Goal: Task Accomplishment & Management: Complete application form

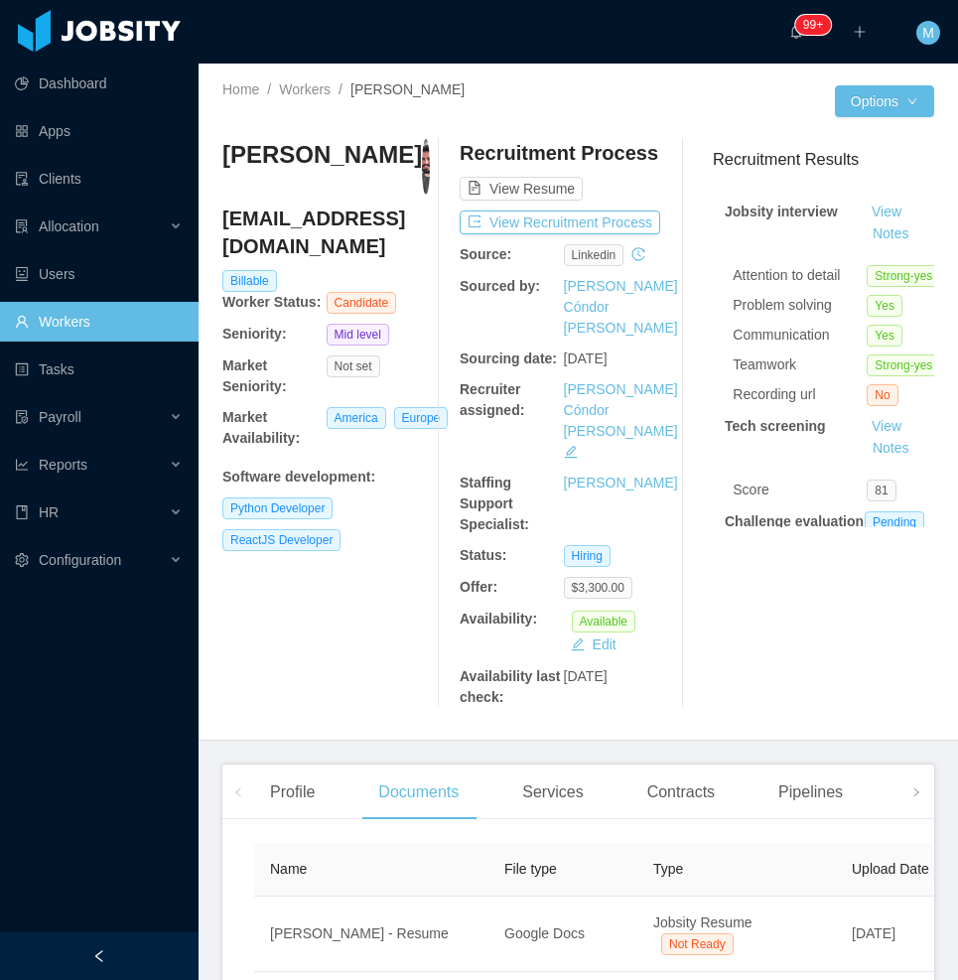
drag, startPoint x: 369, startPoint y: 587, endPoint x: 318, endPoint y: 622, distance: 62.2
click at [369, 587] on div "[PERSON_NAME] [EMAIL_ADDRESS][DOMAIN_NAME] Billable Worker Status: Candidate Se…" at bounding box center [326, 423] width 208 height 569
click at [162, 233] on div "Allocation" at bounding box center [99, 227] width 199 height 40
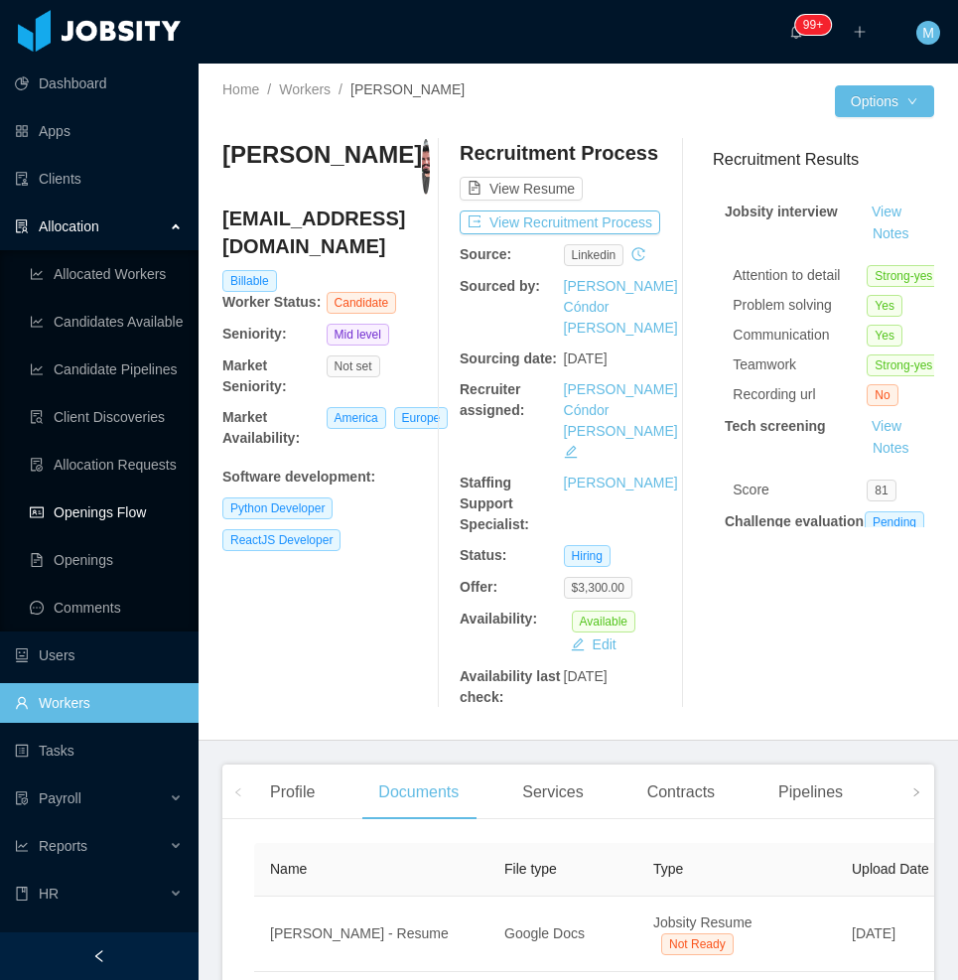
click at [149, 511] on link "Openings Flow" at bounding box center [106, 513] width 153 height 40
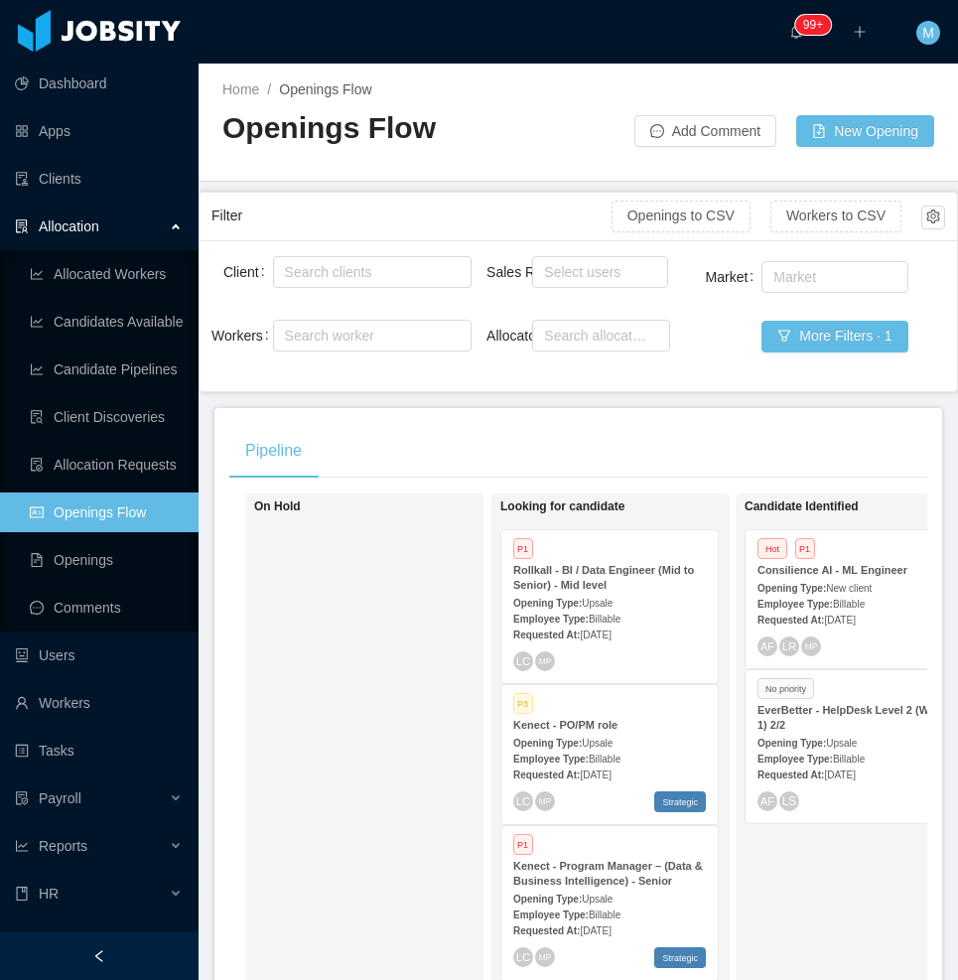
drag, startPoint x: 171, startPoint y: 939, endPoint x: 211, endPoint y: 889, distance: 64.4
click at [174, 938] on div at bounding box center [99, 956] width 199 height 48
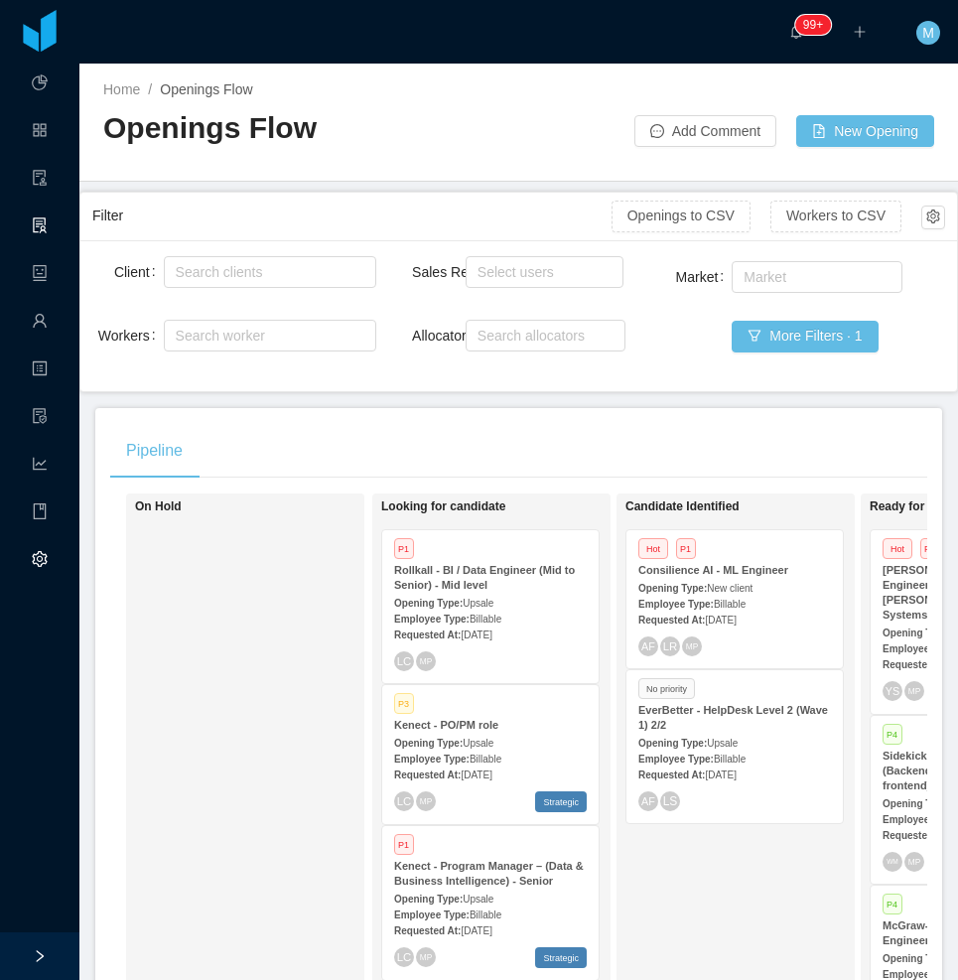
click at [283, 723] on div "On Hold" at bounding box center [274, 781] width 278 height 558
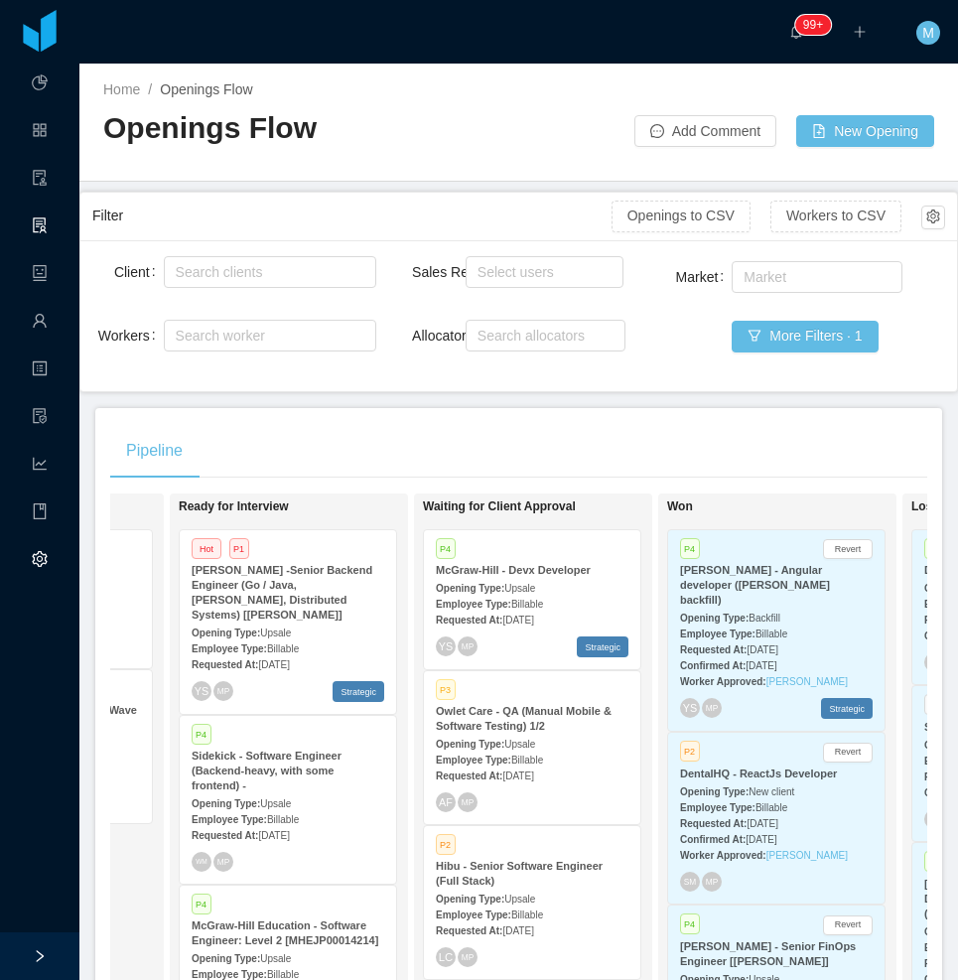
click at [572, 615] on div "Requested At: Aug 28th, 2025" at bounding box center [532, 619] width 193 height 21
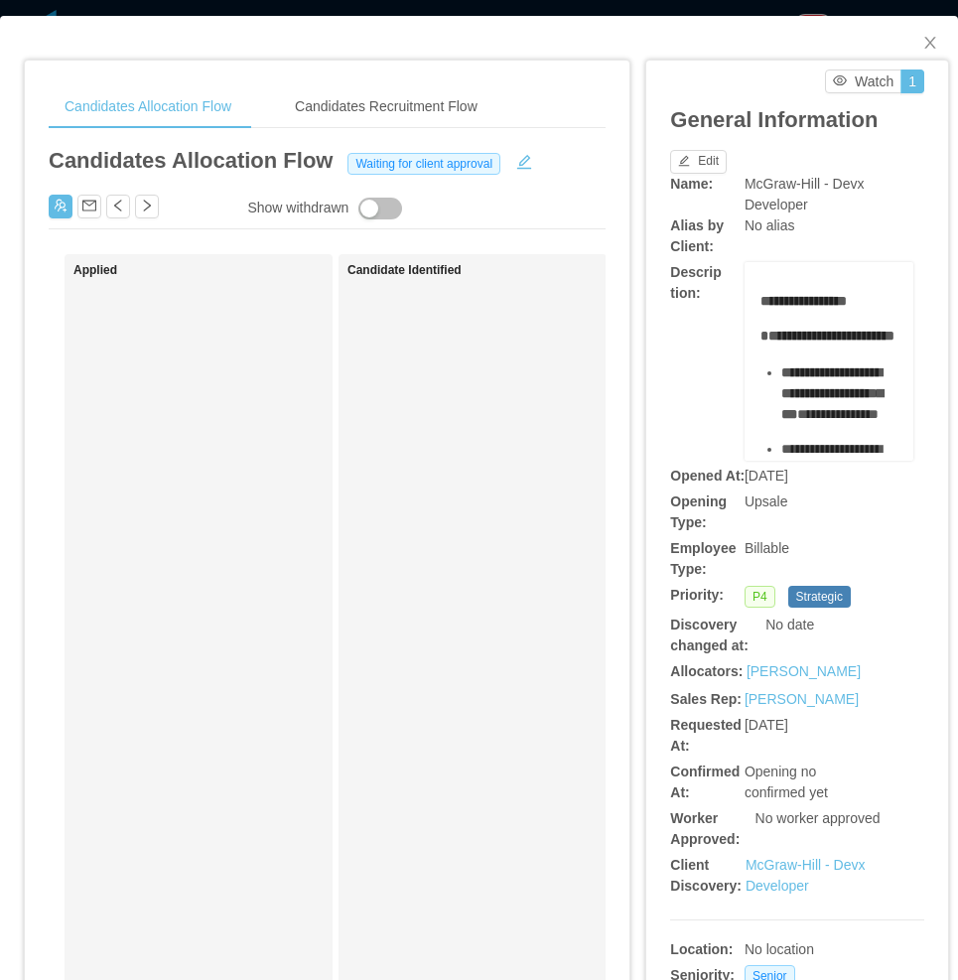
click at [493, 432] on div "Candidate Identified" at bounding box center [487, 750] width 278 height 975
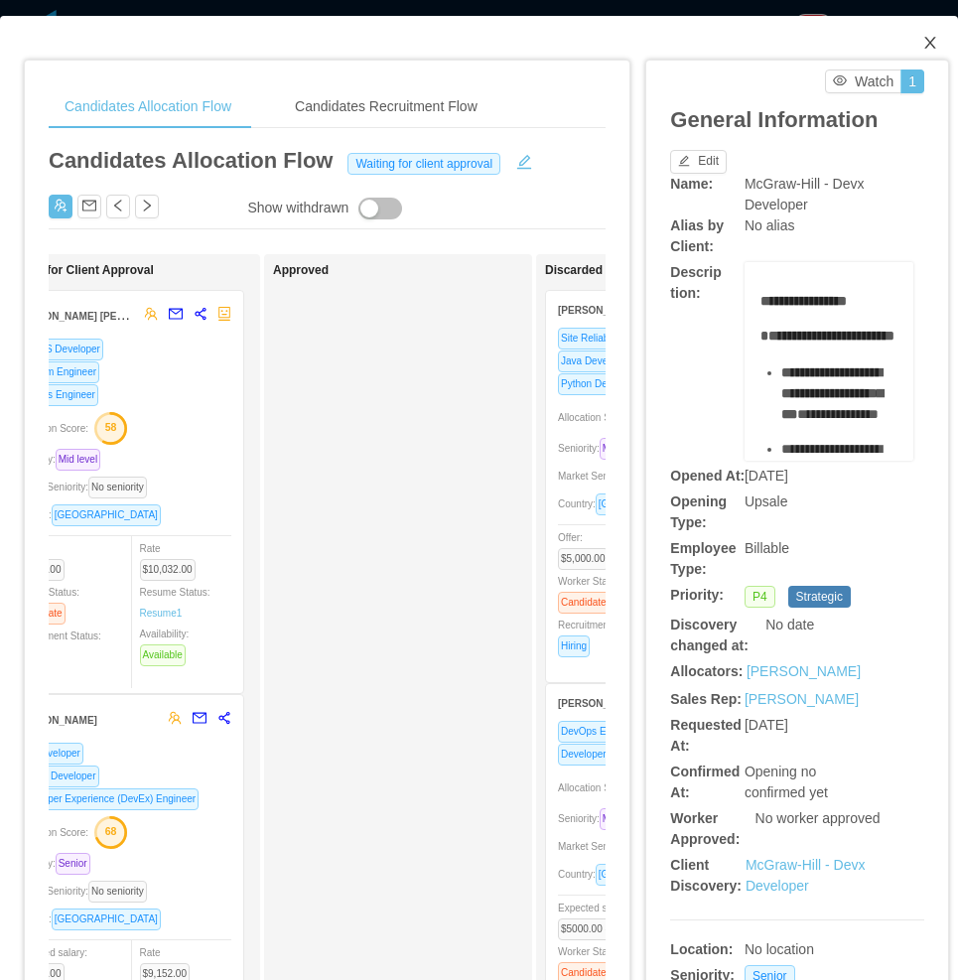
click at [892, 36] on icon "icon: close" at bounding box center [930, 43] width 16 height 16
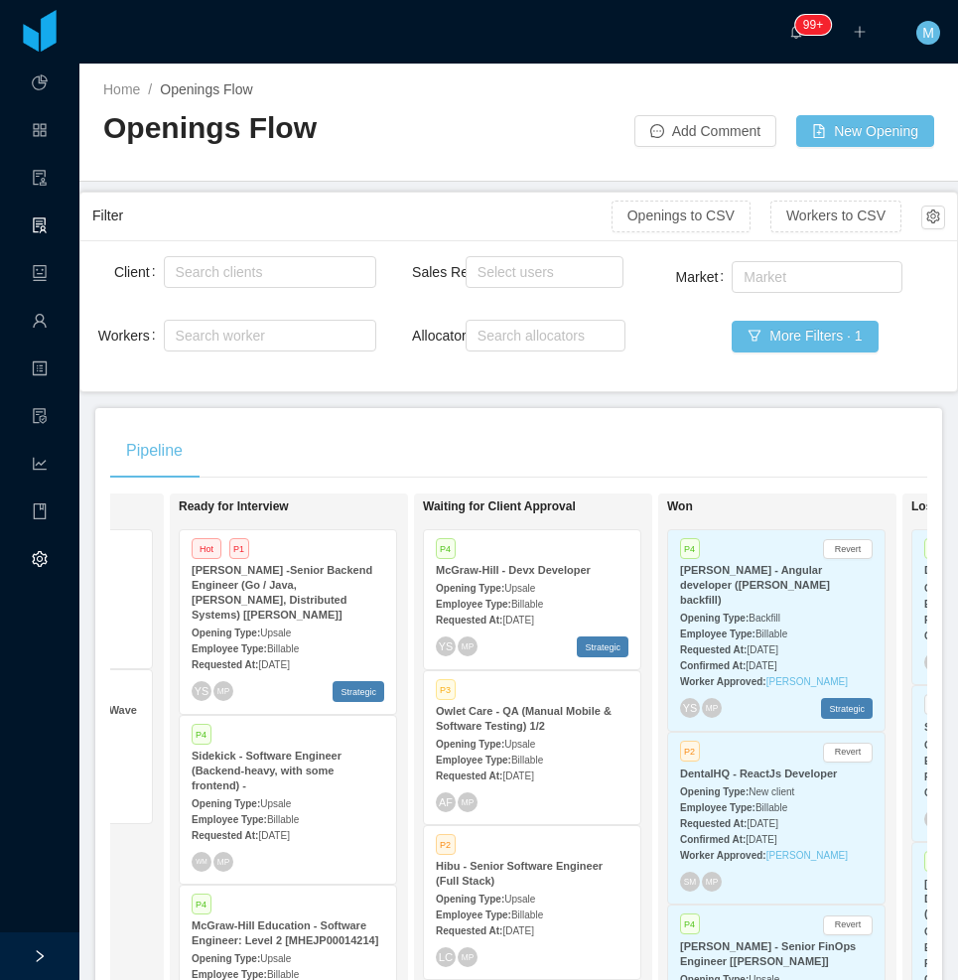
drag, startPoint x: 490, startPoint y: 472, endPoint x: 422, endPoint y: 494, distance: 71.3
click at [490, 472] on div "Pipeline" at bounding box center [518, 451] width 817 height 56
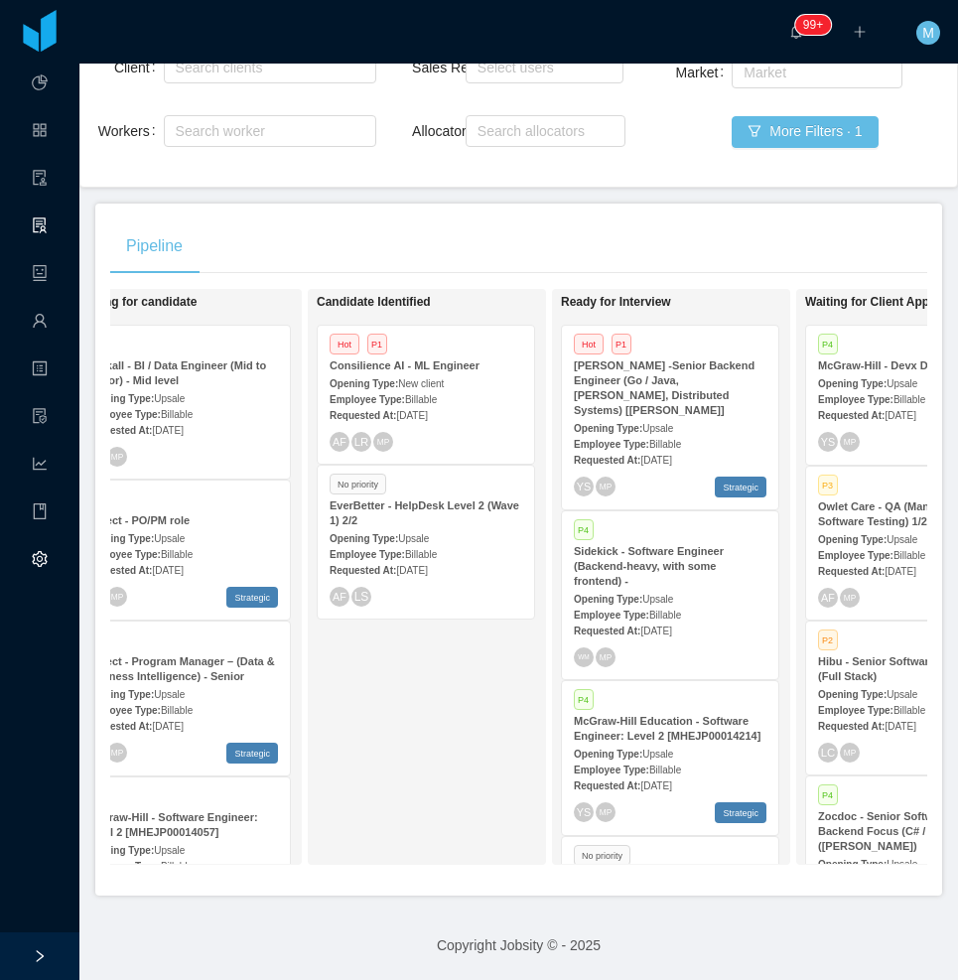
scroll to position [0, 253]
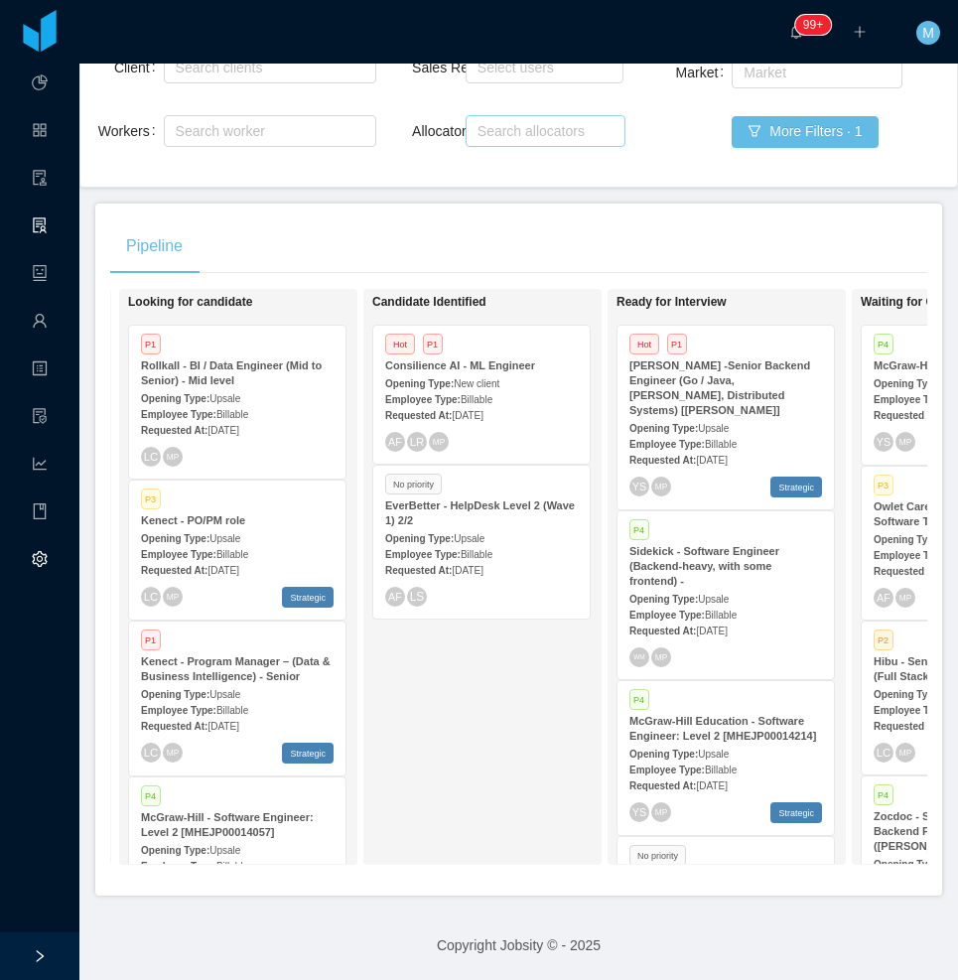
click at [558, 121] on div "Search allocators" at bounding box center [541, 131] width 127 height 20
type input "****"
click at [517, 160] on li "[PERSON_NAME]" at bounding box center [537, 155] width 157 height 32
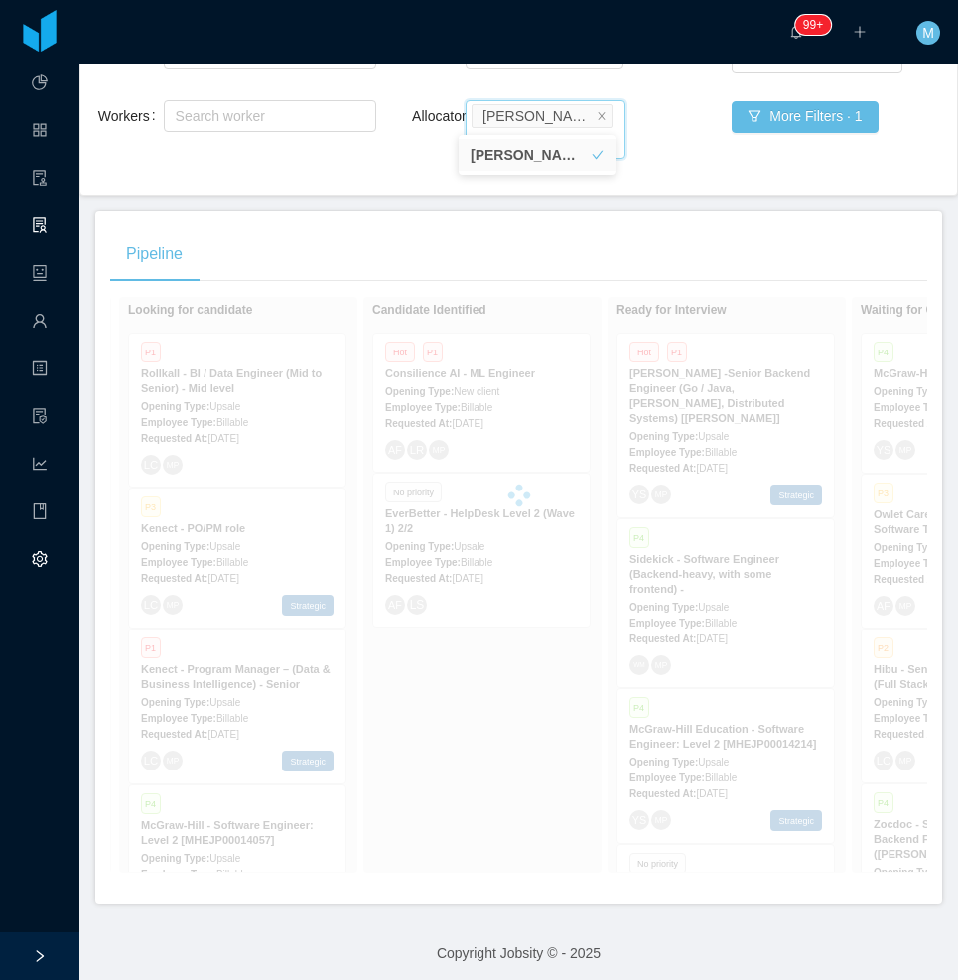
click at [372, 211] on div "Pipeline On Hold Looking for candidate P1 Rollkall - BI / Data Engineer (Mid to…" at bounding box center [518, 557] width 847 height 692
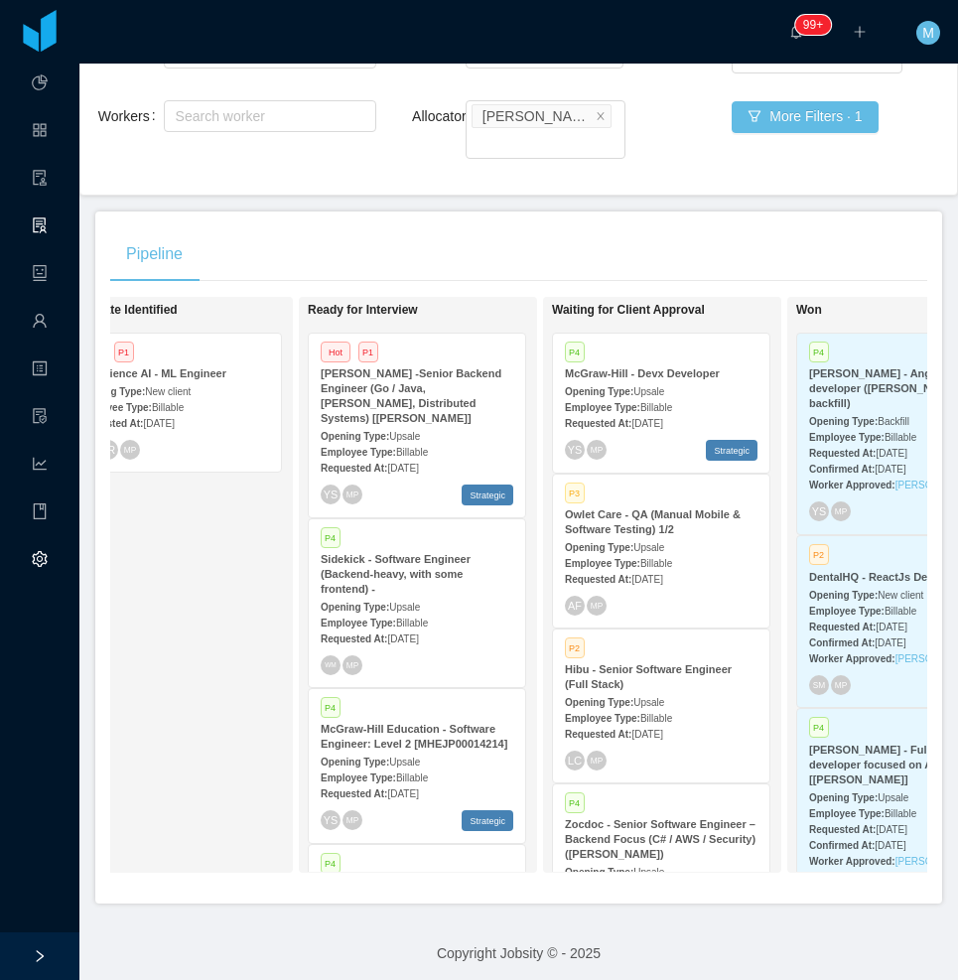
scroll to position [0, 569]
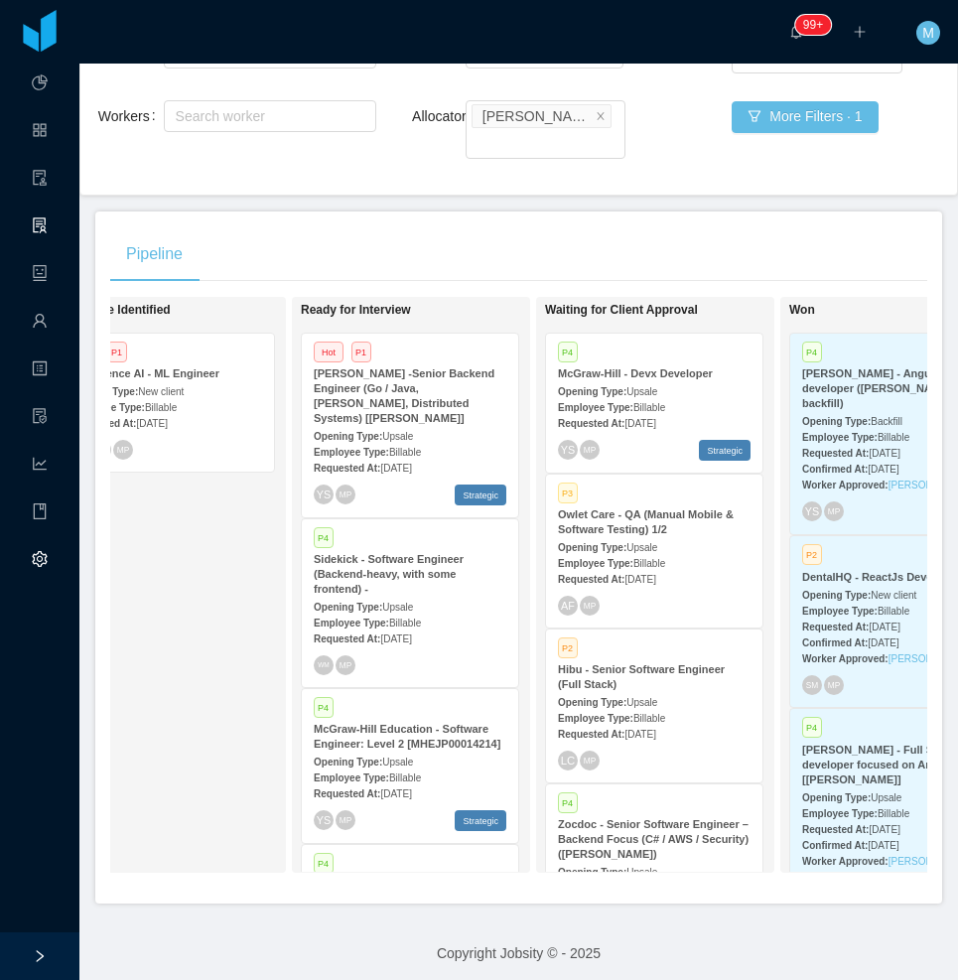
click at [222, 664] on div "Candidate Identified Hot P1 Consilience AI - ML Engineer Opening Type: New clie…" at bounding box center [196, 585] width 278 height 558
click at [193, 698] on div "Candidate Identified Hot P1 Consilience AI - ML Engineer Opening Type: New clie…" at bounding box center [196, 585] width 278 height 558
click at [169, 471] on div "Candidate Identified Hot P1 Consilience AI - ML Engineer Opening Type: New clie…" at bounding box center [196, 585] width 278 height 558
click at [198, 629] on div "Candidate Identified Hot P1 Consilience AI - ML Engineer Opening Type: New clie…" at bounding box center [196, 585] width 278 height 558
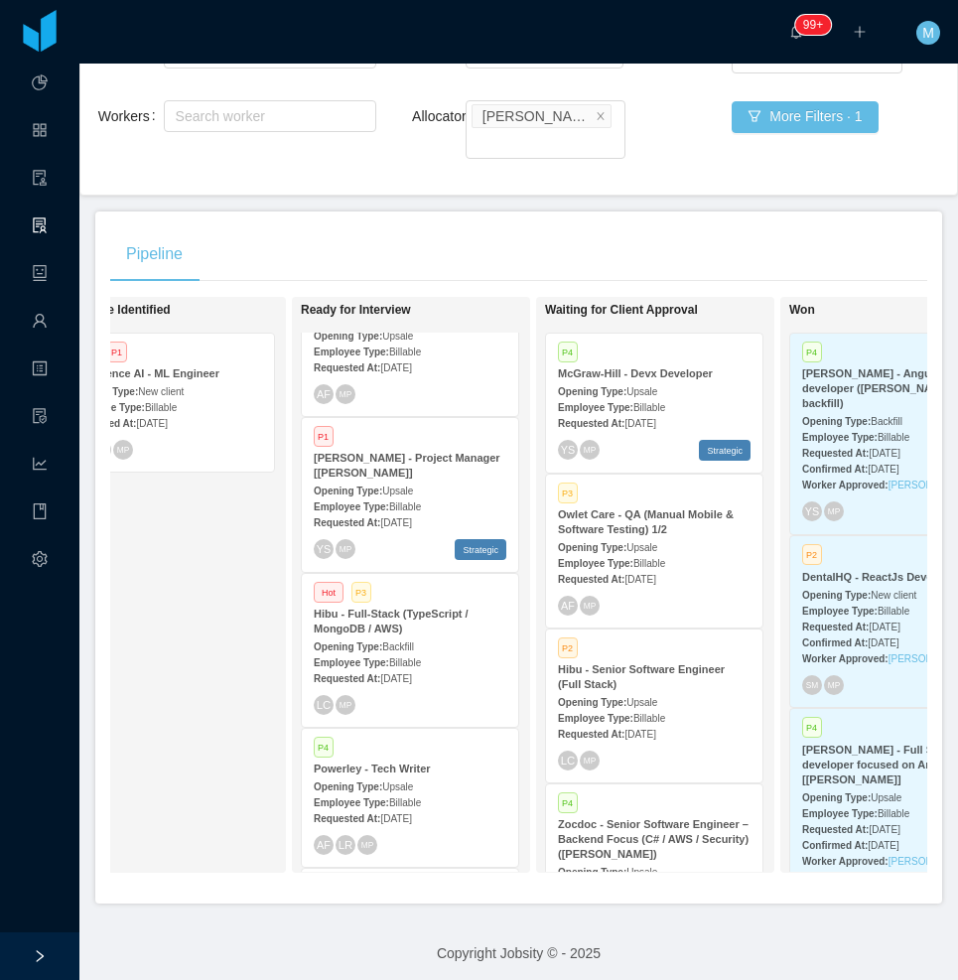
click at [622, 729] on strong "Requested At:" at bounding box center [591, 734] width 67 height 11
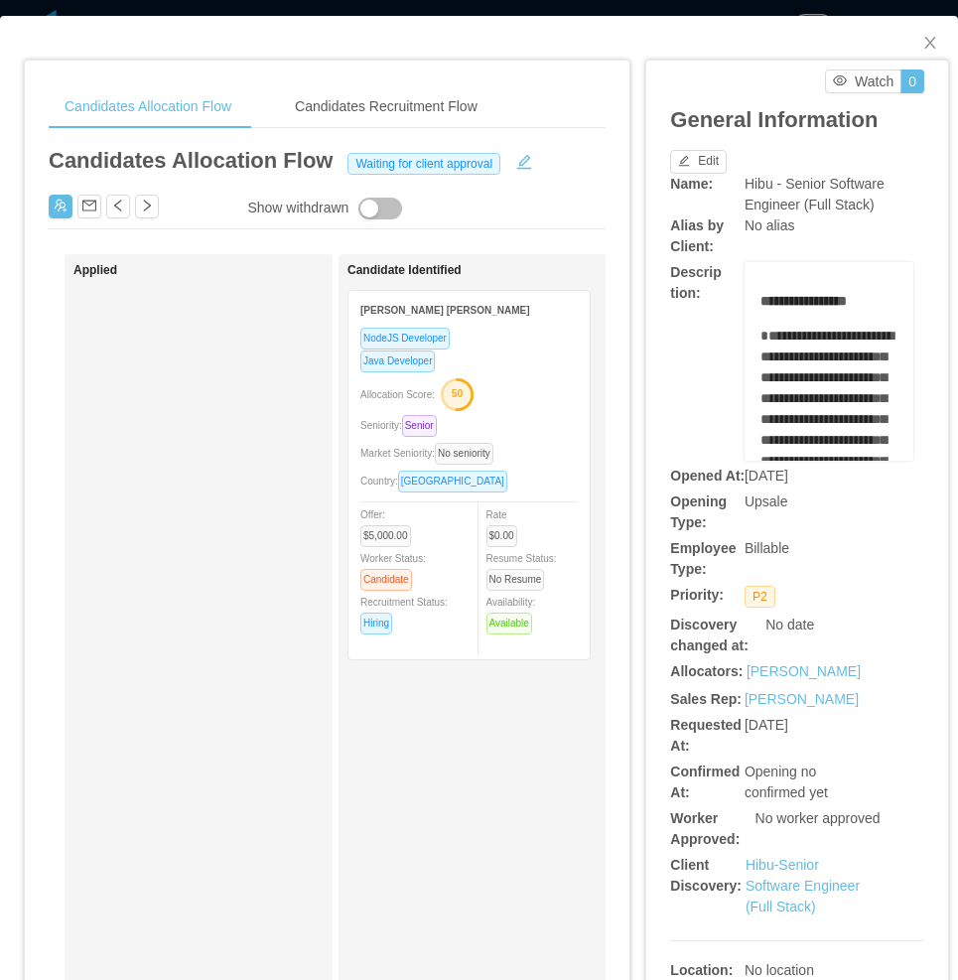
click at [680, 445] on div "**********" at bounding box center [797, 361] width 254 height 199
drag, startPoint x: 339, startPoint y: 774, endPoint x: 807, endPoint y: 255, distance: 698.8
click at [339, 773] on div "Candidate Identified Wendel Kerr Correia Silva NodeJS Developer Java Developer …" at bounding box center [473, 750] width 268 height 993
click at [892, 46] on icon "icon: close" at bounding box center [930, 43] width 16 height 16
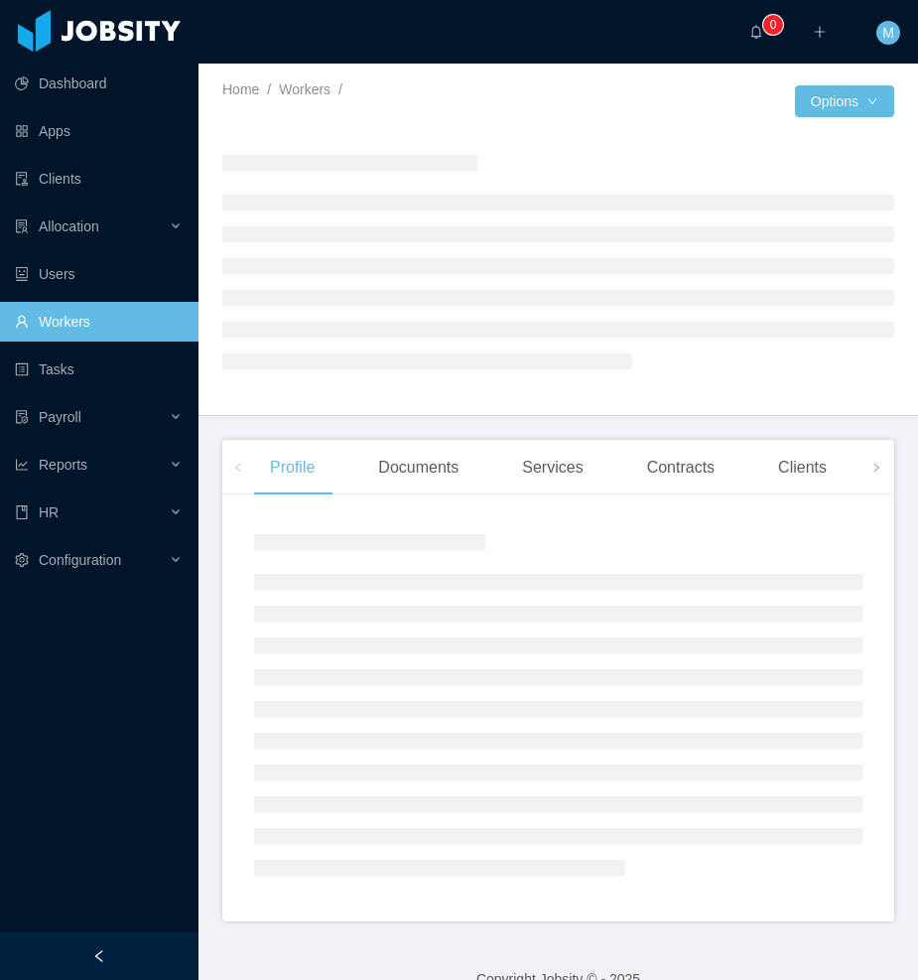
click at [113, 938] on div at bounding box center [99, 956] width 199 height 48
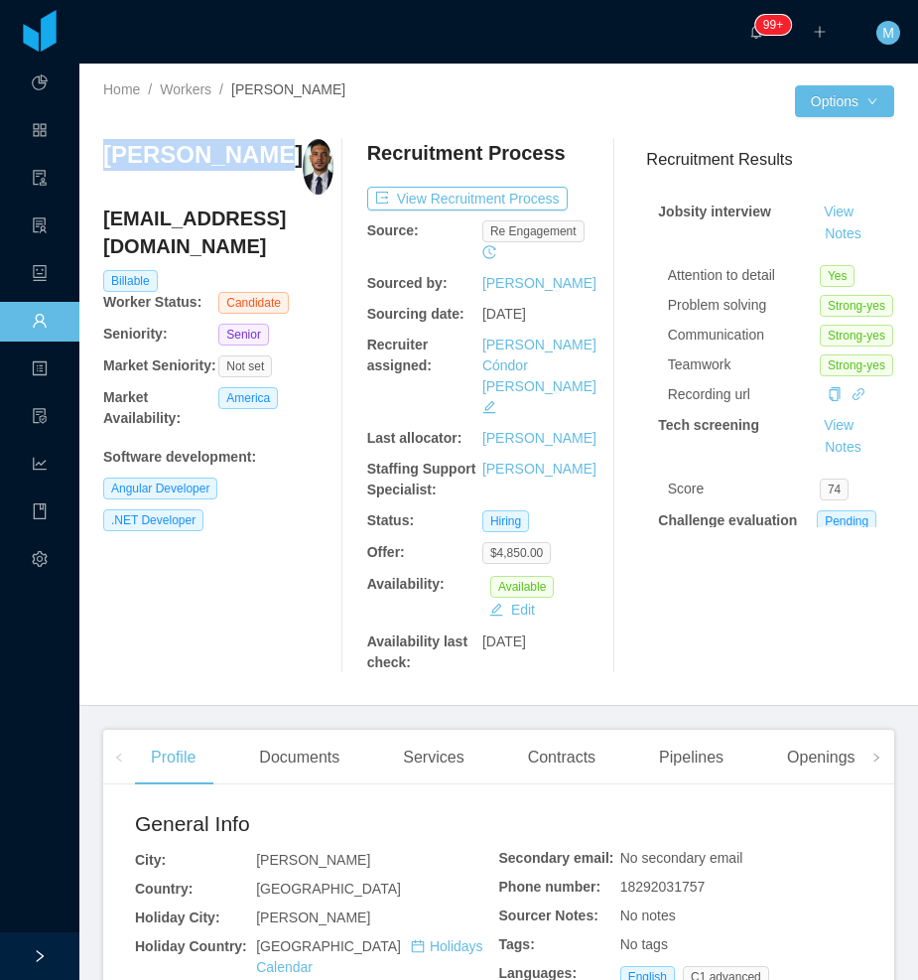
drag, startPoint x: 258, startPoint y: 165, endPoint x: 103, endPoint y: 170, distance: 155.0
click at [103, 170] on div "Jhon Reynoso" at bounding box center [218, 167] width 230 height 56
copy h3 "Jhon Reynoso"
click at [421, 730] on div "Services" at bounding box center [433, 758] width 92 height 56
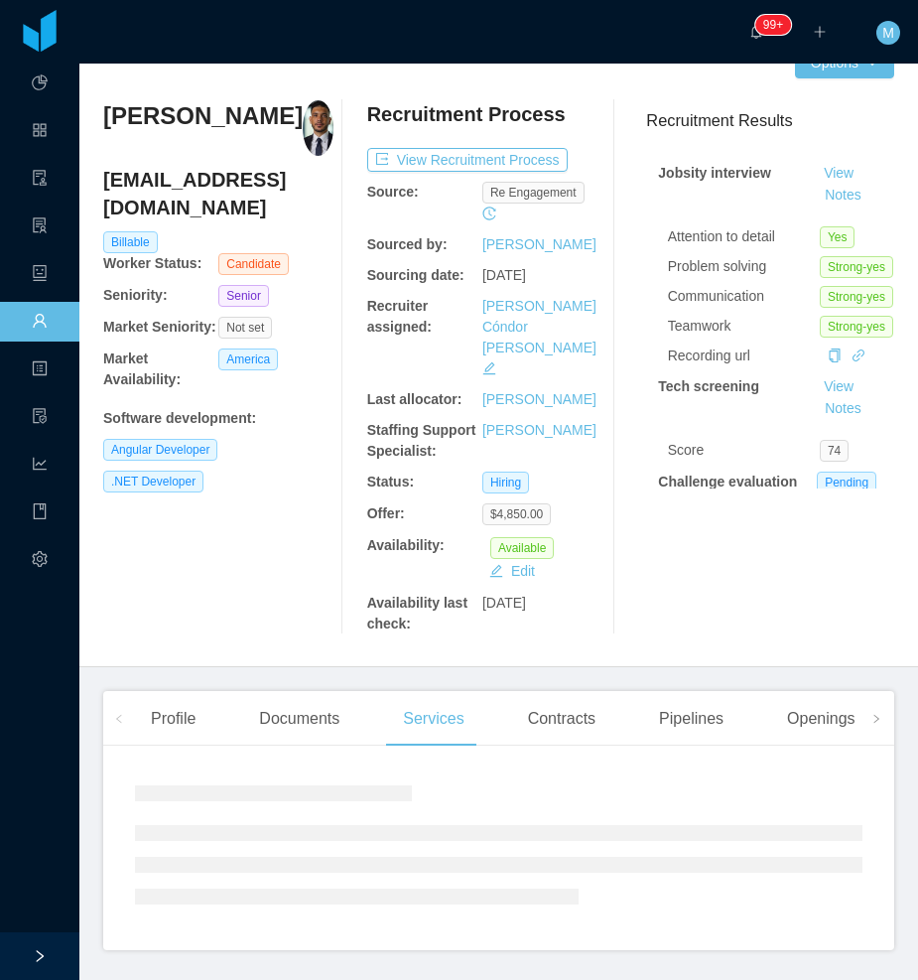
scroll to position [60, 0]
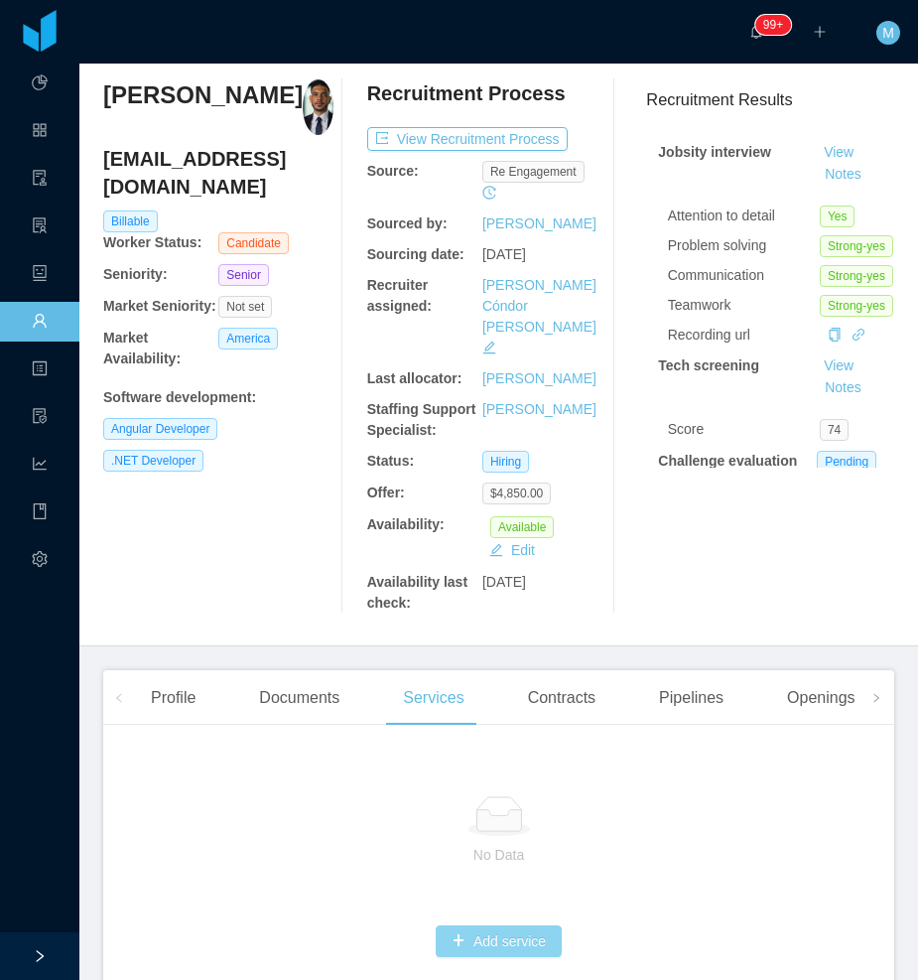
click at [450, 925] on button "Add service" at bounding box center [499, 941] width 126 height 32
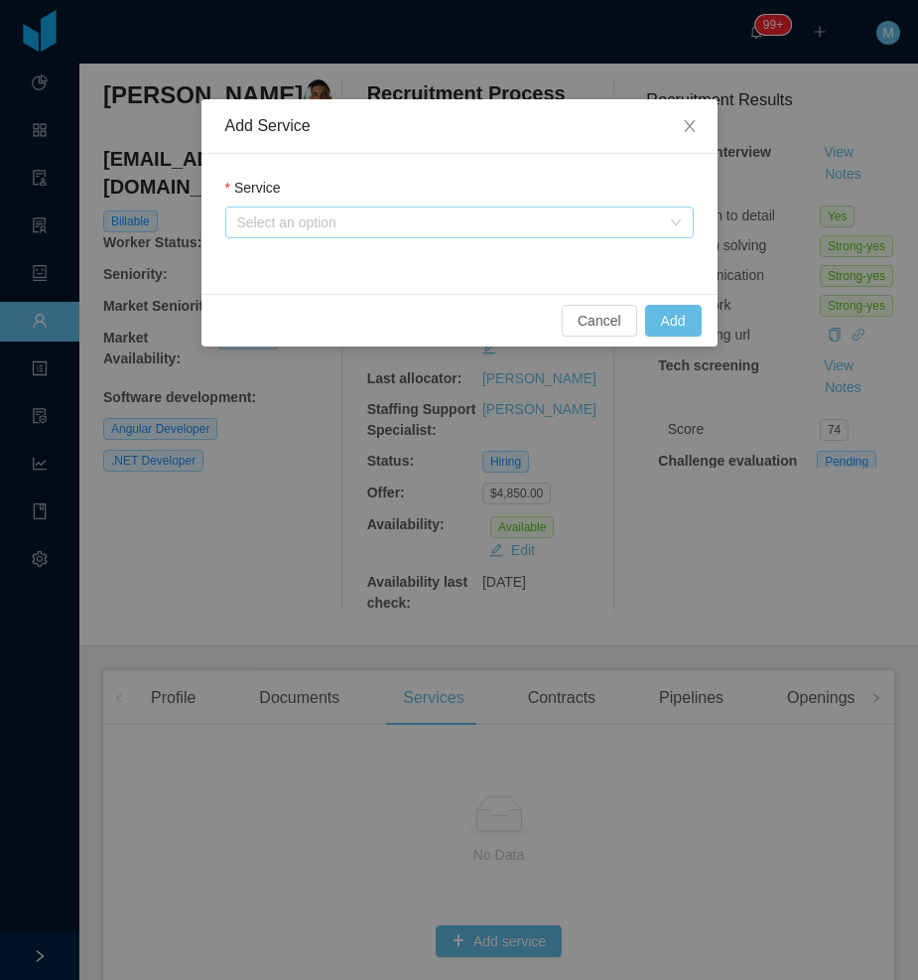
click at [376, 231] on div "Select an option" at bounding box center [448, 222] width 423 height 20
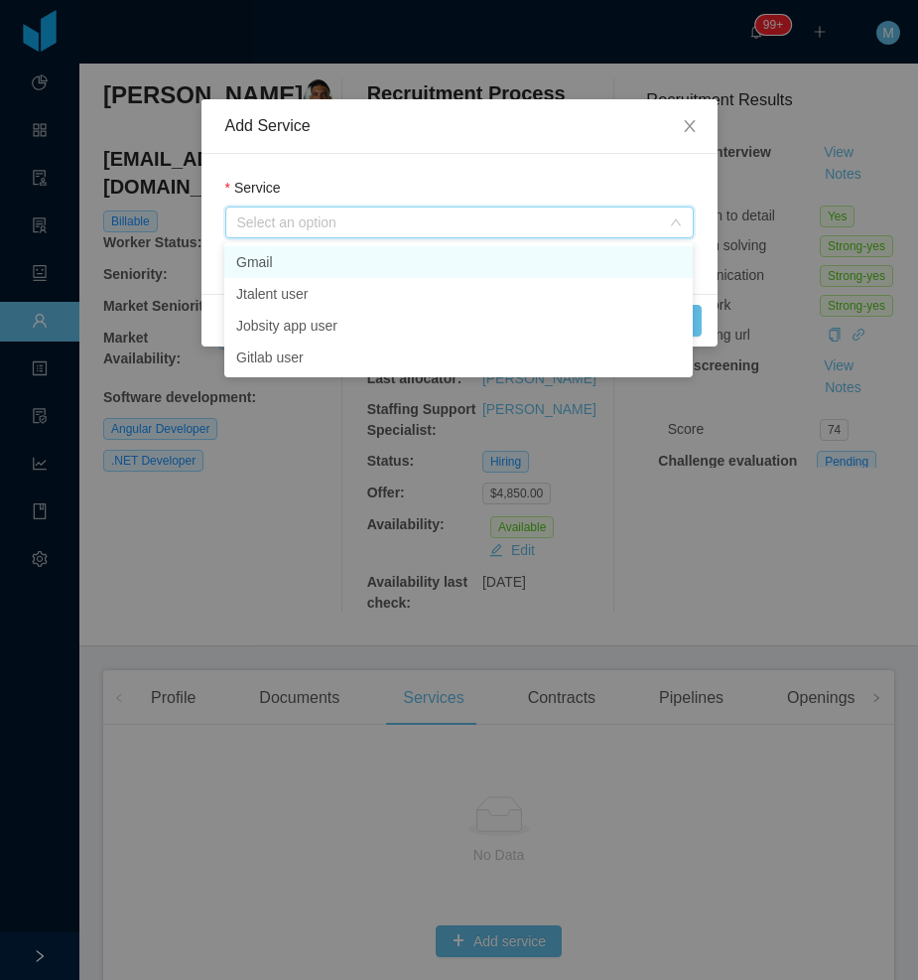
click at [346, 265] on li "Gmail" at bounding box center [458, 262] width 469 height 32
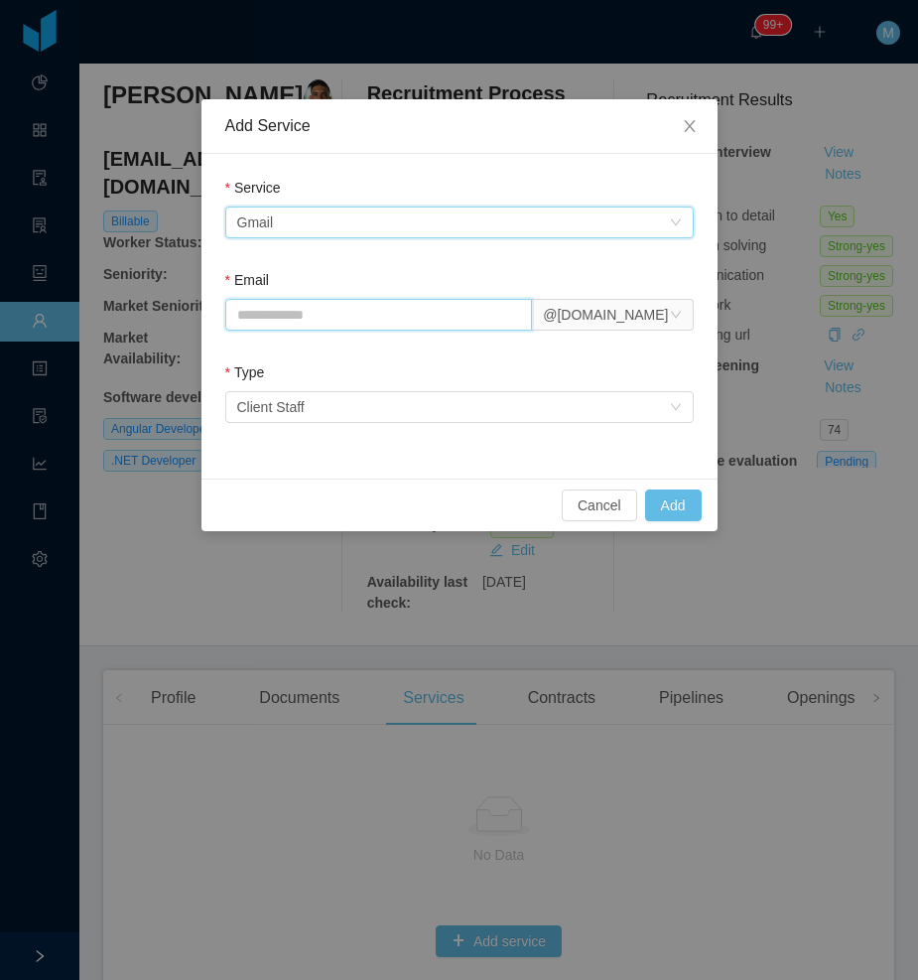
click at [326, 331] on div "Email Select an option @jobsity.com" at bounding box center [459, 304] width 469 height 69
paste input "**********"
drag, startPoint x: 231, startPoint y: 318, endPoint x: 193, endPoint y: 318, distance: 38.7
click at [193, 318] on div "**********" at bounding box center [459, 490] width 918 height 980
type input "**********"
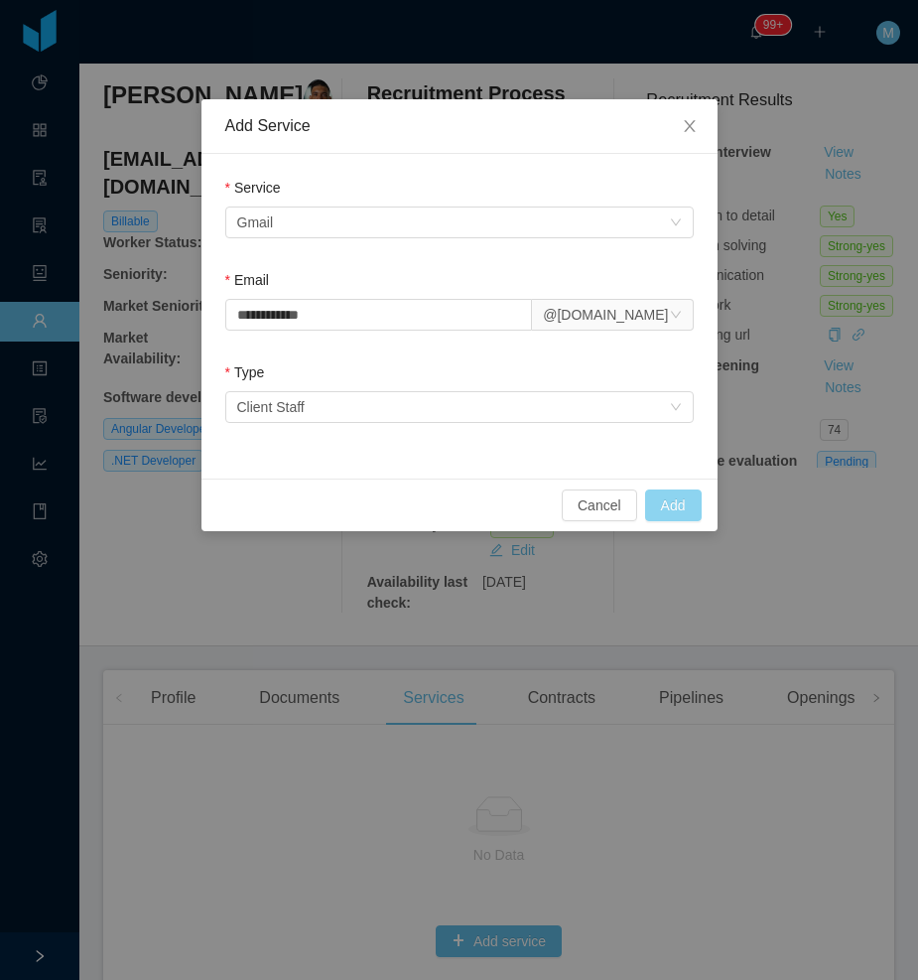
click at [683, 491] on button "Add" at bounding box center [673, 506] width 57 height 32
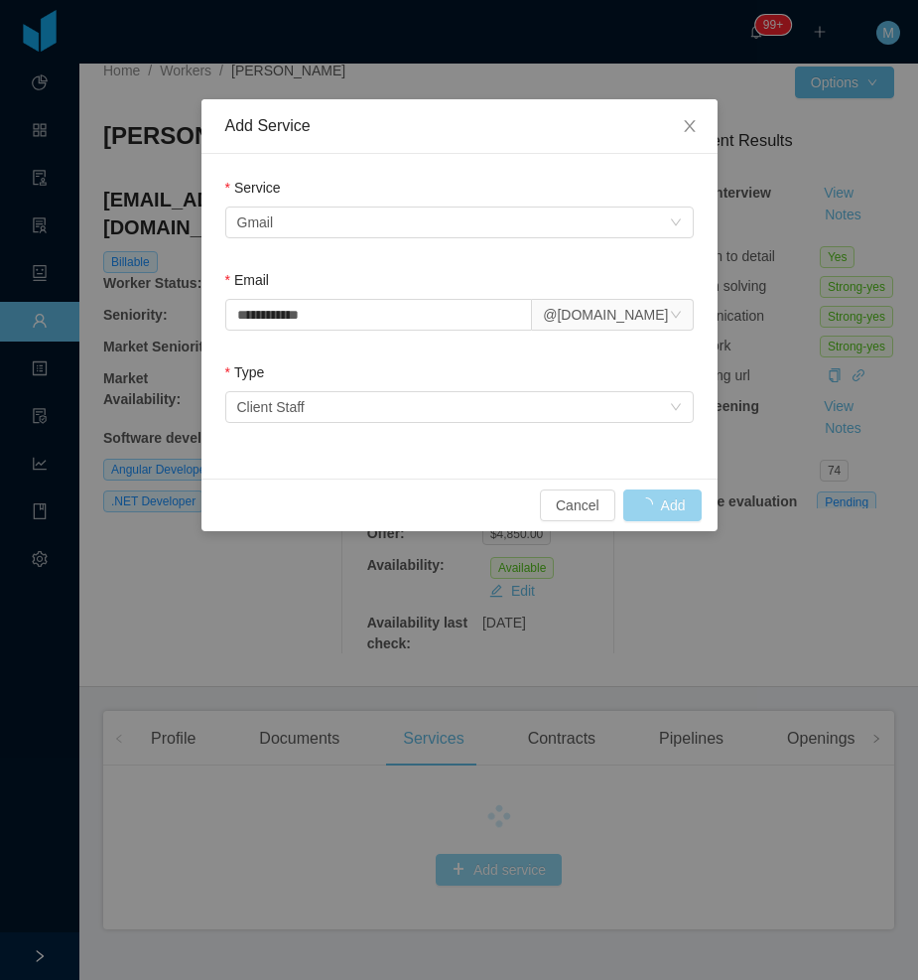
scroll to position [31, 0]
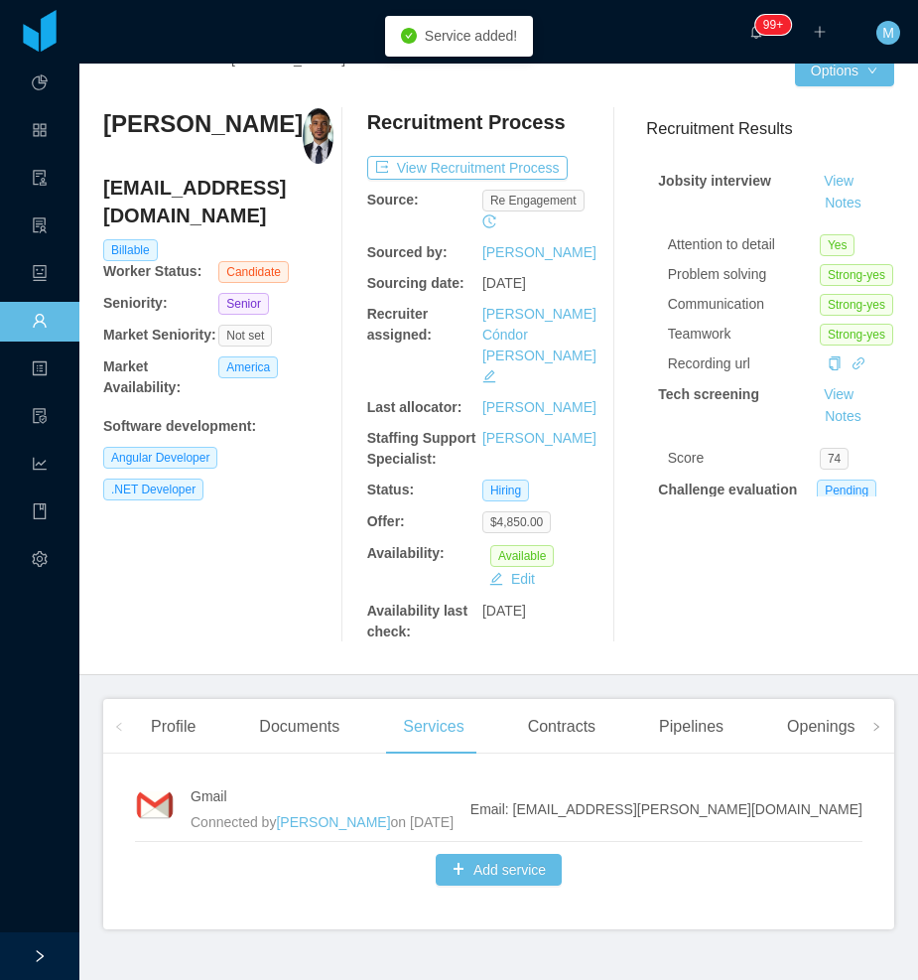
drag, startPoint x: 852, startPoint y: 775, endPoint x: 639, endPoint y: 773, distance: 212.5
click at [639, 773] on div "Gmail Connected by Merwin Ponce on Oct 3rd, 2025 Email: jhon.reynoso@jobsity.co…" at bounding box center [498, 850] width 791 height 160
copy li "Email: jhon.reynoso@jobsity.com"
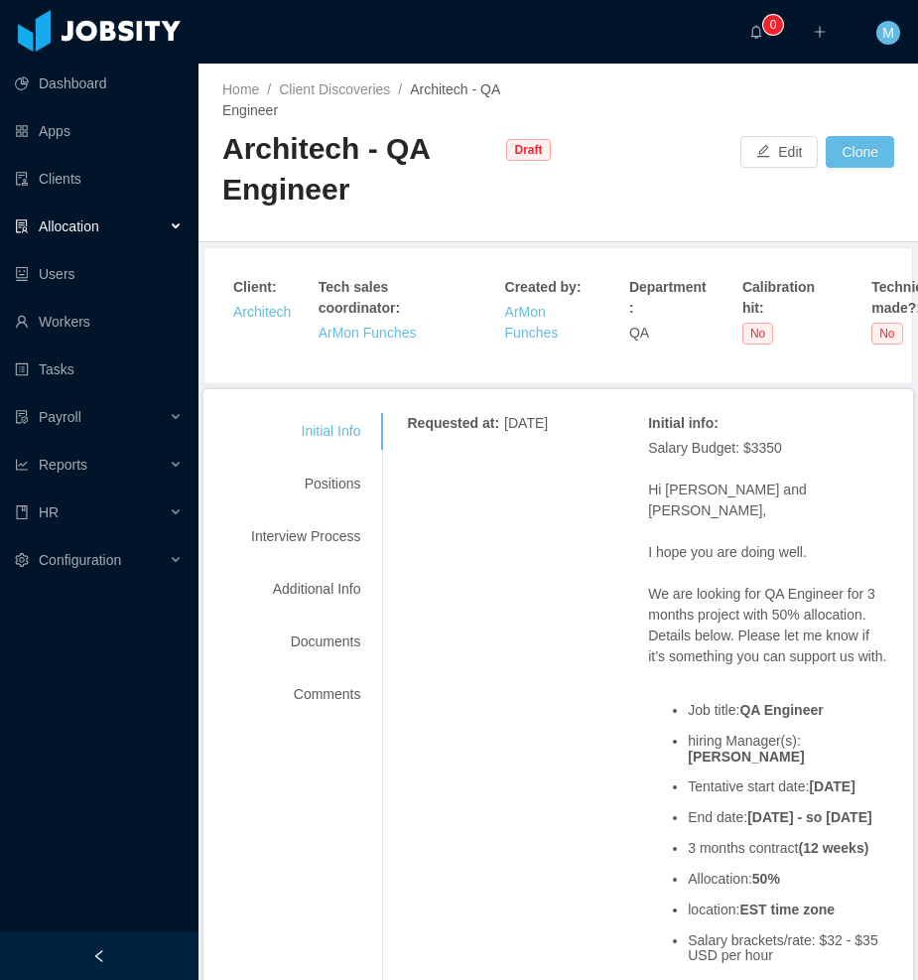
click at [132, 953] on div at bounding box center [99, 956] width 199 height 48
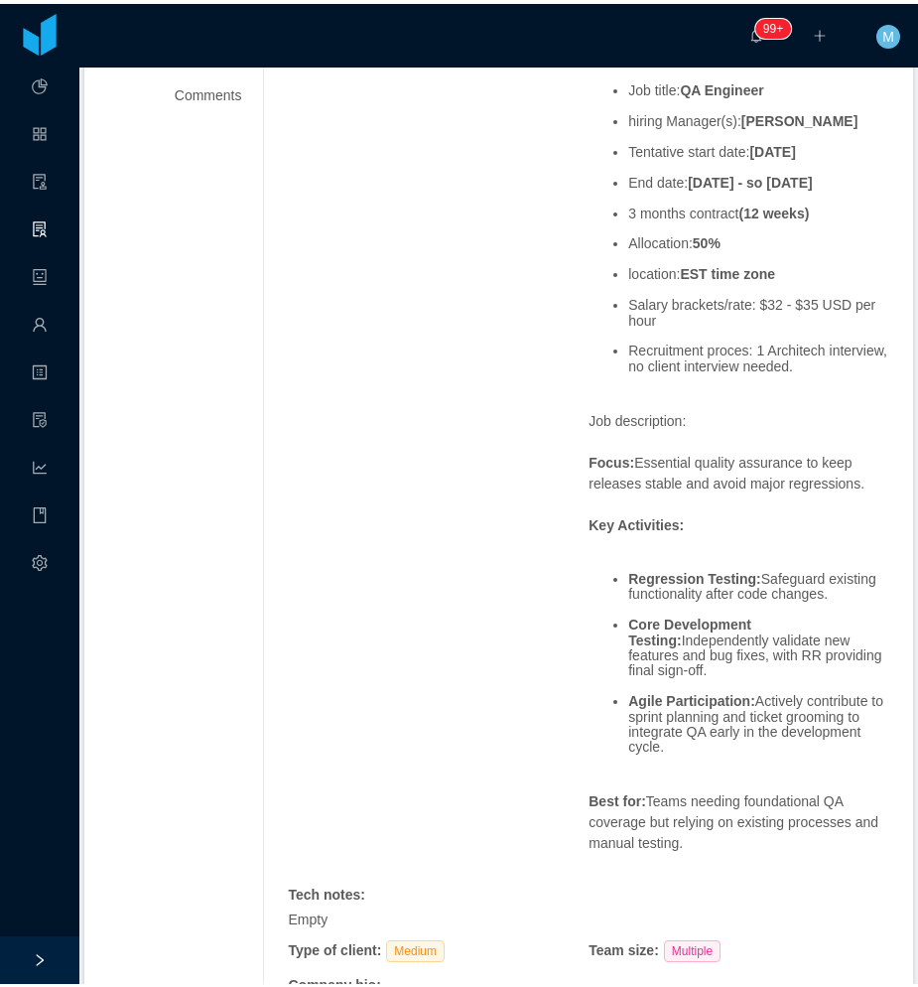
scroll to position [660, 0]
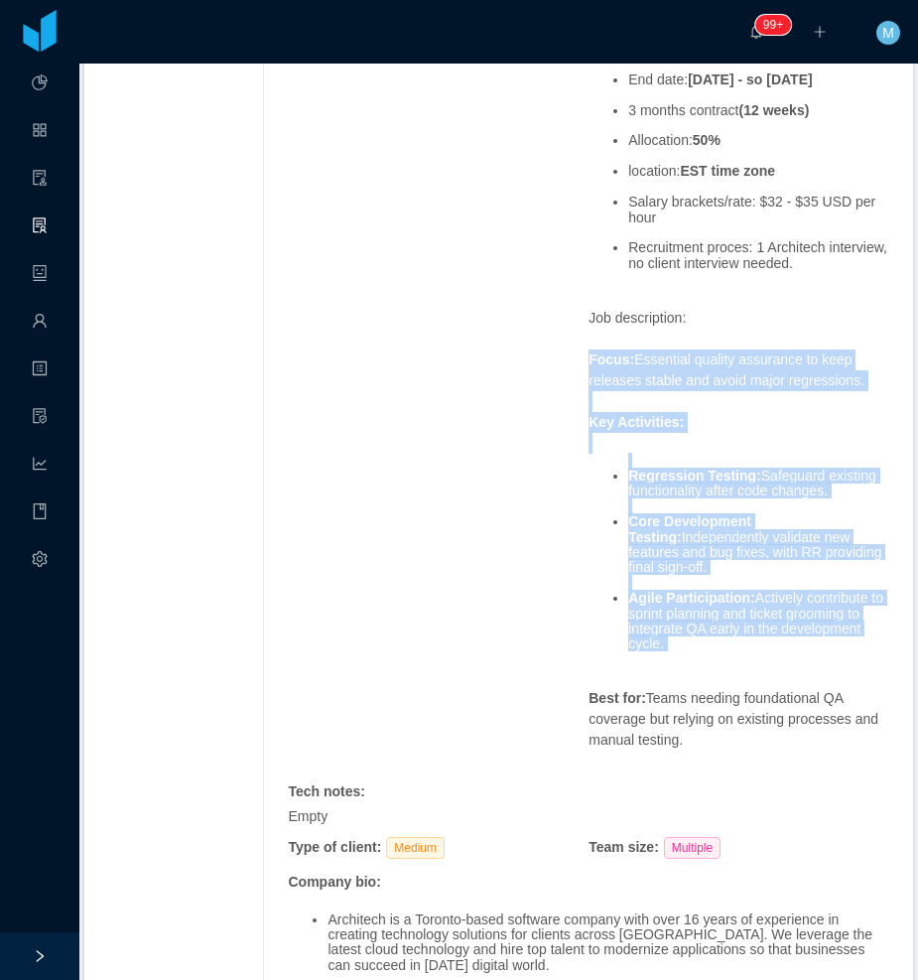
drag, startPoint x: 578, startPoint y: 332, endPoint x: 773, endPoint y: 638, distance: 363.3
click at [773, 638] on div "Requested at : October 1, 2025 Initial info : Salary Budget: $3350 Hi Felipe an…" at bounding box center [589, 515] width 602 height 1609
copy span "Focus: Essential quality assurance to keep releases stable and avoid major regr…"
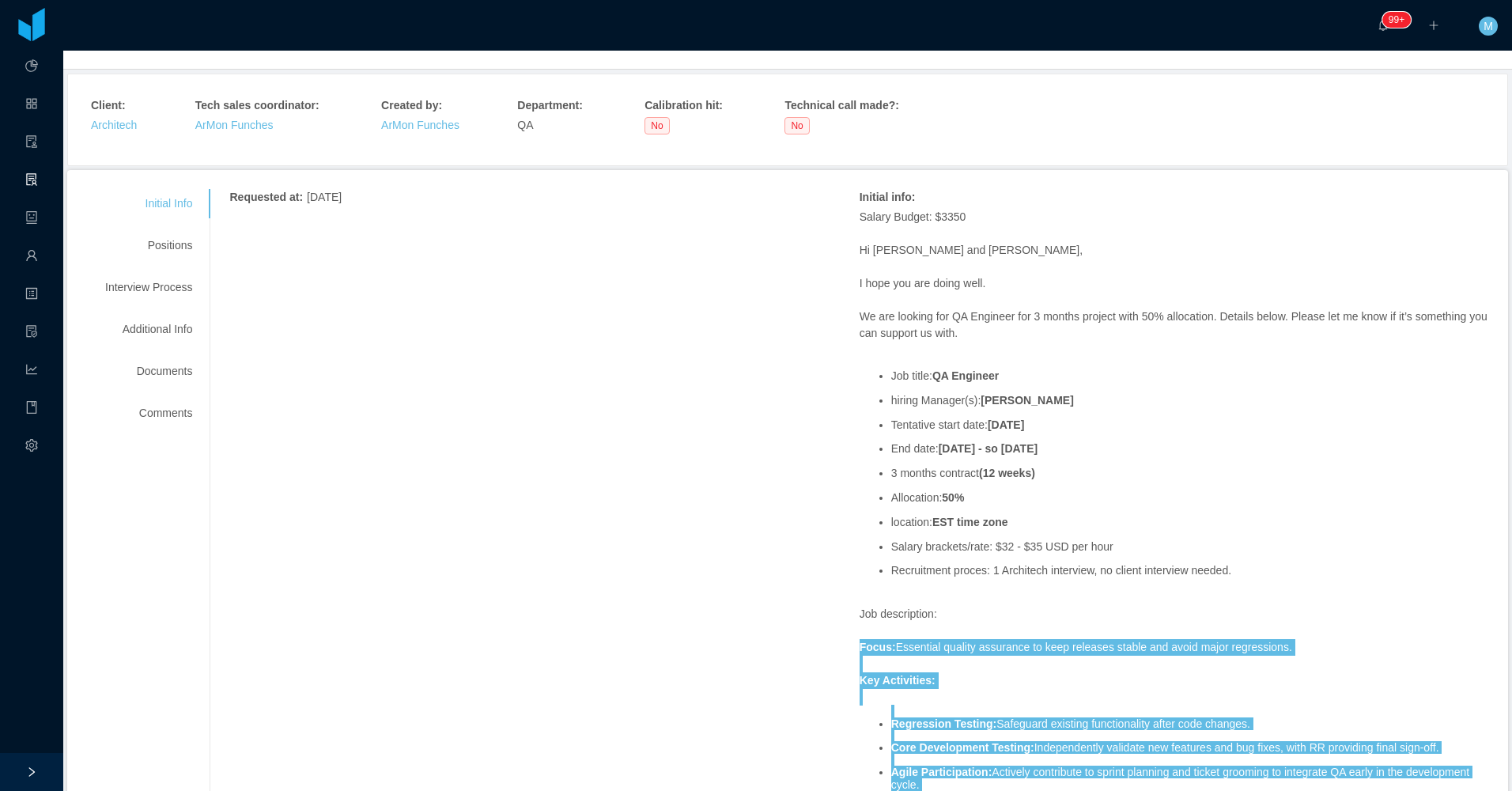
scroll to position [0, 0]
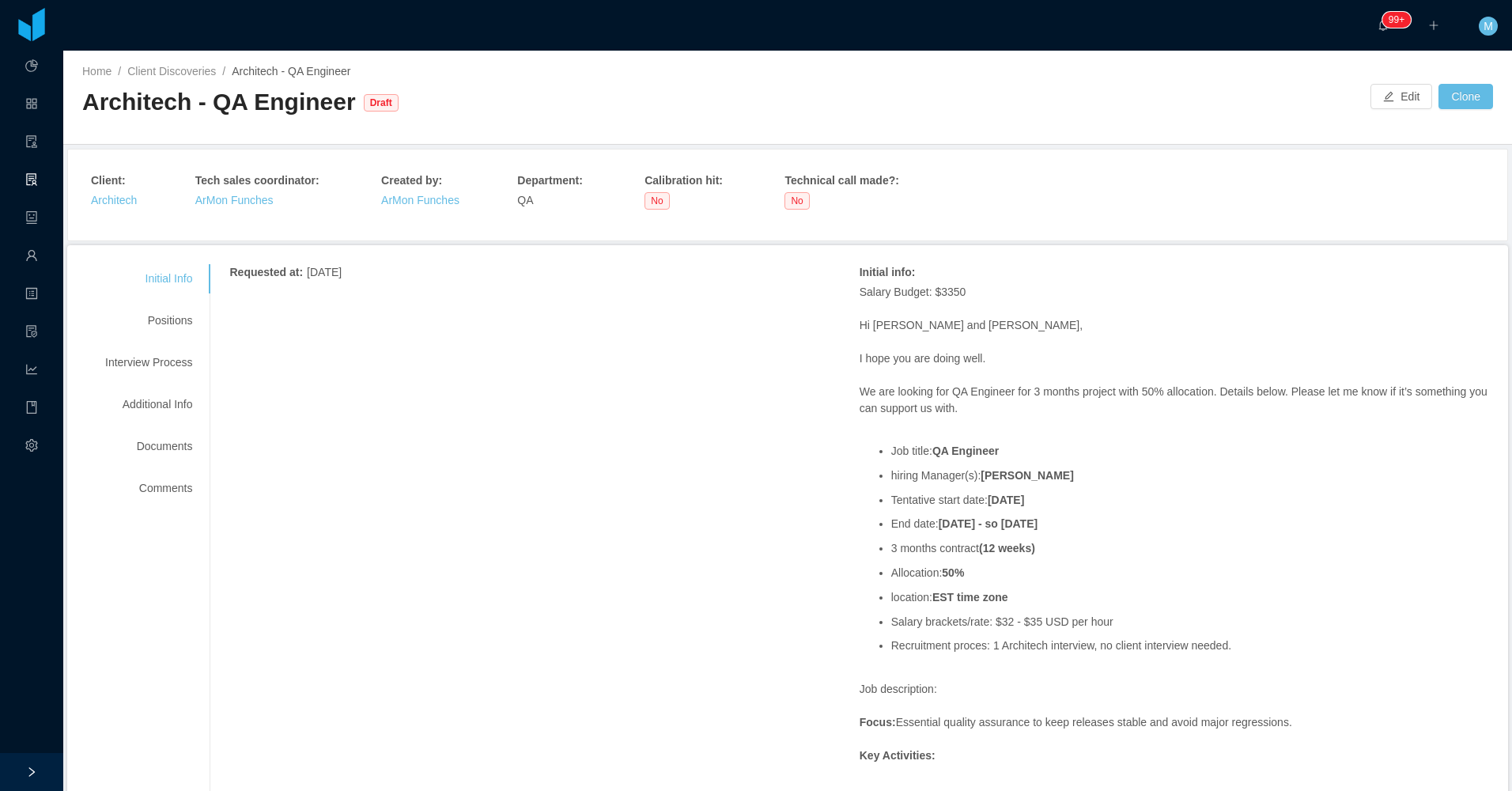
click at [166, 114] on div "Architech - QA Engineer" at bounding box center [219, 102] width 274 height 33
copy div "Architech"
drag, startPoint x: 1037, startPoint y: 476, endPoint x: 974, endPoint y: 482, distance: 63.3
click at [730, 482] on li "hiring Manager(s): Jen Barnes" at bounding box center [1190, 476] width 598 height 12
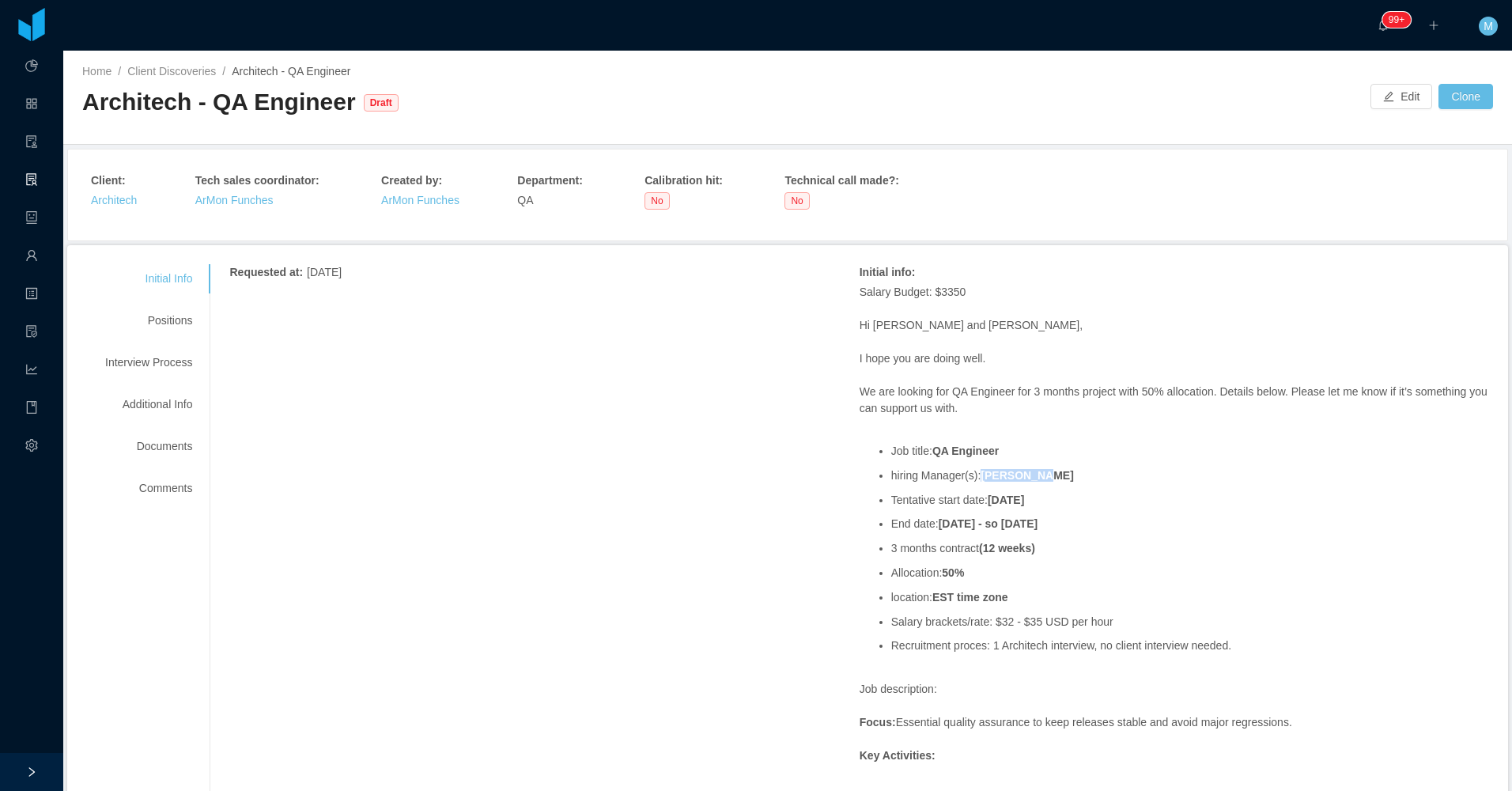
copy strong "Jen Barnes"
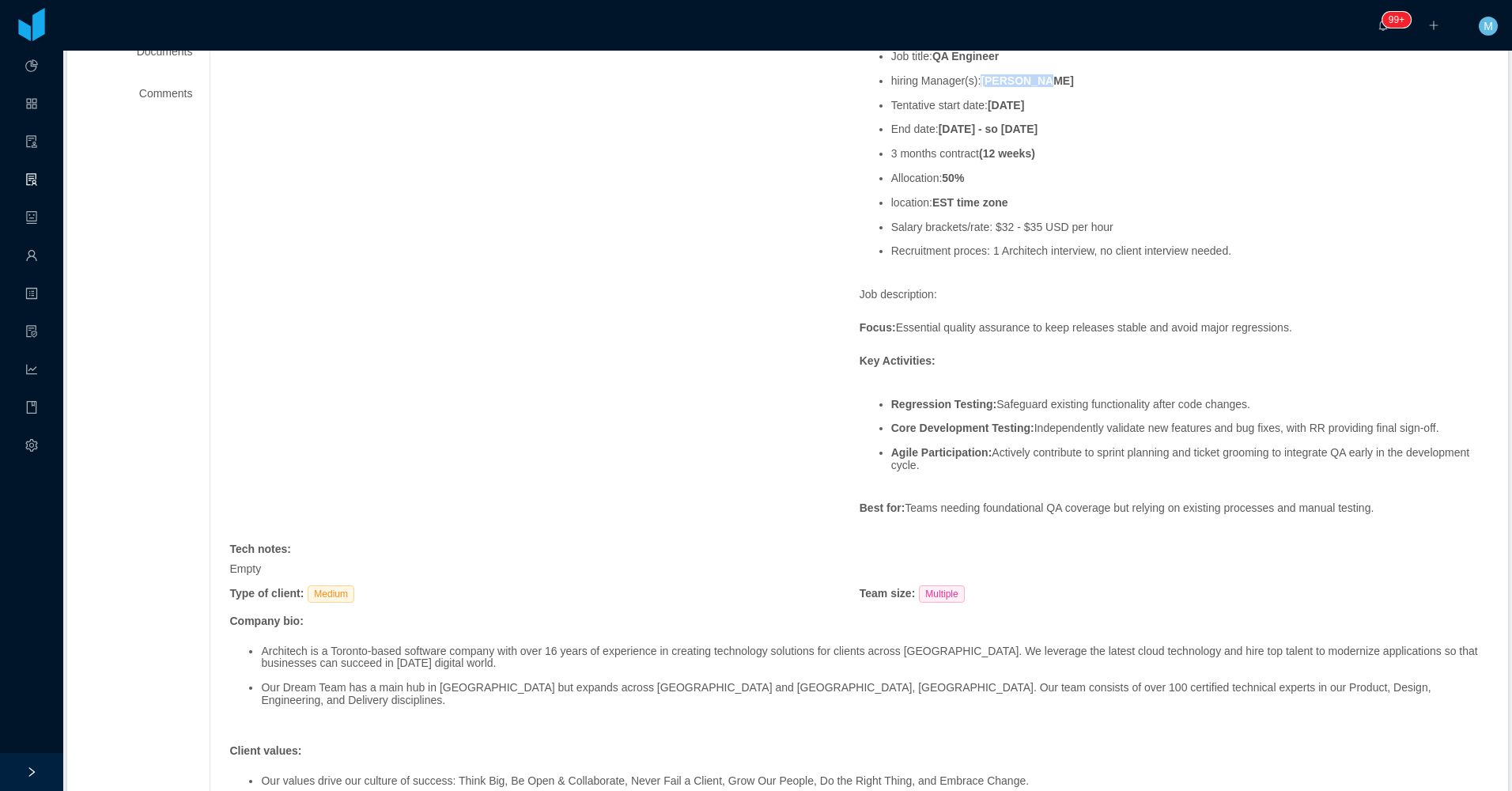
scroll to position [395, 0]
click at [730, 366] on span "Salary Budget: $3350 Hi Felipe and Armon, I hope you are doing well. We are loo…" at bounding box center [1174, 202] width 629 height 628
drag, startPoint x: 881, startPoint y: 366, endPoint x: 850, endPoint y: 304, distance: 69.3
click at [730, 312] on div "Salary Budget: $3350 Hi Felipe and Armon, I hope you are doing well. We are loo…" at bounding box center [1174, 210] width 629 height 644
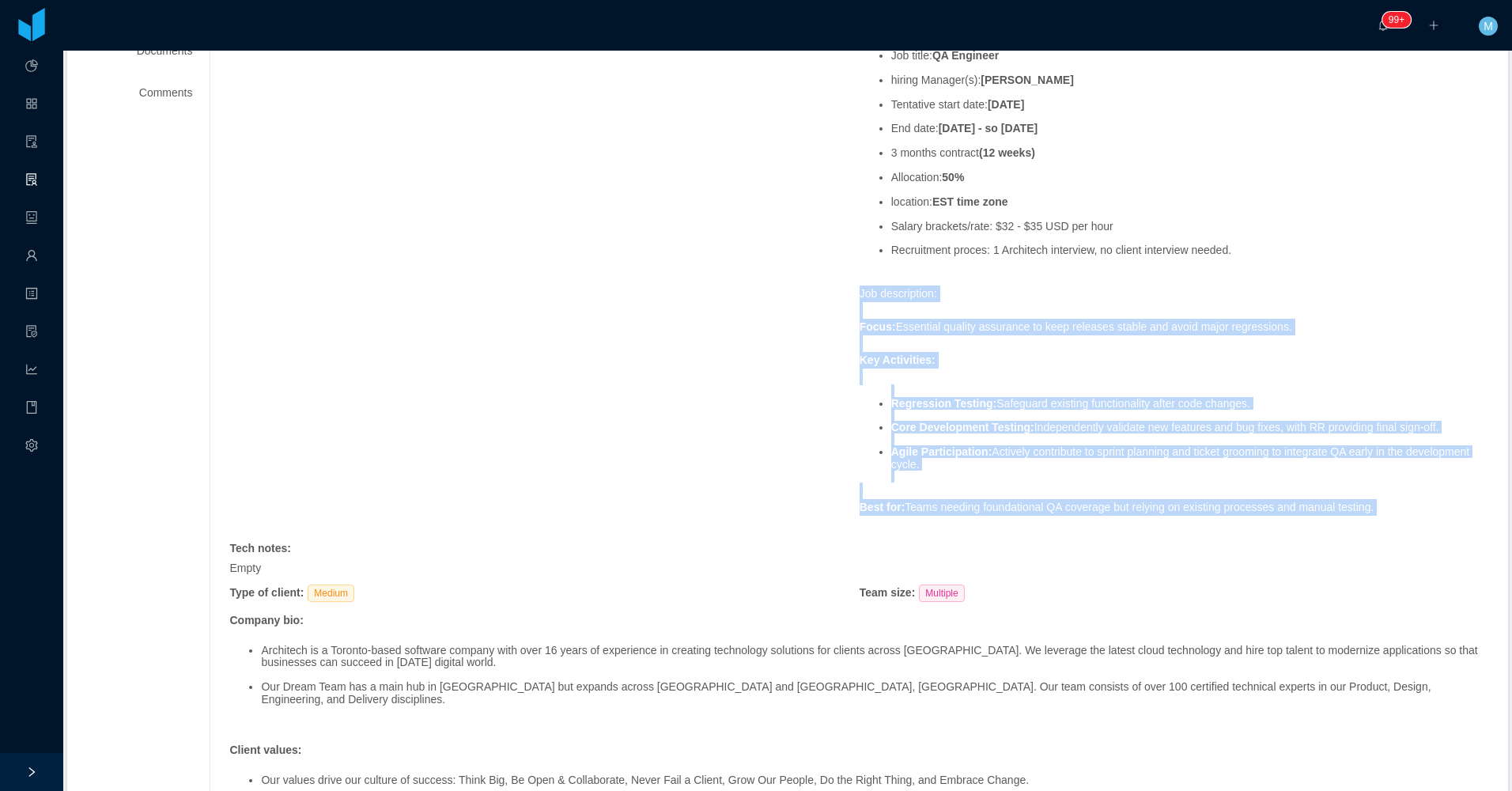
drag, startPoint x: 844, startPoint y: 289, endPoint x: 1377, endPoint y: 516, distance: 579.3
click at [730, 516] on div "Requested at : October 1, 2025 Initial info : Salary Budget: $3350 Hi Felipe an…" at bounding box center [859, 376] width 1260 height 1016
copy span "Job description: Focus: Essential quality assurance to keep releases stable and…"
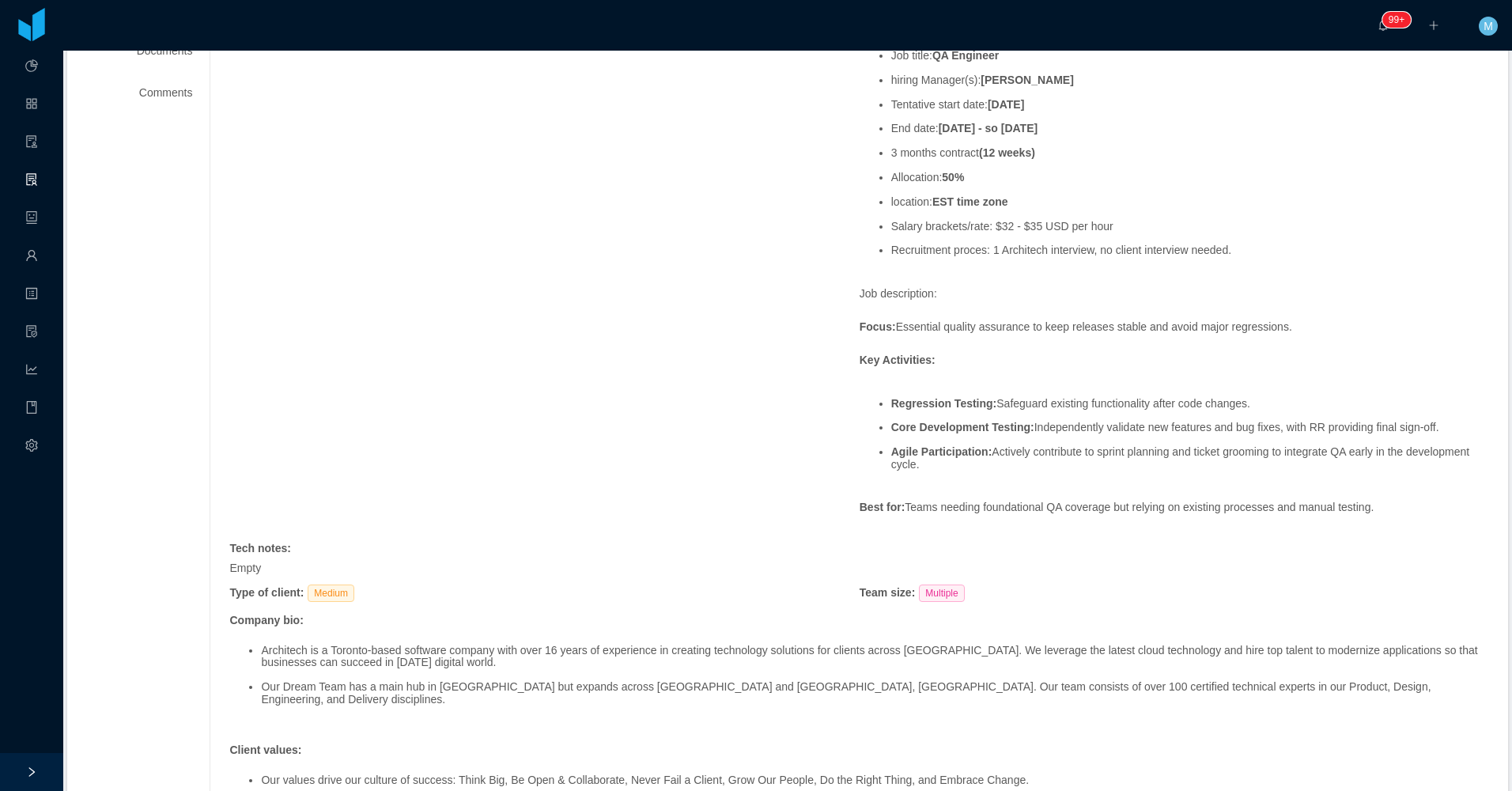
click at [586, 386] on div "Requested at : October 1, 2025 Initial info : Salary Budget: $3350 Hi Felipe an…" at bounding box center [859, 376] width 1260 height 1016
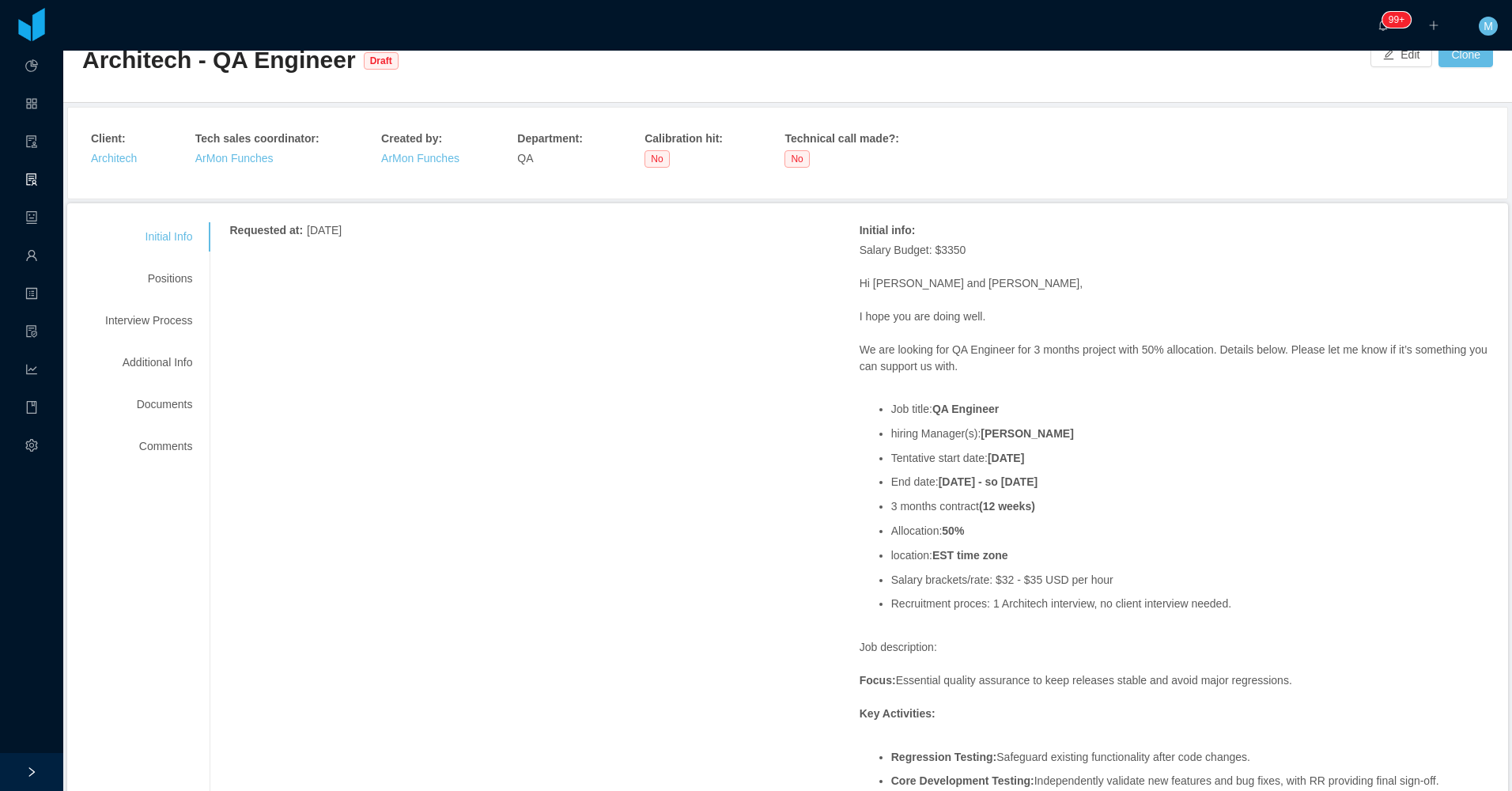
scroll to position [0, 0]
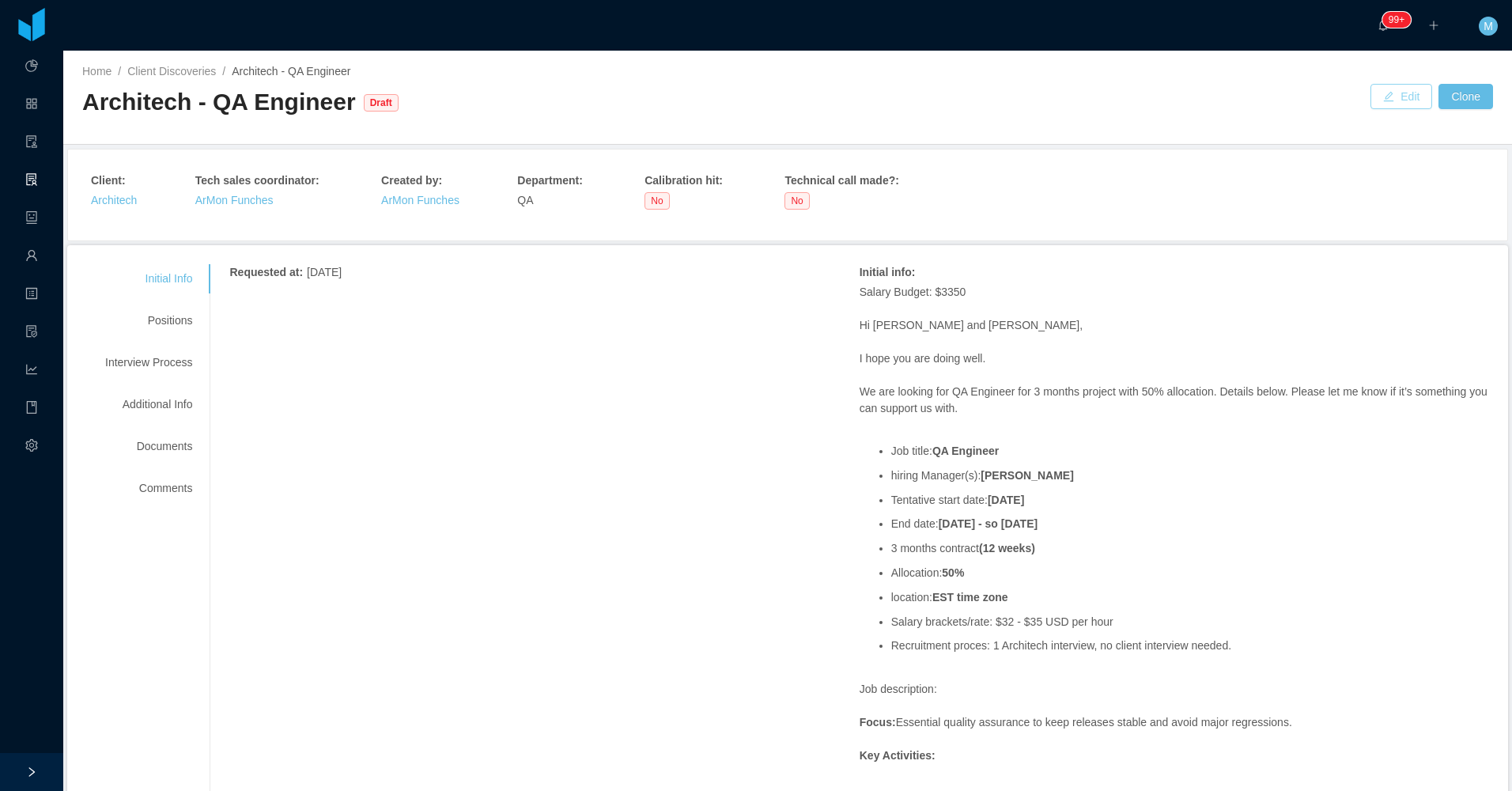
click at [730, 102] on button "Edit" at bounding box center [1401, 96] width 61 height 25
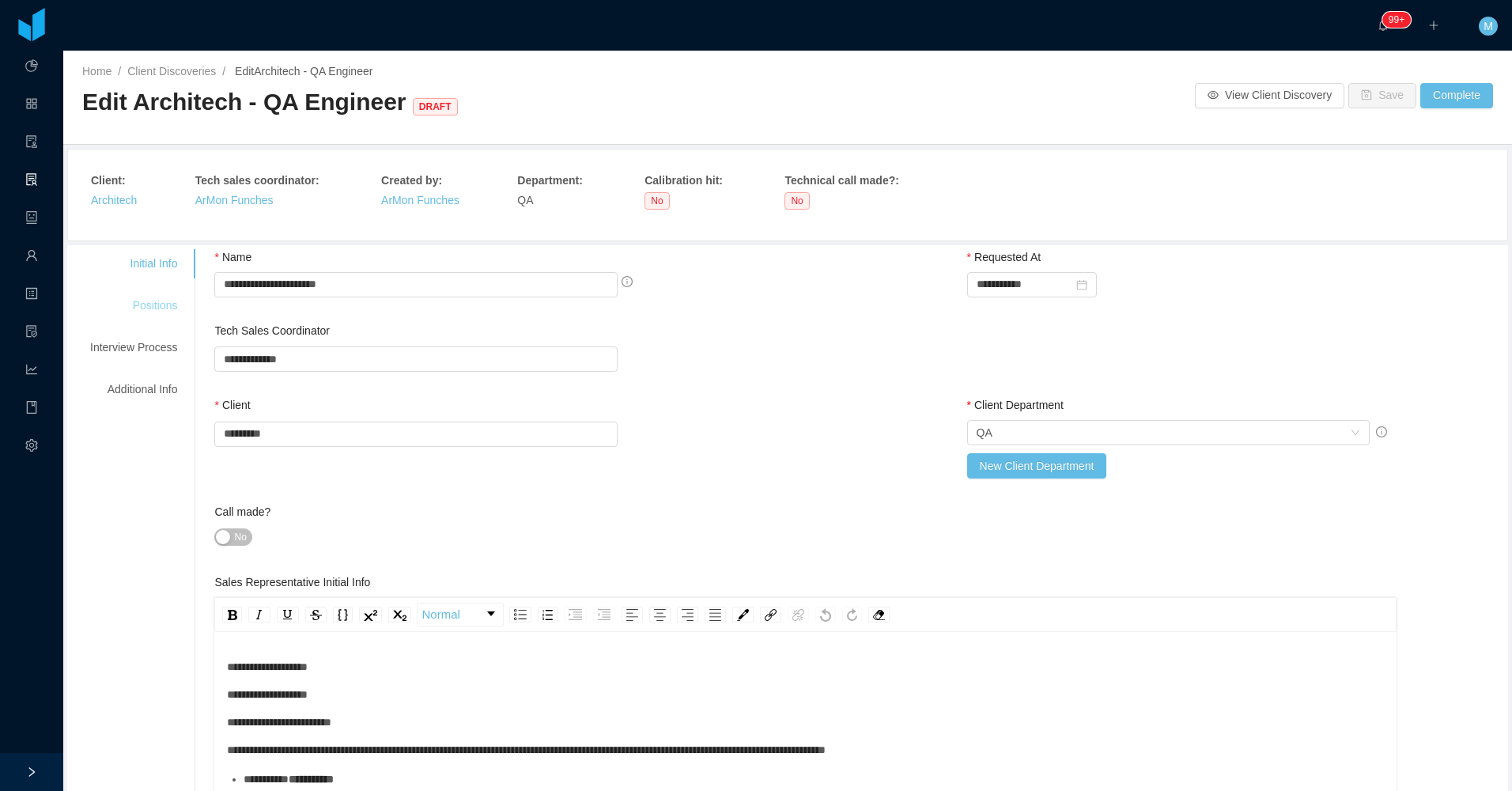
click at [141, 311] on div "Positions" at bounding box center [133, 305] width 125 height 29
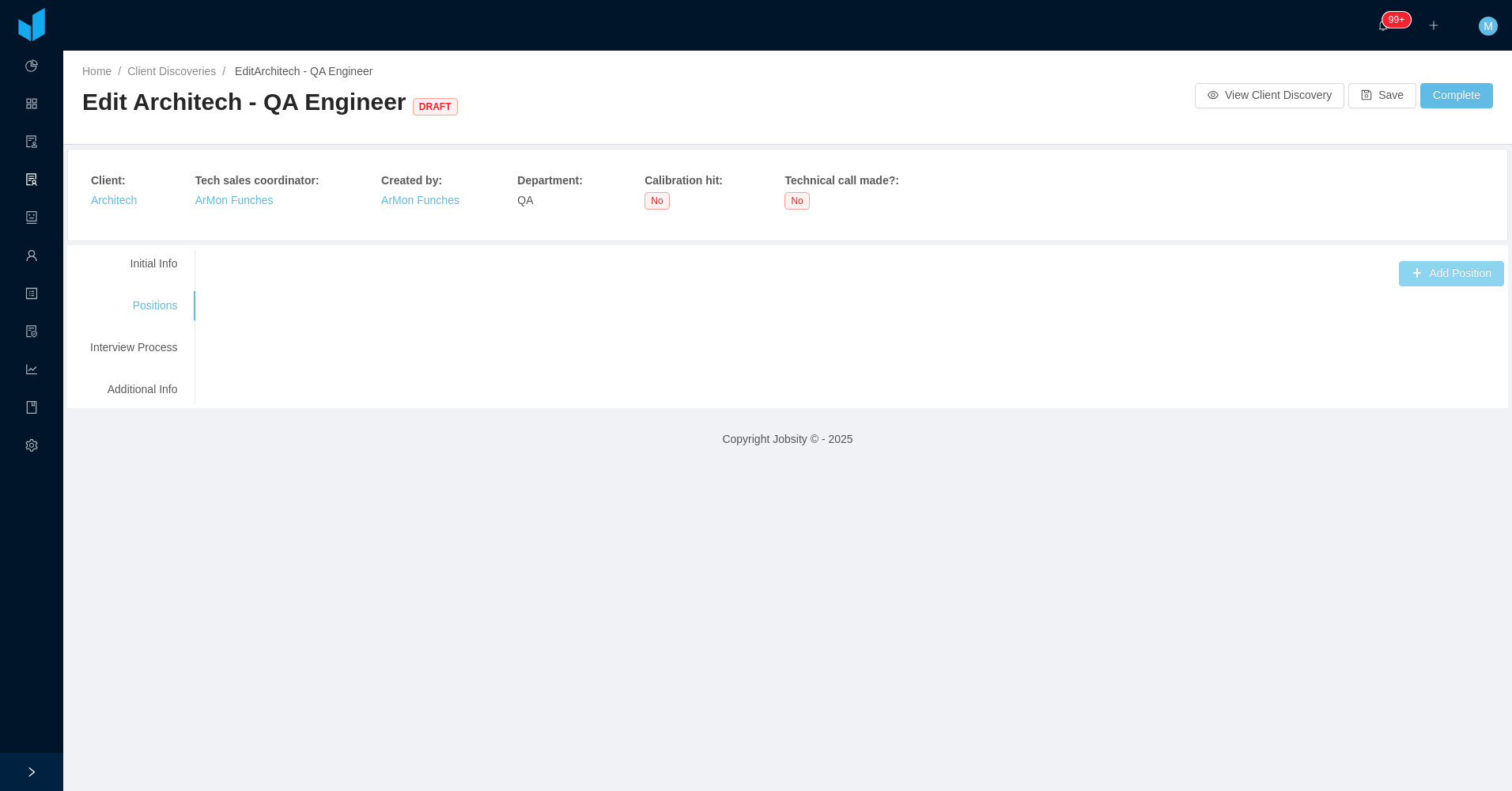
drag, startPoint x: 1403, startPoint y: 268, endPoint x: 1271, endPoint y: 271, distance: 132.0
click at [730, 272] on button "Add Position" at bounding box center [1451, 274] width 105 height 25
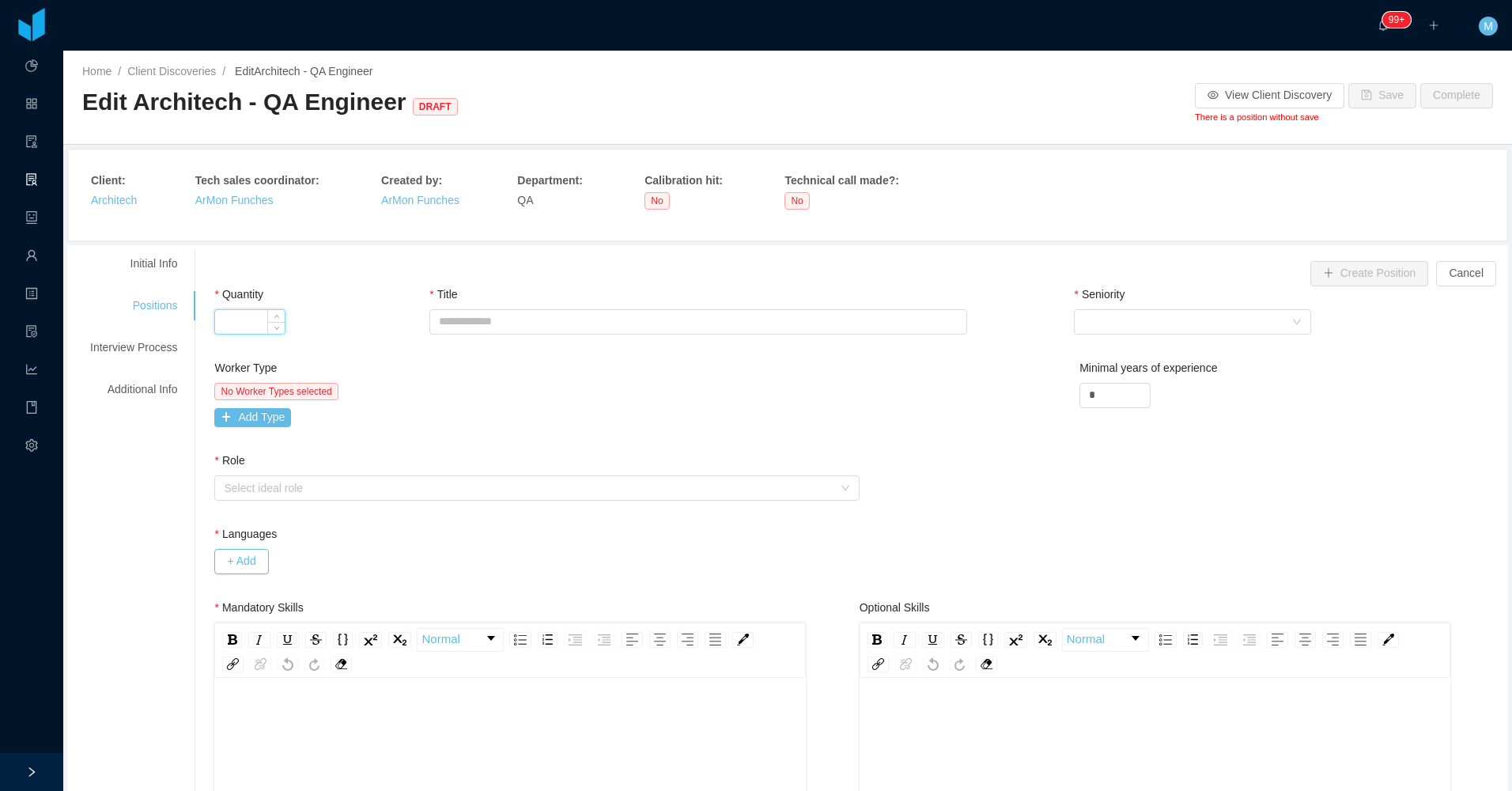
click at [263, 322] on input "Quantity" at bounding box center [249, 322] width 69 height 24
type input "*"
click at [480, 315] on input "Title" at bounding box center [697, 322] width 537 height 25
paste input "**********"
click at [546, 327] on input "**********" at bounding box center [697, 322] width 537 height 25
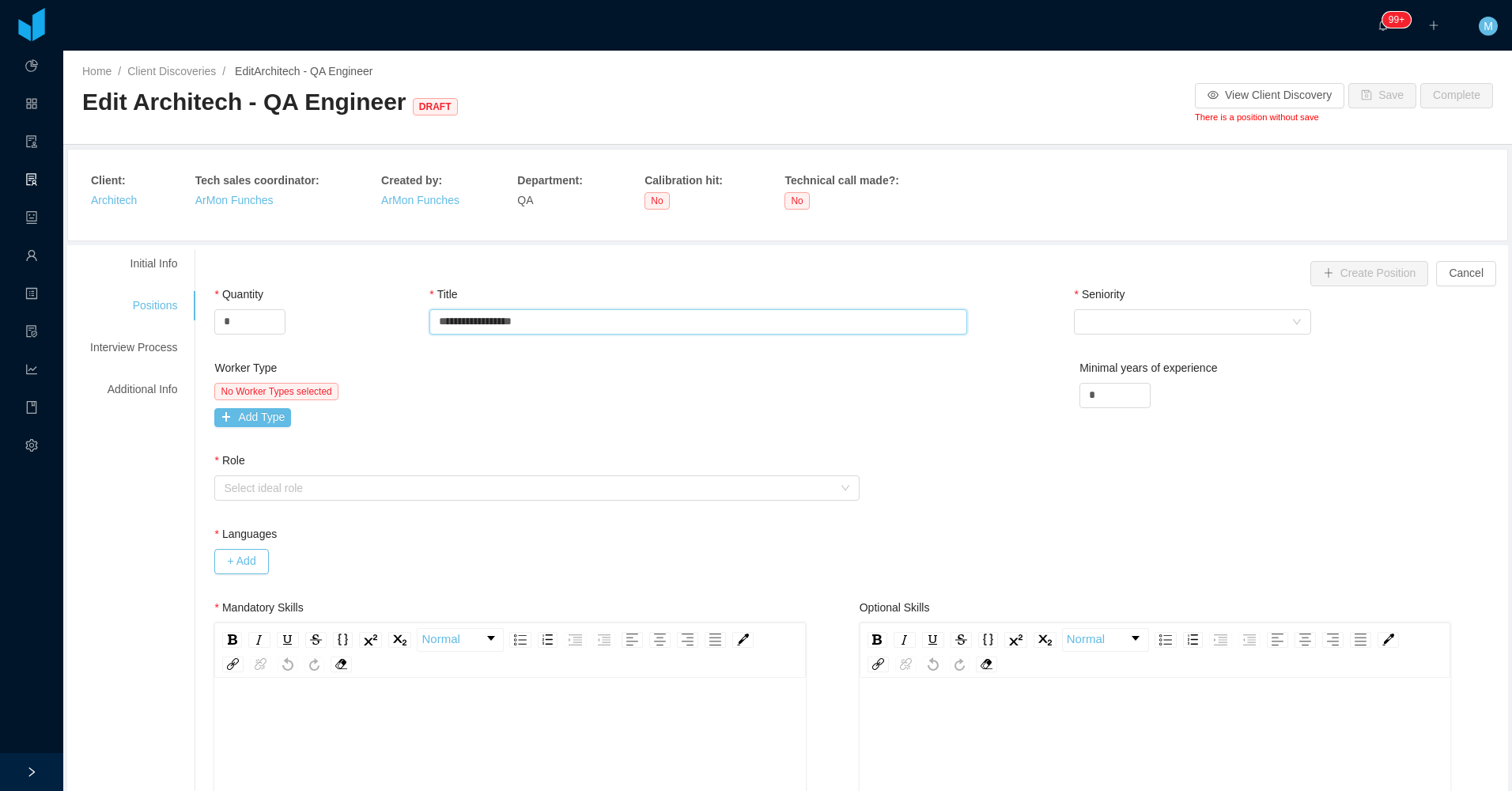
click at [546, 327] on input "**********" at bounding box center [697, 322] width 537 height 25
type input "**********"
click at [730, 314] on div "Select Seniority" at bounding box center [1186, 322] width 208 height 24
click at [730, 424] on li "Mid Level" at bounding box center [1184, 429] width 237 height 25
drag, startPoint x: 1094, startPoint y: 396, endPoint x: 1031, endPoint y: 401, distance: 63.2
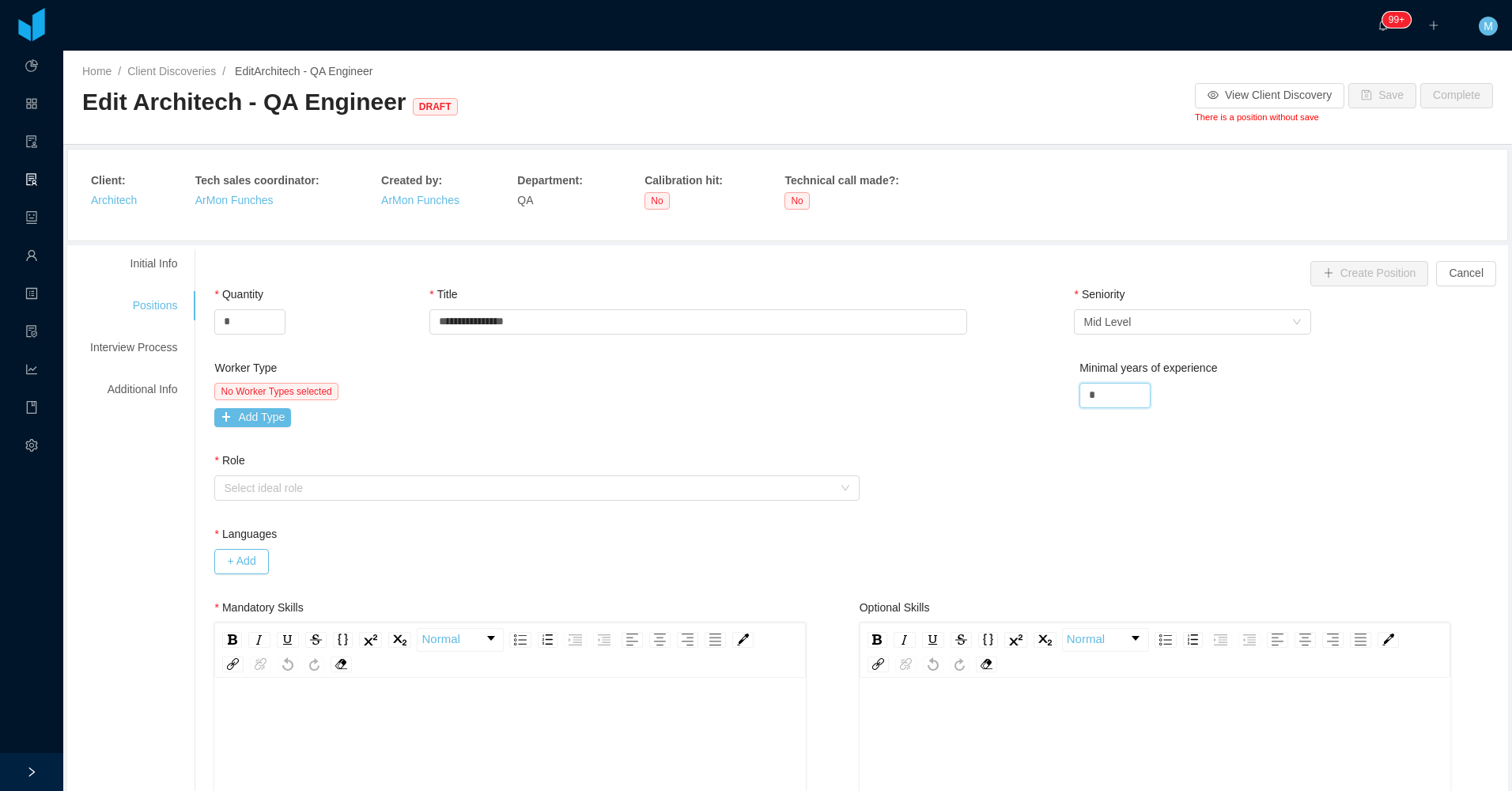
click at [730, 401] on div "Worker Type No Worker Types selected Add Type Minimal years of experience *" at bounding box center [858, 406] width 1297 height 92
type input "*"
click at [730, 390] on div "Worker Type No Worker Types selected Add Type Minimal years of experience *" at bounding box center [858, 406] width 1297 height 92
click at [275, 418] on button "Add Type" at bounding box center [252, 417] width 76 height 19
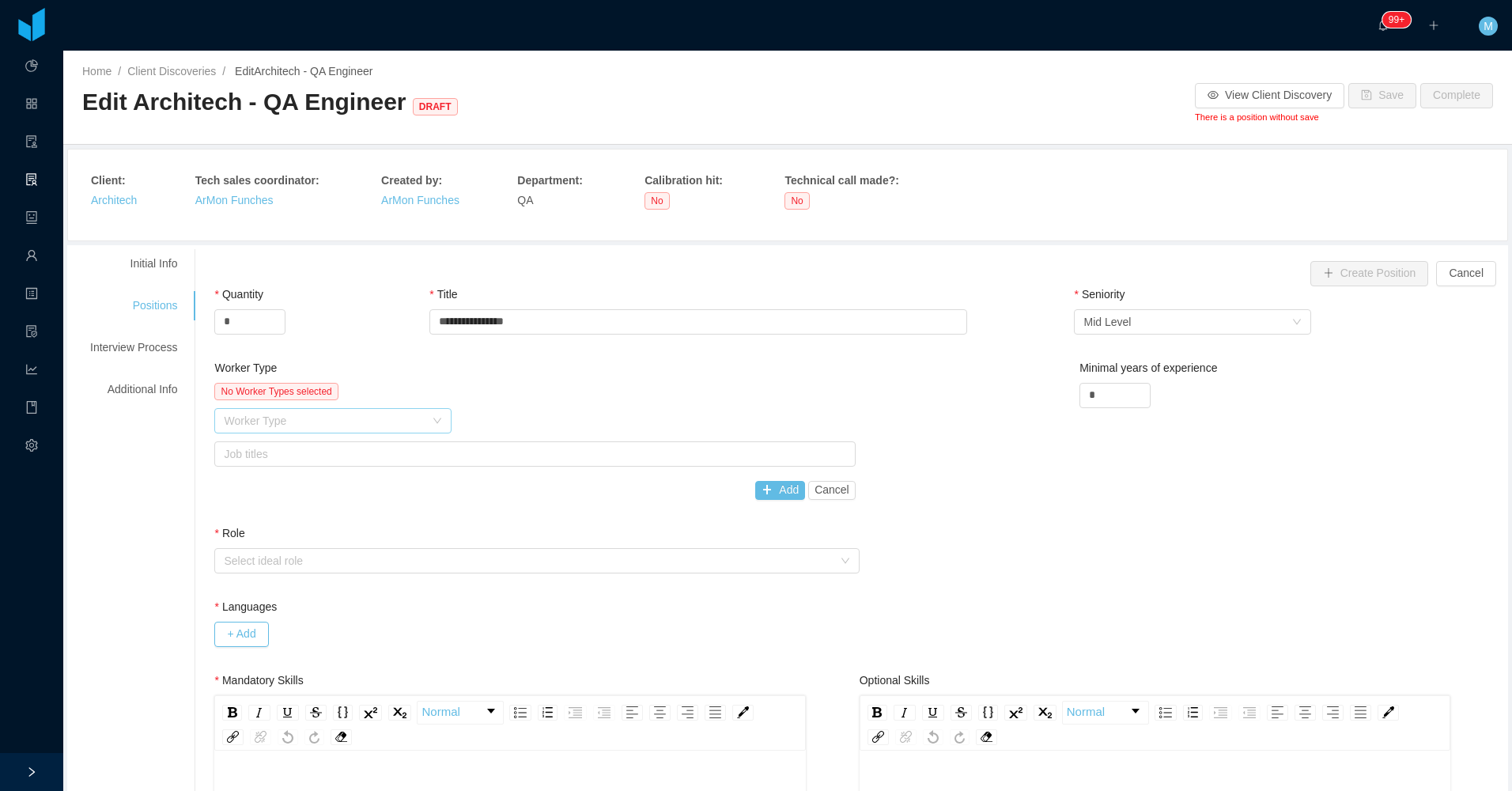
click at [279, 422] on div "Worker Type" at bounding box center [324, 421] width 201 height 16
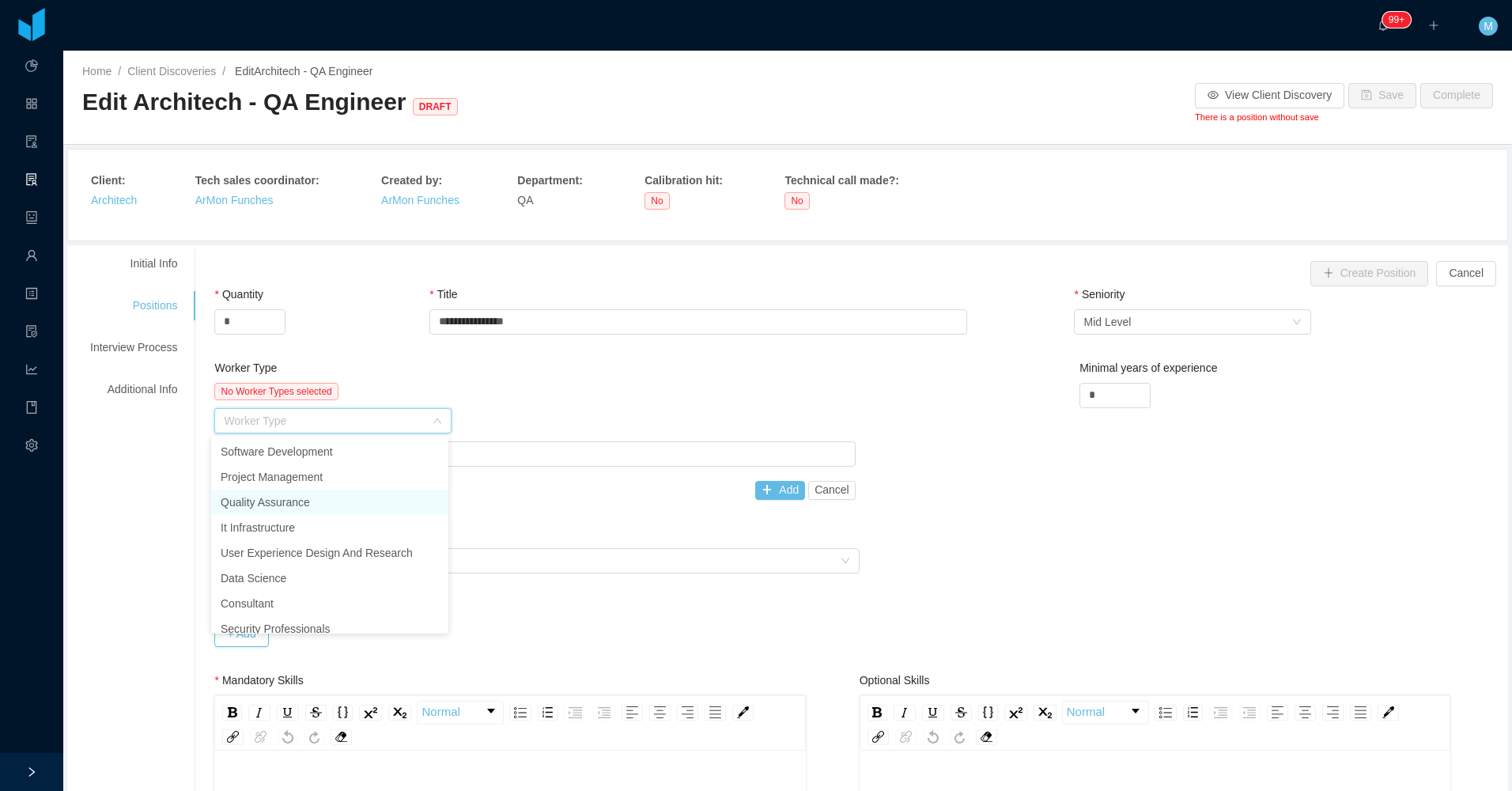
click at [303, 507] on li "Quality Assurance" at bounding box center [330, 503] width 237 height 25
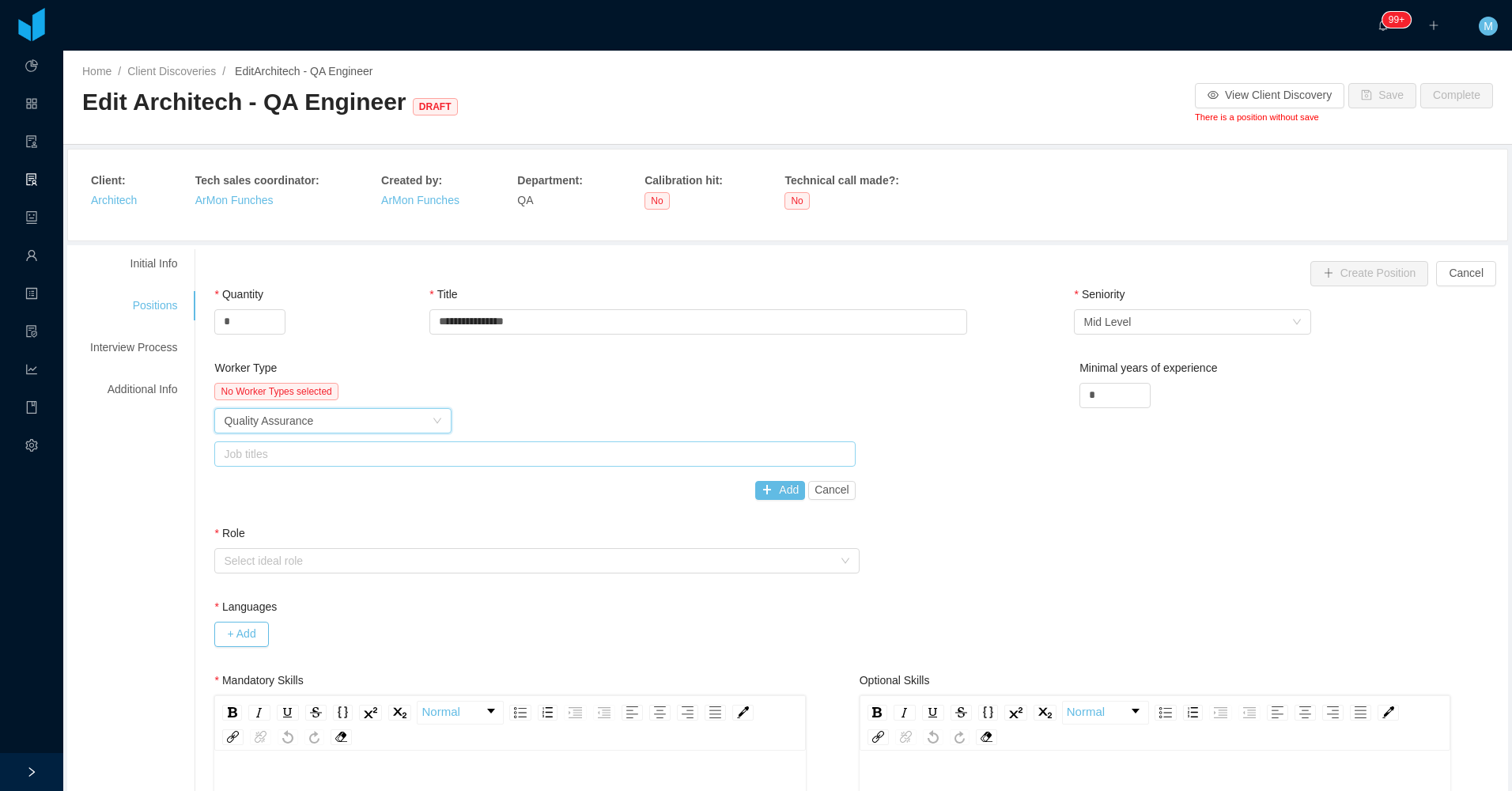
click at [481, 449] on div "Job titles" at bounding box center [531, 454] width 615 height 16
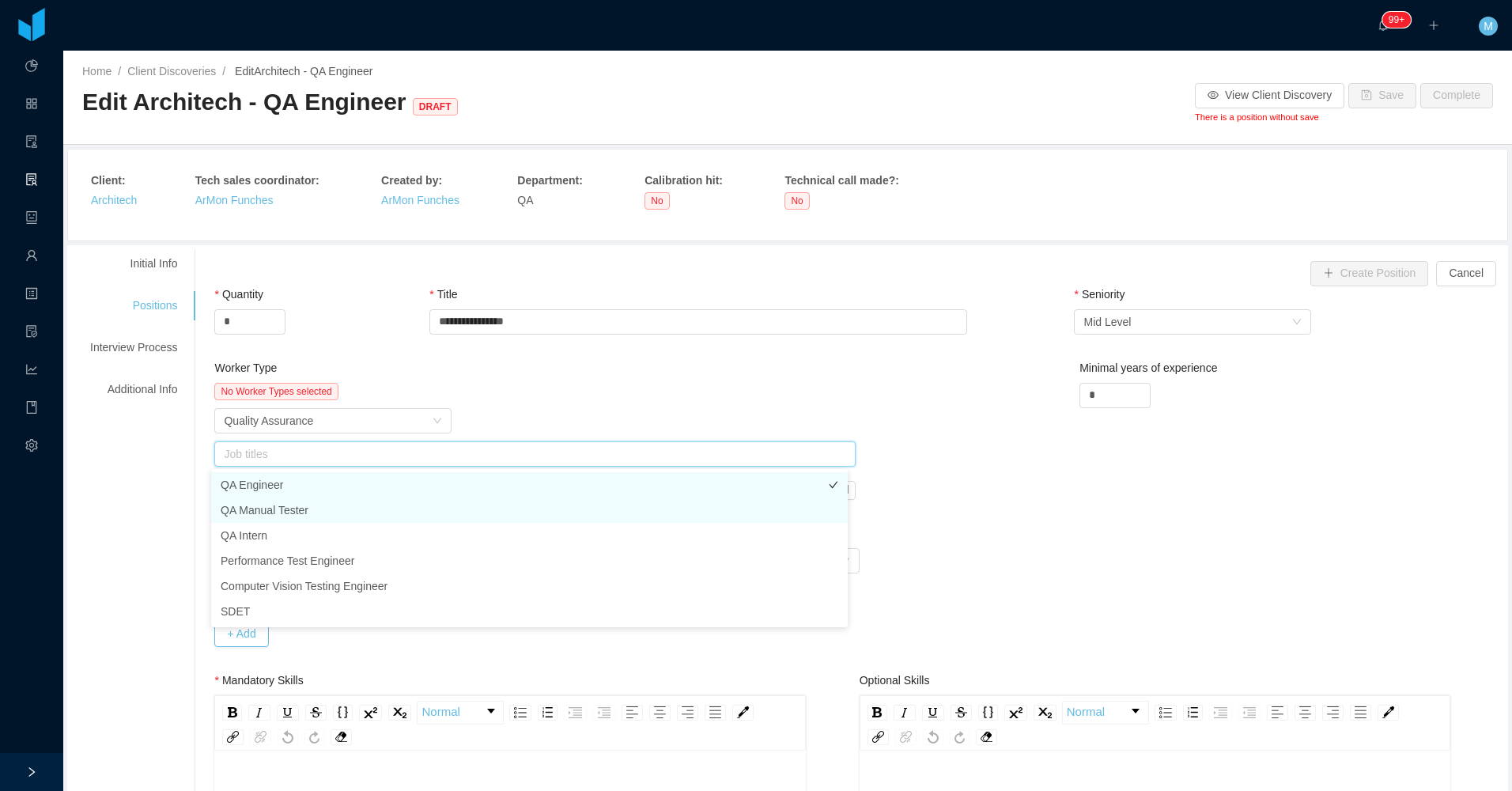
drag, startPoint x: 311, startPoint y: 505, endPoint x: 365, endPoint y: 493, distance: 55.3
click at [318, 504] on li "QA Manual Tester" at bounding box center [529, 511] width 636 height 25
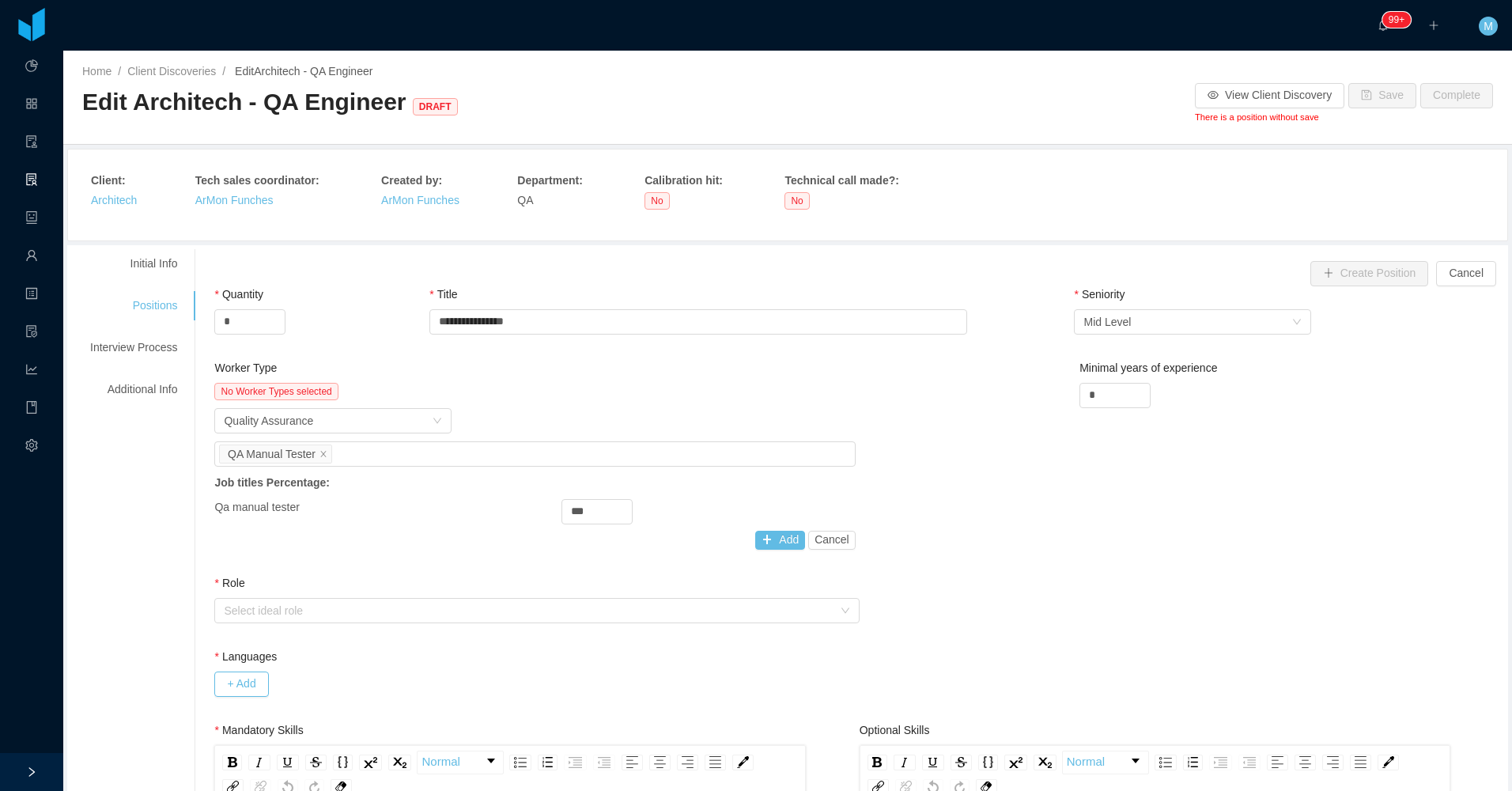
drag, startPoint x: 583, startPoint y: 415, endPoint x: 702, endPoint y: 486, distance: 138.6
click at [584, 415] on div "Worker Type Quality Assurance" at bounding box center [534, 421] width 640 height 25
click at [730, 547] on button "Add" at bounding box center [779, 540] width 50 height 19
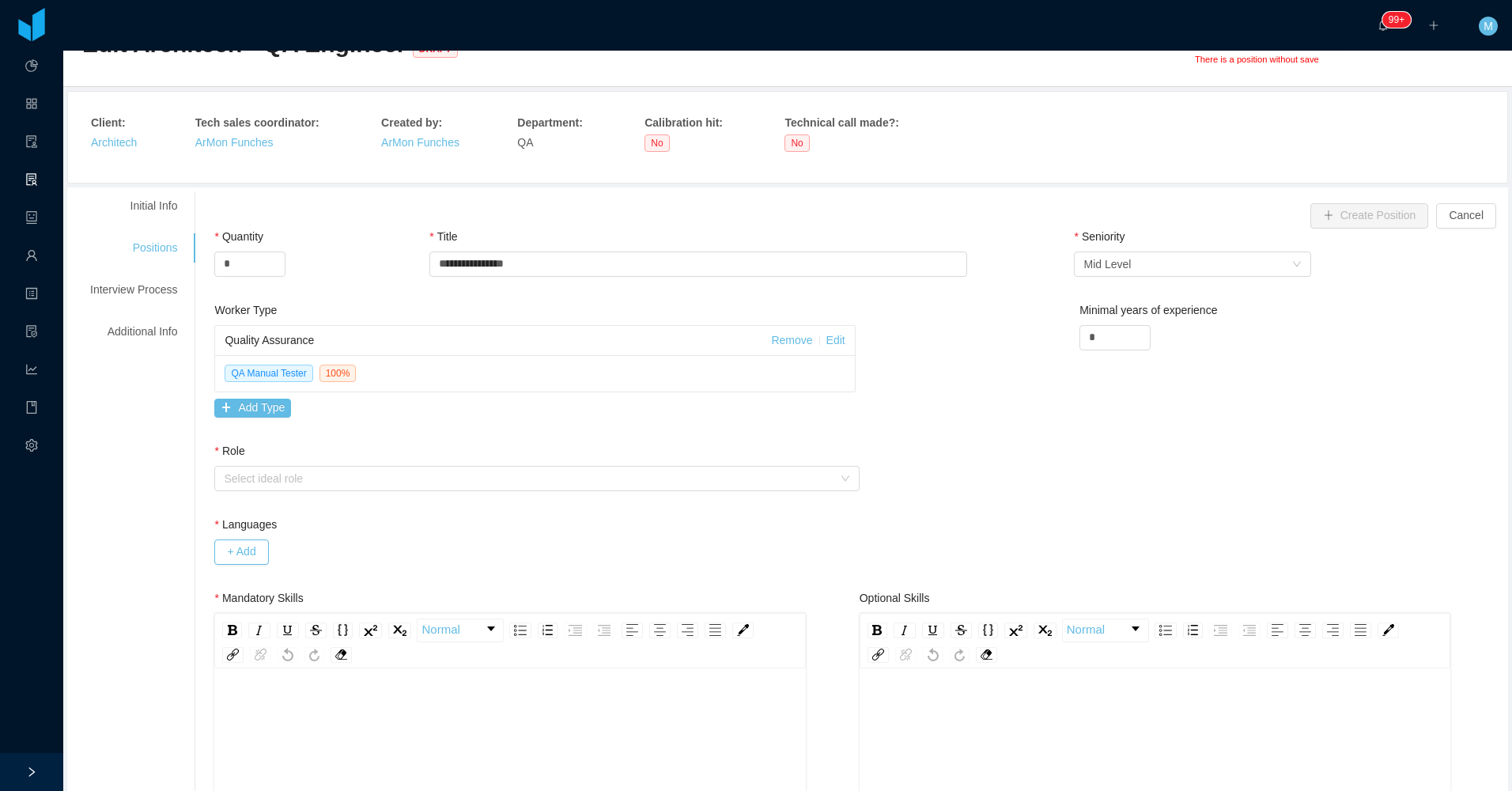
scroll to position [159, 0]
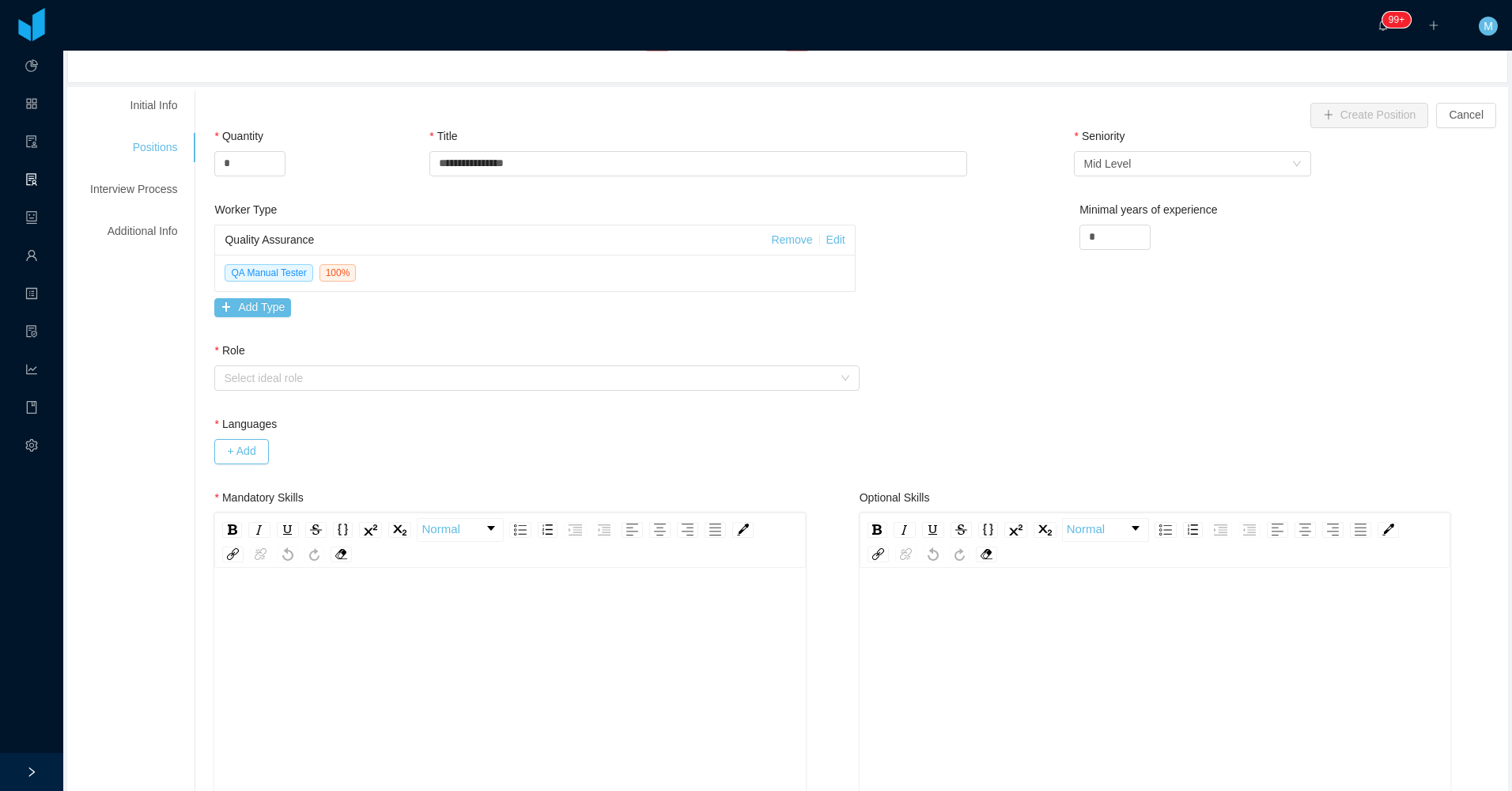
click at [533, 393] on div "Role Select ideal role" at bounding box center [536, 370] width 644 height 55
click at [538, 378] on div "Select ideal role" at bounding box center [528, 378] width 608 height 16
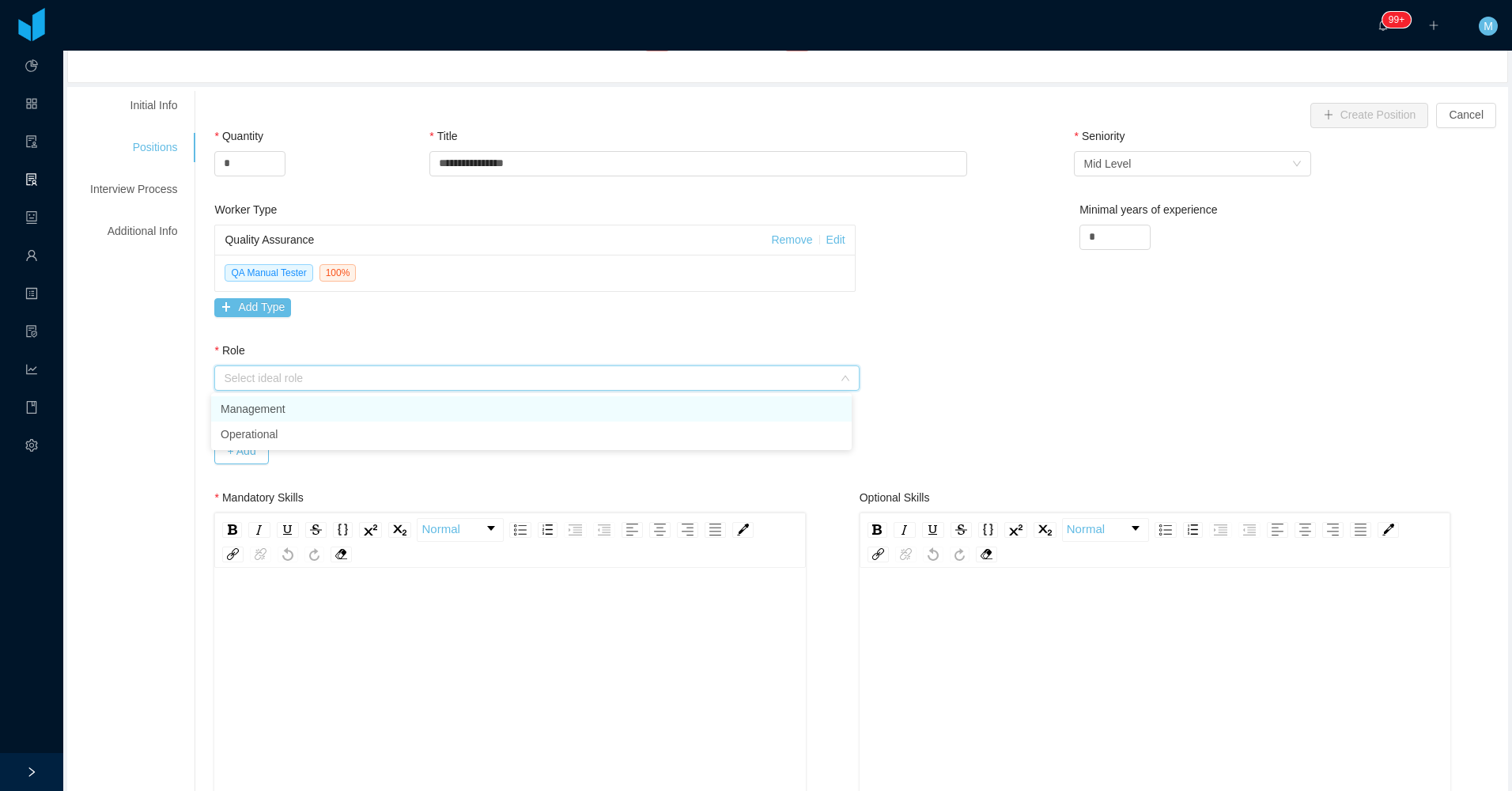
click at [291, 412] on li "Management" at bounding box center [531, 409] width 640 height 25
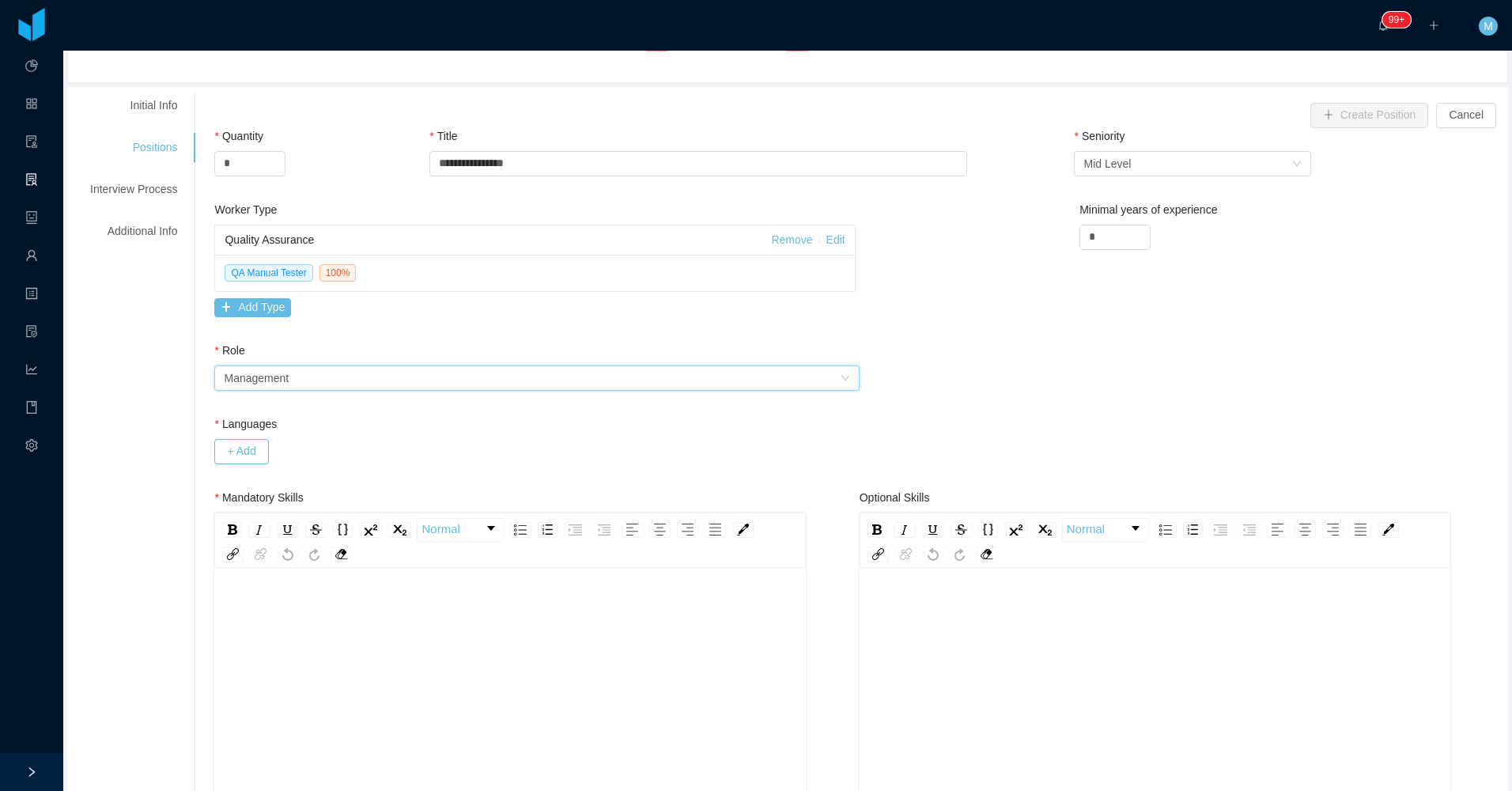
click at [261, 382] on div "Management" at bounding box center [256, 378] width 64 height 24
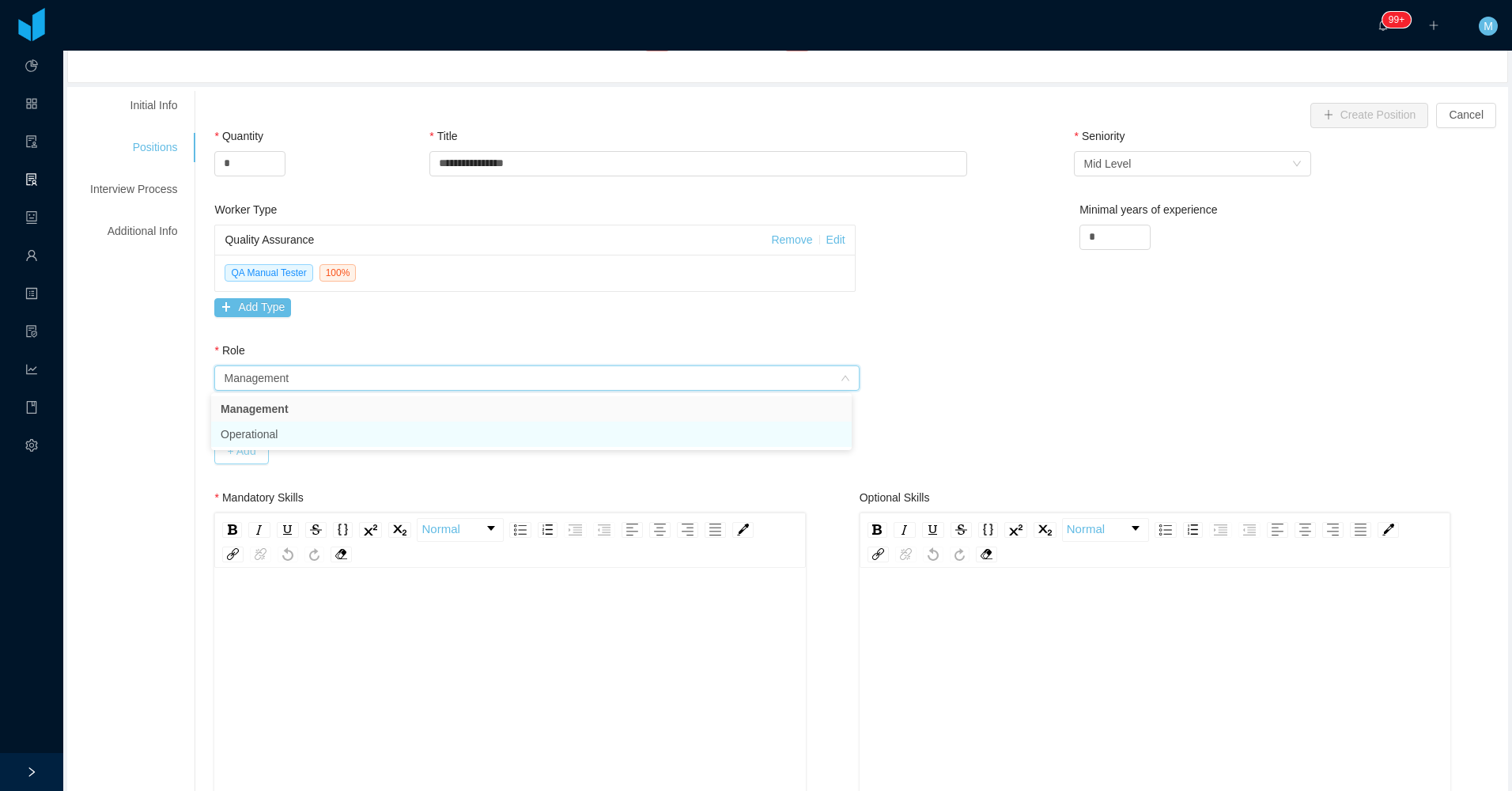
drag, startPoint x: 259, startPoint y: 437, endPoint x: 240, endPoint y: 448, distance: 22.0
click at [258, 437] on li "Operational" at bounding box center [531, 434] width 640 height 25
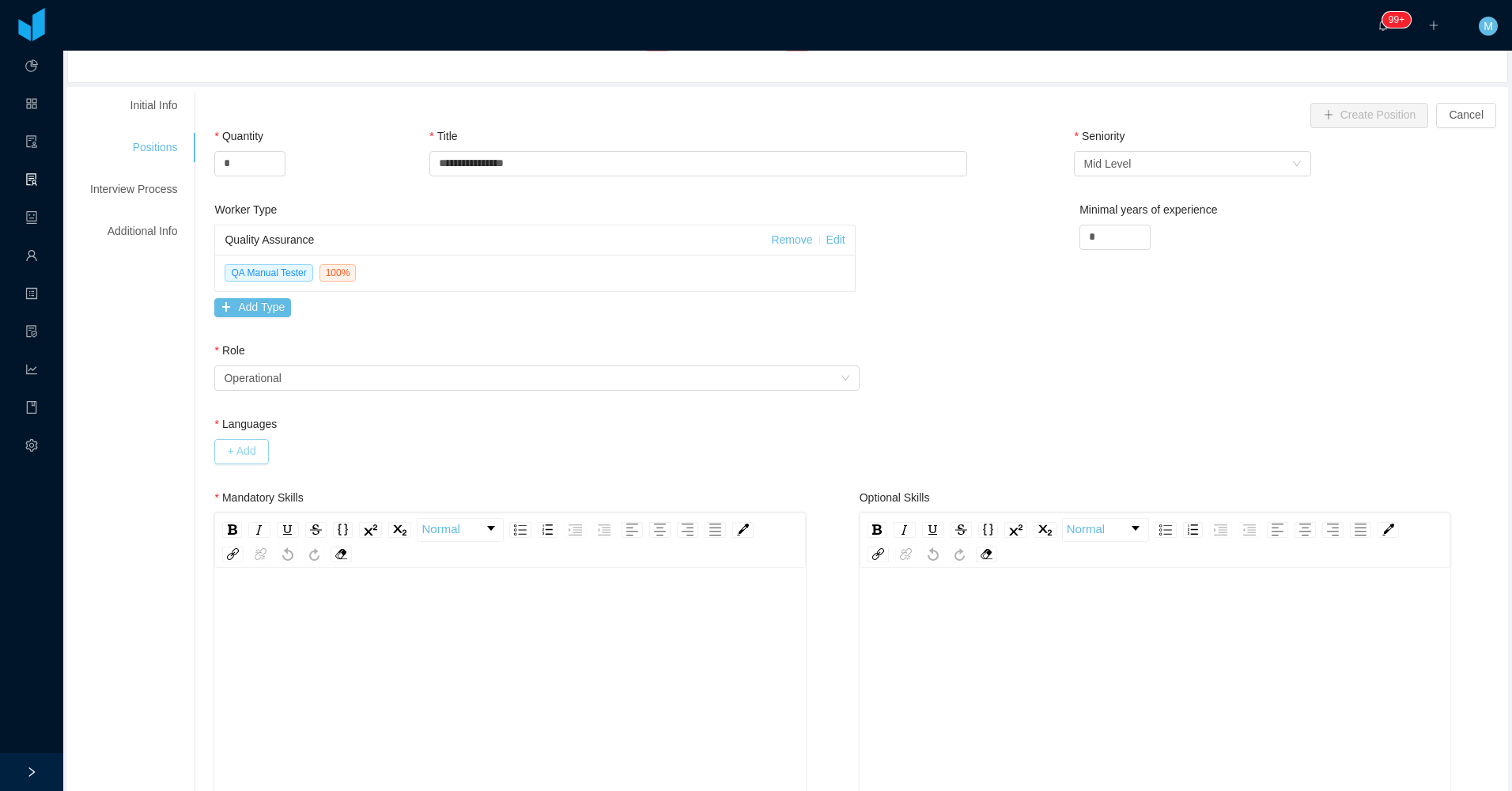
drag, startPoint x: 237, startPoint y: 452, endPoint x: 236, endPoint y: 462, distance: 10.0
click at [236, 462] on button "+ Add" at bounding box center [241, 452] width 54 height 25
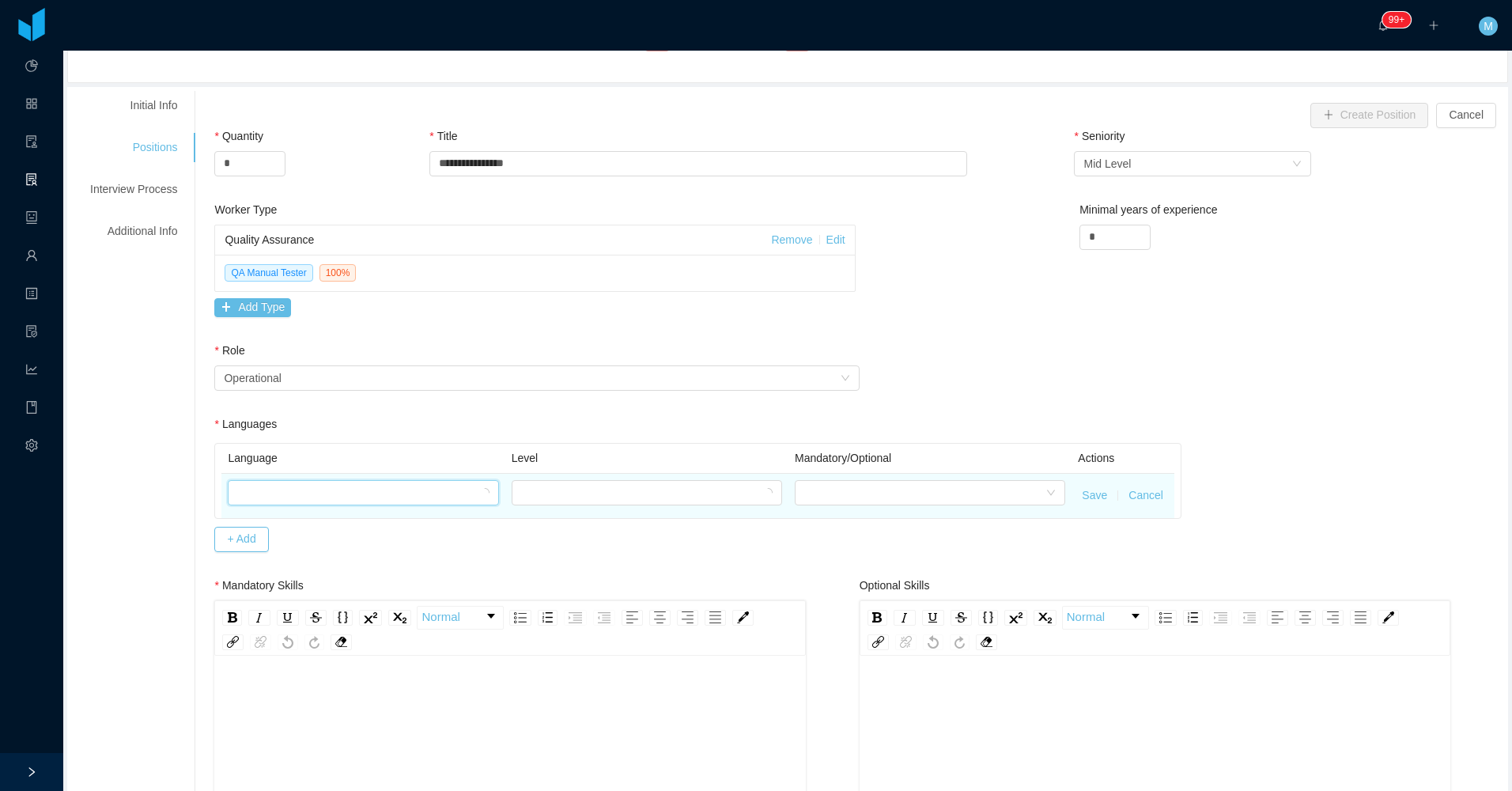
drag, startPoint x: 265, startPoint y: 482, endPoint x: 268, endPoint y: 495, distance: 13.3
click at [268, 491] on div at bounding box center [357, 493] width 241 height 24
type input "***"
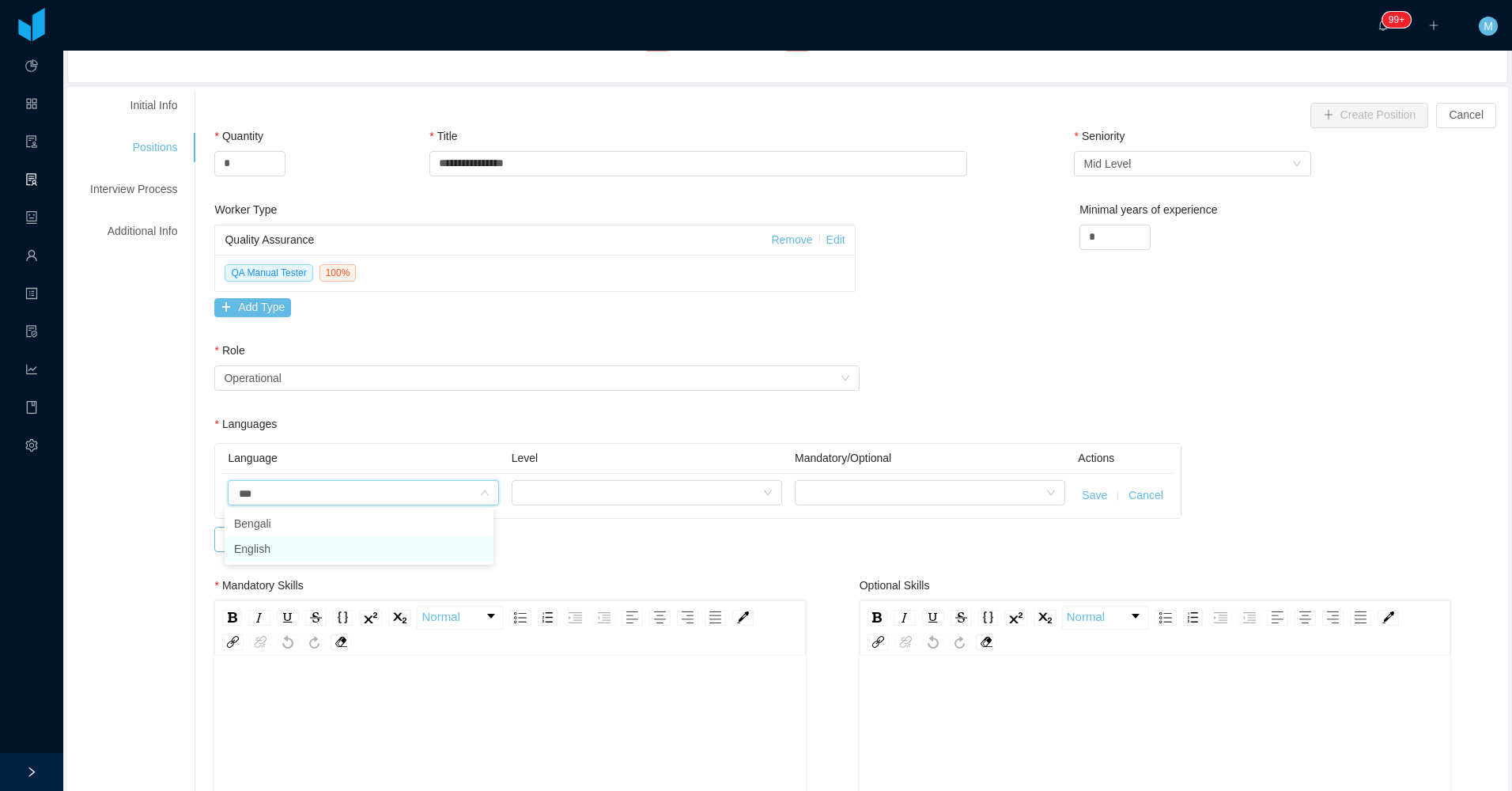
click at [262, 538] on li "English" at bounding box center [359, 549] width 269 height 25
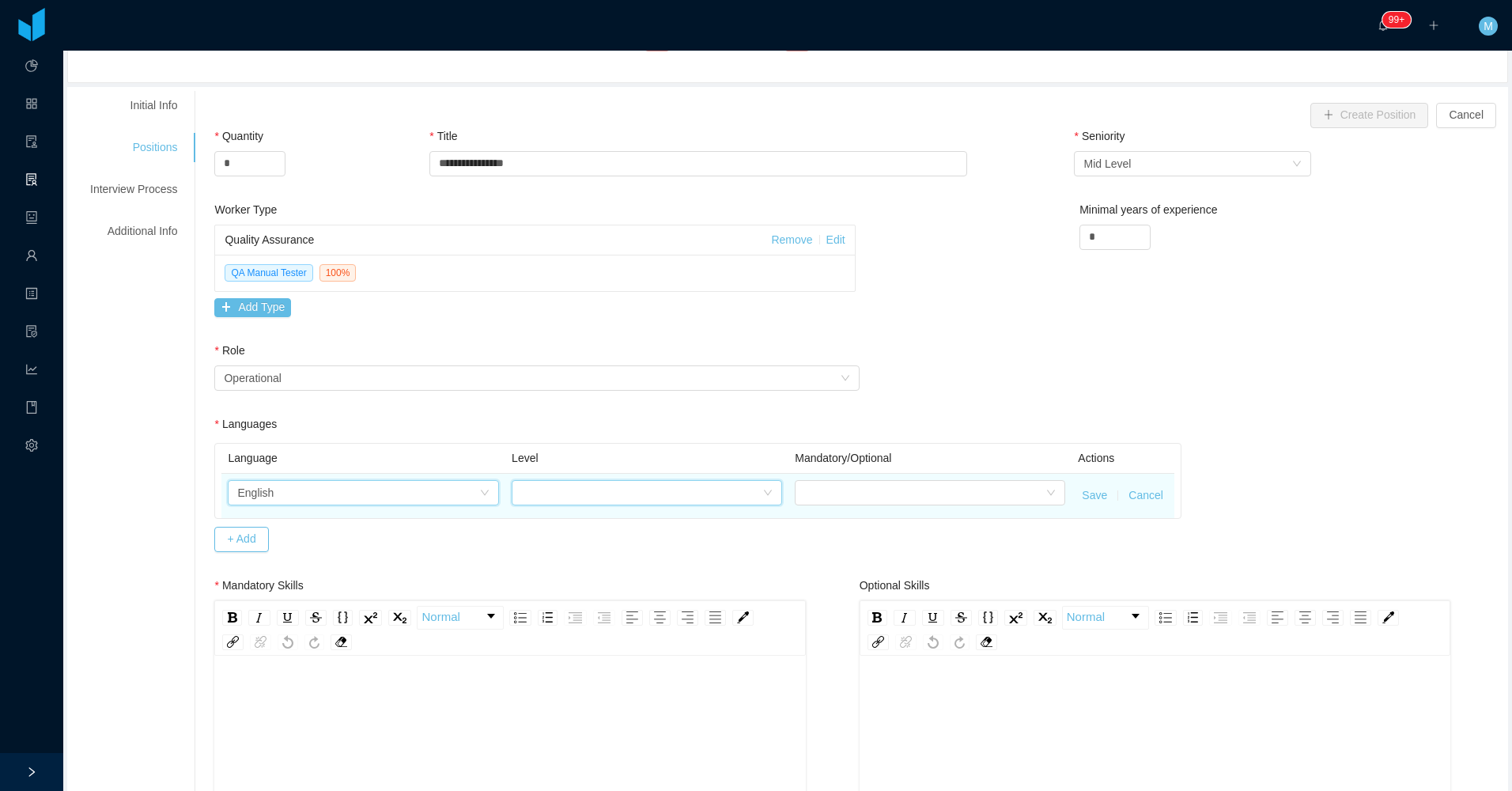
click at [542, 495] on div at bounding box center [641, 493] width 241 height 24
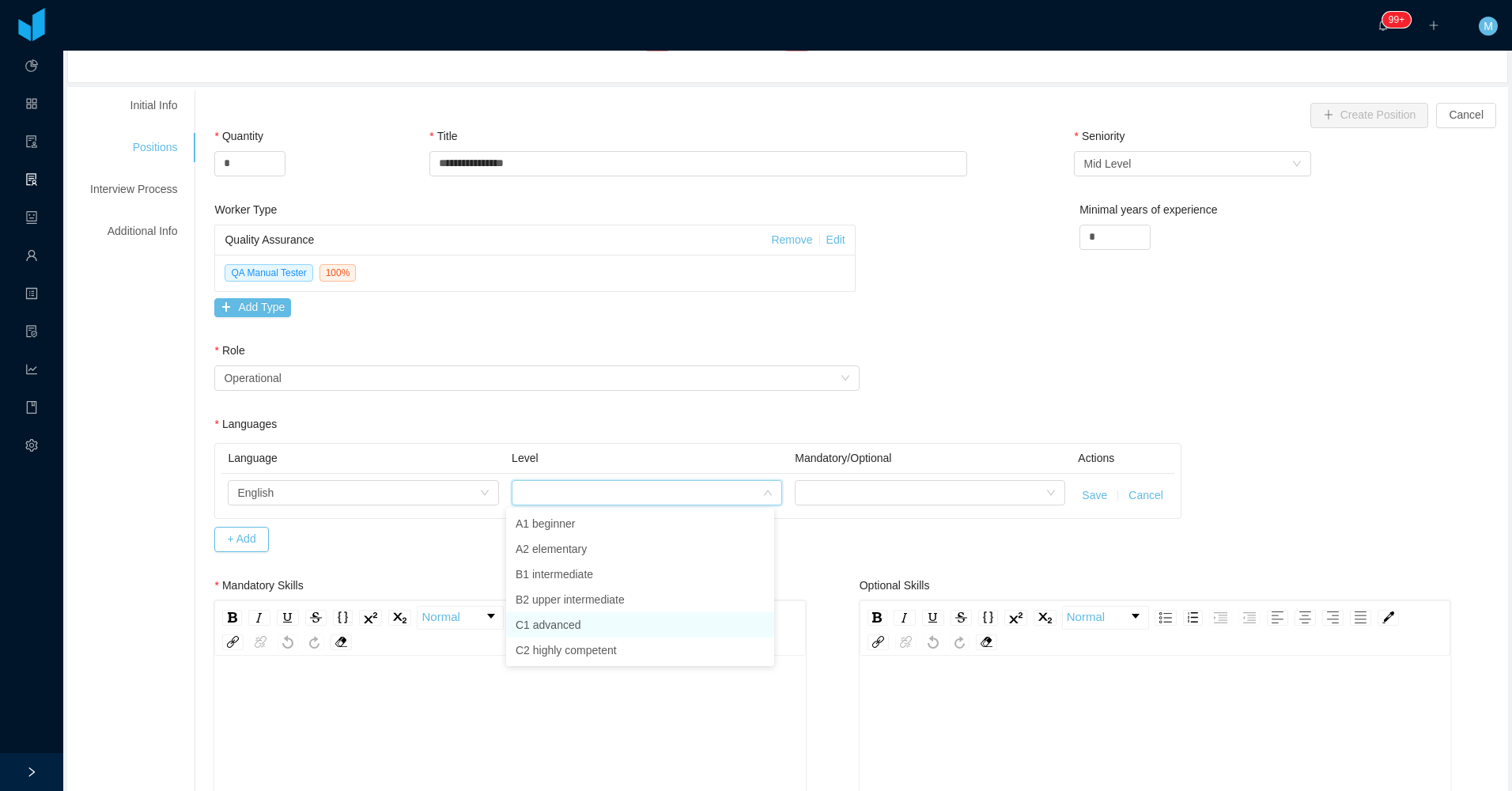
drag, startPoint x: 569, startPoint y: 618, endPoint x: 772, endPoint y: 522, distance: 224.6
click at [569, 621] on li "C1 advanced" at bounding box center [639, 625] width 268 height 25
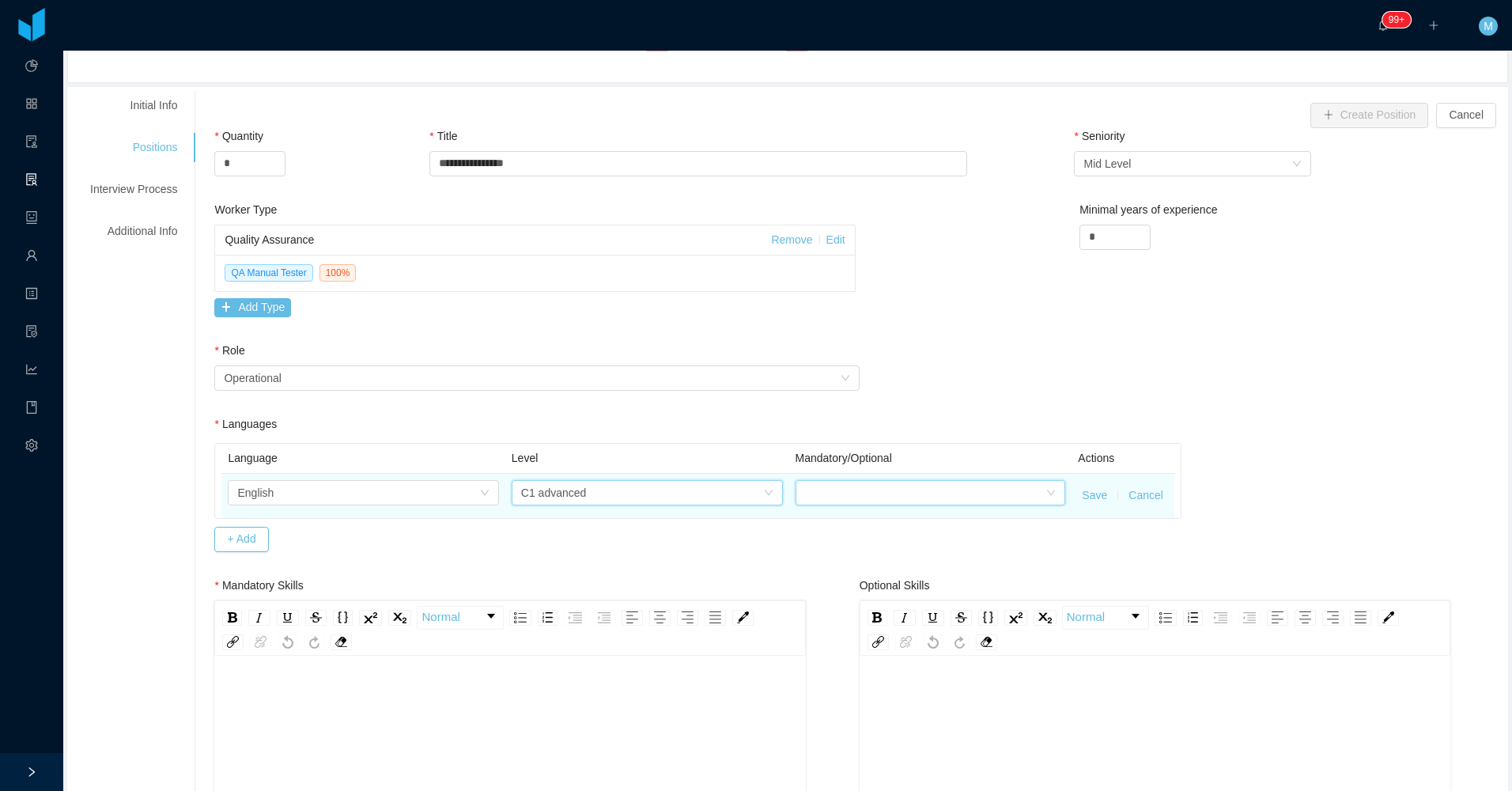
click at [730, 494] on div at bounding box center [925, 493] width 241 height 24
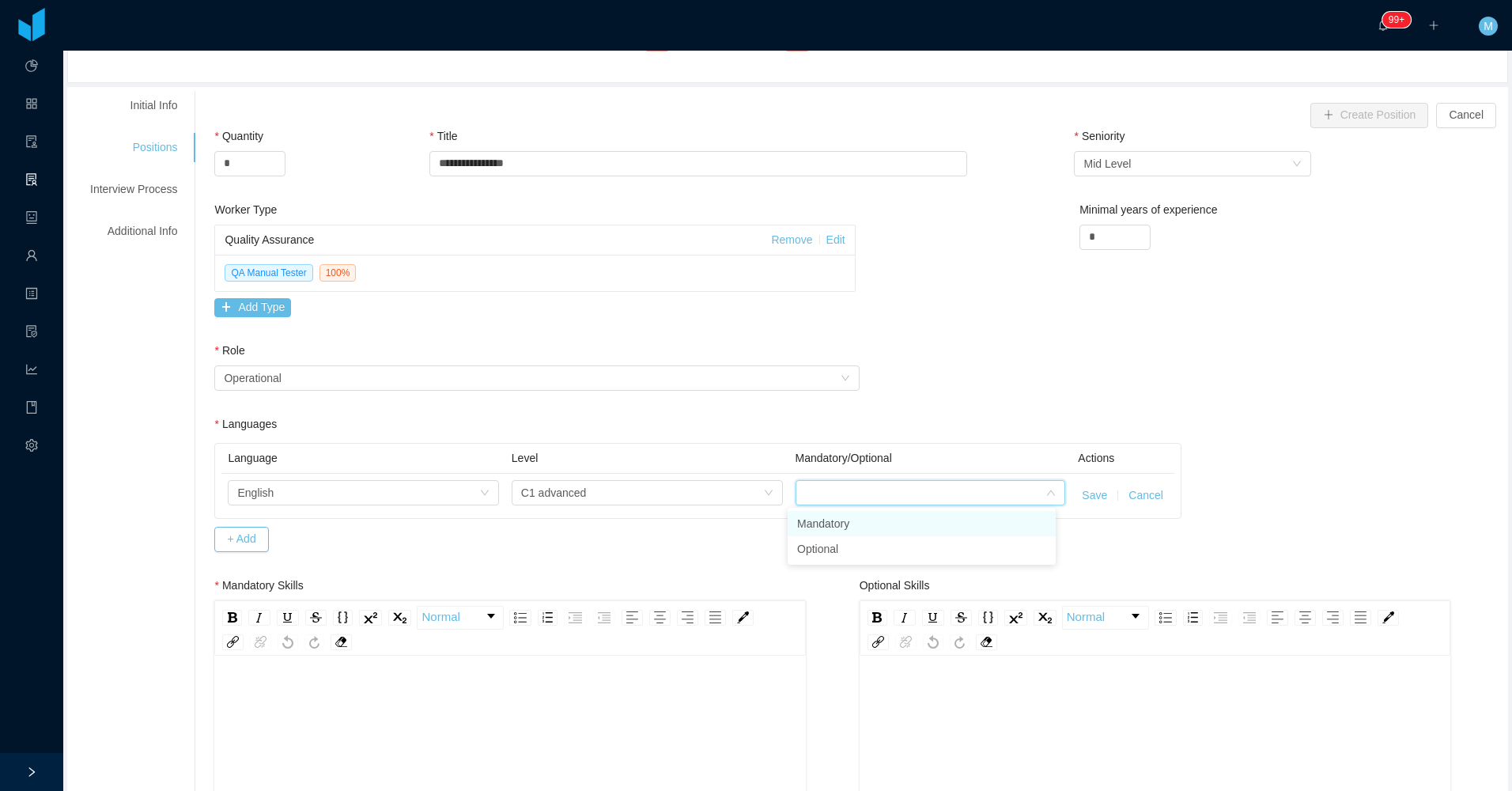
drag, startPoint x: 813, startPoint y: 520, endPoint x: 1065, endPoint y: 505, distance: 252.4
click at [730, 520] on li "Mandatory" at bounding box center [921, 523] width 268 height 25
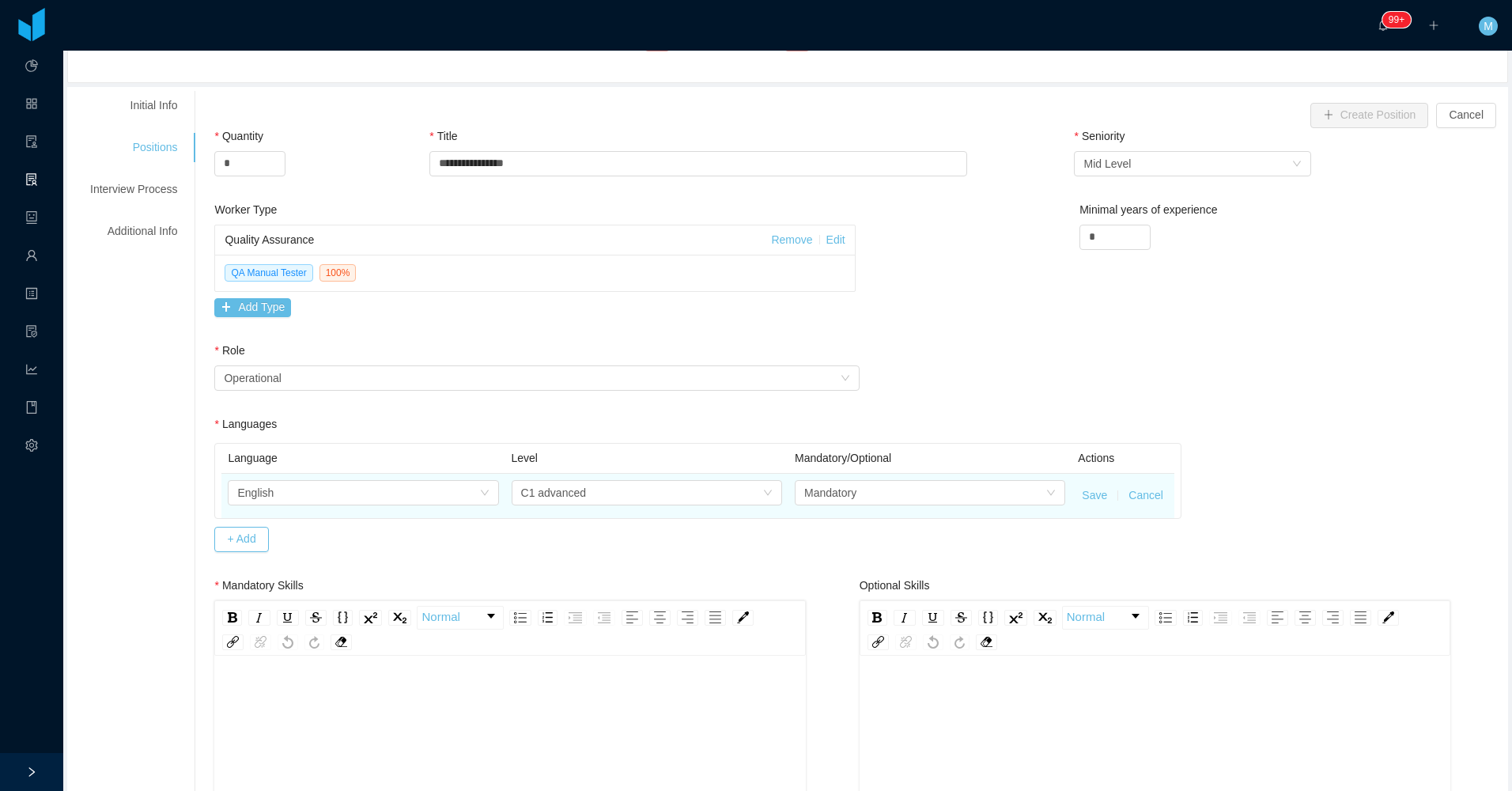
click at [730, 498] on button "Save" at bounding box center [1094, 495] width 25 height 17
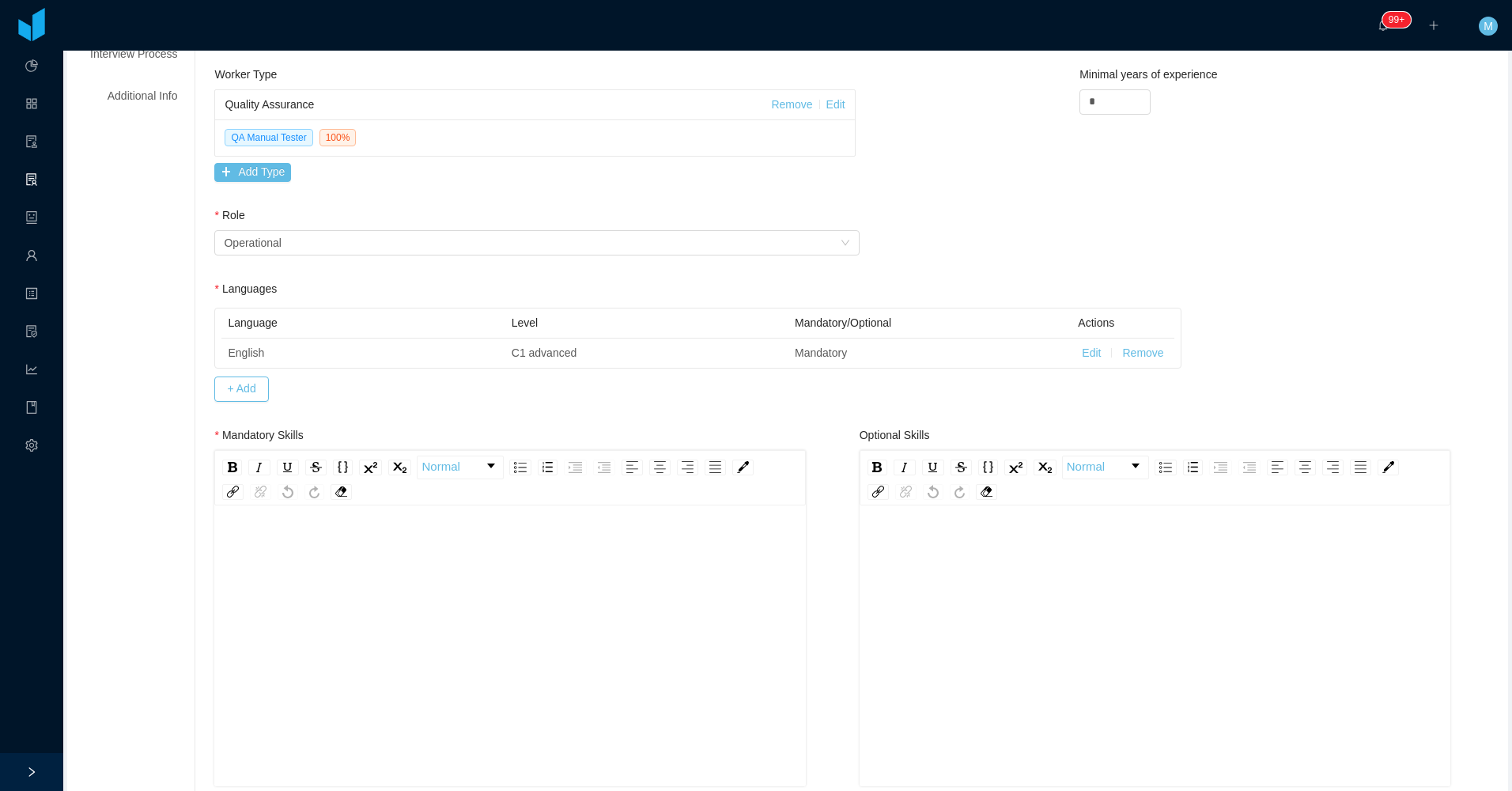
scroll to position [316, 0]
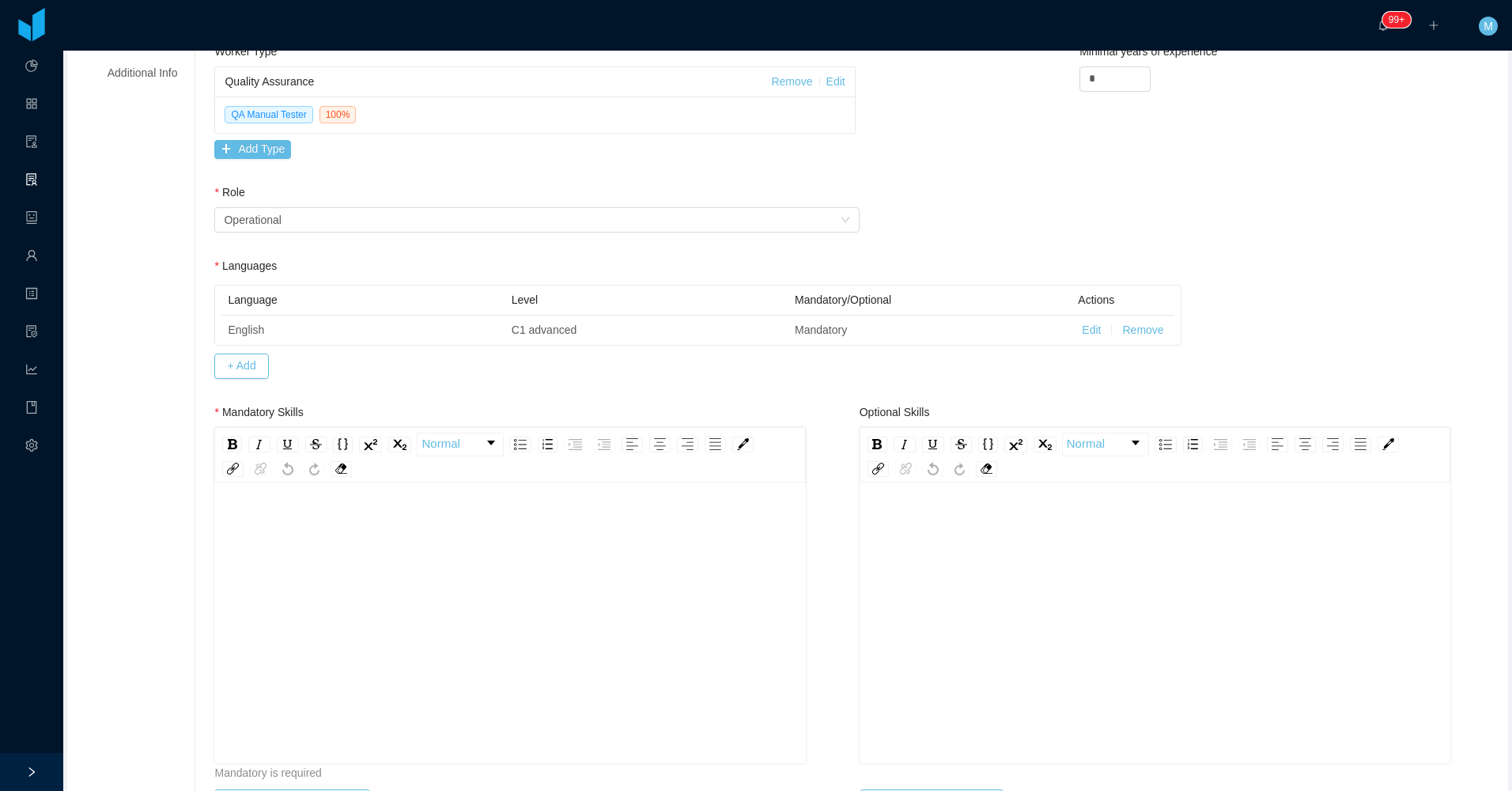
click at [326, 586] on div "rdw-editor" at bounding box center [510, 648] width 566 height 277
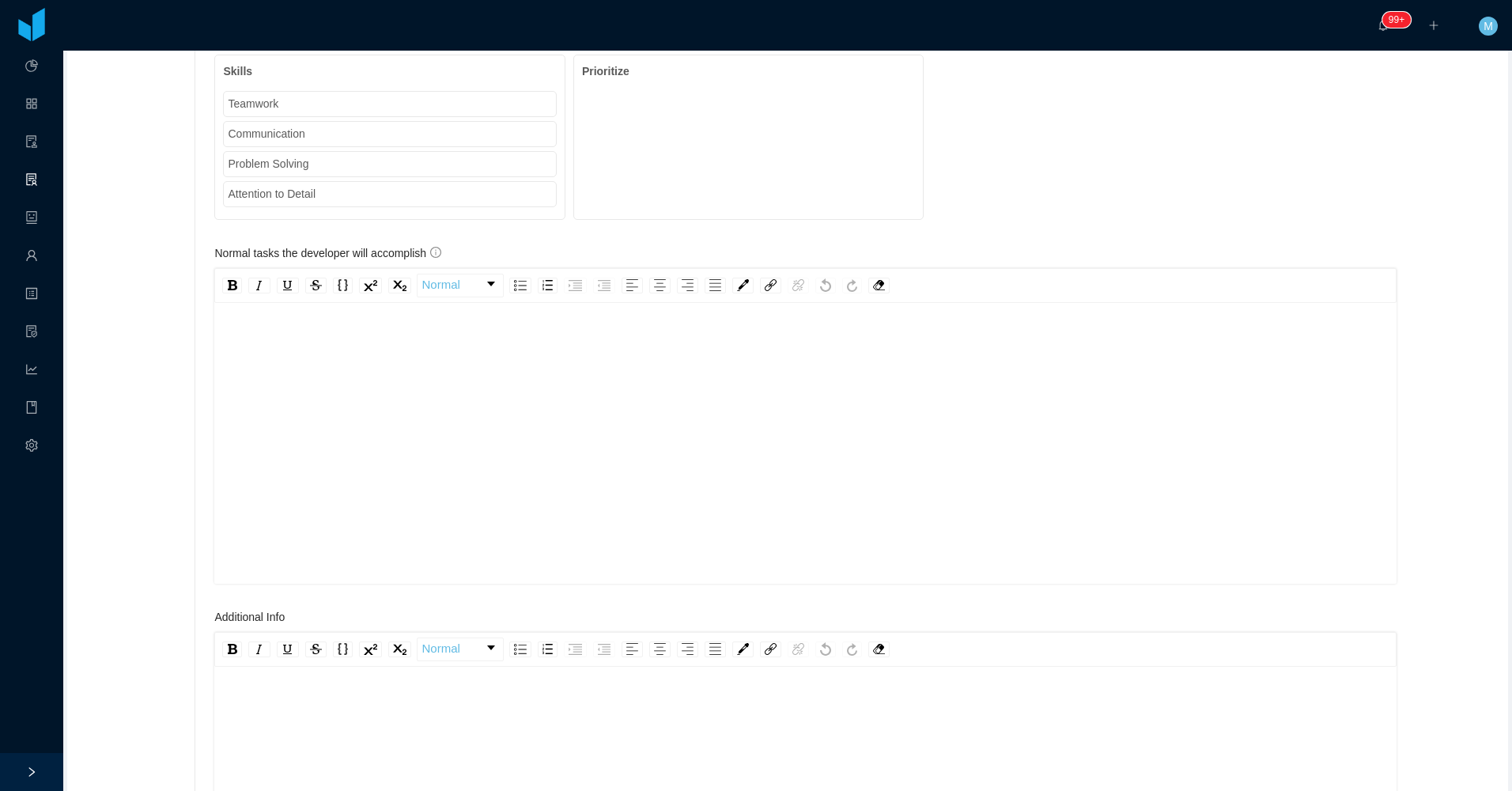
scroll to position [1503, 0]
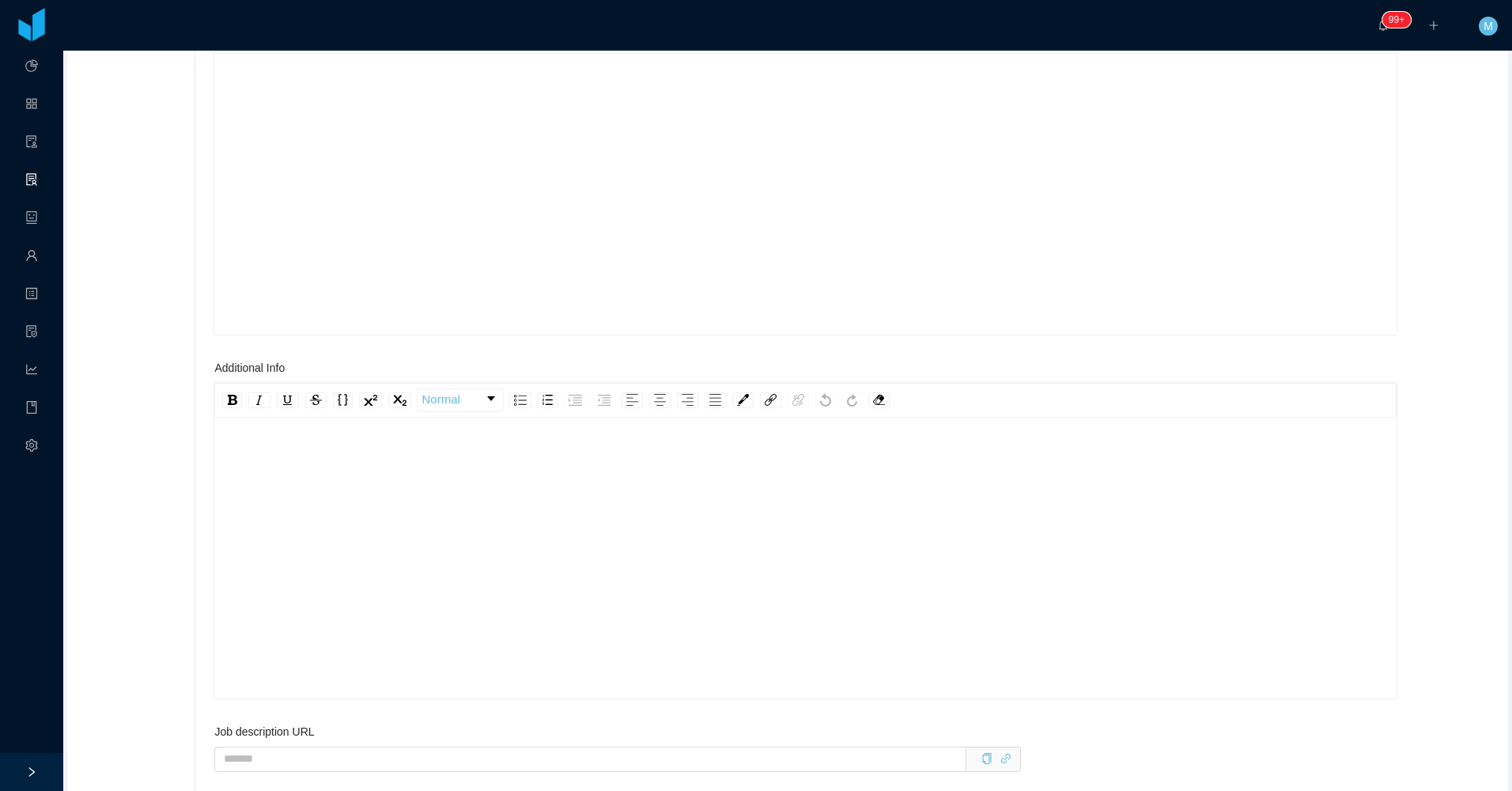
click at [386, 476] on div "rdw-editor" at bounding box center [806, 583] width 1158 height 277
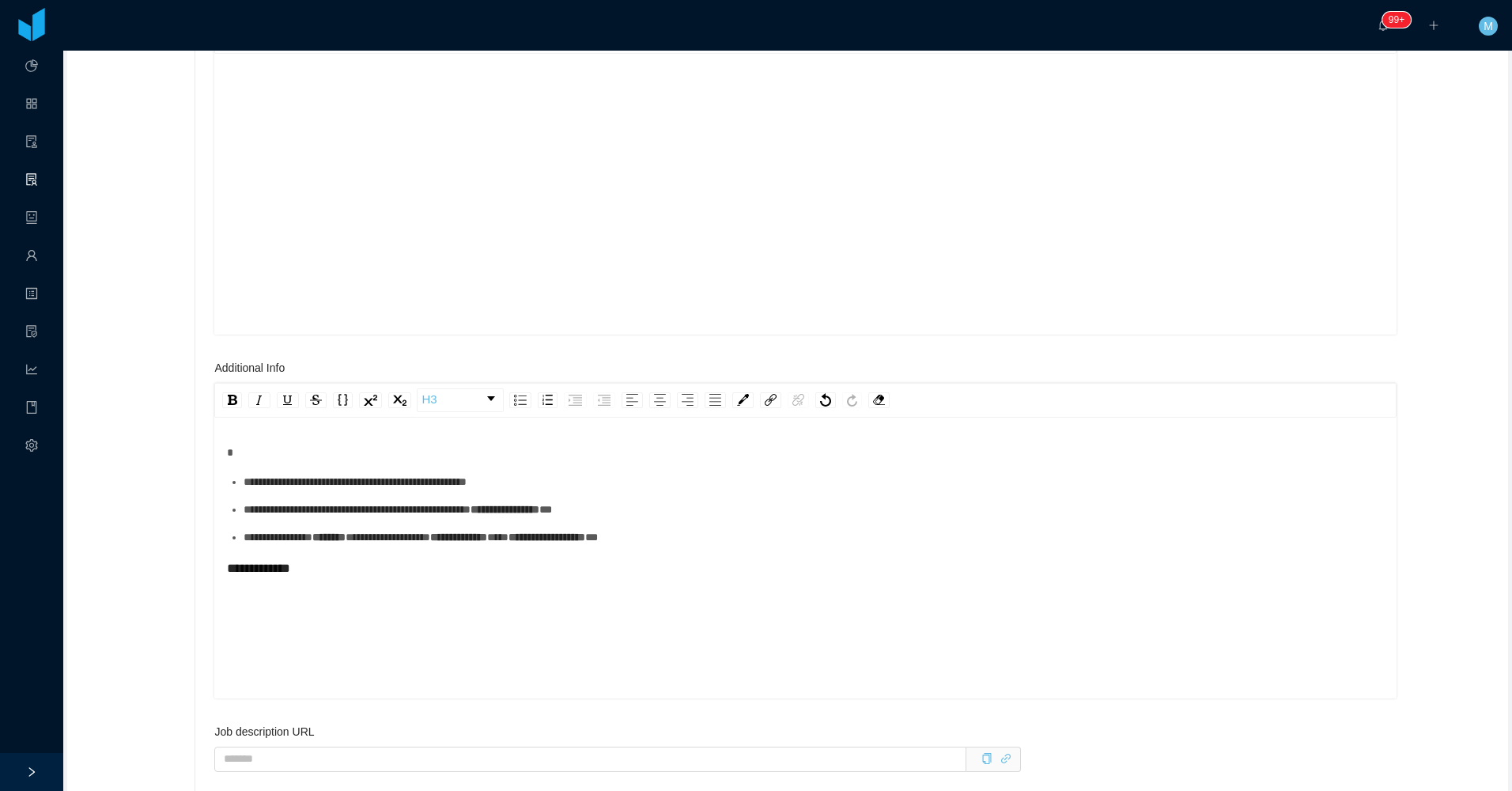
click at [300, 507] on ul "**********" at bounding box center [806, 510] width 1158 height 72
click at [288, 513] on ul "**********" at bounding box center [806, 510] width 1158 height 72
click at [287, 507] on ul "**********" at bounding box center [806, 510] width 1158 height 72
click at [291, 491] on div "**********" at bounding box center [814, 482] width 1141 height 17
click at [291, 518] on div "**********" at bounding box center [814, 510] width 1141 height 17
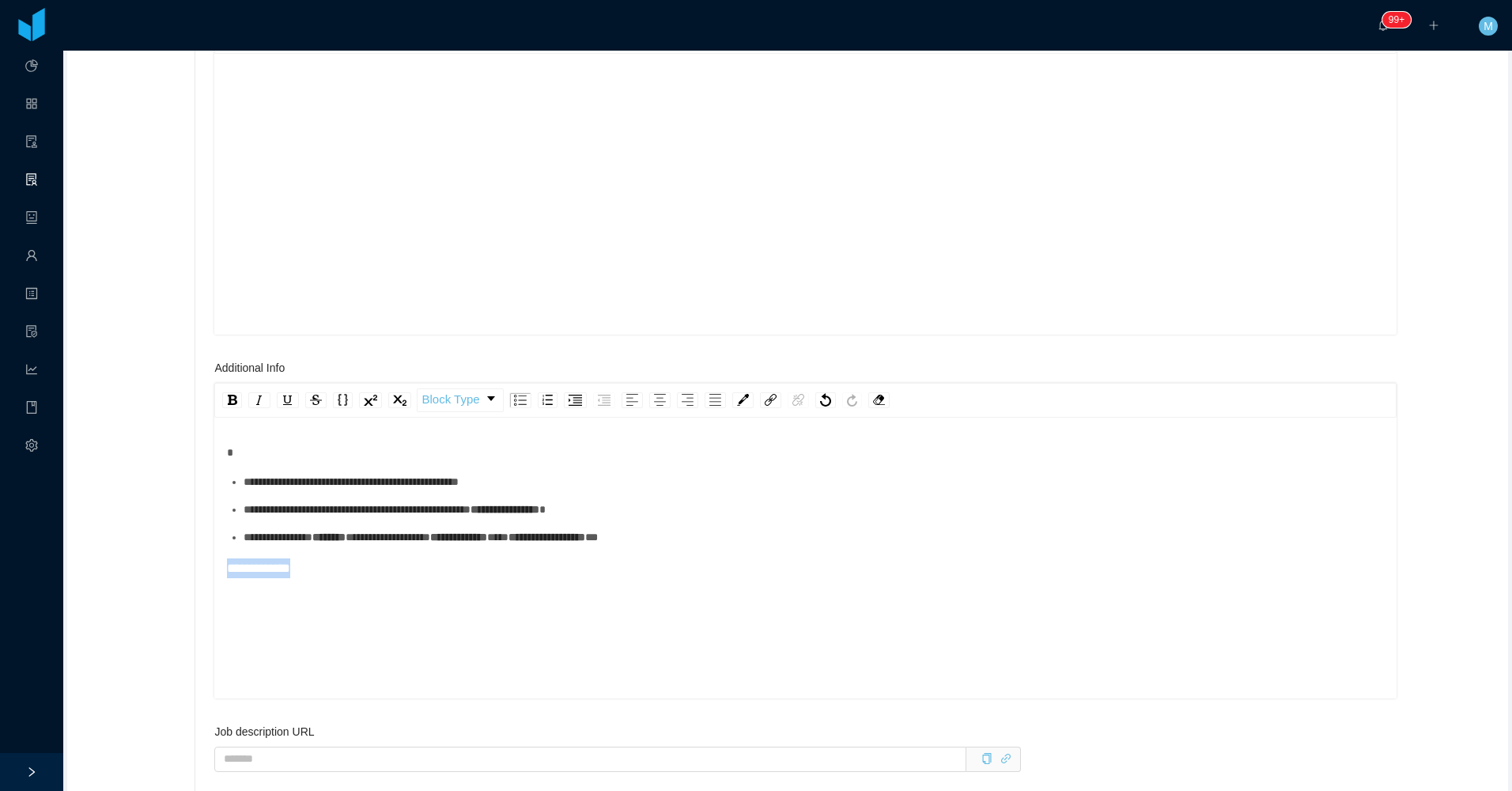
drag, startPoint x: 347, startPoint y: 601, endPoint x: 226, endPoint y: 589, distance: 121.6
click at [220, 593] on div "**********" at bounding box center [805, 560] width 1182 height 277
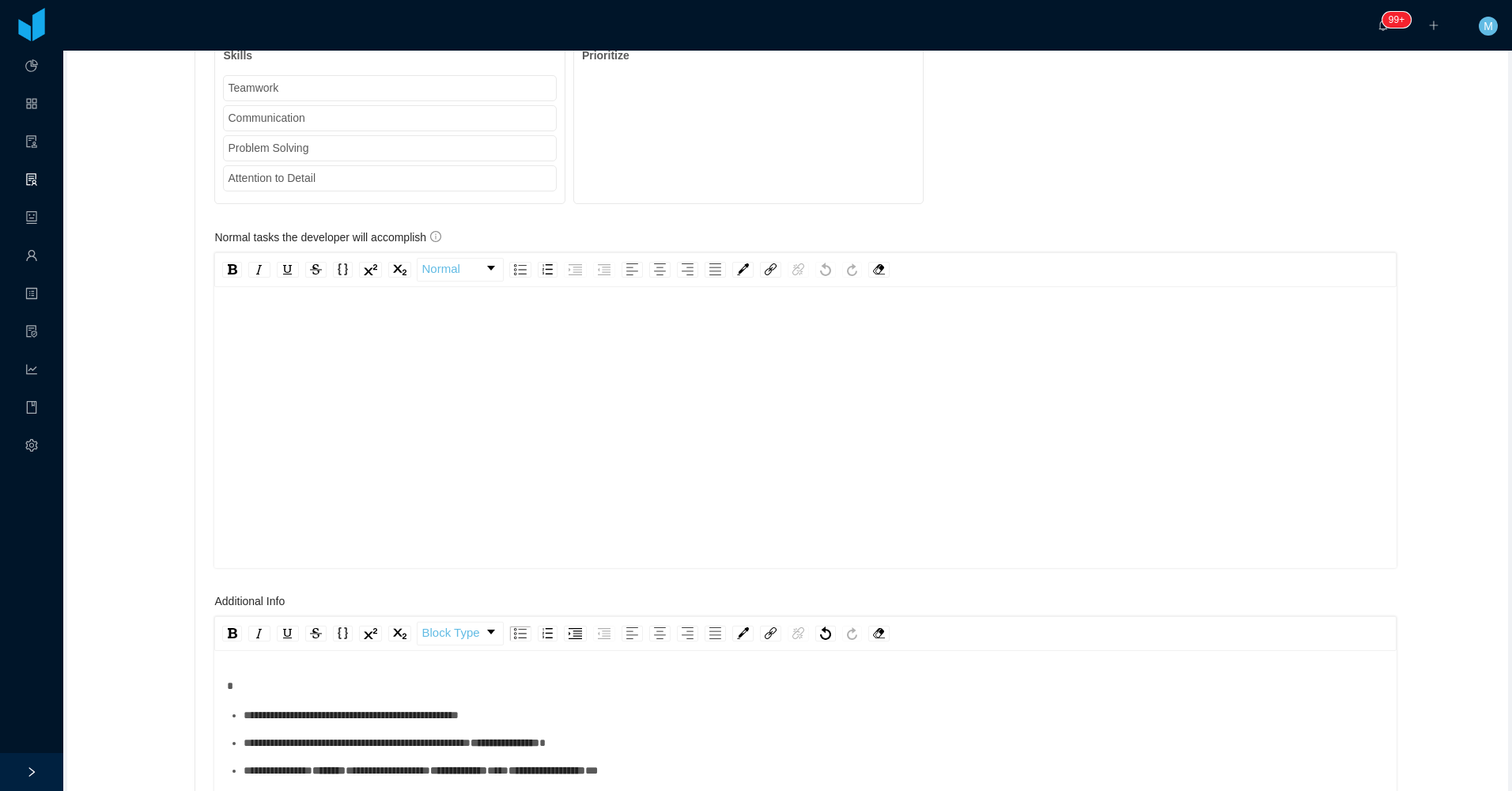
scroll to position [1266, 0]
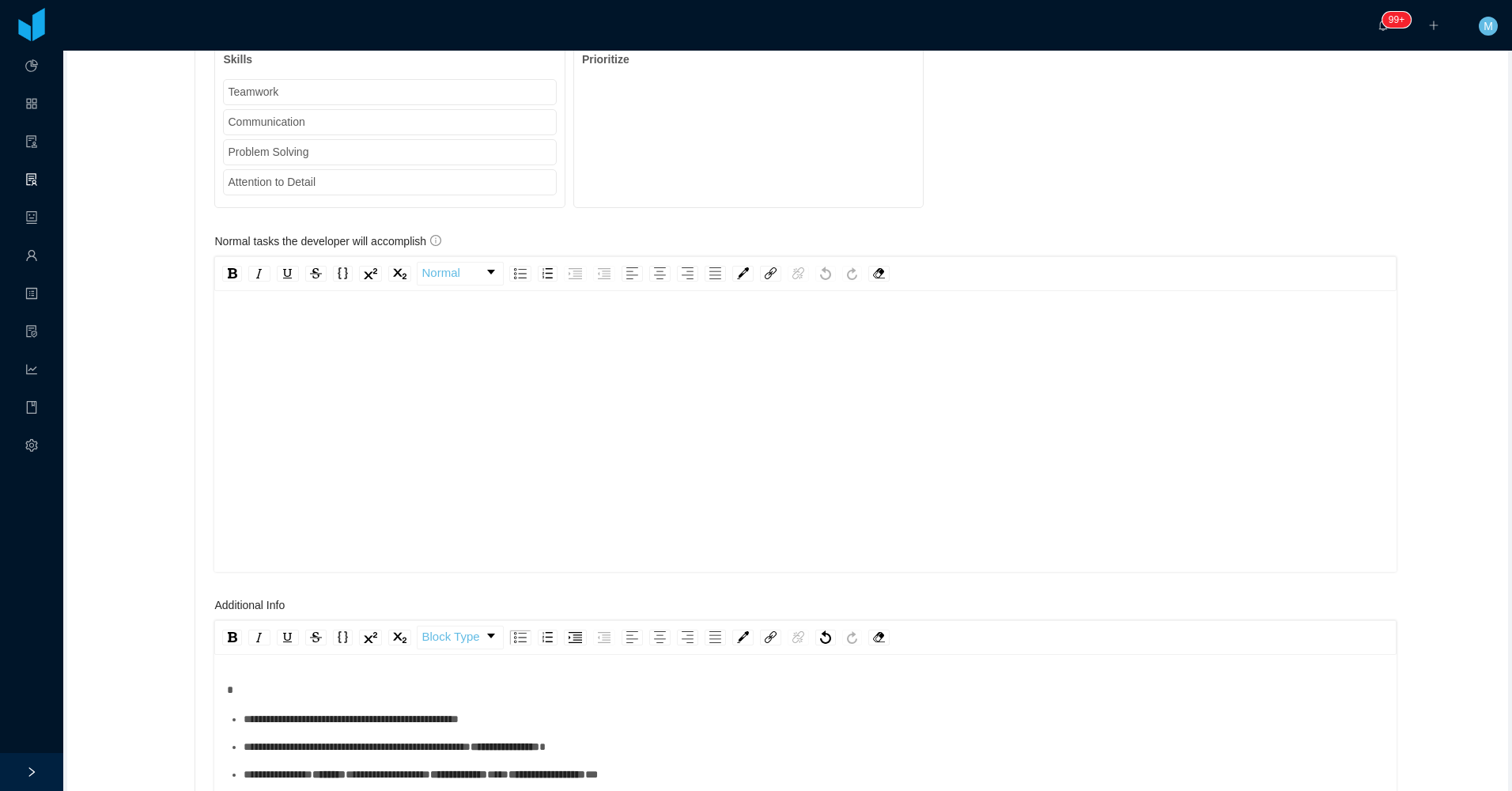
click at [295, 442] on div "rdw-editor" at bounding box center [806, 421] width 1158 height 277
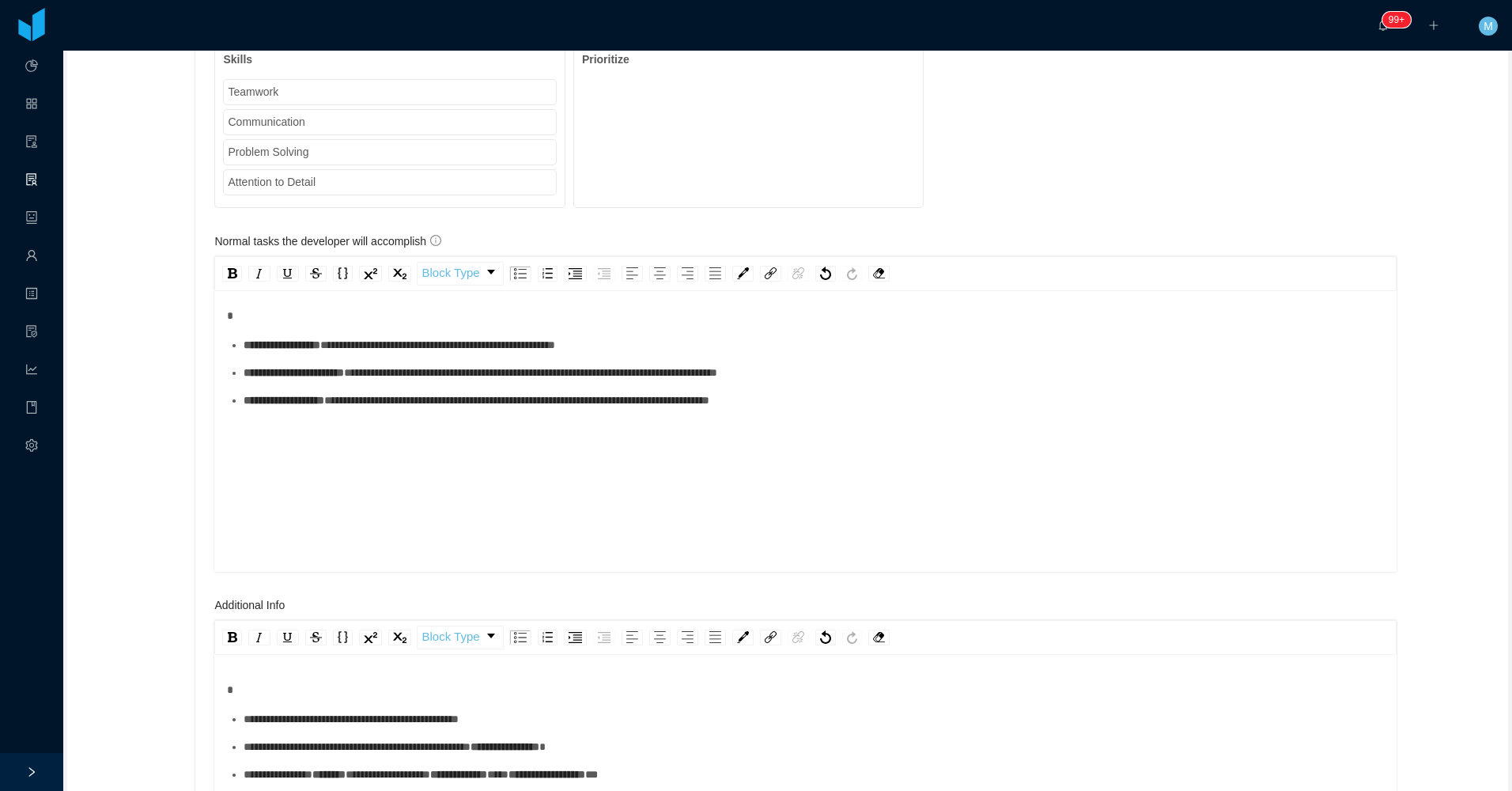
scroll to position [0, 0]
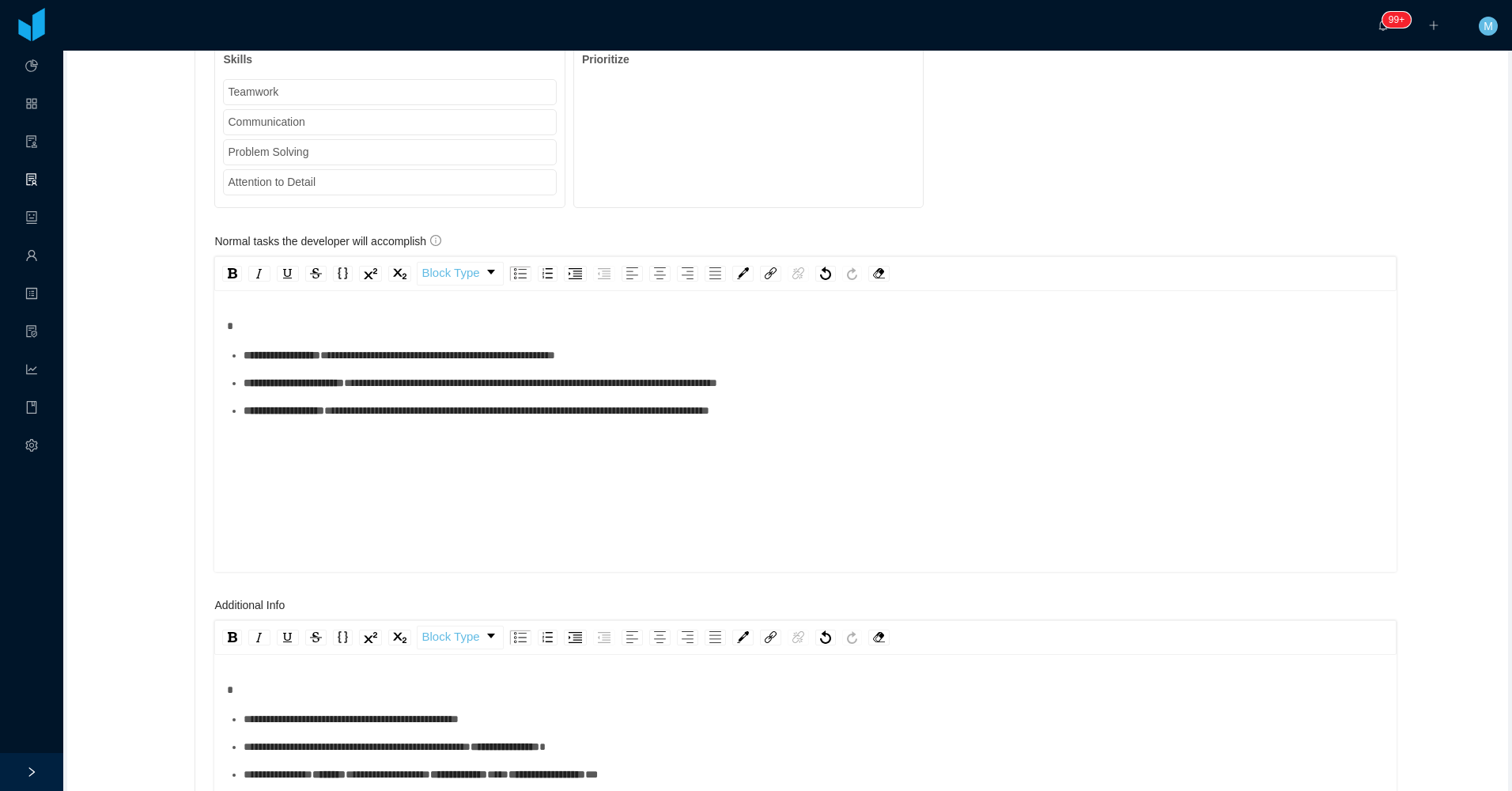
click at [357, 384] on ul "**********" at bounding box center [806, 383] width 1158 height 72
click at [381, 364] on div "**********" at bounding box center [814, 355] width 1141 height 17
click at [344, 389] on span "**********" at bounding box center [294, 383] width 100 height 11
click at [354, 392] on div "**********" at bounding box center [814, 383] width 1141 height 17
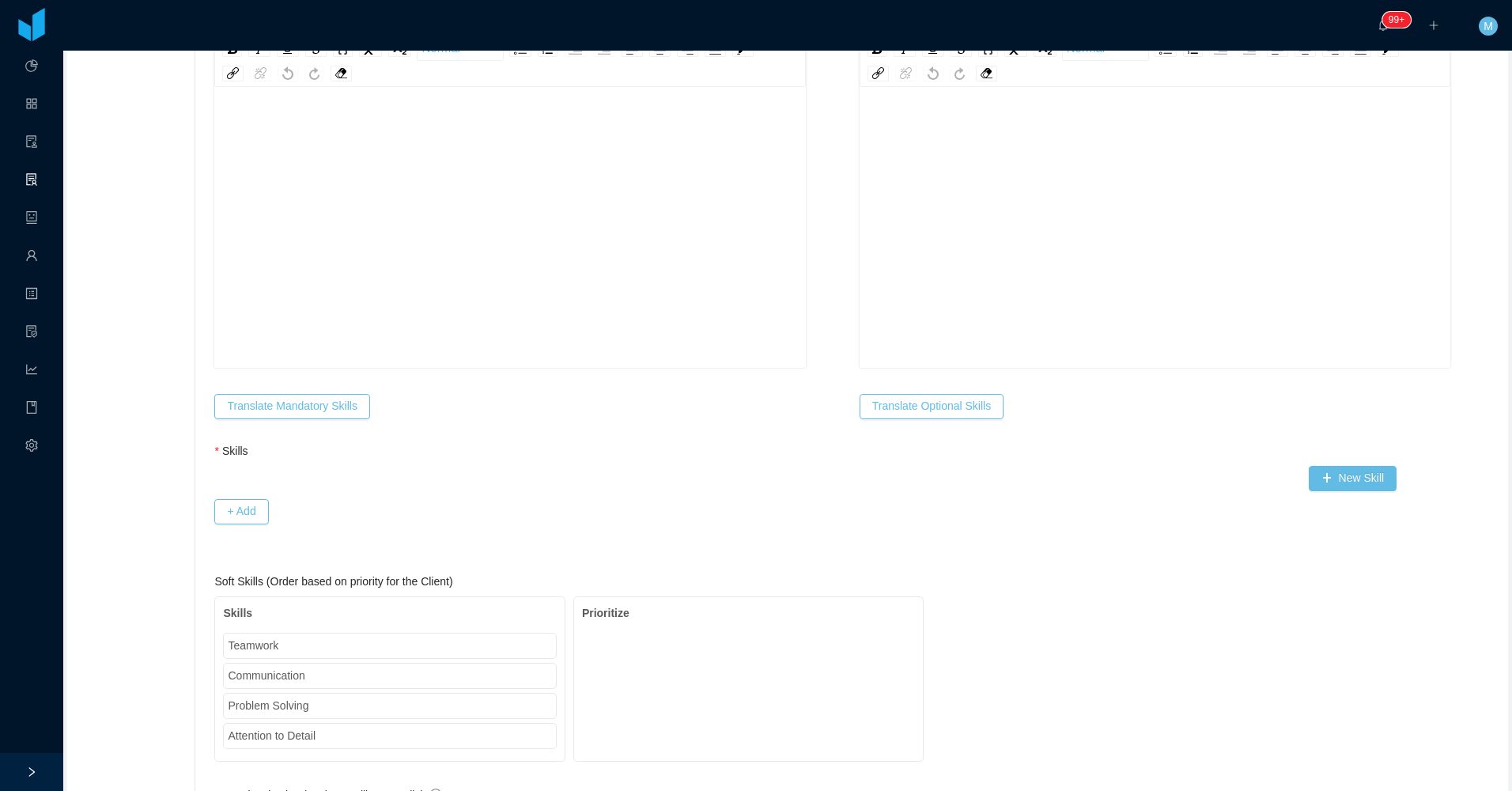
click at [380, 262] on div "rdw-editor" at bounding box center [510, 217] width 566 height 277
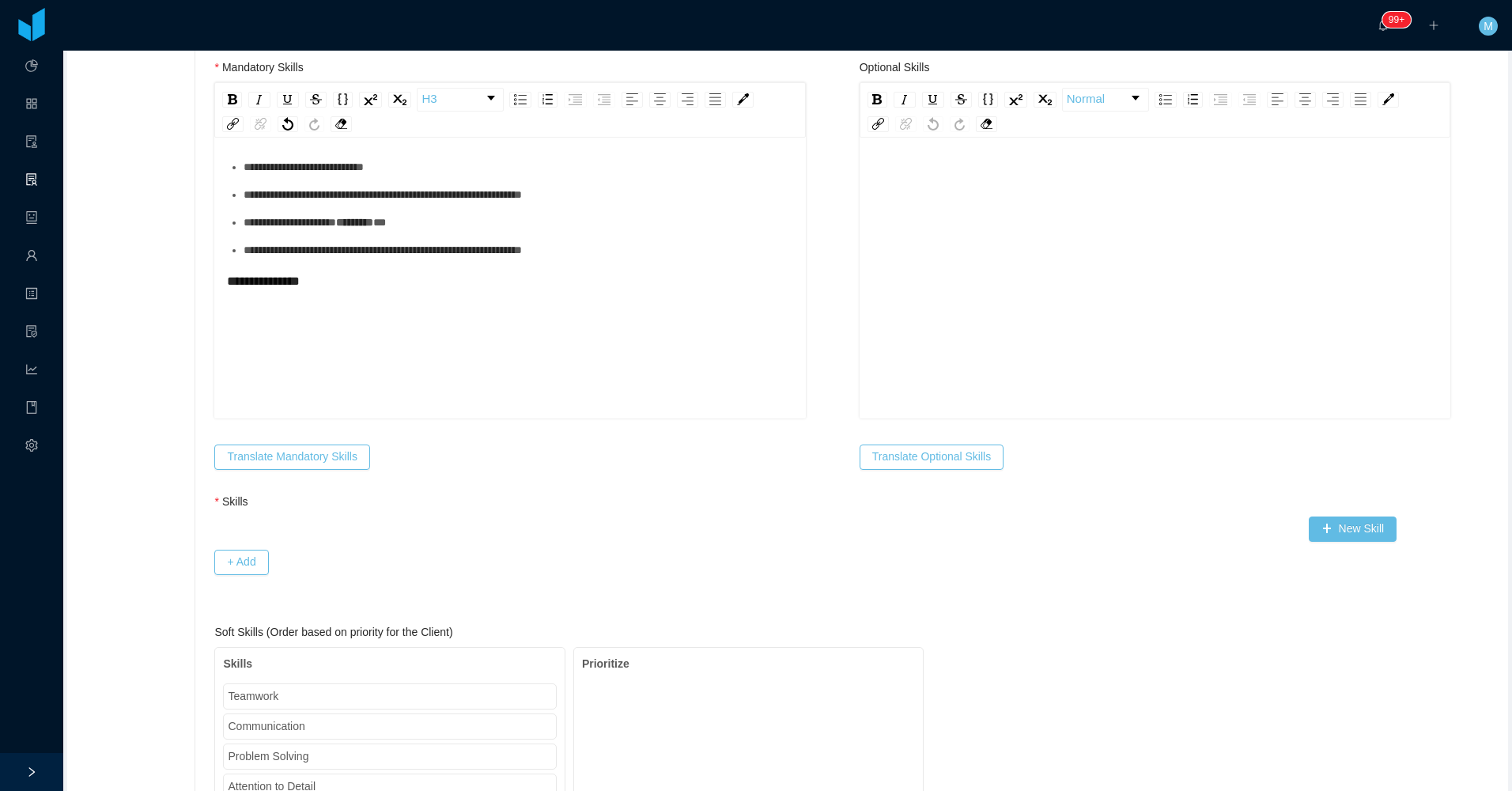
scroll to position [632, 0]
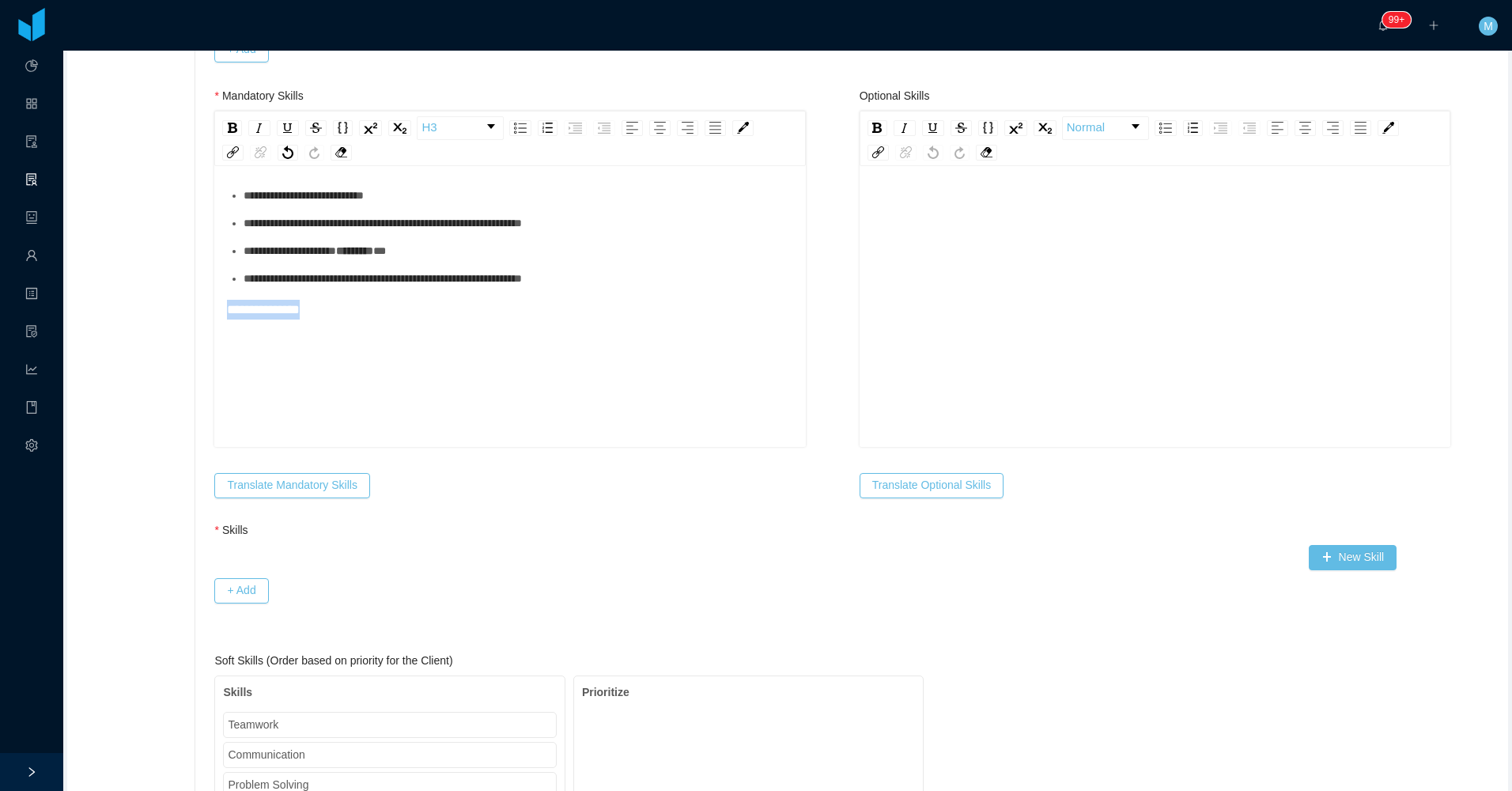
drag, startPoint x: 350, startPoint y: 390, endPoint x: 207, endPoint y: 393, distance: 143.0
click at [281, 260] on div "**********" at bounding box center [518, 251] width 549 height 17
click at [283, 232] on div "**********" at bounding box center [518, 223] width 549 height 17
click at [284, 221] on ul "**********" at bounding box center [510, 237] width 566 height 100
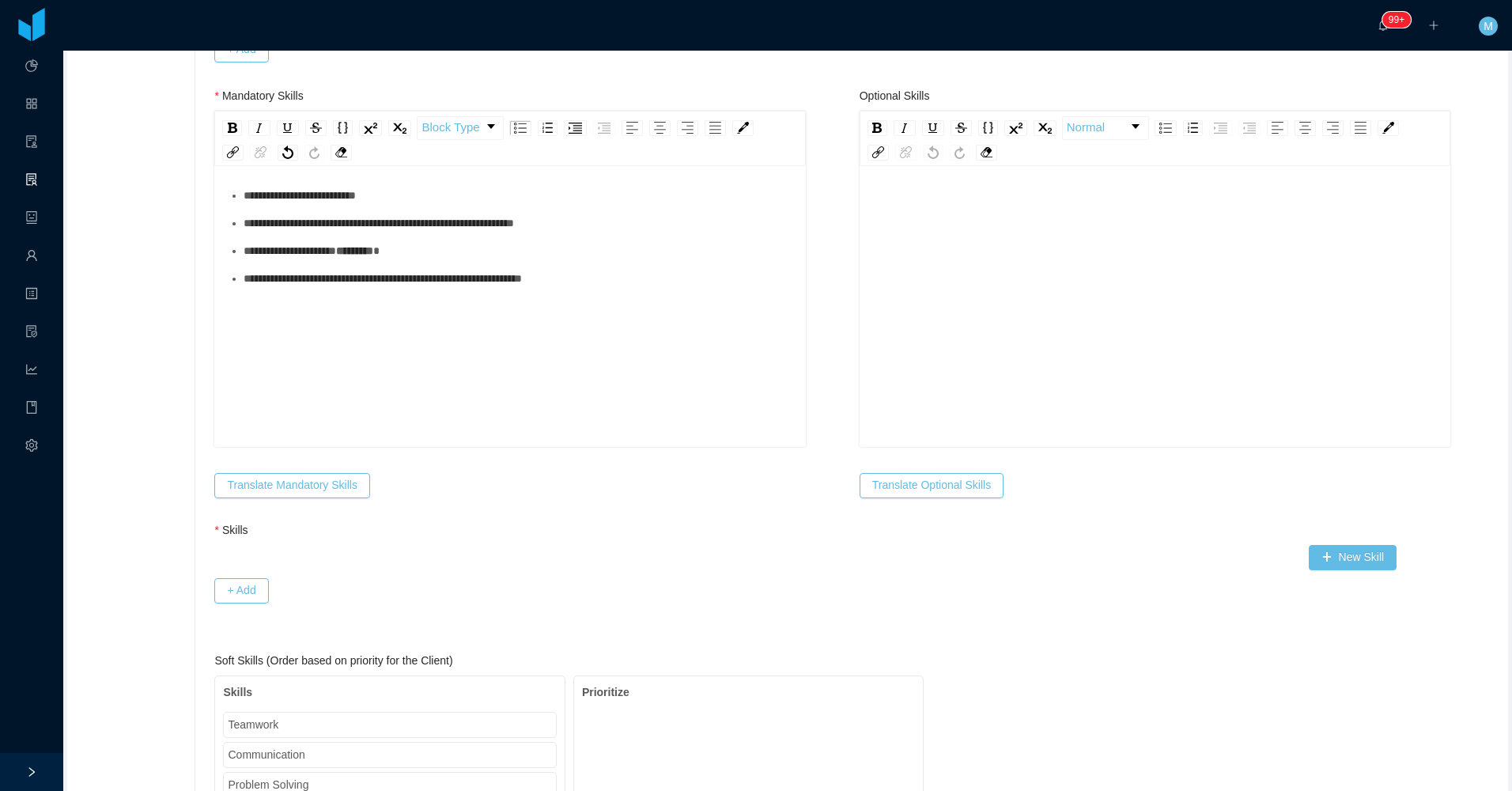
click at [730, 277] on div "rdw-editor" at bounding box center [1155, 331] width 566 height 277
click at [730, 202] on div "rdw-editor" at bounding box center [1155, 201] width 566 height 17
click at [730, 230] on span "**********" at bounding box center [968, 230] width 160 height 11
click at [730, 239] on div "**********" at bounding box center [1163, 230] width 549 height 17
drag, startPoint x: 321, startPoint y: 480, endPoint x: 426, endPoint y: 372, distance: 150.6
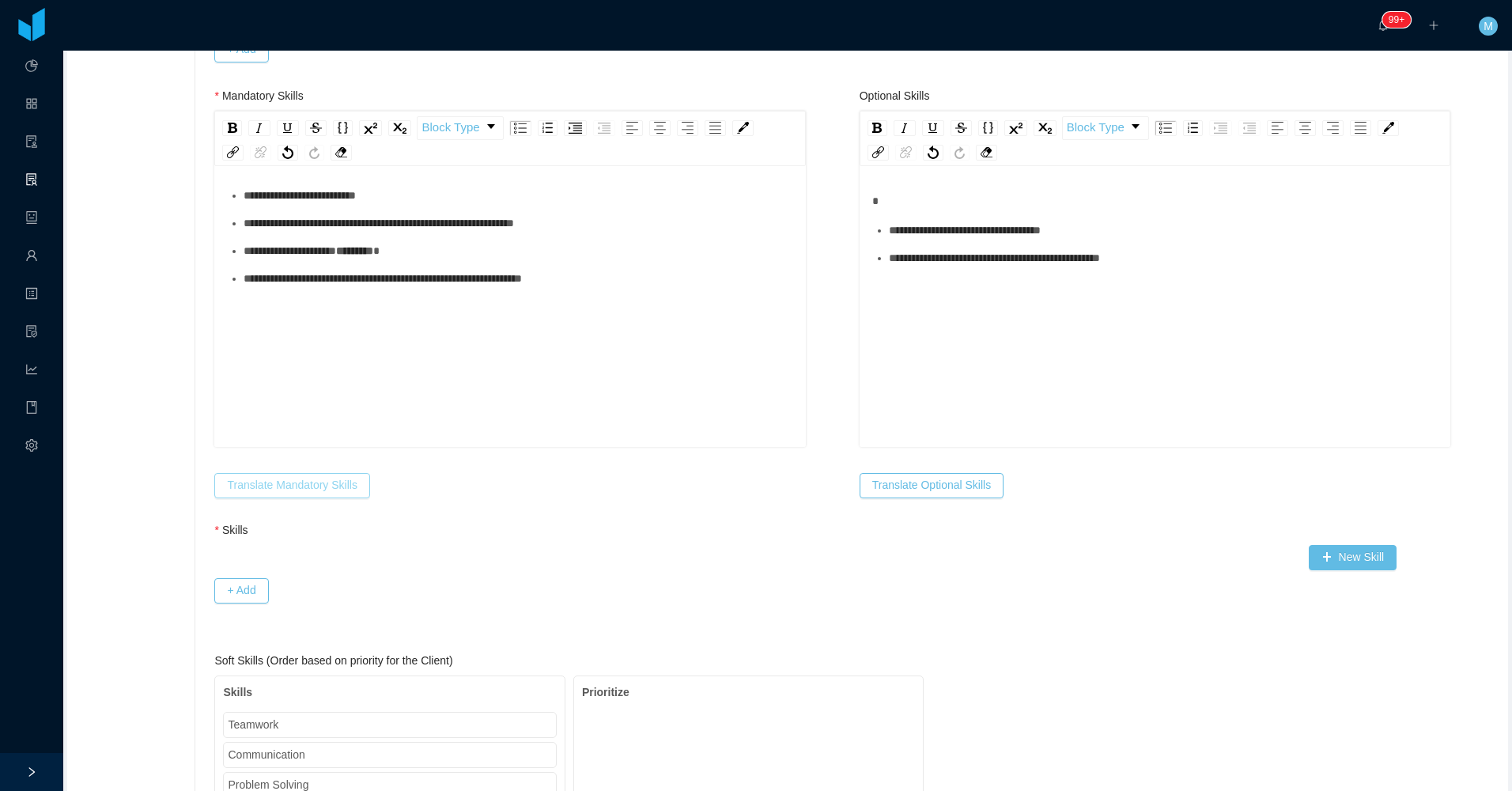
click at [322, 481] on button "Translate Mandatory Skills" at bounding box center [291, 486] width 155 height 25
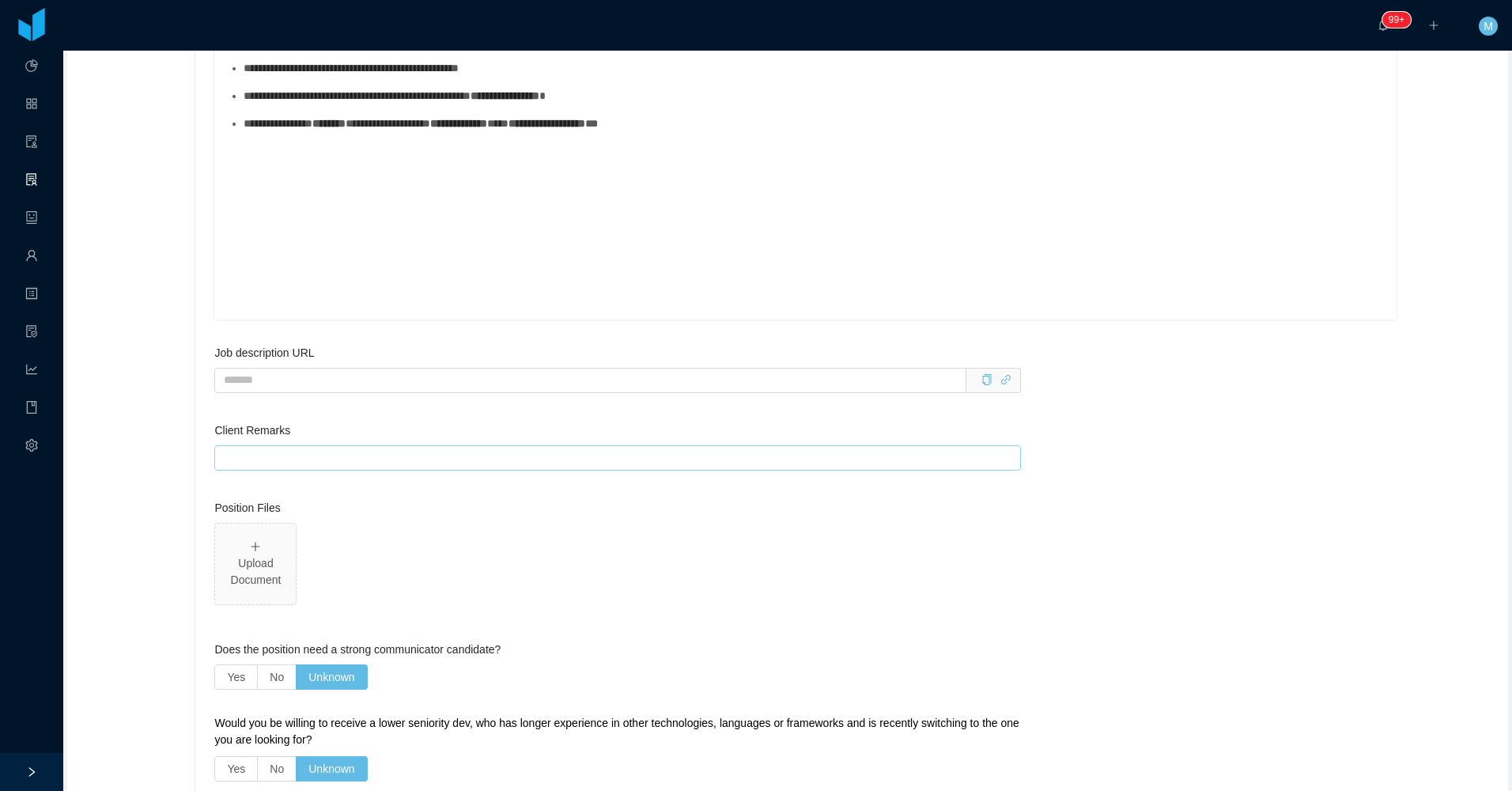
scroll to position [2057, 0]
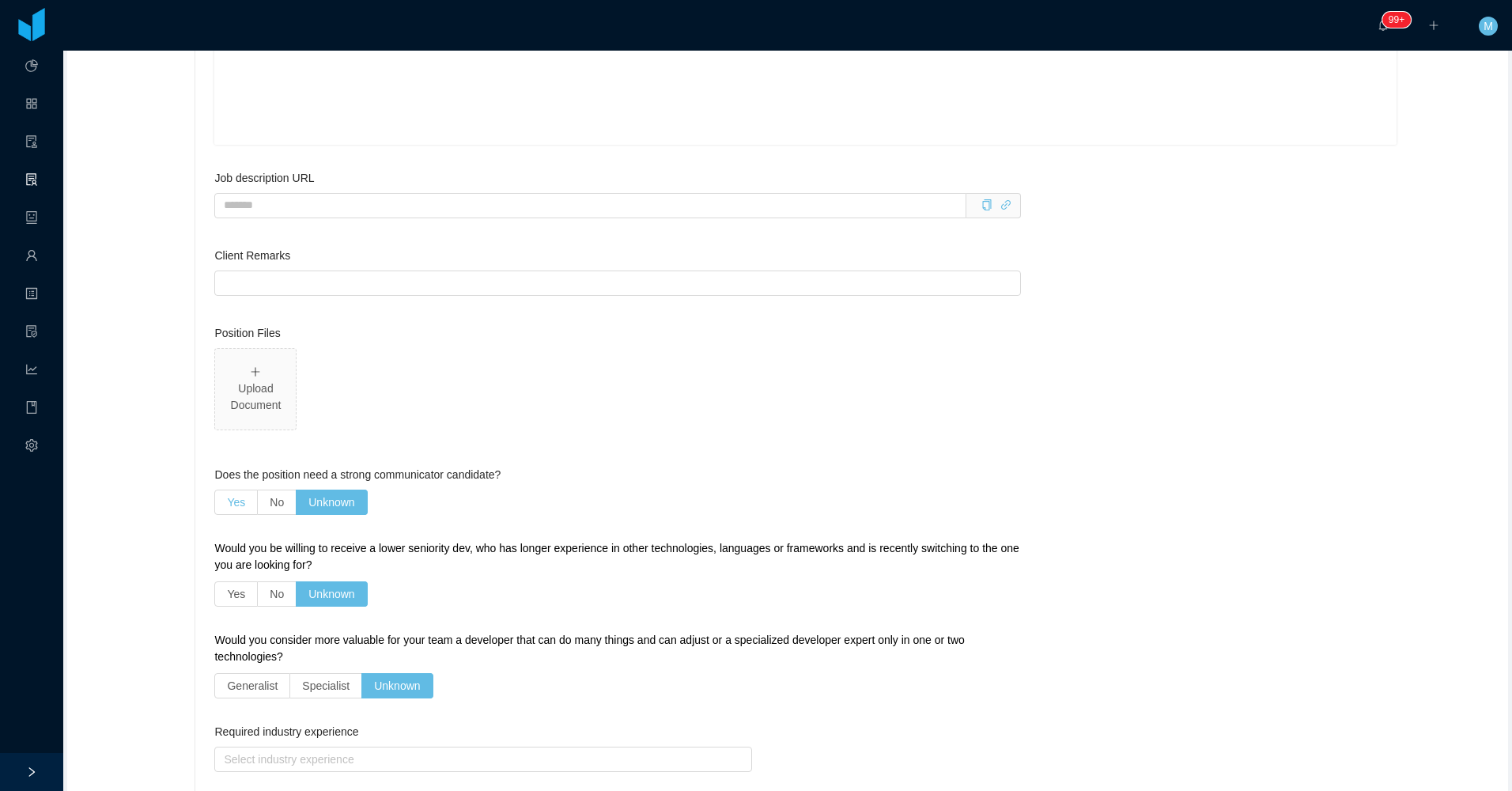
click at [232, 502] on span "Yes" at bounding box center [236, 503] width 18 height 13
click at [270, 589] on span "No" at bounding box center [277, 594] width 14 height 13
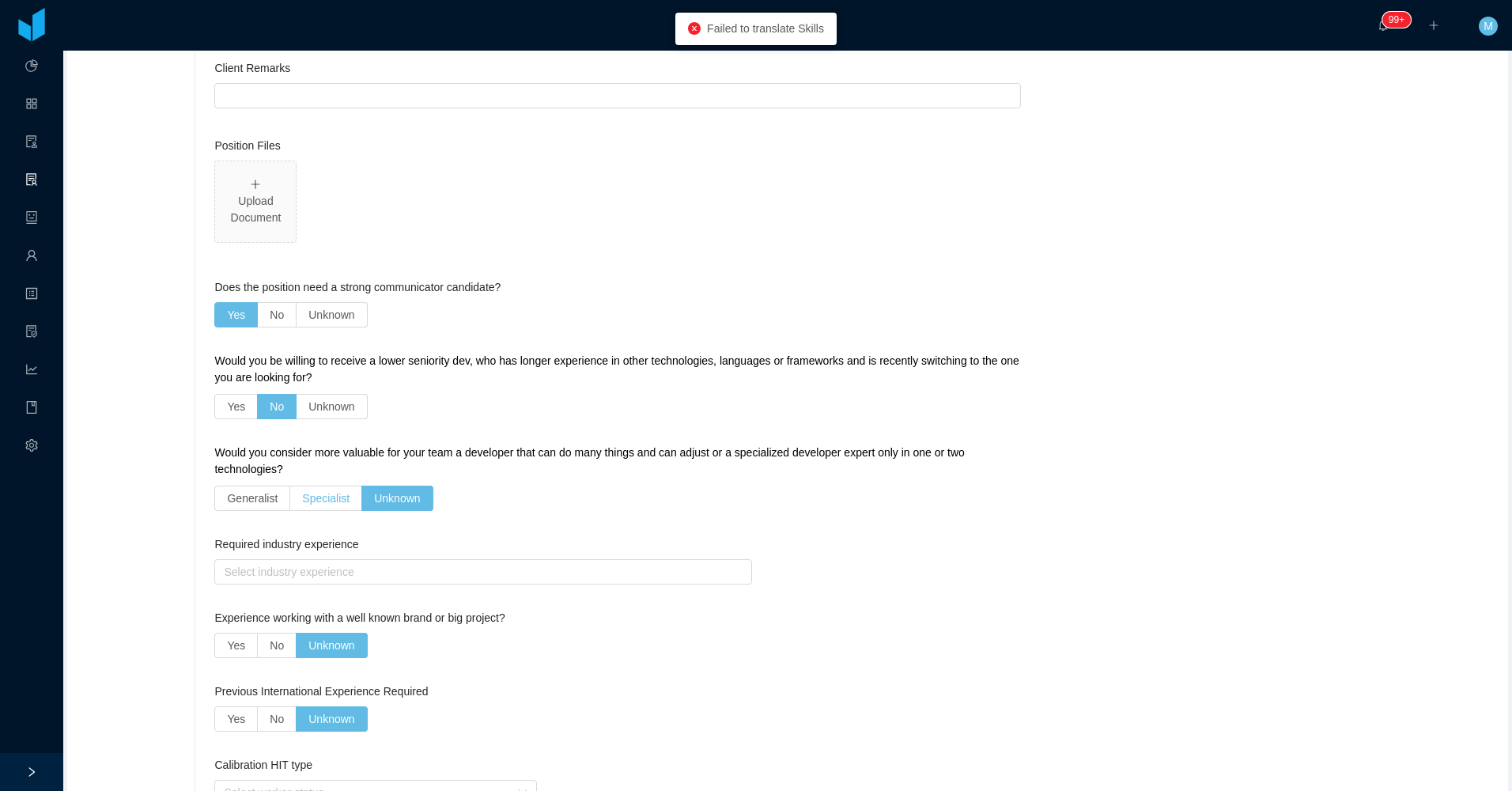
click at [324, 505] on label "Specialist" at bounding box center [326, 499] width 72 height 25
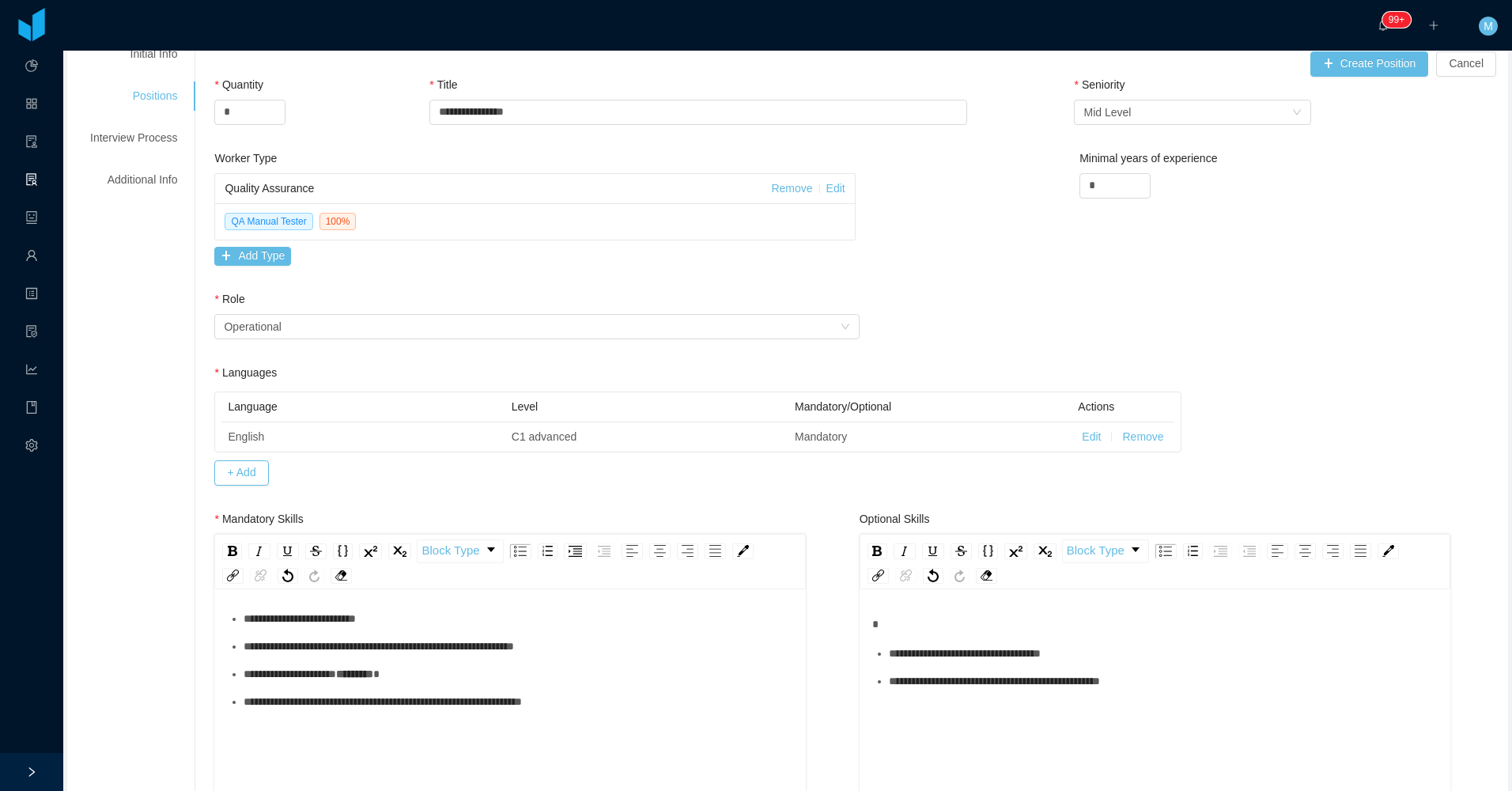
scroll to position [29, 0]
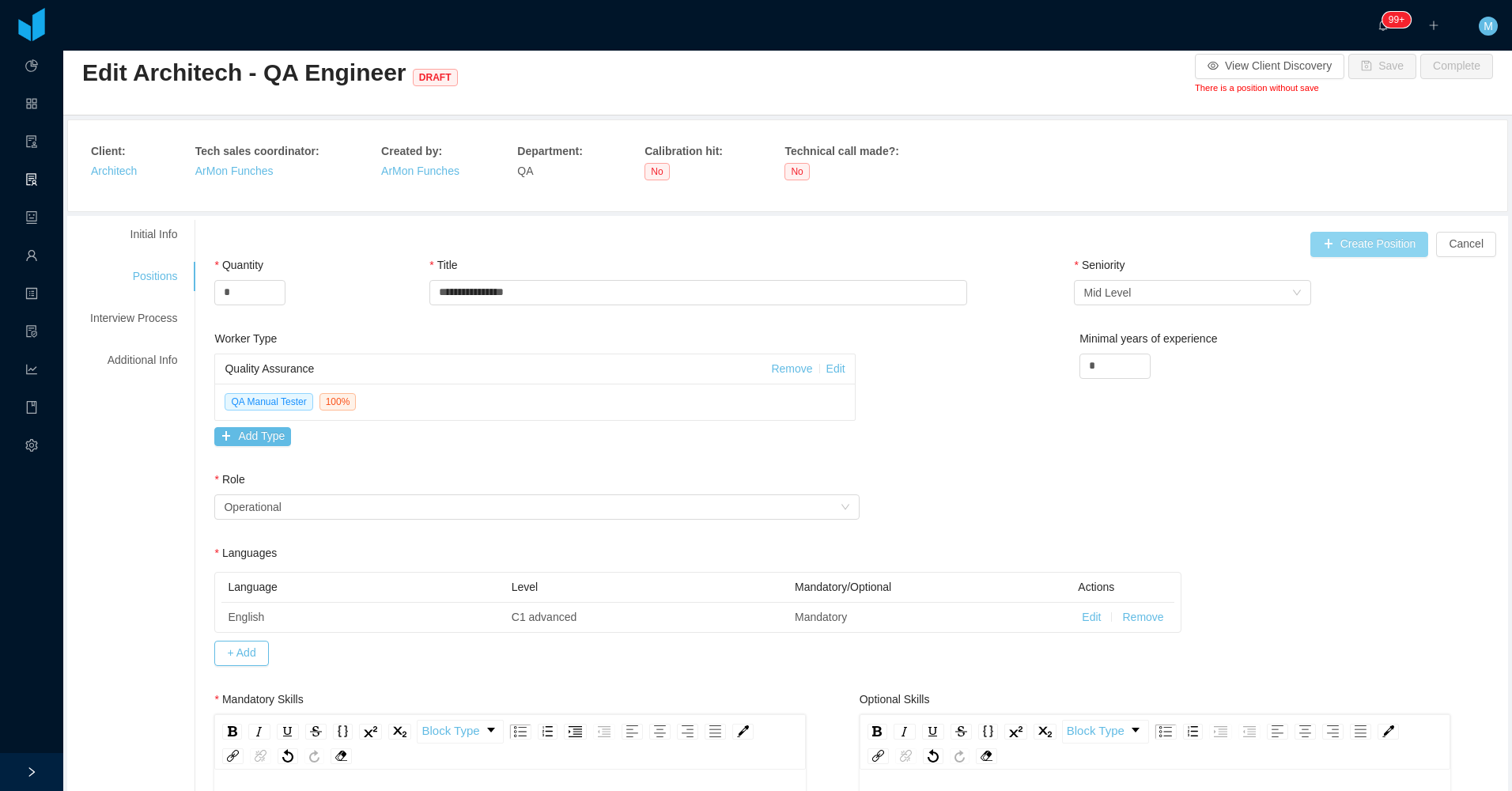
click at [730, 245] on button "Create Position" at bounding box center [1369, 245] width 119 height 25
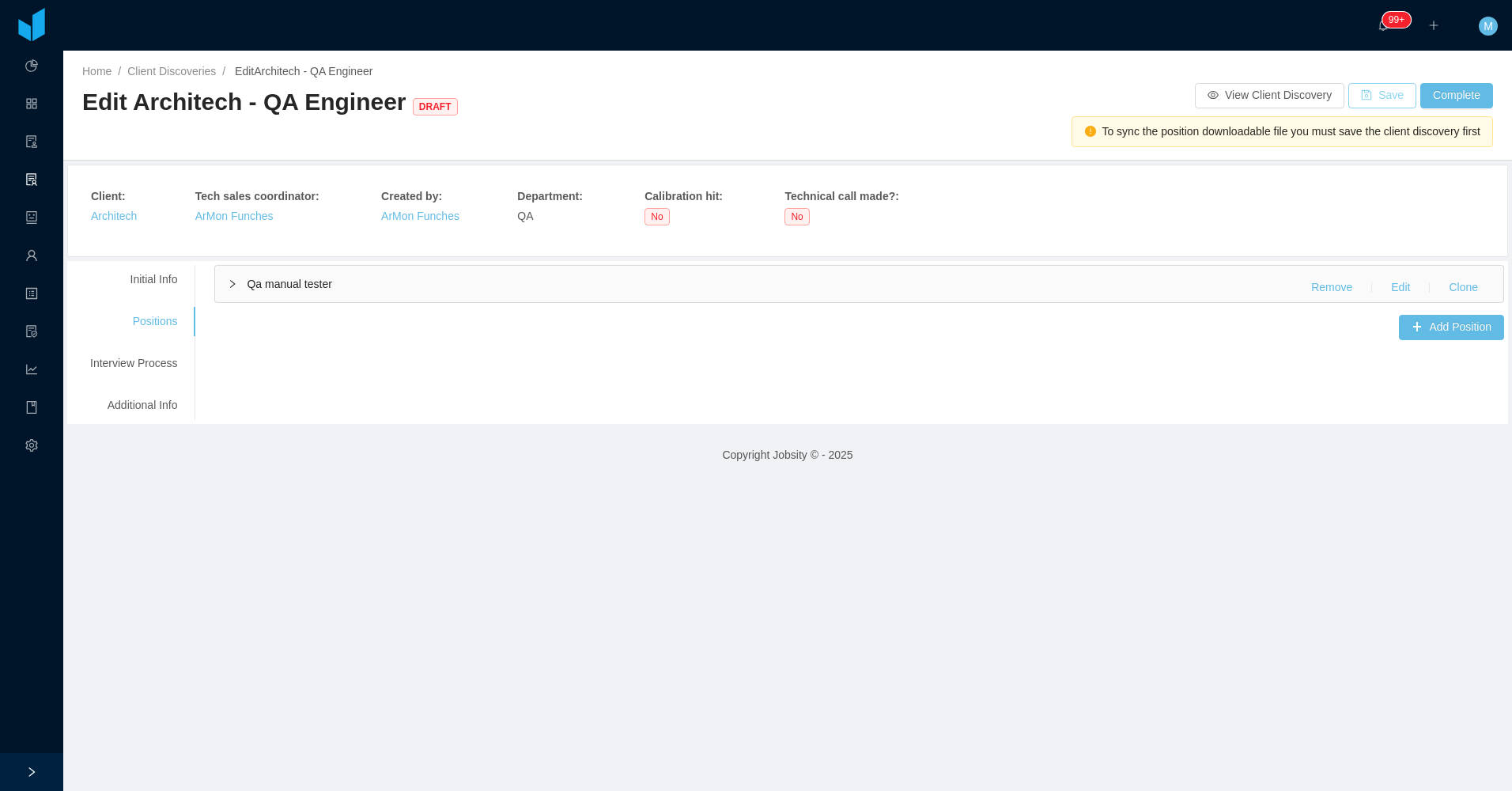
click at [730, 95] on button "Save" at bounding box center [1381, 96] width 68 height 25
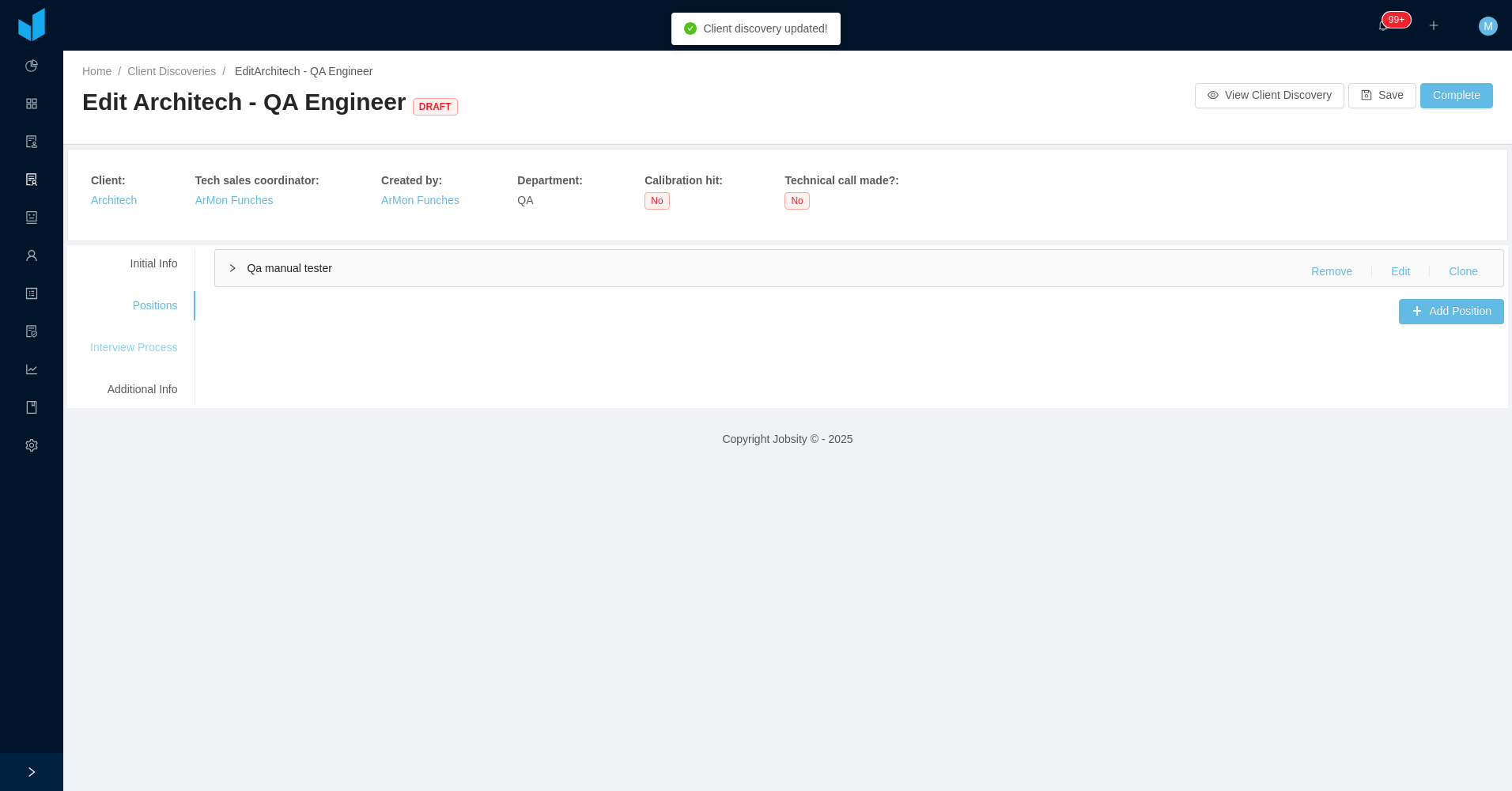
click at [141, 340] on div "Interview Process" at bounding box center [133, 347] width 125 height 29
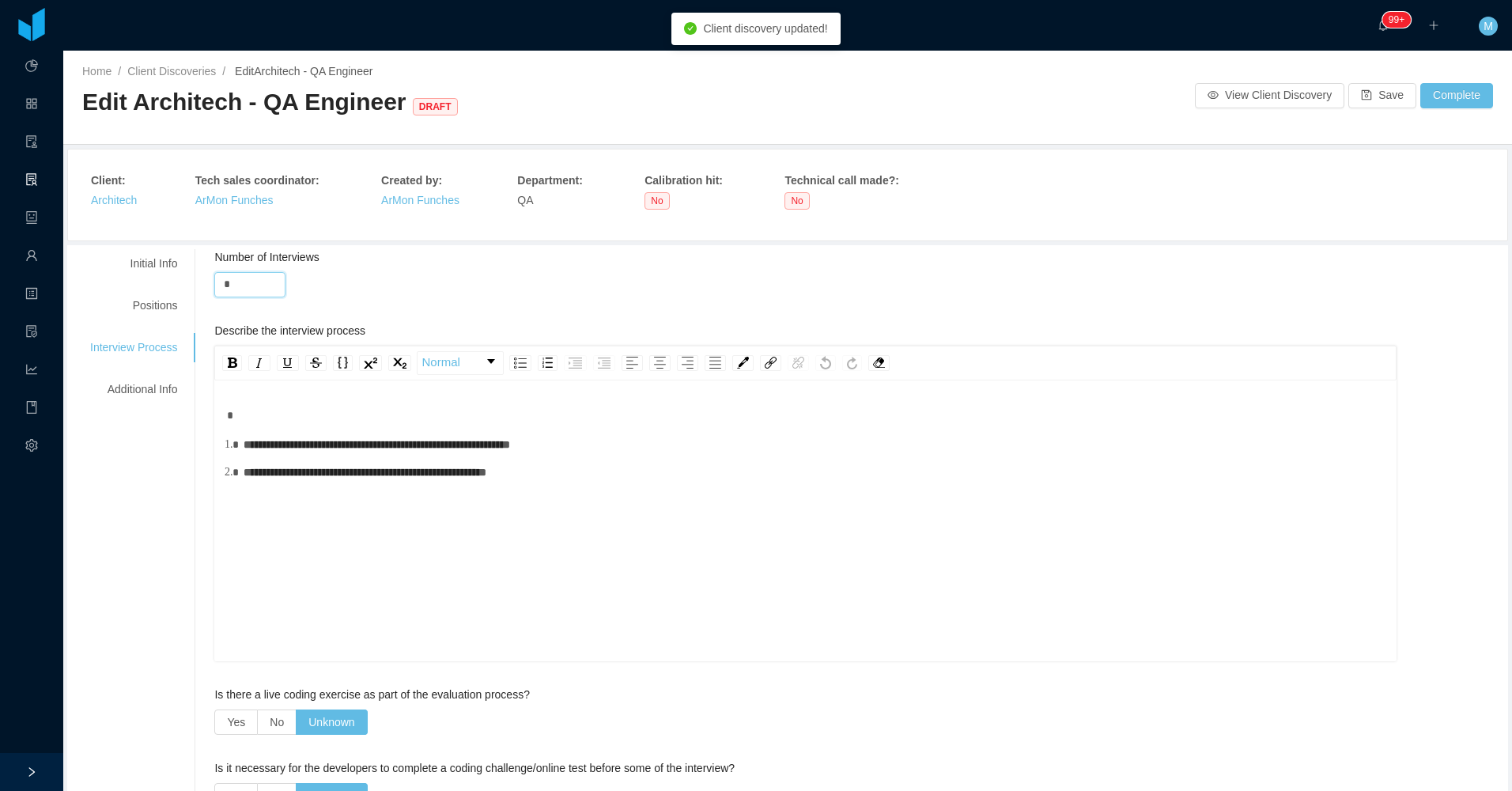
drag, startPoint x: 245, startPoint y: 284, endPoint x: 205, endPoint y: 283, distance: 40.0
drag, startPoint x: 712, startPoint y: 529, endPoint x: 205, endPoint y: 416, distance: 519.4
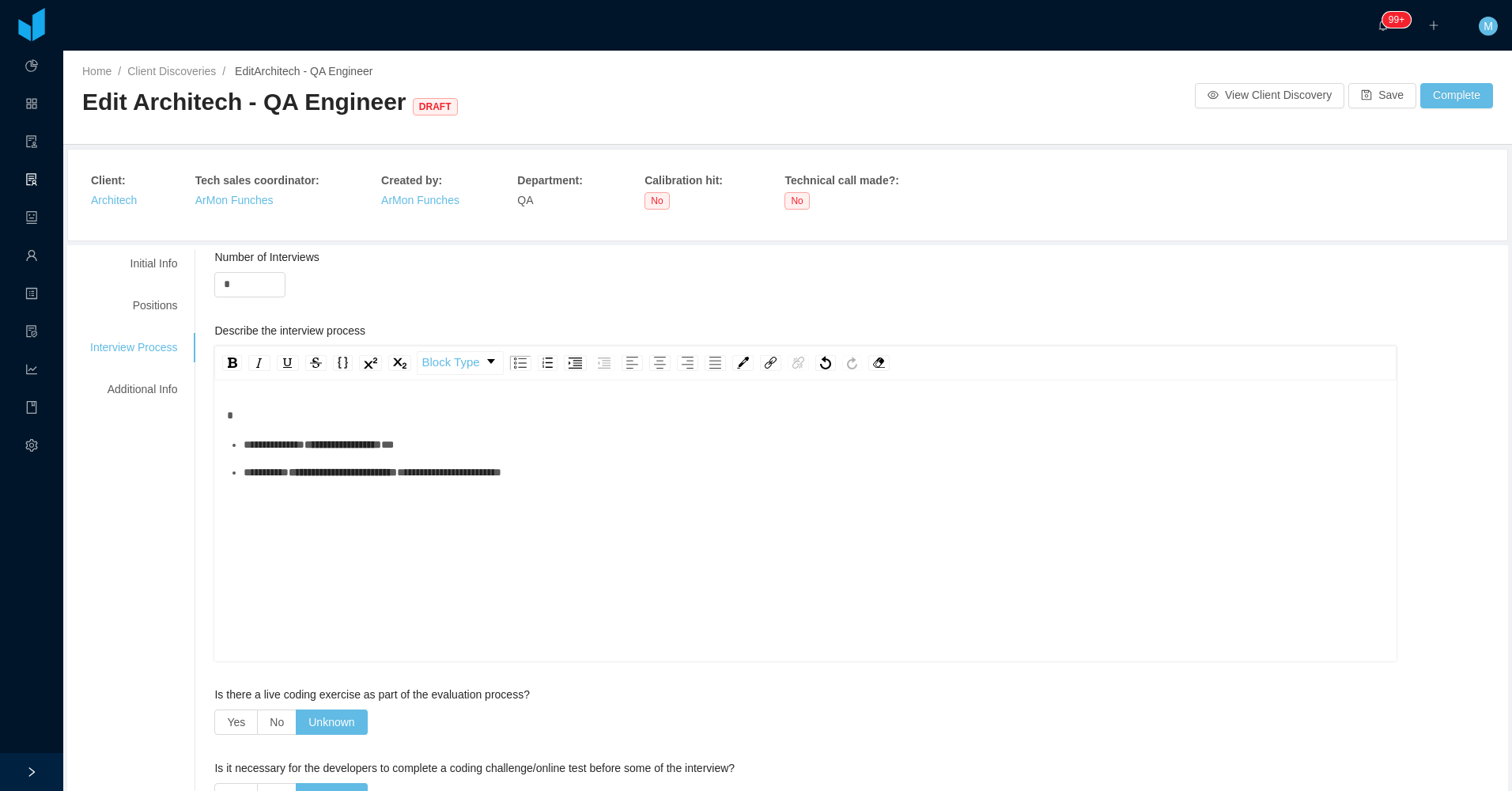
click at [288, 478] on span "**********" at bounding box center [266, 472] width 45 height 11
click at [293, 474] on ul "**********" at bounding box center [806, 459] width 1158 height 45
click at [290, 453] on div "**********" at bounding box center [814, 444] width 1141 height 17
click at [138, 398] on div "Additional Info" at bounding box center [133, 390] width 125 height 29
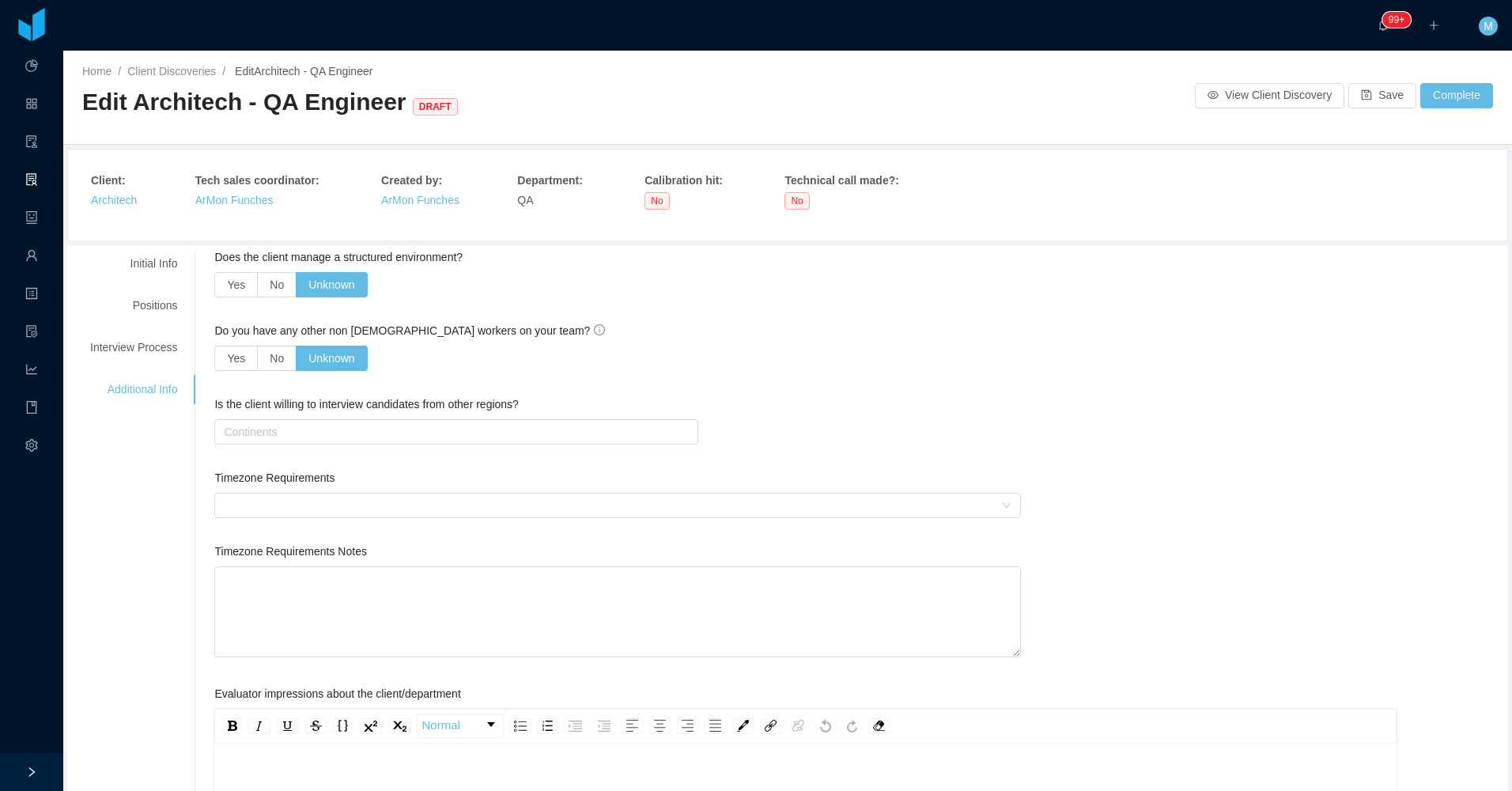
click at [297, 444] on div "Is the client willing to interview candidates from other regions? Continents" at bounding box center [617, 423] width 806 height 55
click at [291, 434] on div "Continents" at bounding box center [452, 432] width 457 height 16
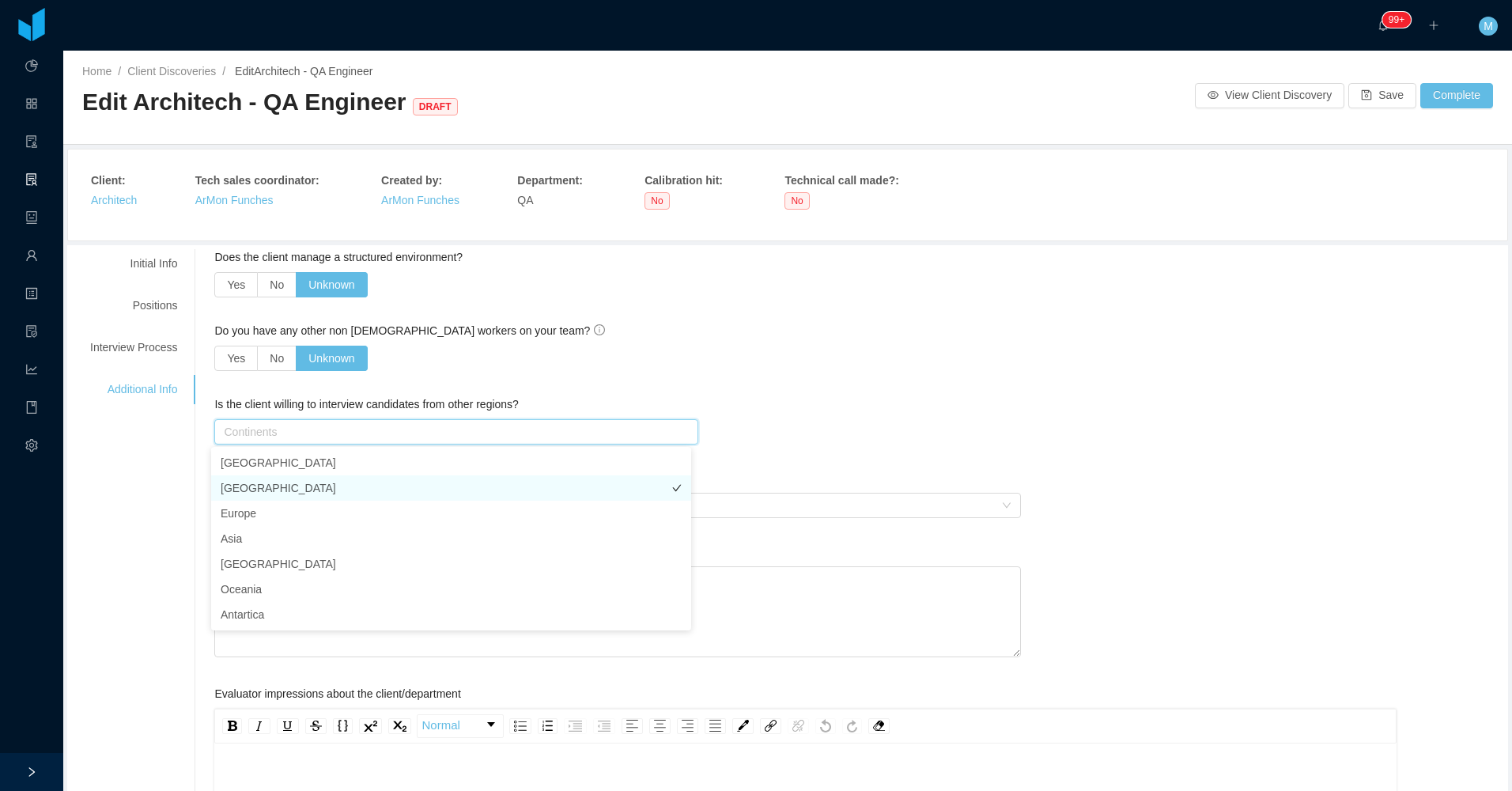
drag, startPoint x: 269, startPoint y: 491, endPoint x: 260, endPoint y: 477, distance: 16.6
click at [268, 491] on li "South America" at bounding box center [451, 488] width 480 height 25
drag, startPoint x: 158, startPoint y: 499, endPoint x: 205, endPoint y: 495, distance: 47.2
click at [159, 500] on div "**********" at bounding box center [787, 761] width 1432 height 1023
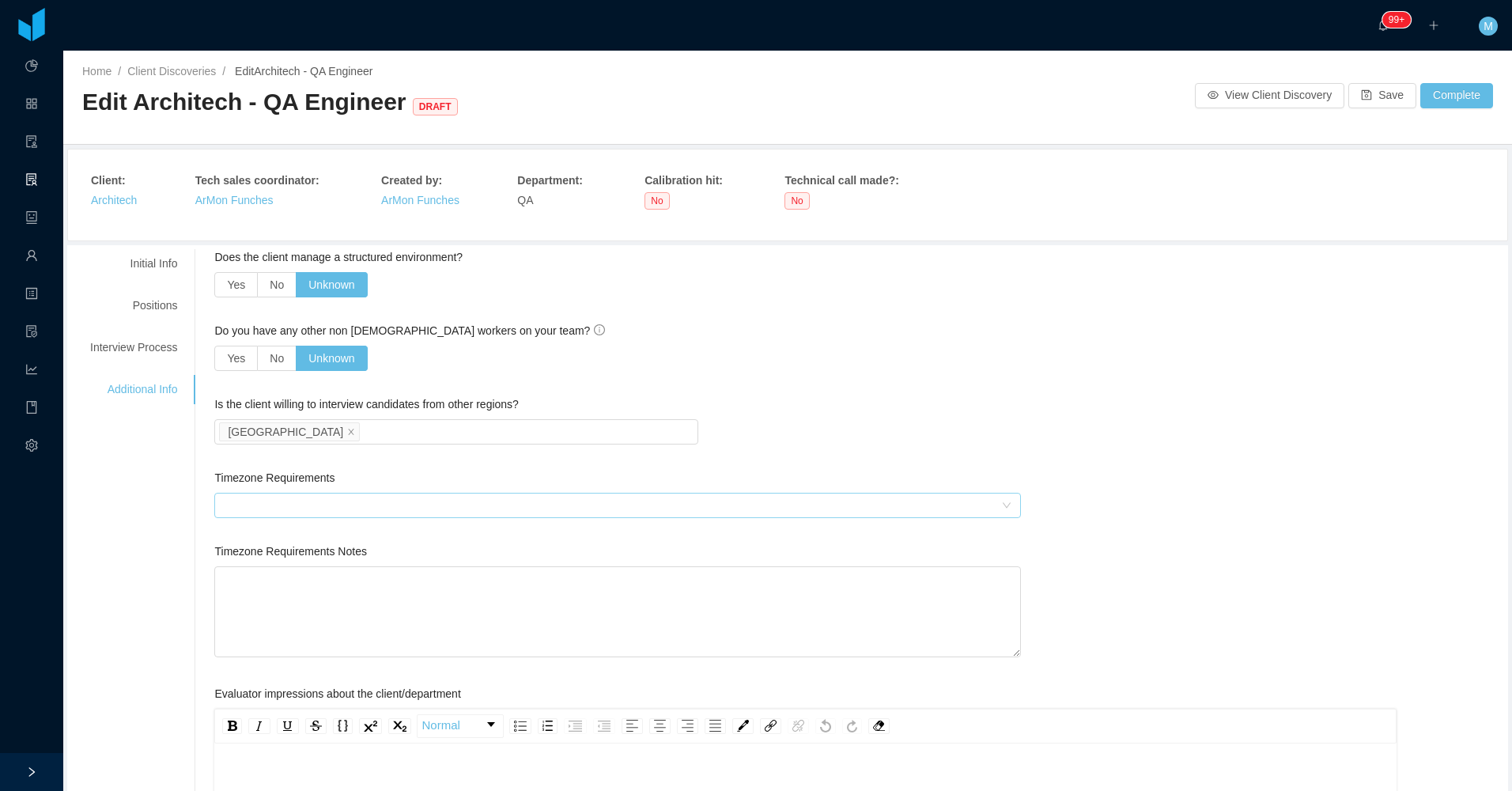
drag, startPoint x: 244, startPoint y: 485, endPoint x: 233, endPoint y: 502, distance: 20.2
click at [246, 490] on div "Timezone Requirements" at bounding box center [617, 481] width 806 height 23
click at [233, 502] on div at bounding box center [611, 506] width 776 height 24
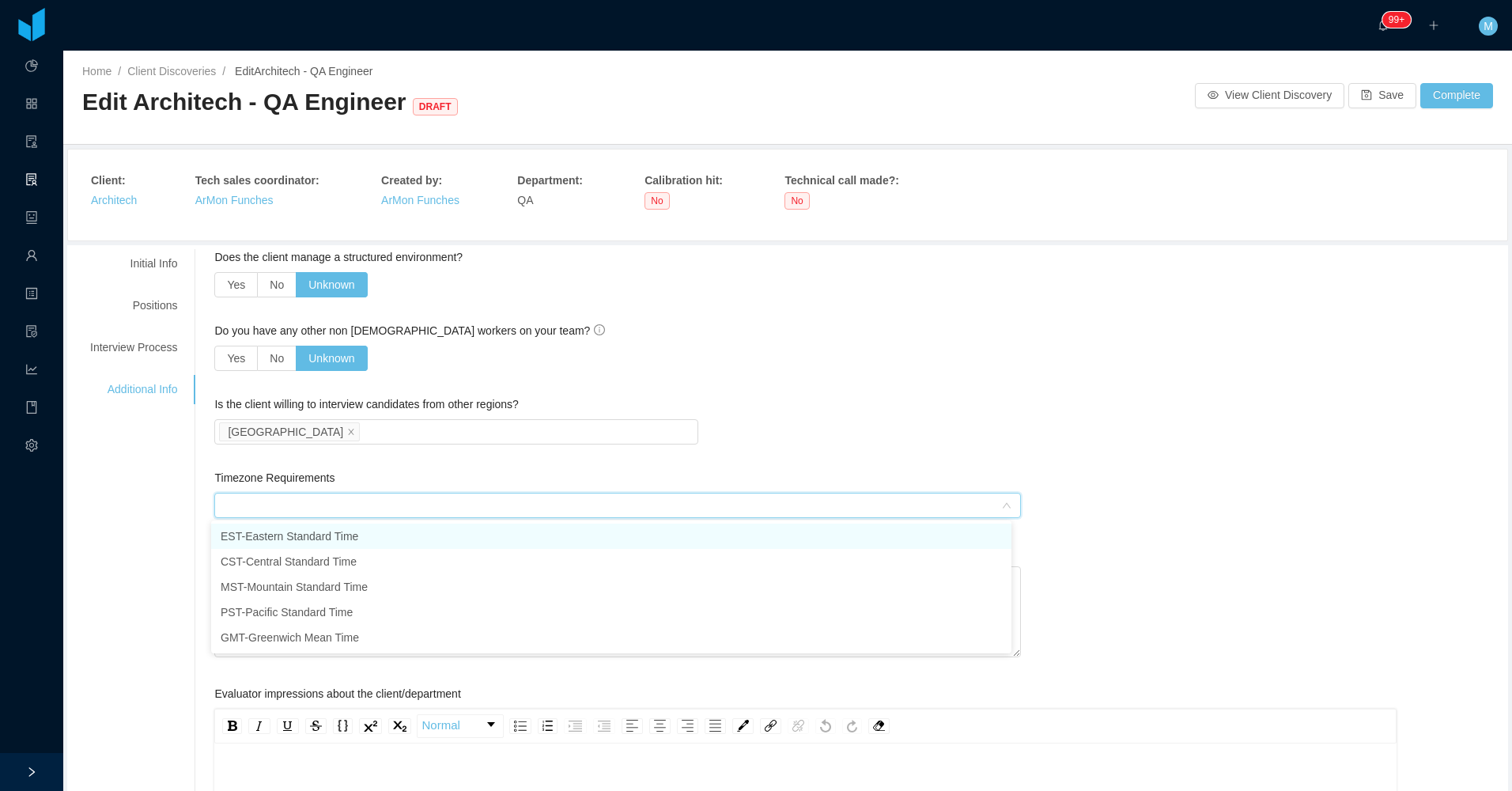
click at [247, 530] on li "EST - Eastern Standard Time" at bounding box center [611, 536] width 800 height 25
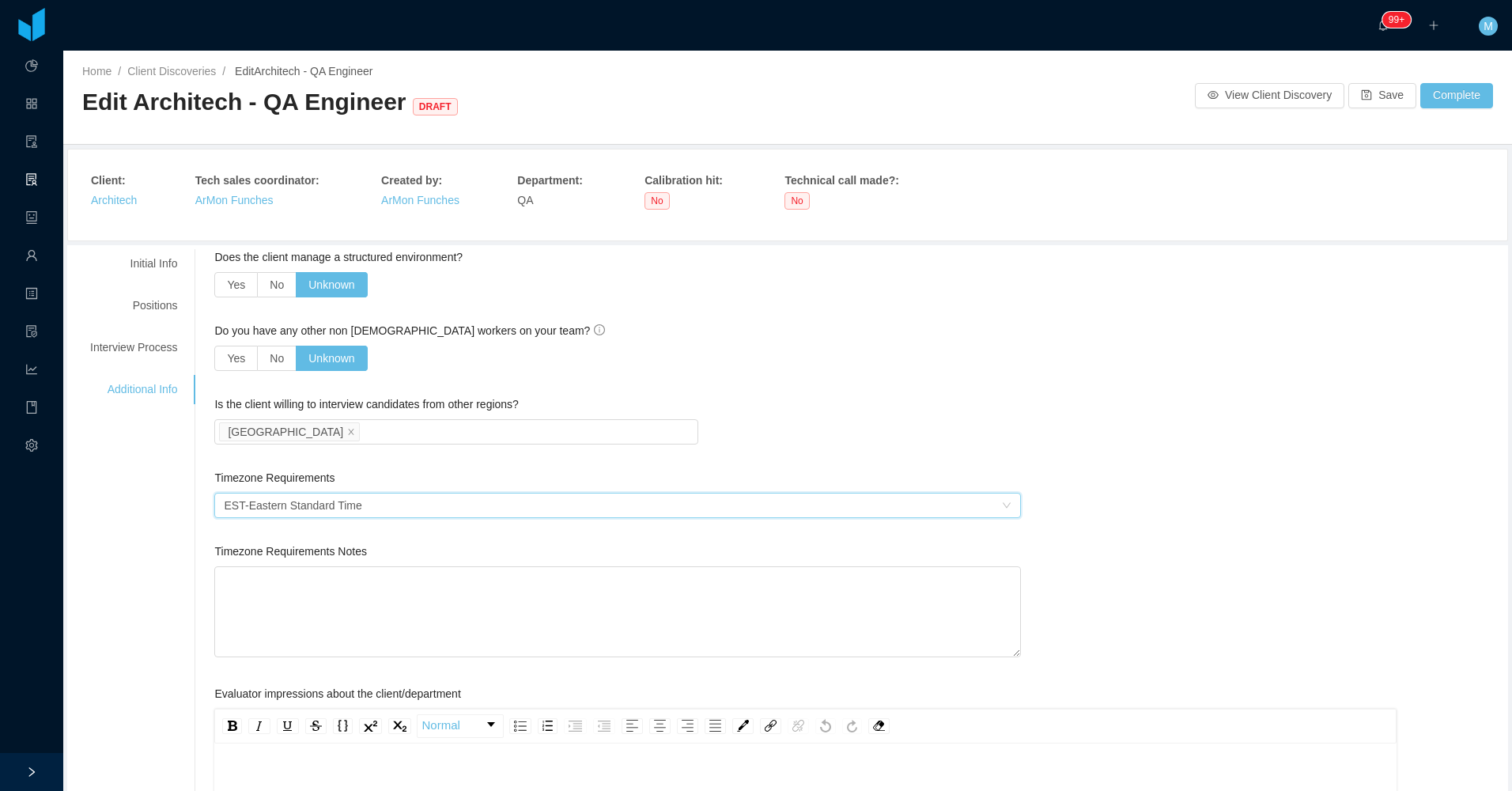
click at [160, 542] on div "**********" at bounding box center [787, 761] width 1432 height 1023
click at [730, 98] on button "Save" at bounding box center [1381, 96] width 68 height 25
click at [140, 353] on div "Interview Process" at bounding box center [133, 347] width 125 height 29
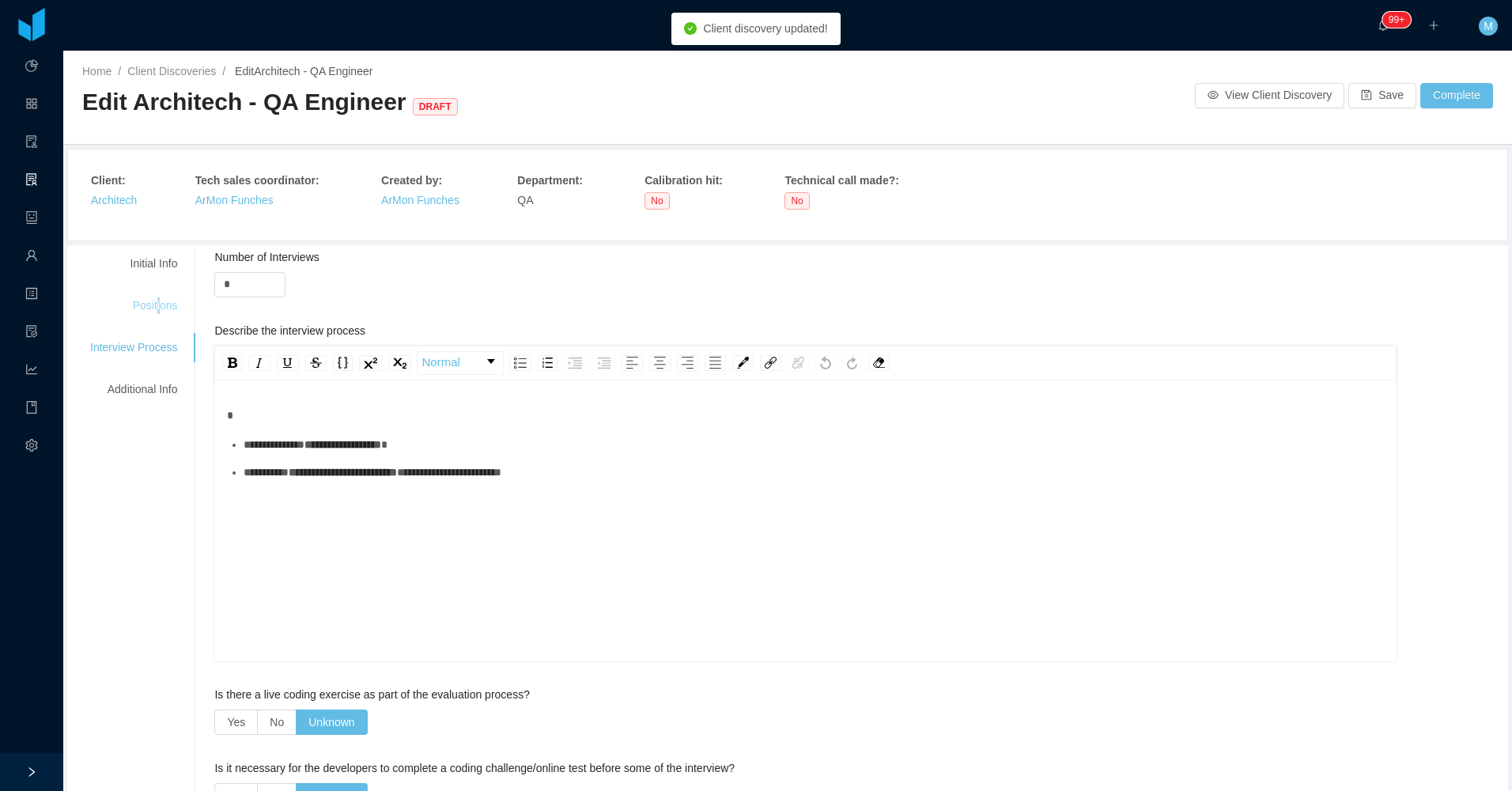
click at [160, 307] on div "Positions" at bounding box center [133, 305] width 125 height 29
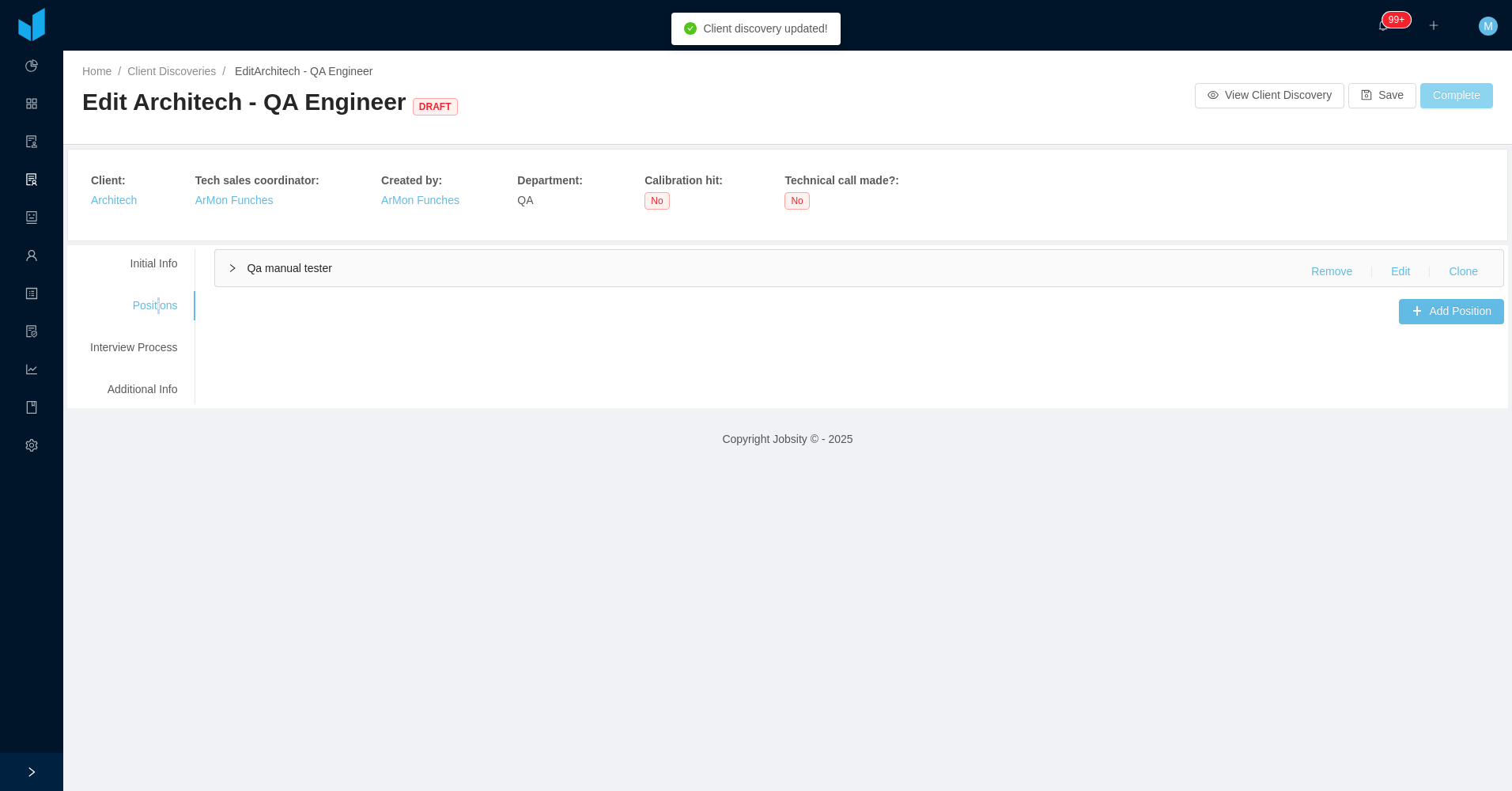
click at [730, 98] on button "Complete" at bounding box center [1455, 96] width 72 height 25
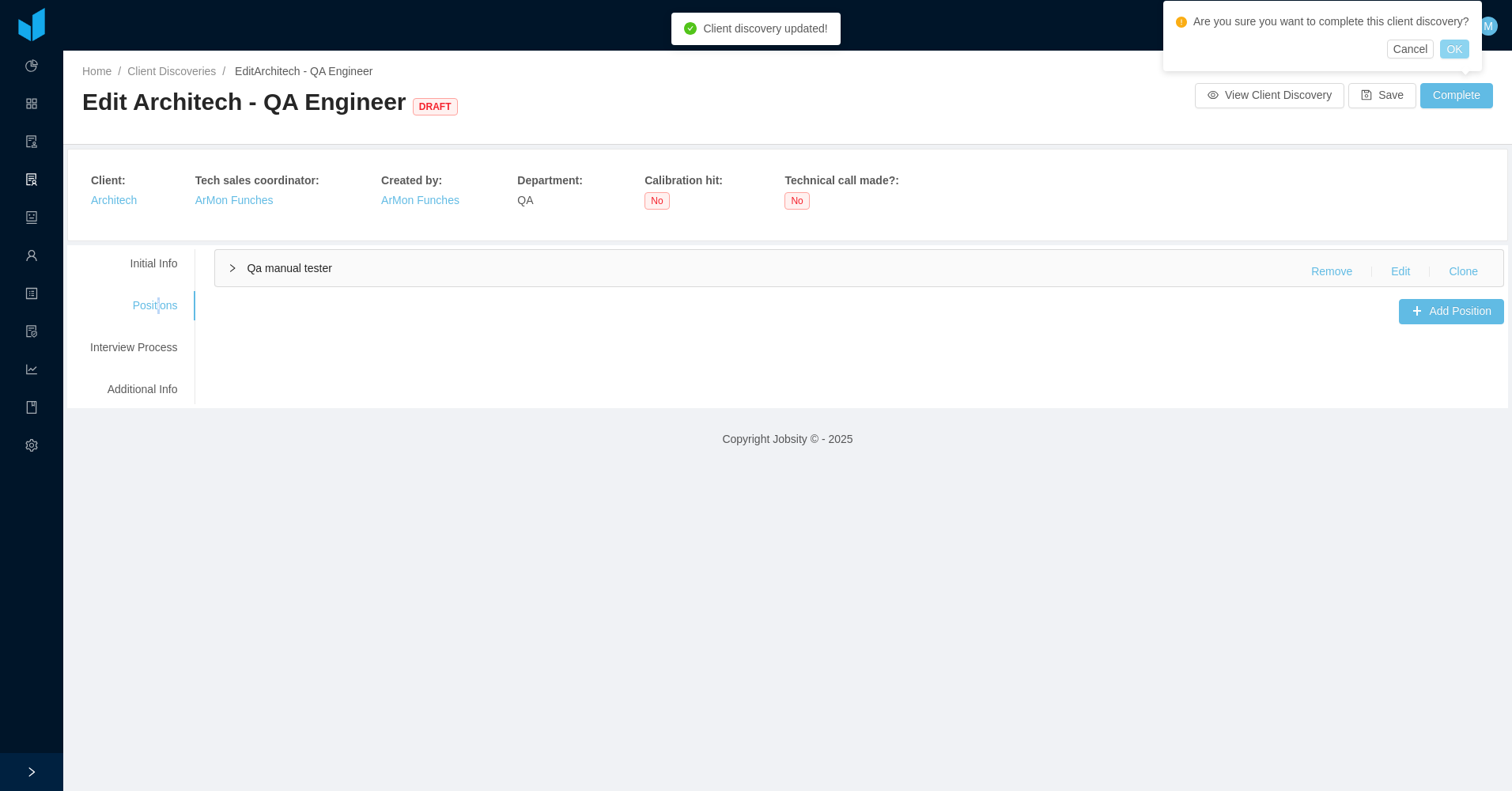
click at [730, 47] on button "OK" at bounding box center [1454, 49] width 29 height 19
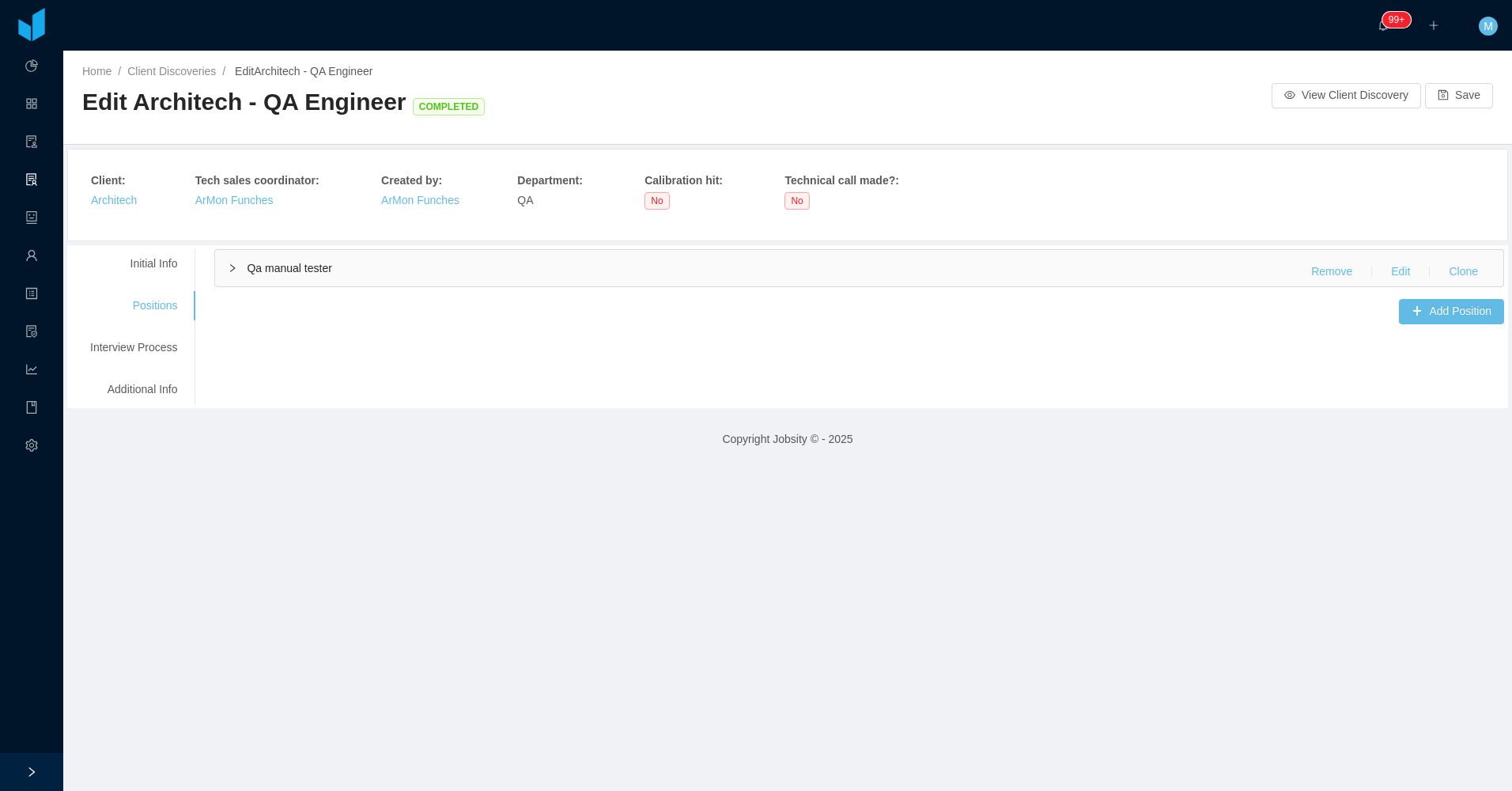
click at [519, 316] on div "Add Position" at bounding box center [859, 311] width 1290 height 25
drag, startPoint x: 351, startPoint y: 271, endPoint x: 245, endPoint y: 268, distance: 106.0
click at [245, 268] on div "Qa manual tester Remove Edit Clone" at bounding box center [859, 268] width 1288 height 37
copy span "Qa manual tester"
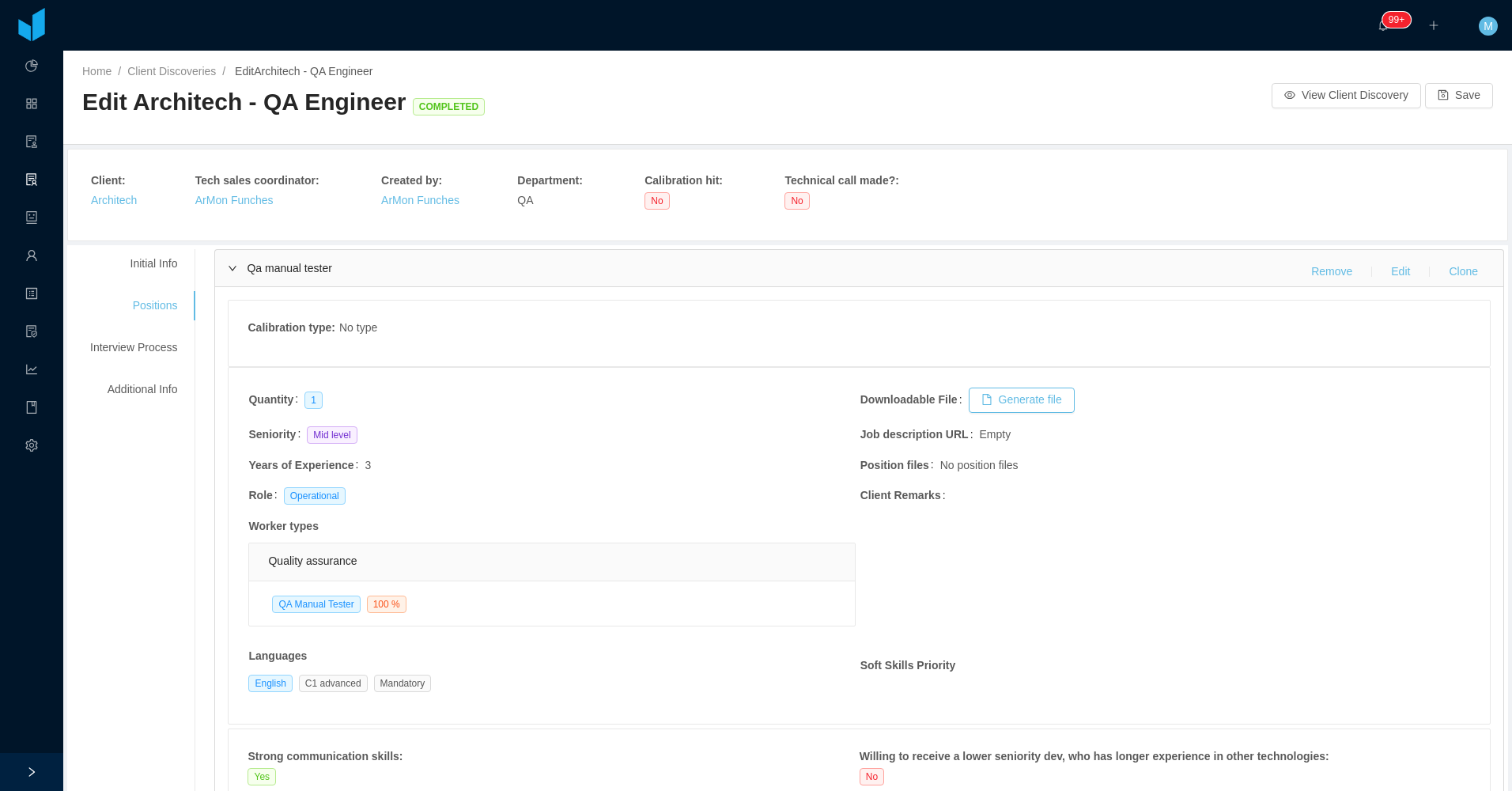
click at [194, 104] on span "Edit Architech - QA Engineer COMPLETED" at bounding box center [286, 101] width 408 height 26
copy span "Architech"
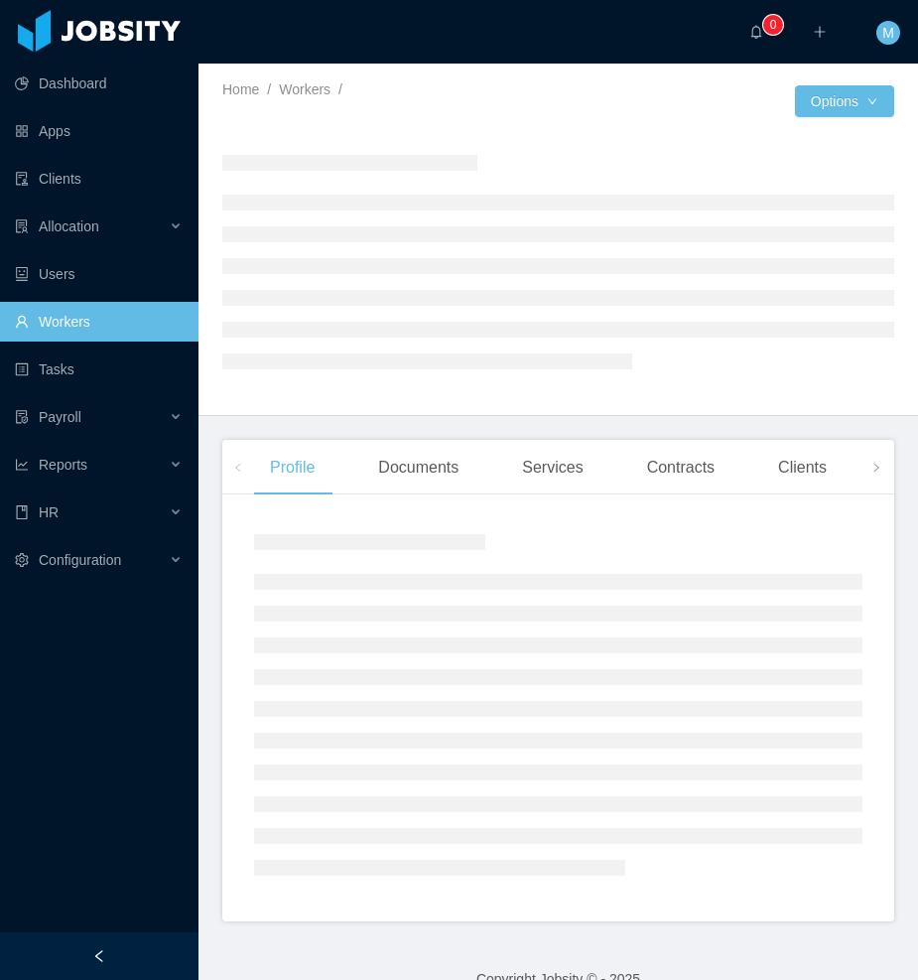
drag, startPoint x: 122, startPoint y: 960, endPoint x: 138, endPoint y: 913, distance: 50.2
click at [123, 957] on div at bounding box center [99, 956] width 199 height 48
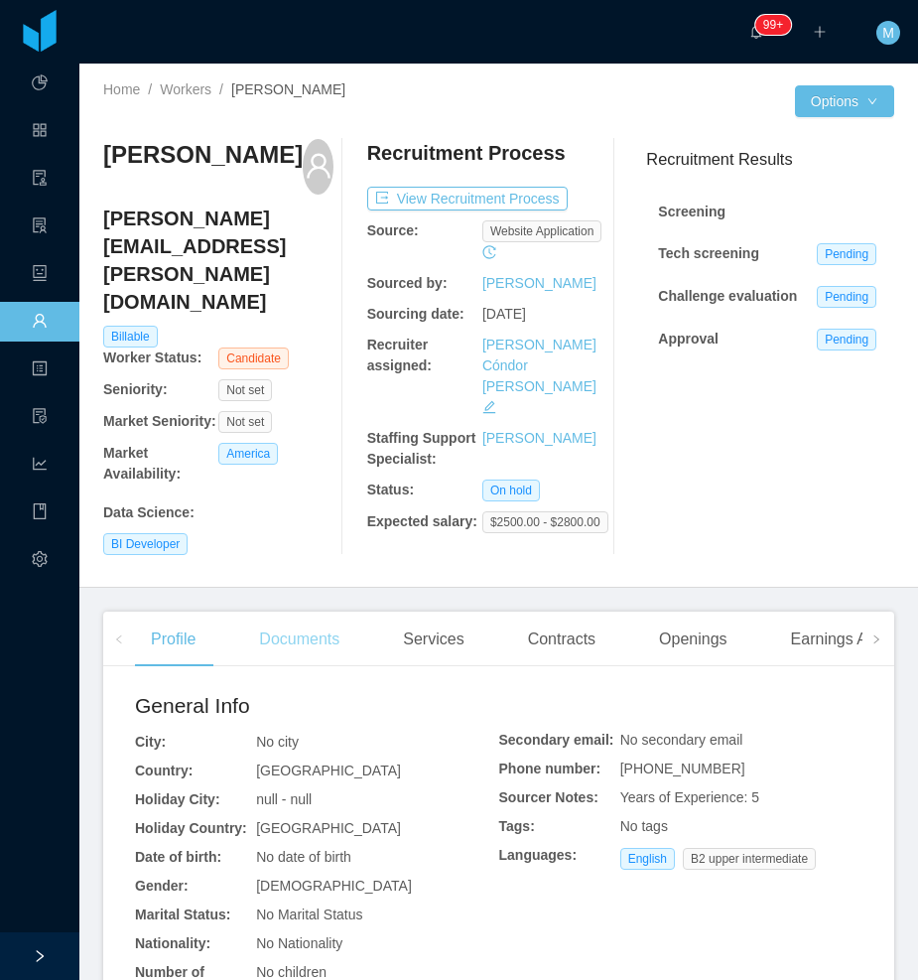
click at [284, 612] on div "Documents" at bounding box center [299, 640] width 112 height 56
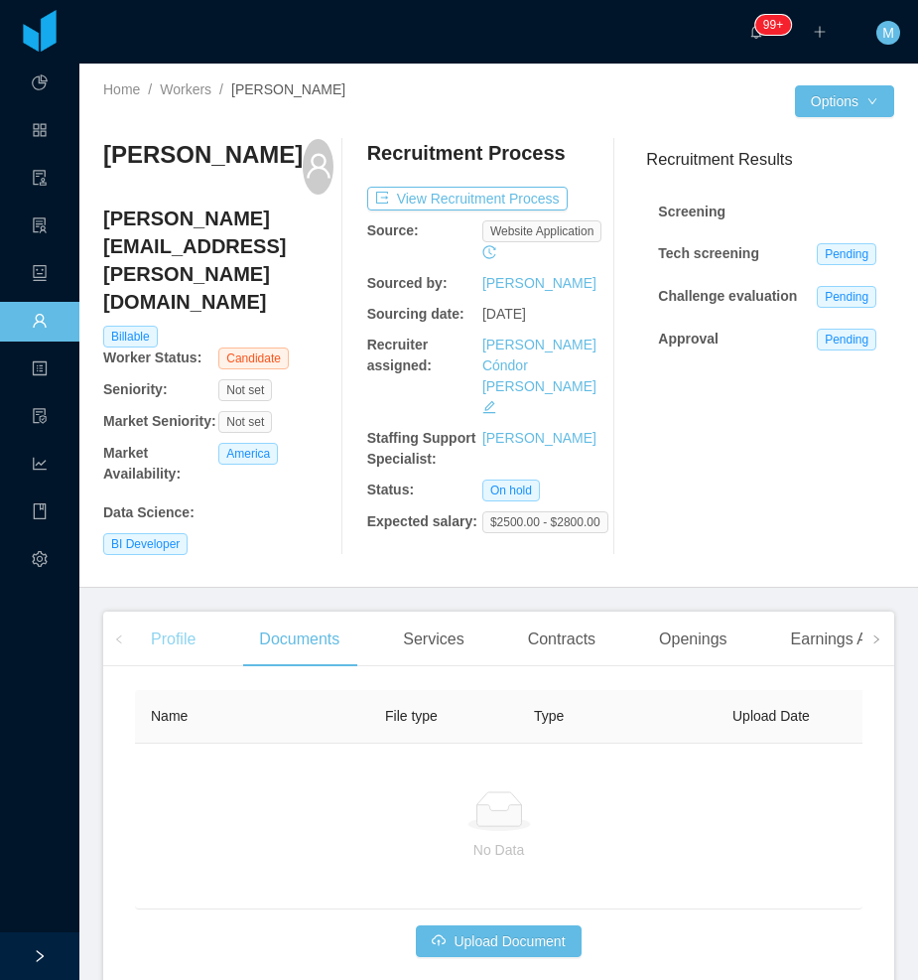
click at [183, 612] on div "Profile" at bounding box center [173, 640] width 76 height 56
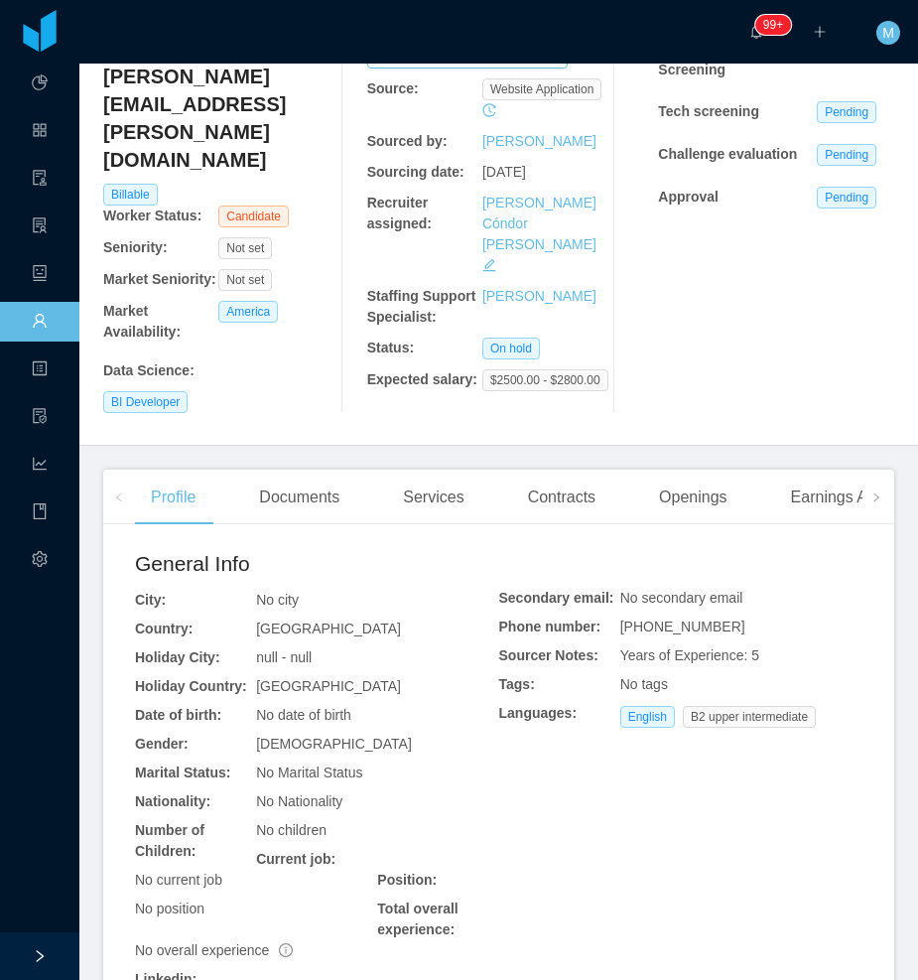
scroll to position [290, 0]
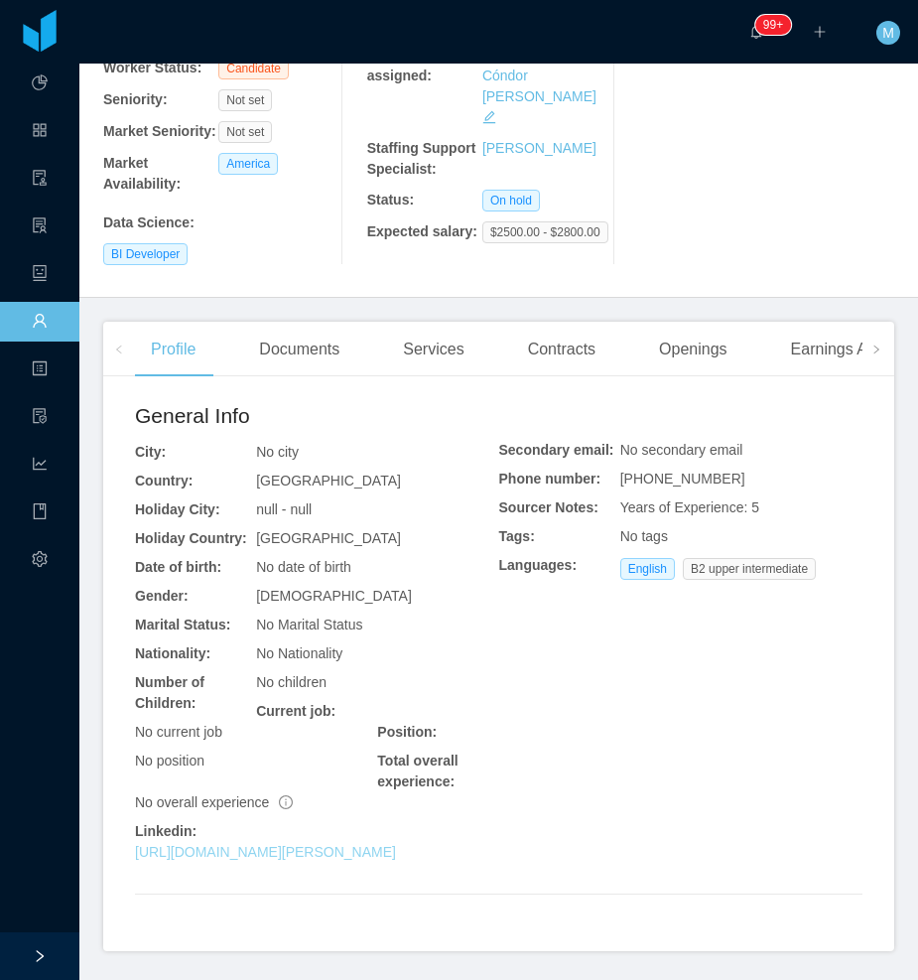
click at [240, 844] on link "https://www.linkedin.com/in/cesar-o-631531117" at bounding box center [265, 852] width 261 height 16
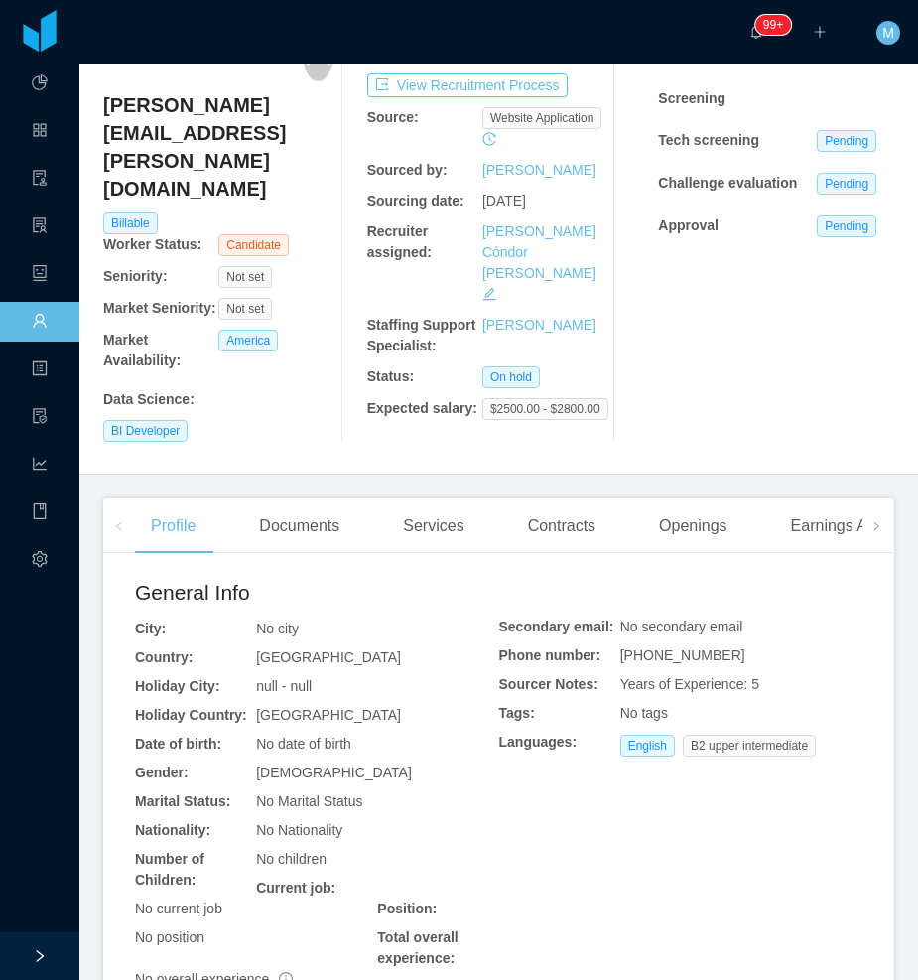
scroll to position [0, 0]
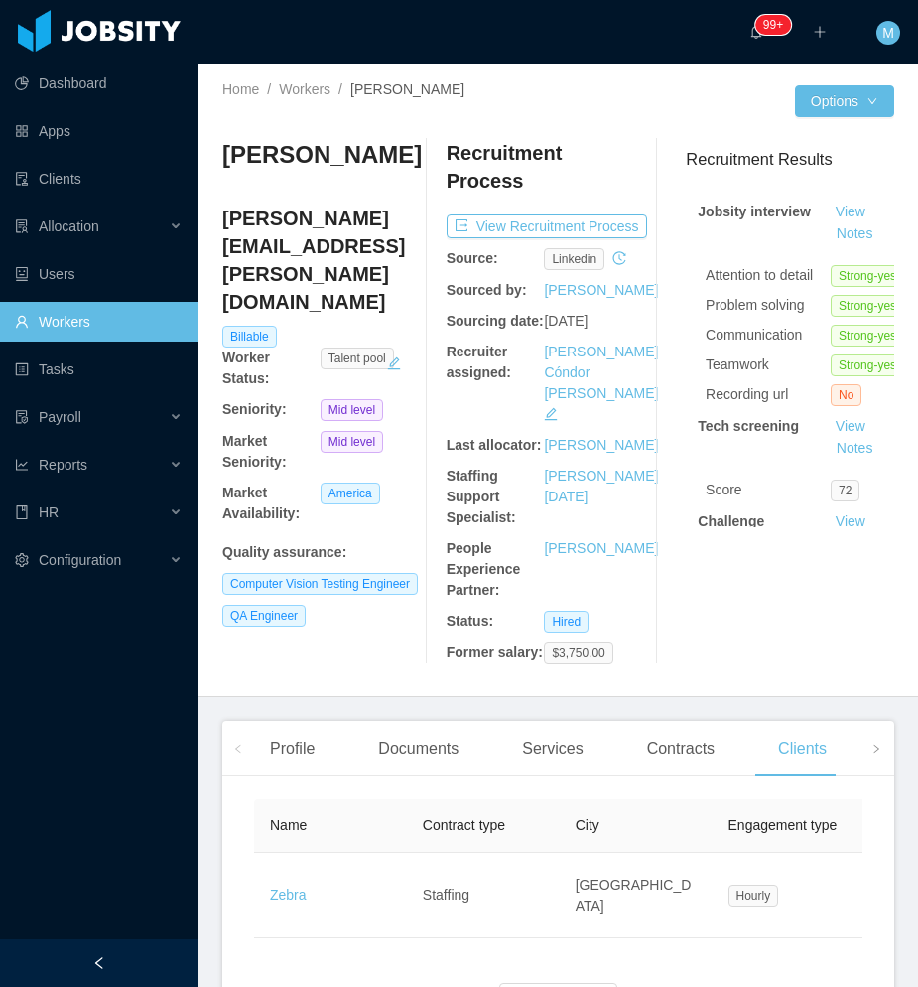
click at [86, 961] on div at bounding box center [99, 963] width 199 height 48
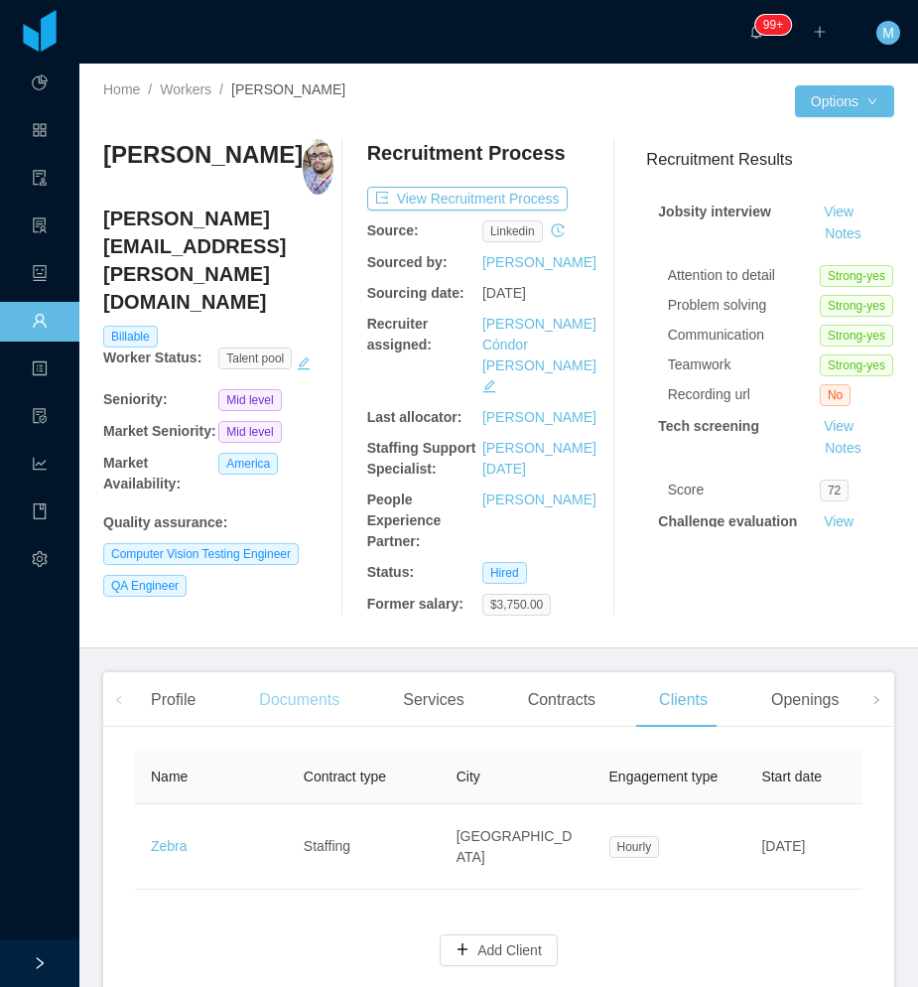
click at [302, 672] on div "Documents" at bounding box center [299, 700] width 112 height 56
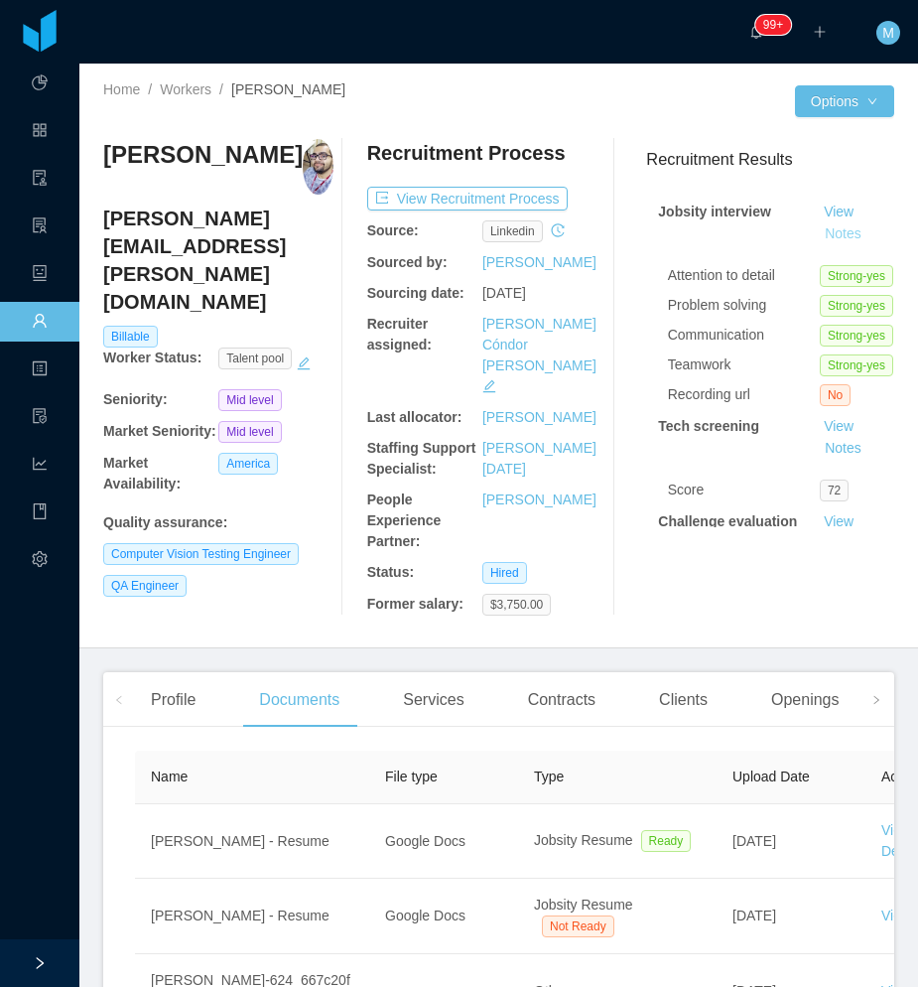
click at [817, 238] on button "Notes" at bounding box center [843, 234] width 53 height 24
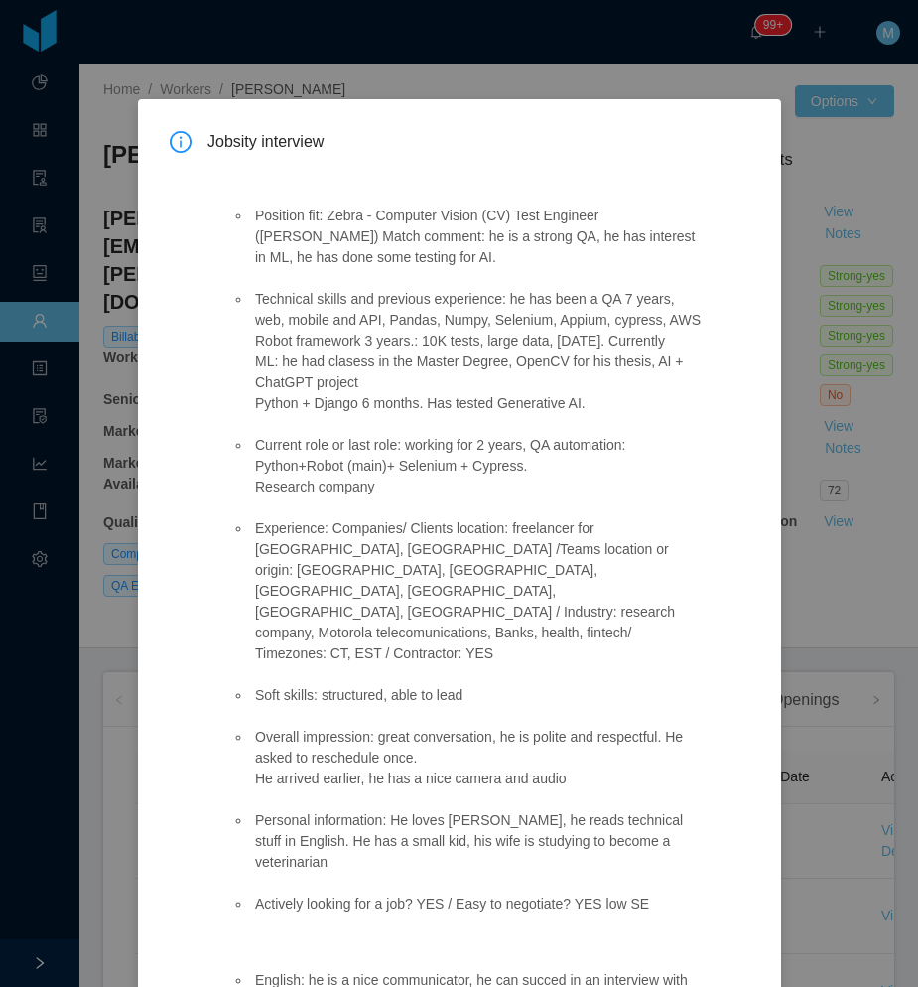
scroll to position [108, 0]
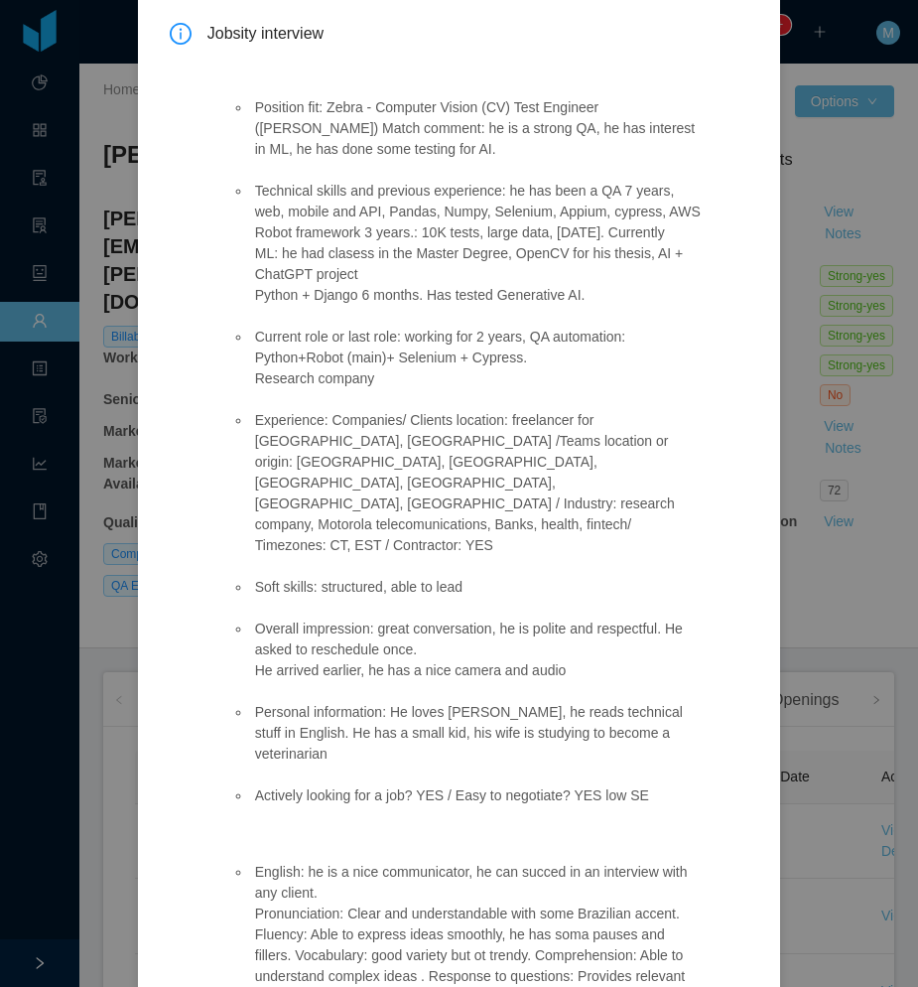
click at [423, 361] on li "Current role or last role: working for 2 years, QA automation: Python+Robot (ma…" at bounding box center [477, 358] width 452 height 63
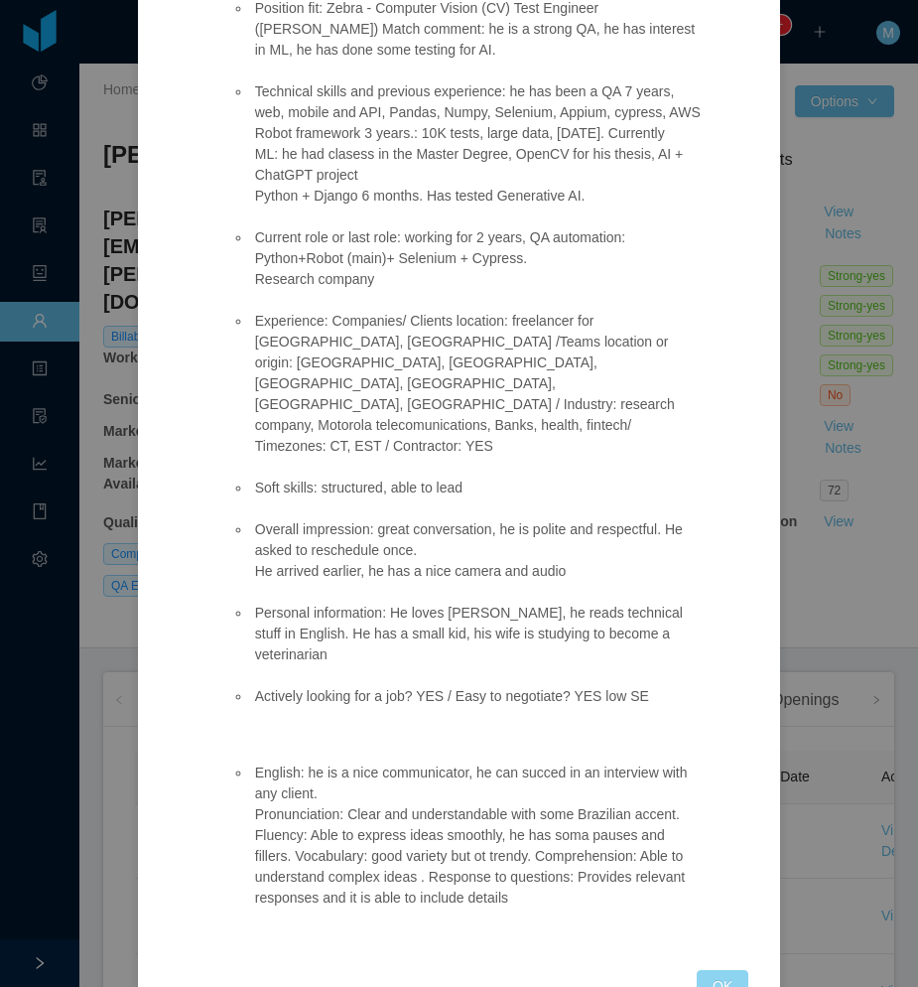
click at [728, 970] on button "OK" at bounding box center [723, 986] width 52 height 32
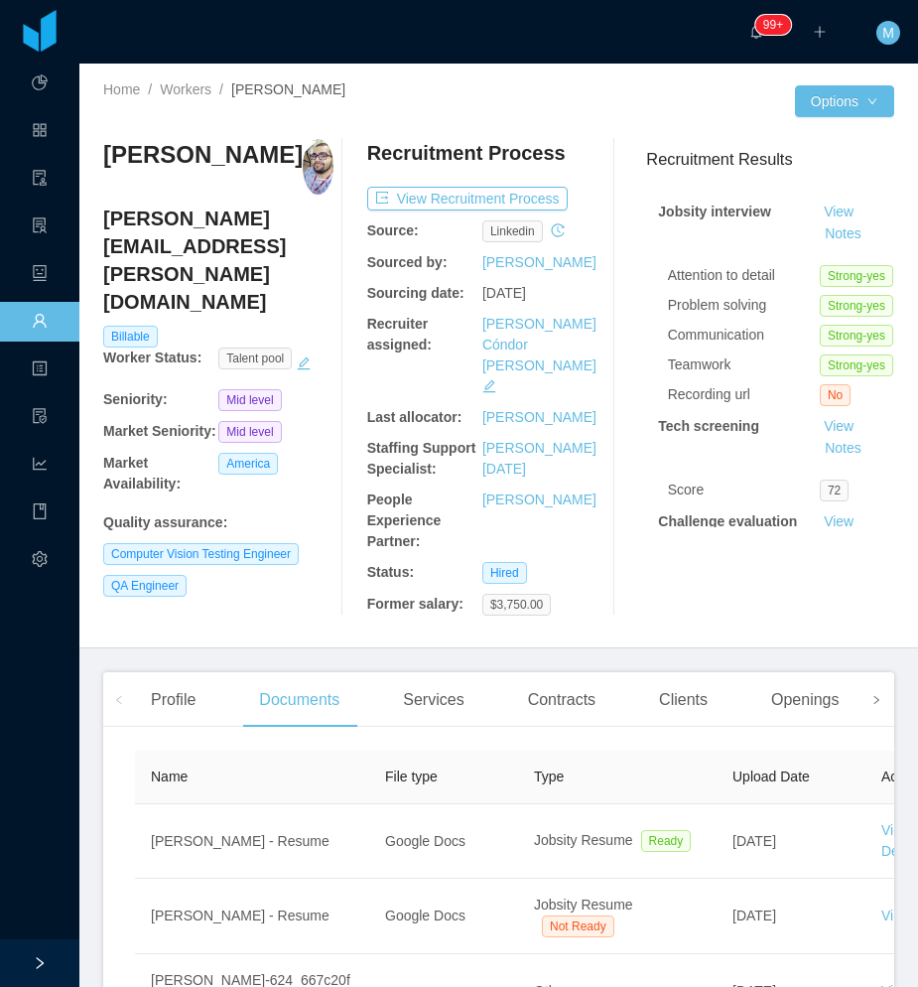
click at [872, 695] on icon "icon: right" at bounding box center [877, 700] width 10 height 10
click at [113, 688] on span at bounding box center [119, 700] width 12 height 24
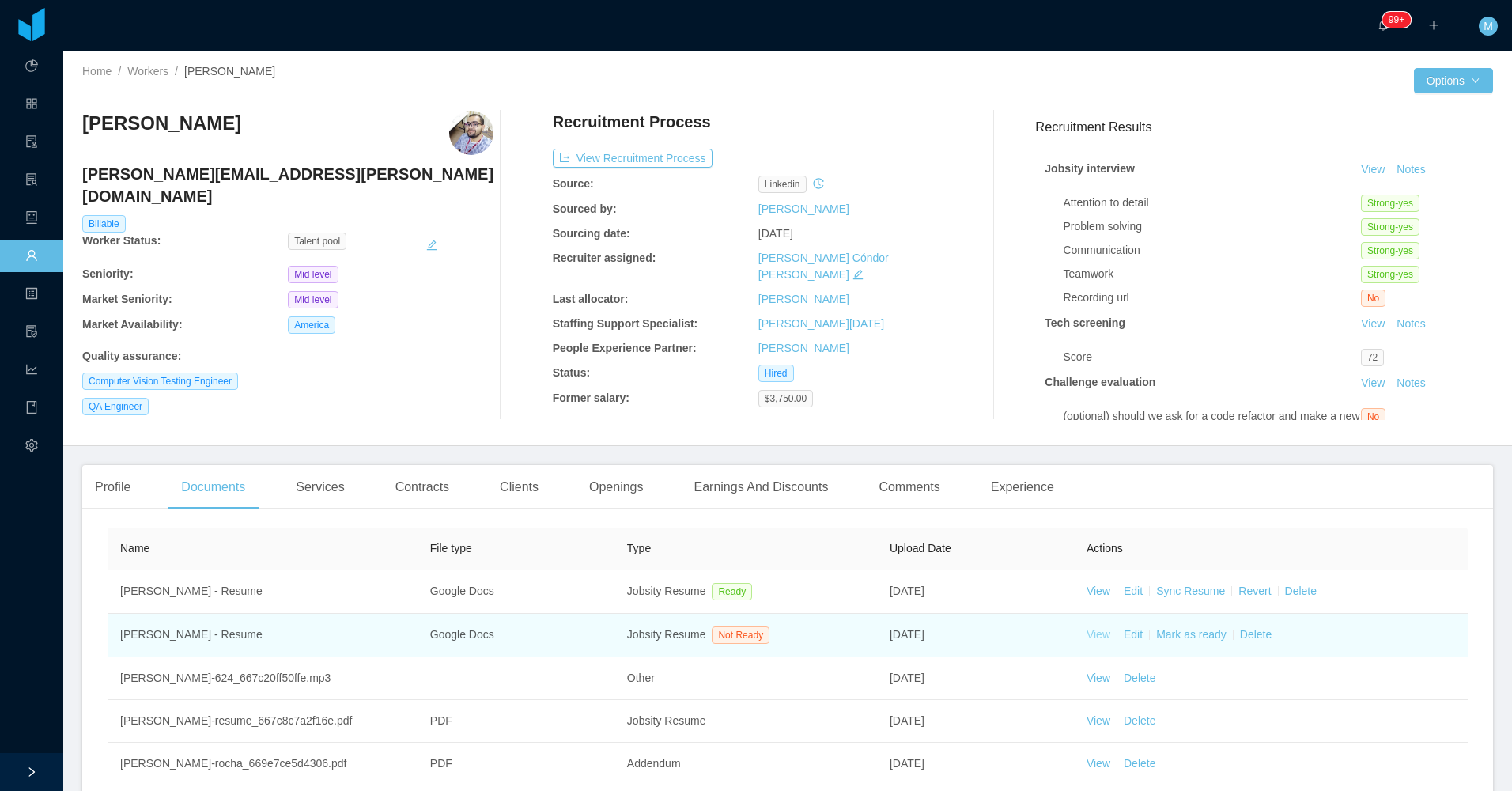
click at [730, 639] on link "View" at bounding box center [1098, 634] width 24 height 13
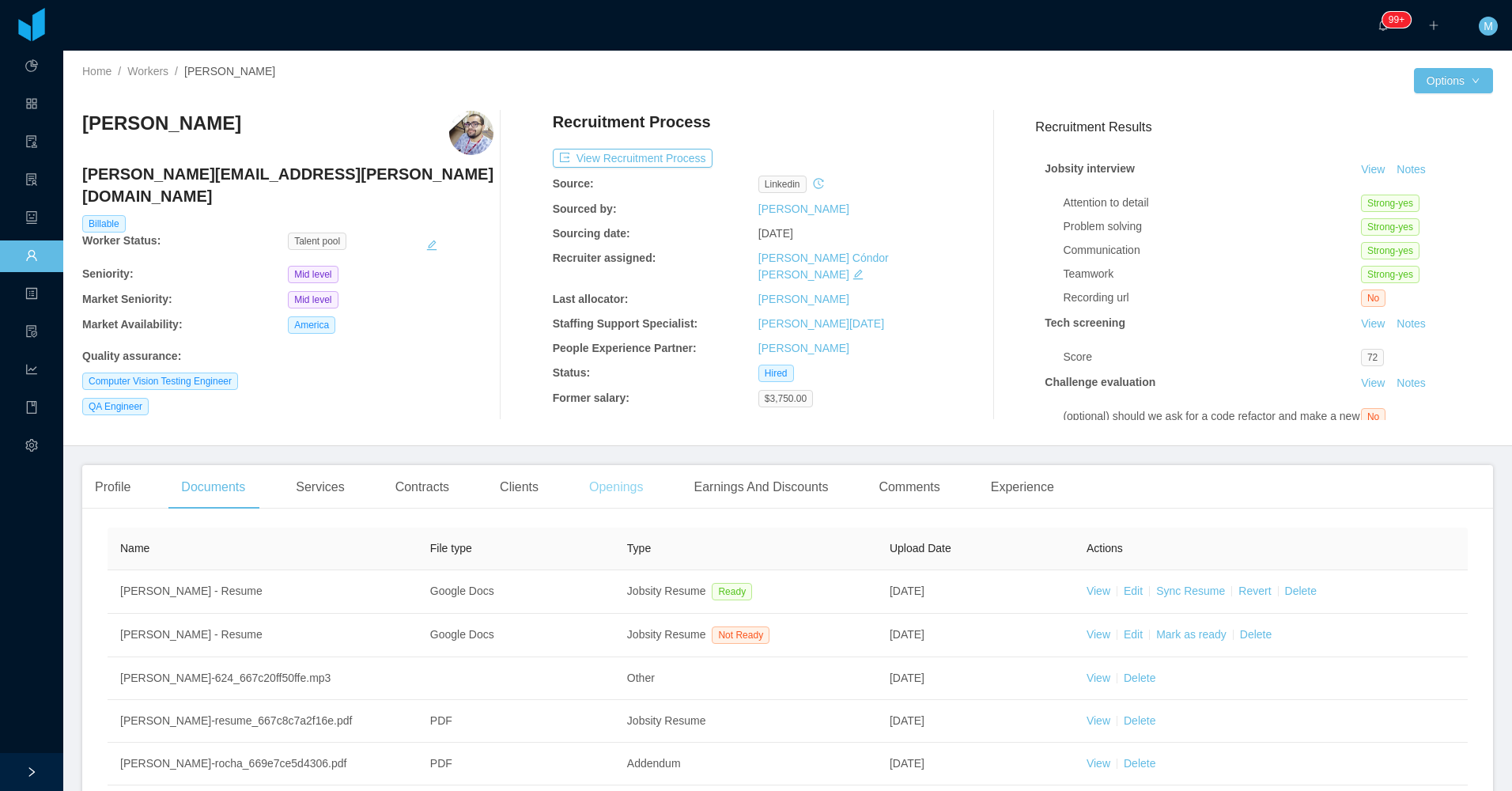
click at [607, 489] on div "Openings" at bounding box center [616, 488] width 80 height 45
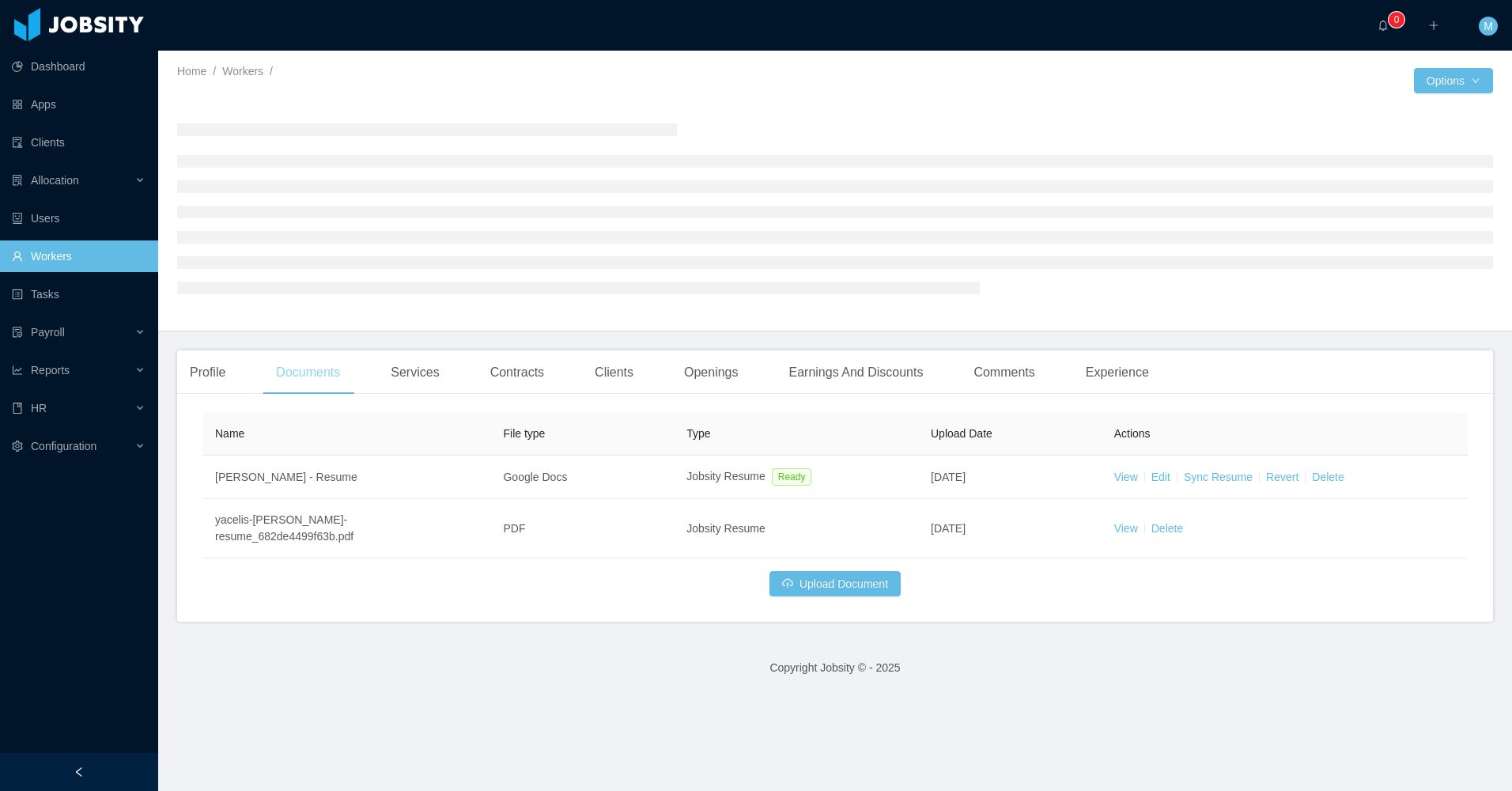
click at [304, 377] on div "Documents" at bounding box center [308, 373] width 89 height 45
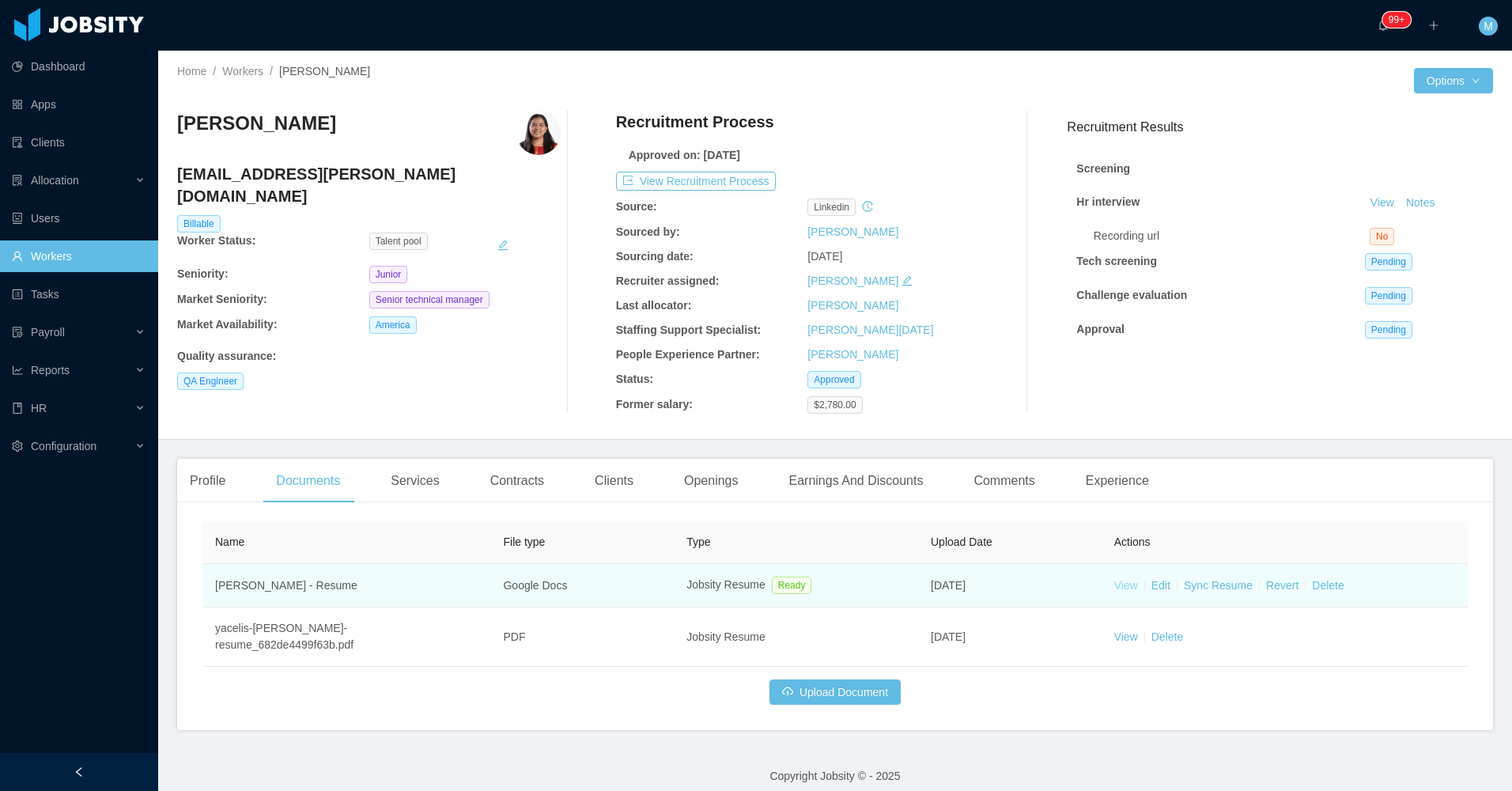
click at [1114, 591] on link "View" at bounding box center [1126, 585] width 24 height 13
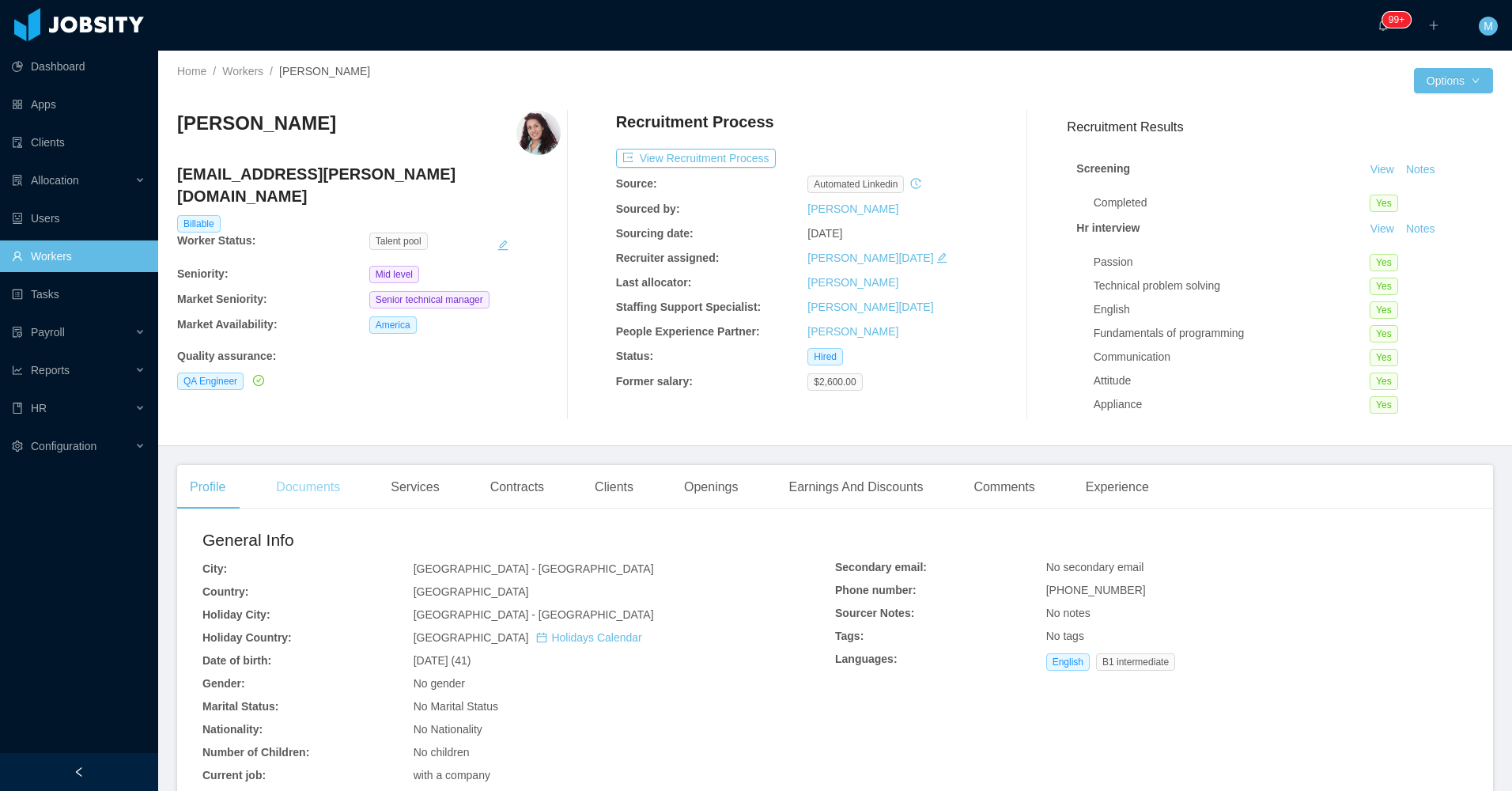
click at [299, 493] on div "Documents" at bounding box center [308, 488] width 89 height 45
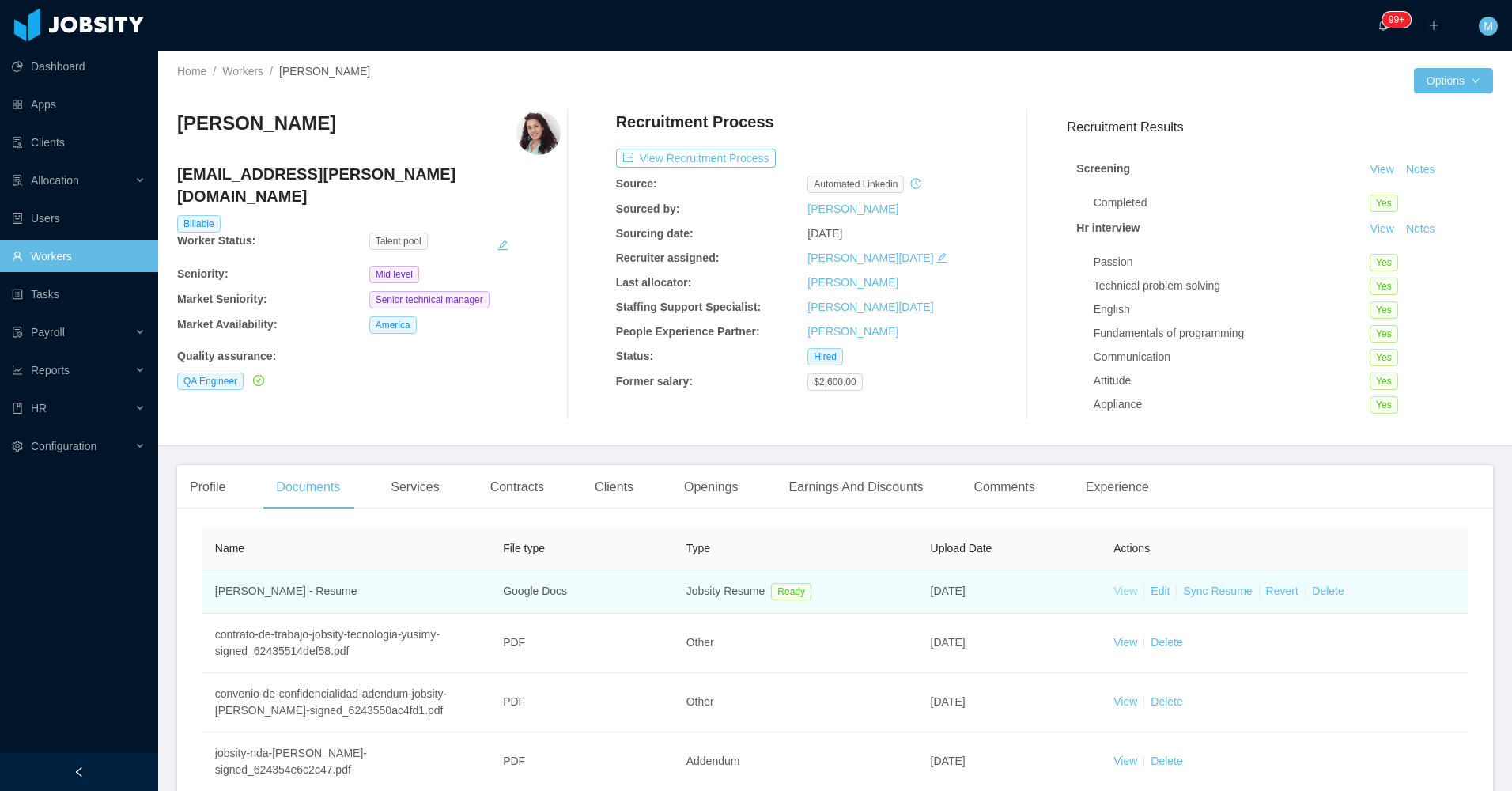
click at [1116, 596] on link "View" at bounding box center [1126, 591] width 24 height 13
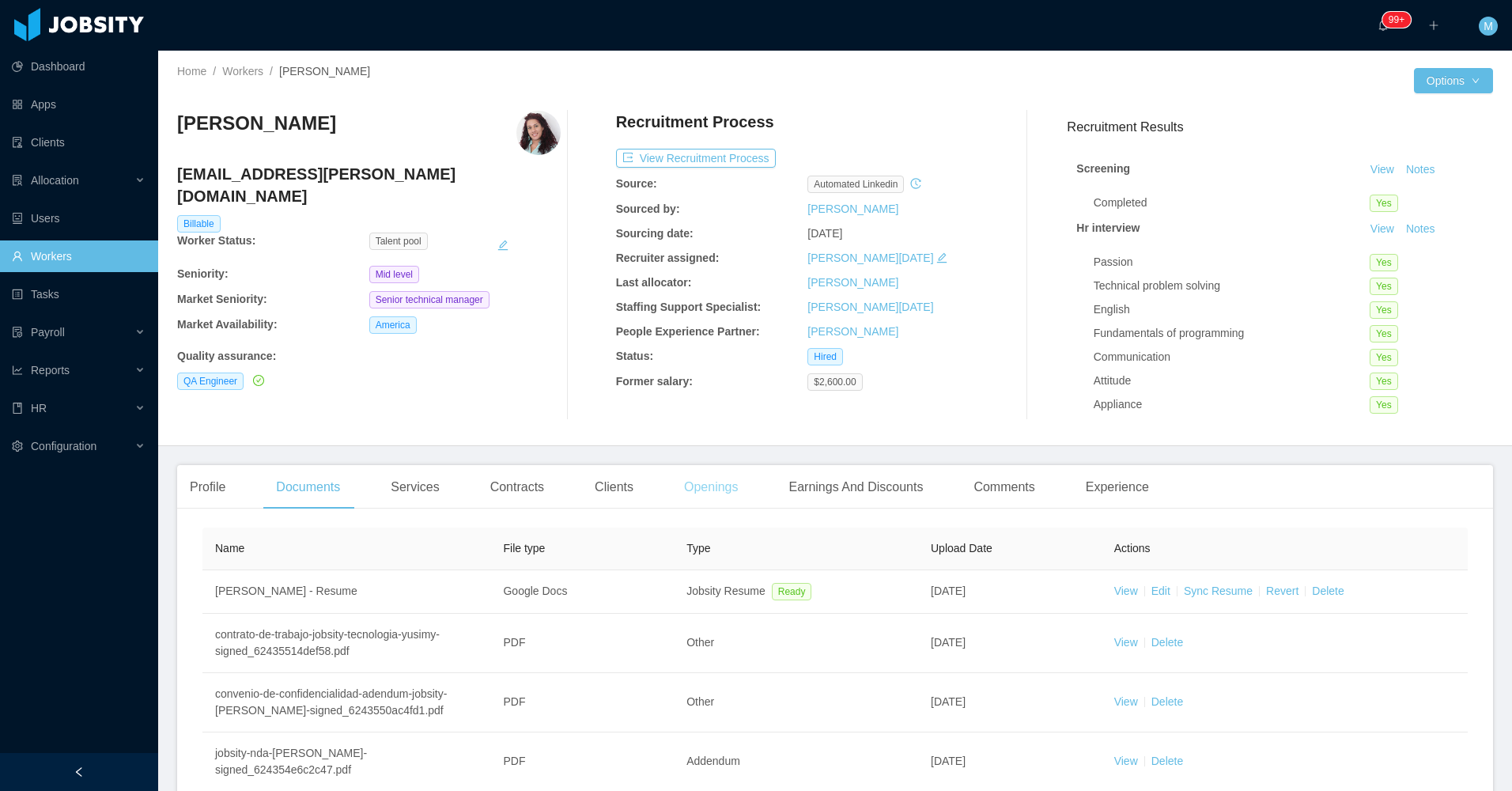
click at [724, 495] on div "Openings" at bounding box center [711, 488] width 80 height 45
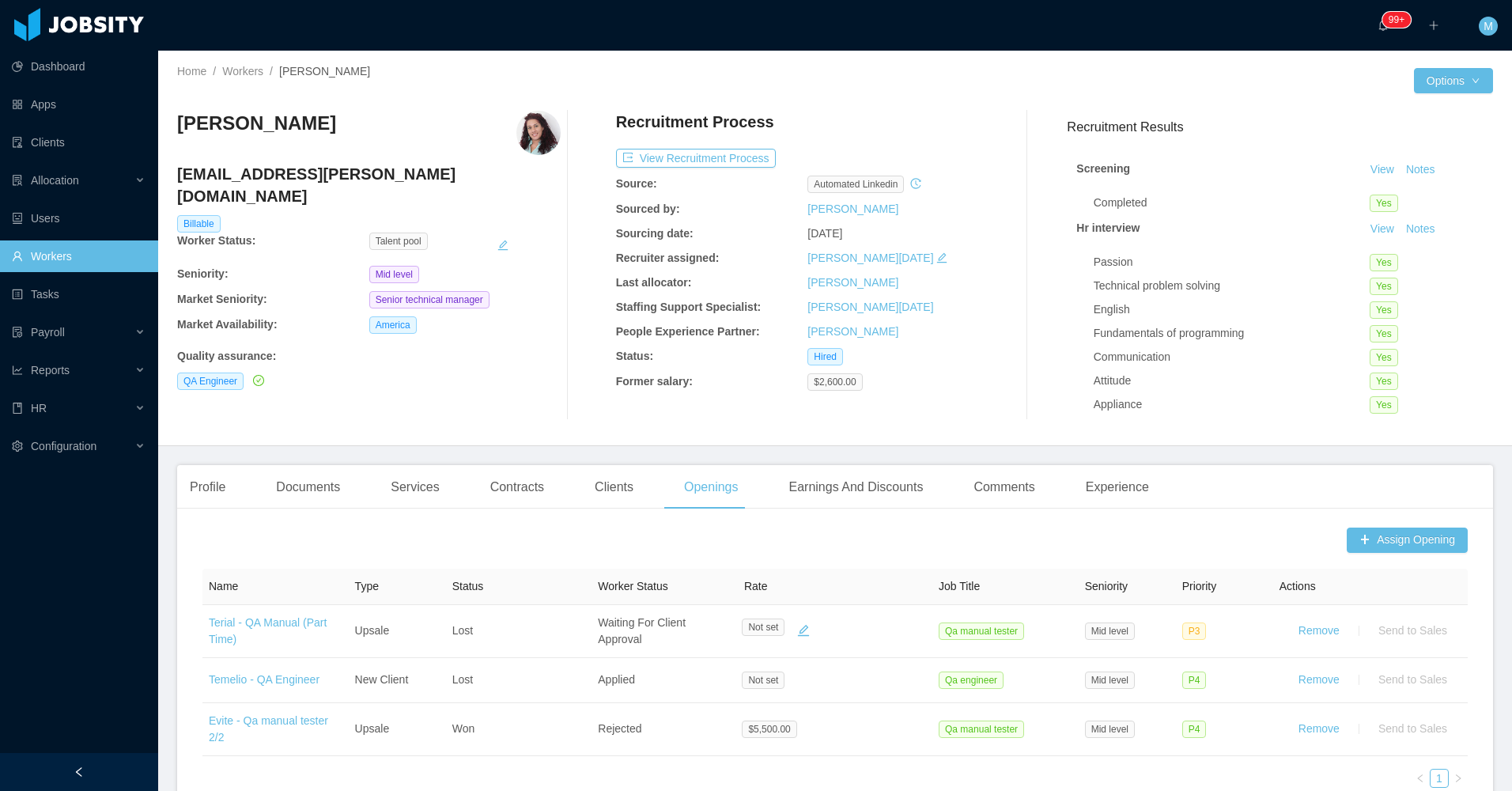
drag, startPoint x: 380, startPoint y: 124, endPoint x: 174, endPoint y: 121, distance: 206.0
click at [174, 121] on div "Home / Workers / Yusimy Rodriguez Ruiz / Options Yusimy Rodriguez Ruiz yusimy.r…" at bounding box center [835, 249] width 1354 height 395
copy h3 "Yusimy Rodriguez Ruiz"
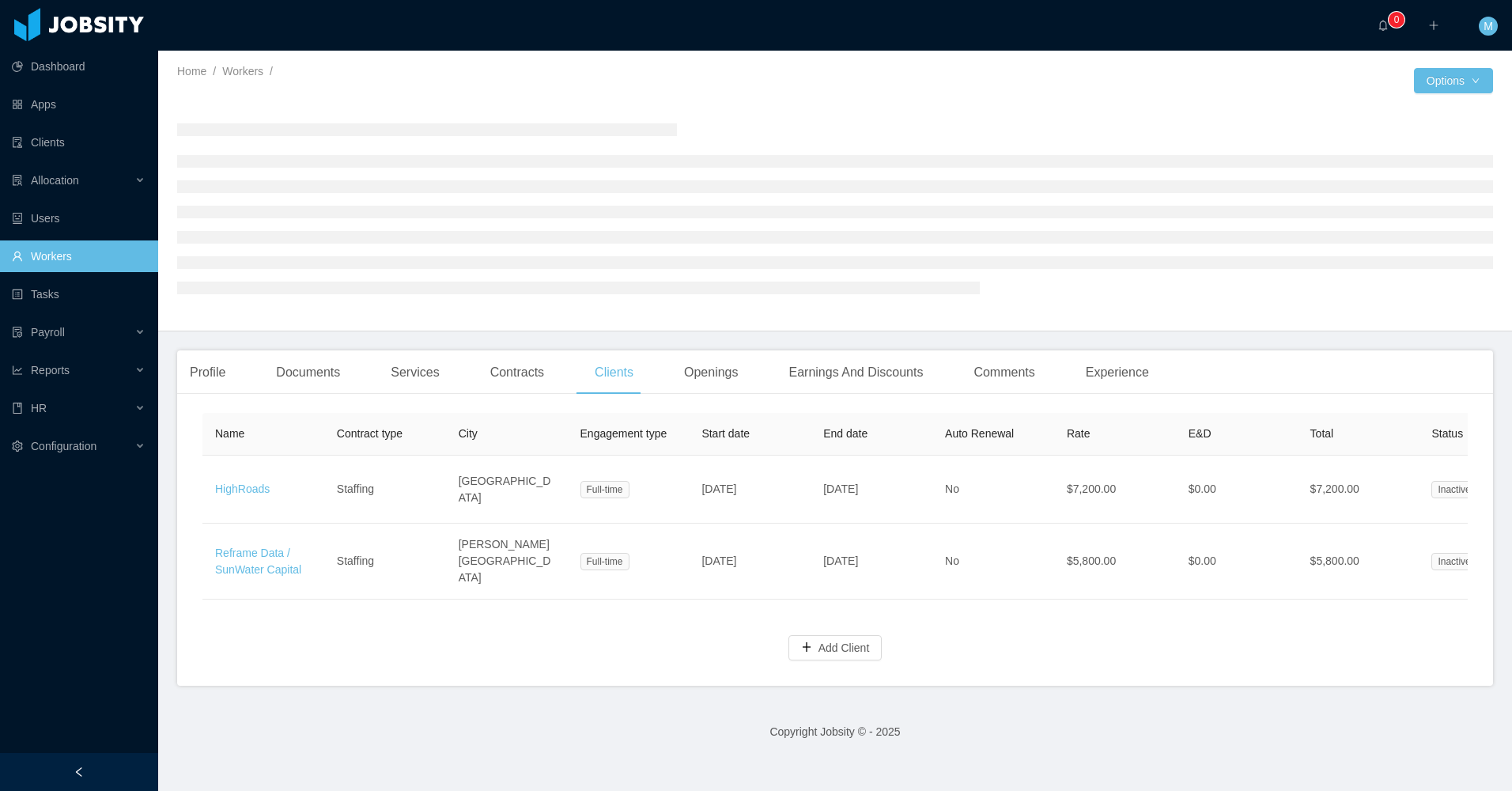
drag, startPoint x: 86, startPoint y: 771, endPoint x: 87, endPoint y: 750, distance: 21.0
click at [86, 769] on div at bounding box center [79, 772] width 158 height 38
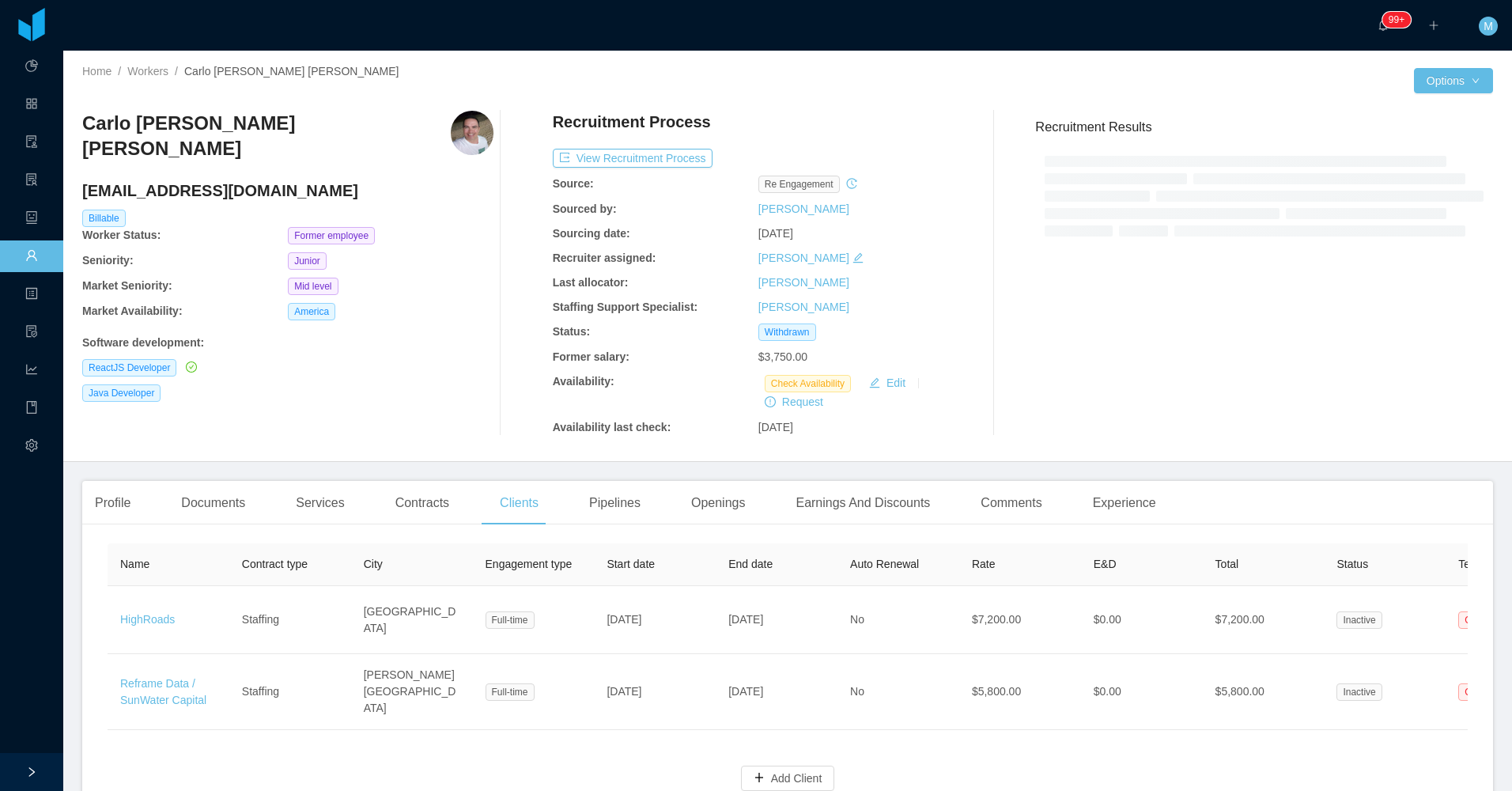
click at [187, 534] on div "Profile Documents Services Contracts Clients Pipelines Openings Earnings And Di…" at bounding box center [787, 648] width 1410 height 335
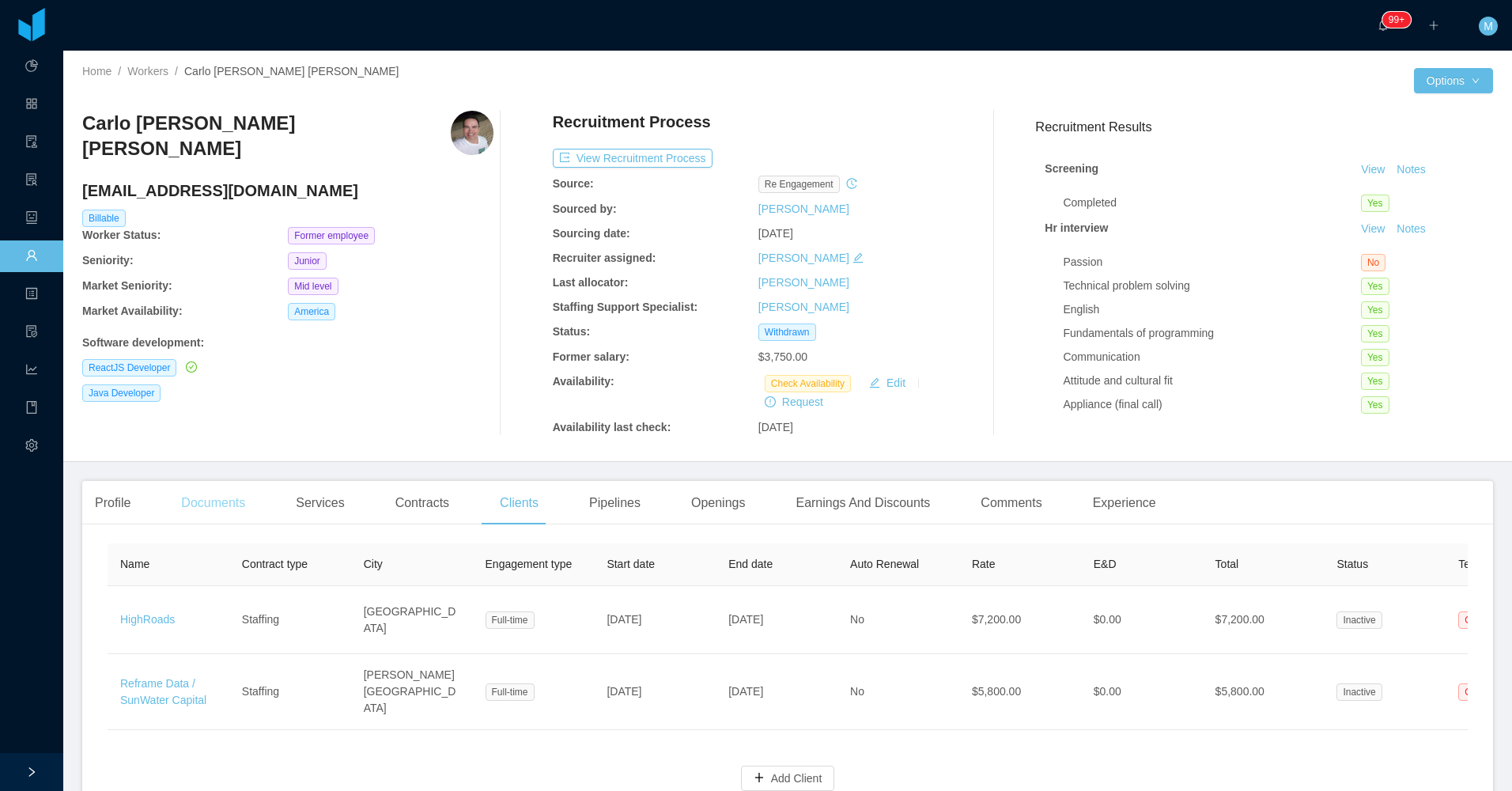
click at [189, 523] on div "Documents" at bounding box center [213, 503] width 89 height 45
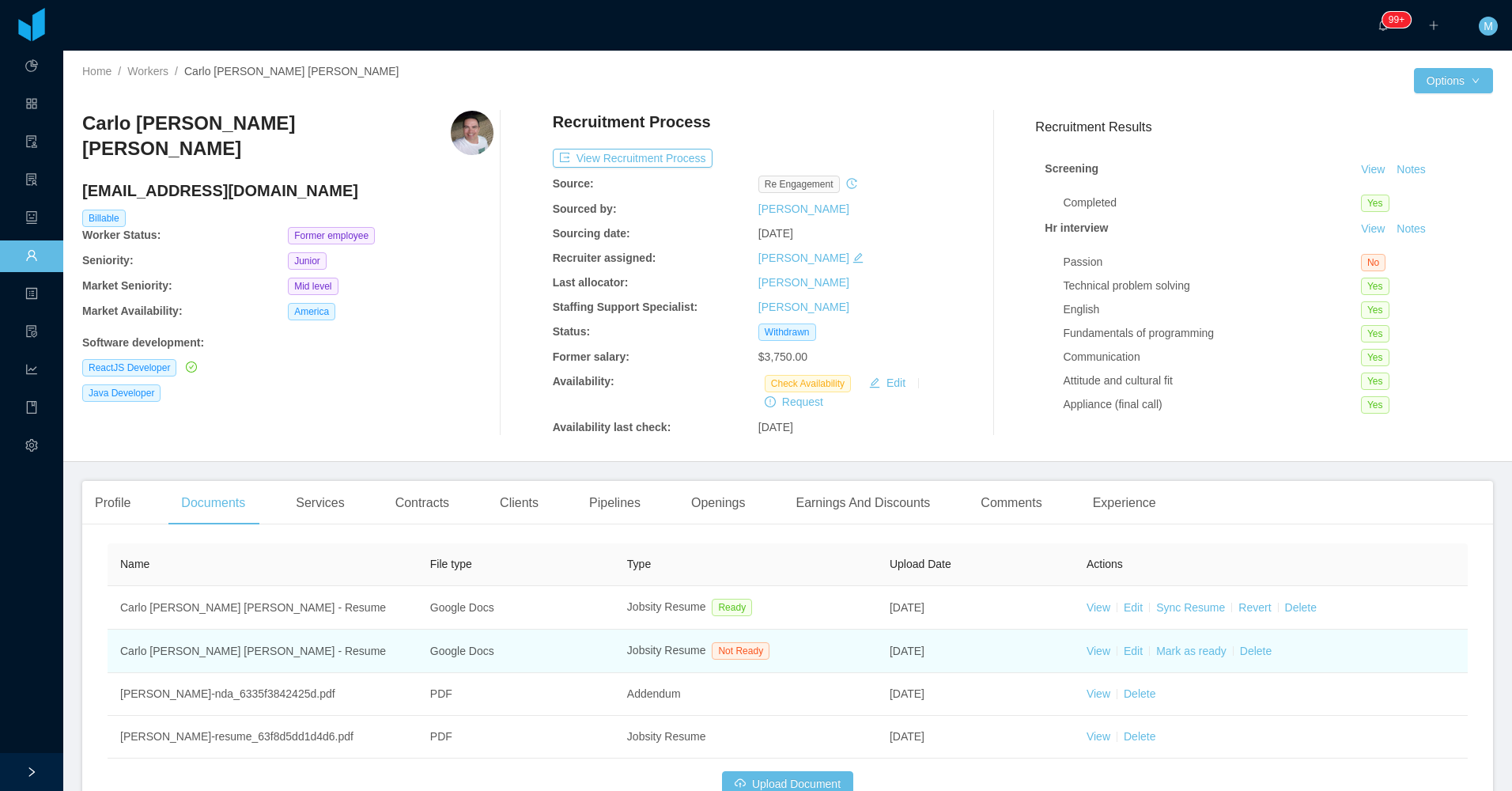
click at [1076, 652] on td "View Edit [PERSON_NAME] as ready Delete" at bounding box center [1270, 651] width 393 height 44
click at [1099, 648] on link "View" at bounding box center [1098, 651] width 24 height 13
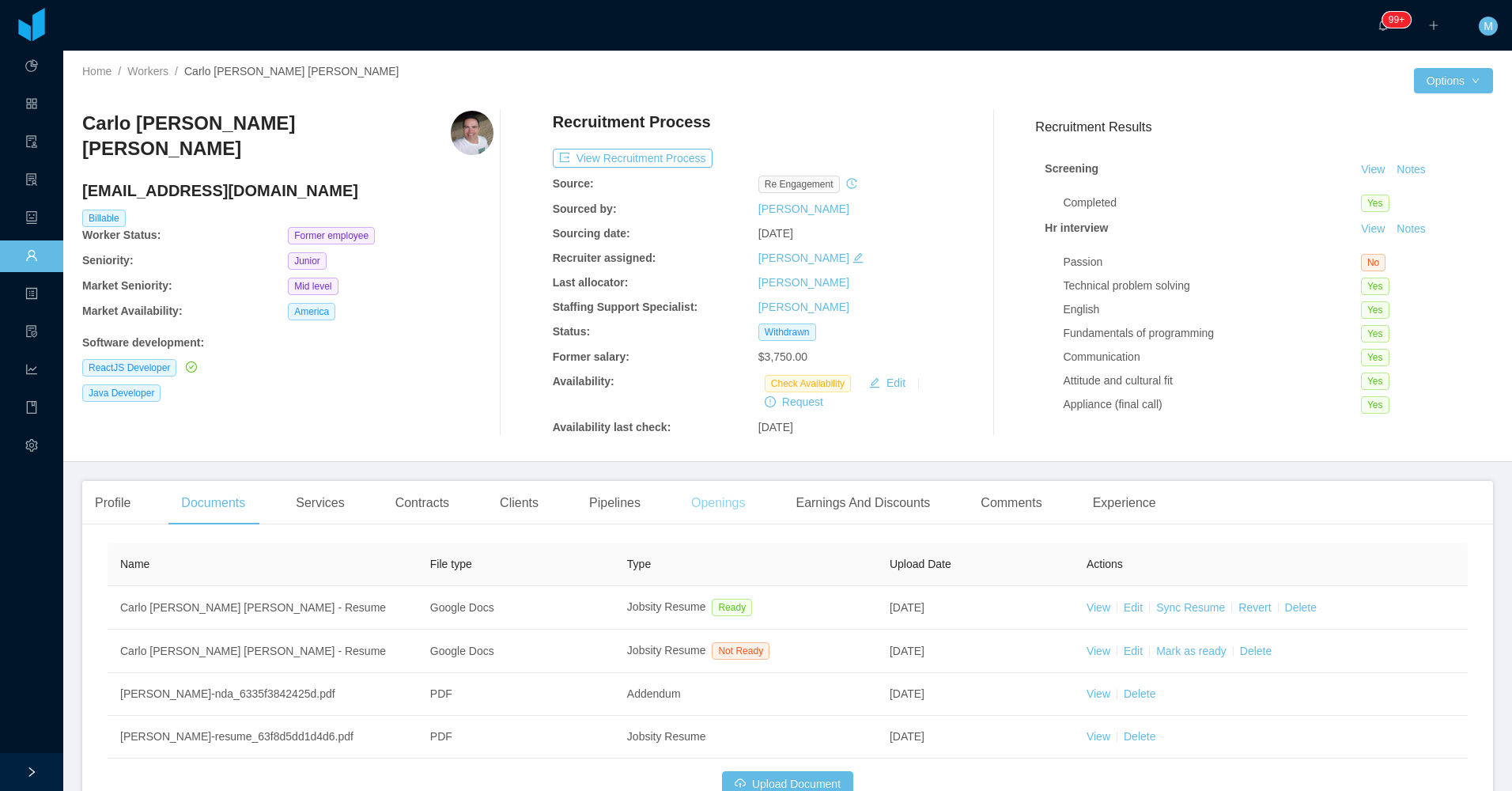
click at [721, 506] on div "Openings" at bounding box center [718, 503] width 80 height 45
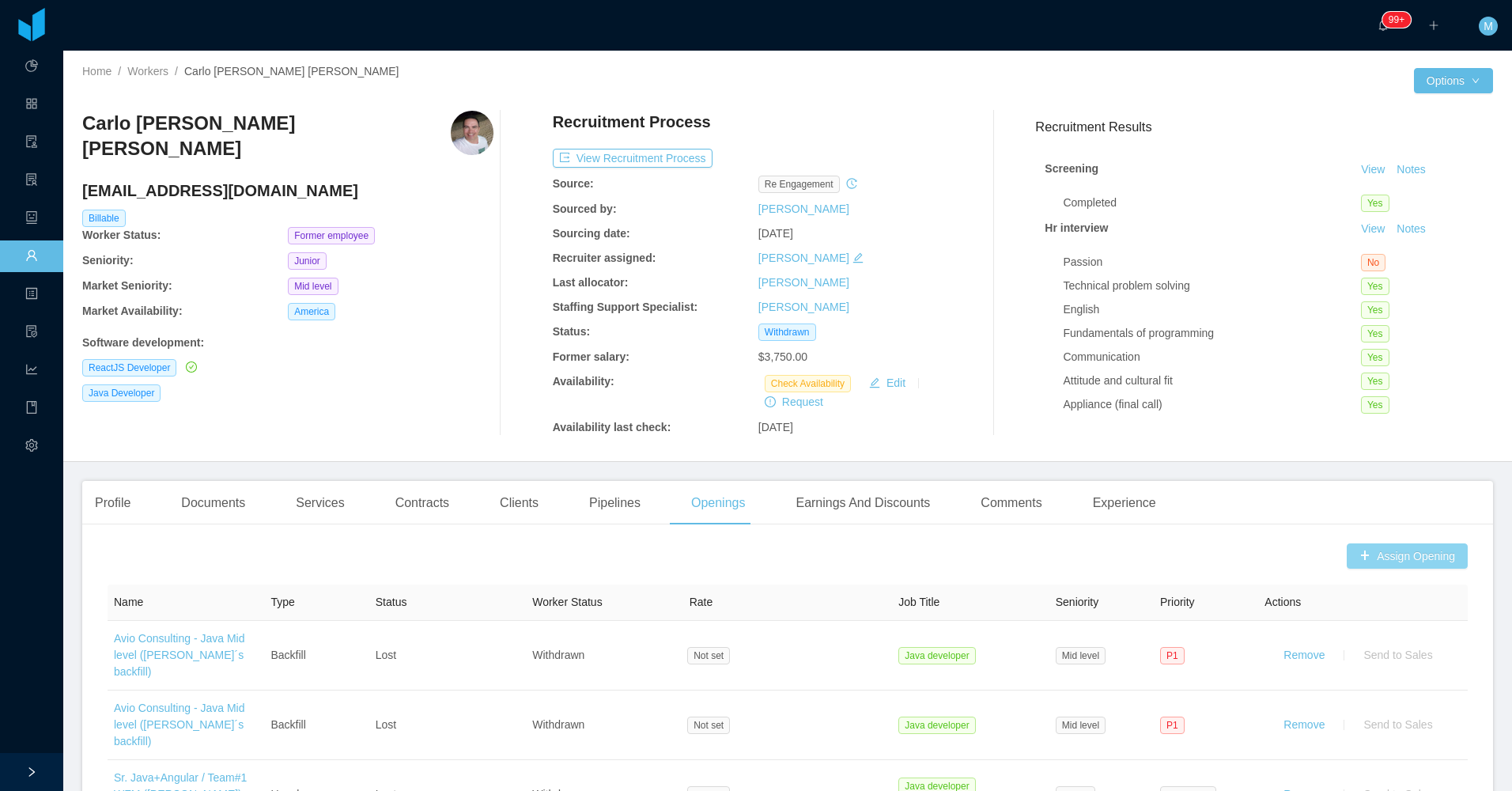
click at [1384, 562] on button "Assign Opening" at bounding box center [1407, 556] width 121 height 25
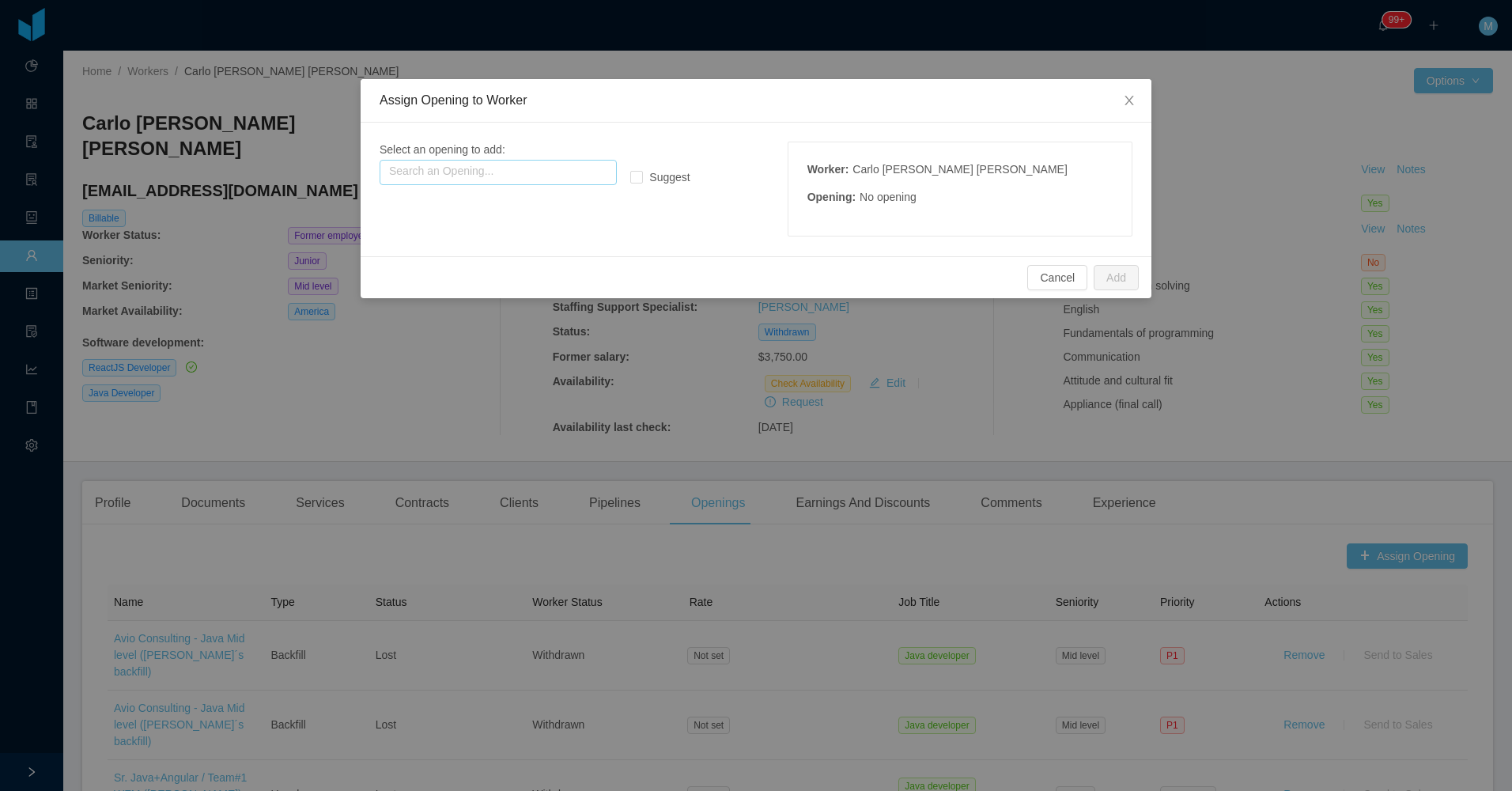
click at [508, 166] on input "text" at bounding box center [498, 173] width 237 height 25
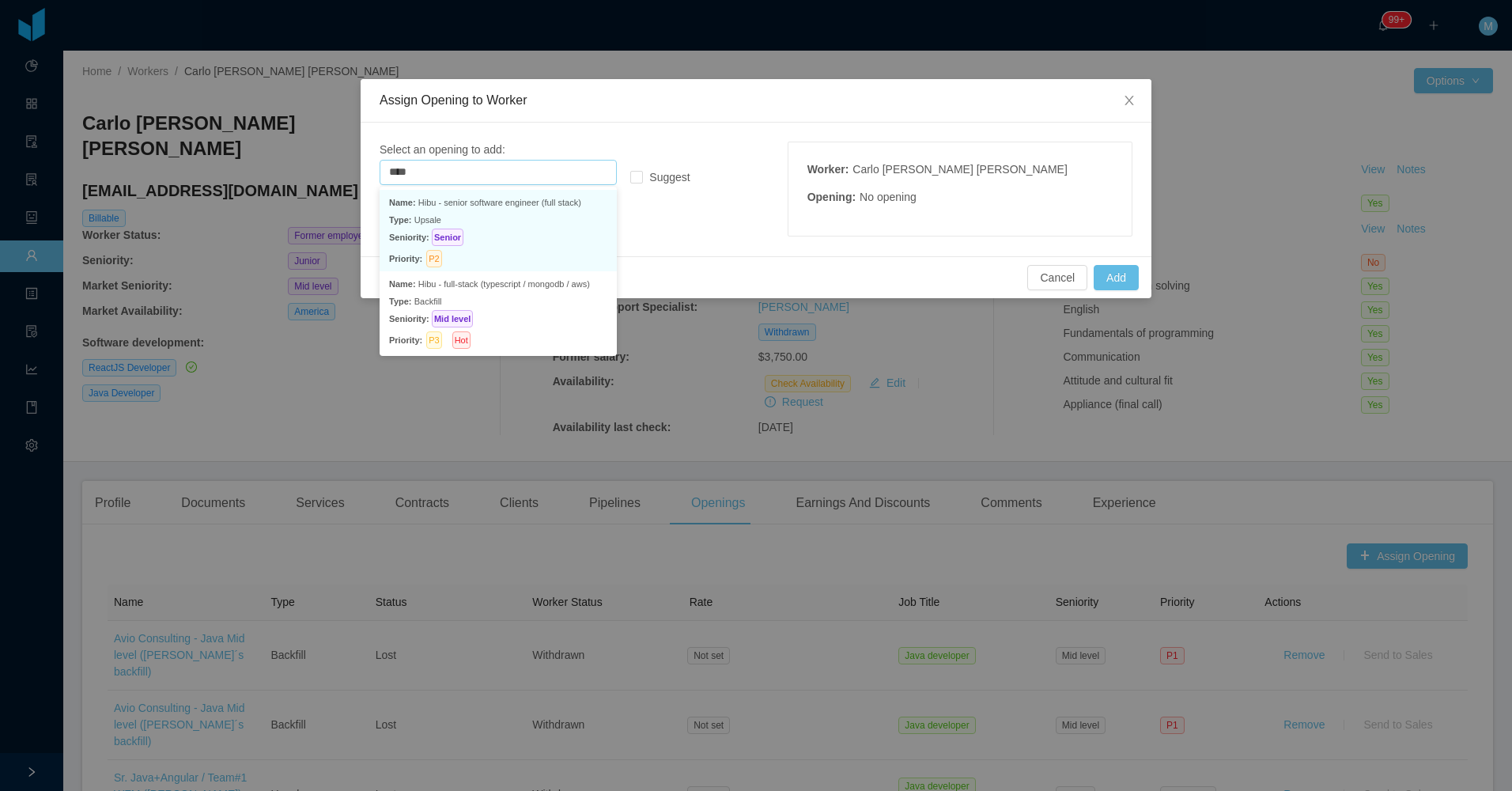
click at [553, 241] on p "Seniority: Senior" at bounding box center [498, 237] width 218 height 18
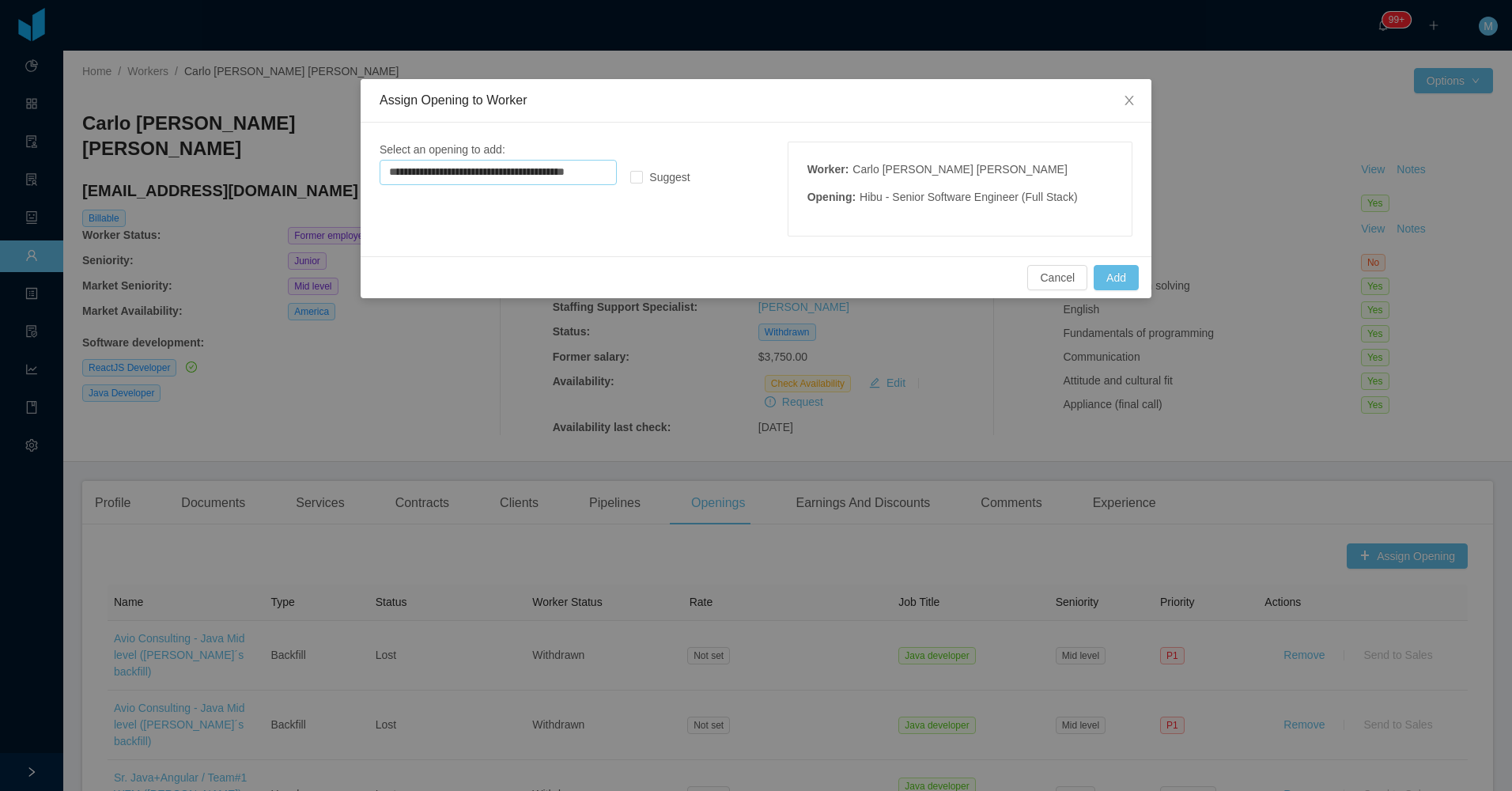
type input "**********"
click at [1114, 283] on button "Add" at bounding box center [1115, 278] width 45 height 25
click at [1130, 290] on div "Cancel Add" at bounding box center [756, 277] width 791 height 42
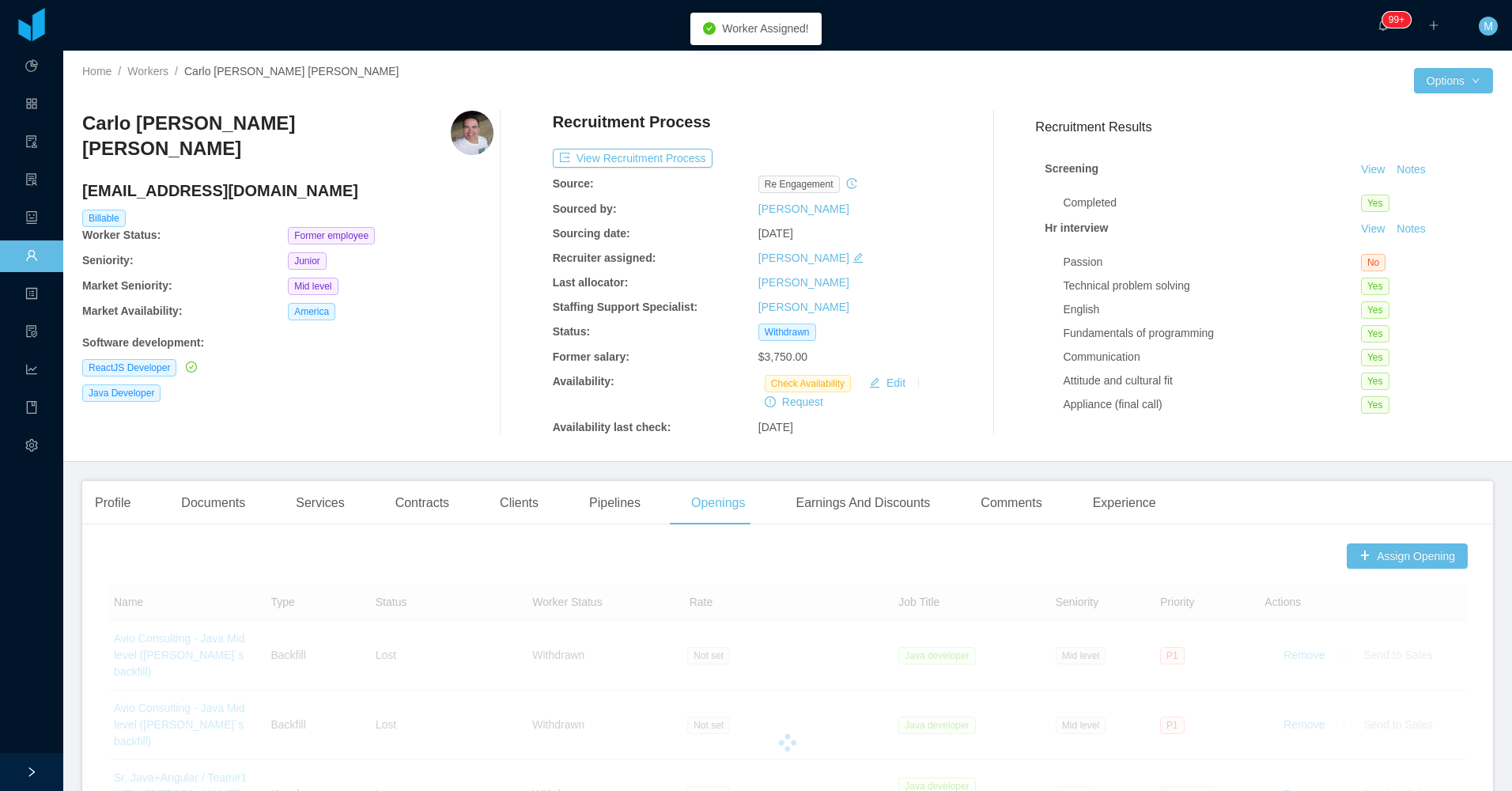
click at [1122, 284] on div "Assign Opening to Worker Select an opening to add: Search an Opening... Suggest…" at bounding box center [756, 395] width 1512 height 791
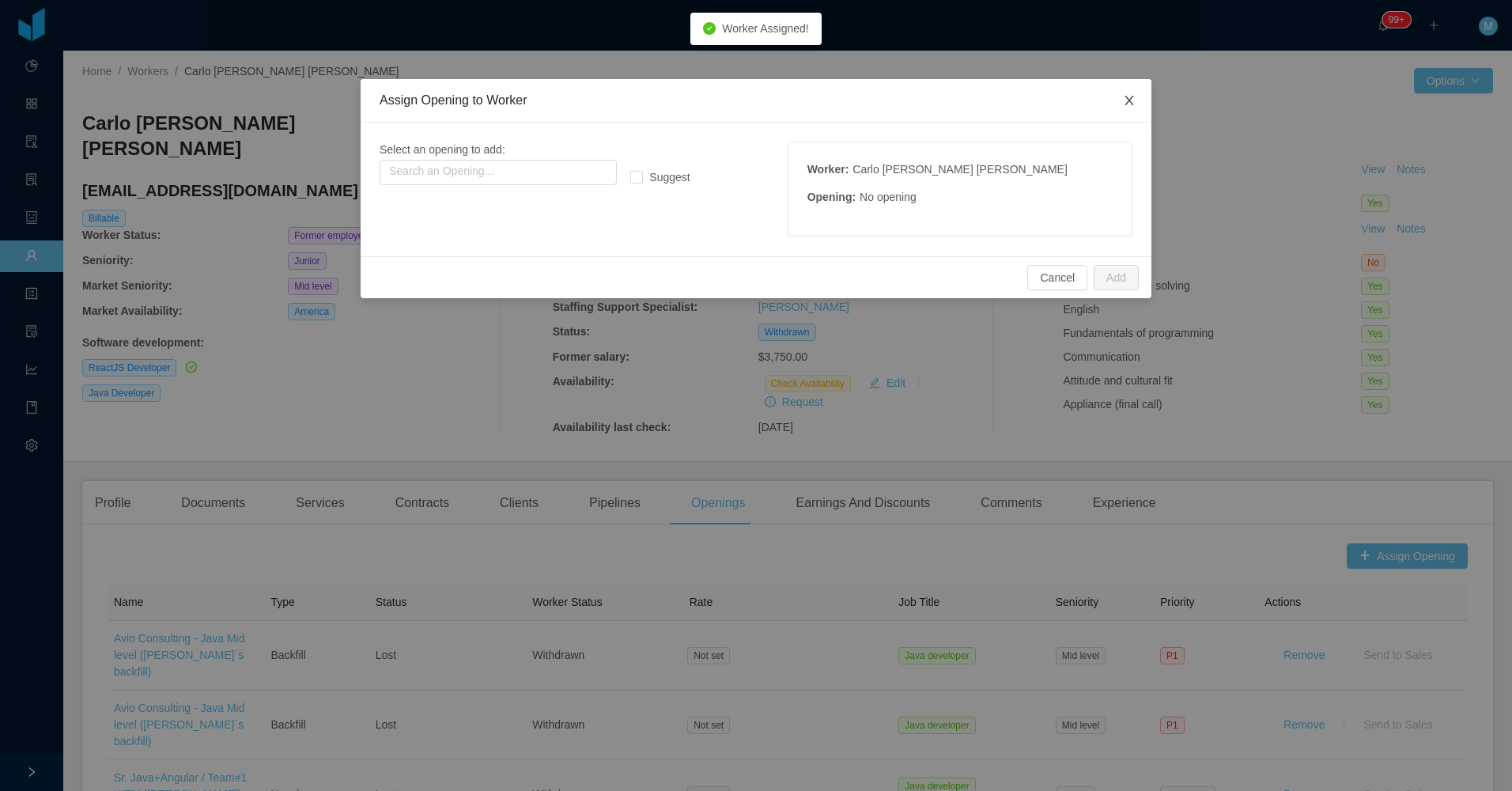
click at [1137, 108] on span "Close" at bounding box center [1129, 101] width 45 height 45
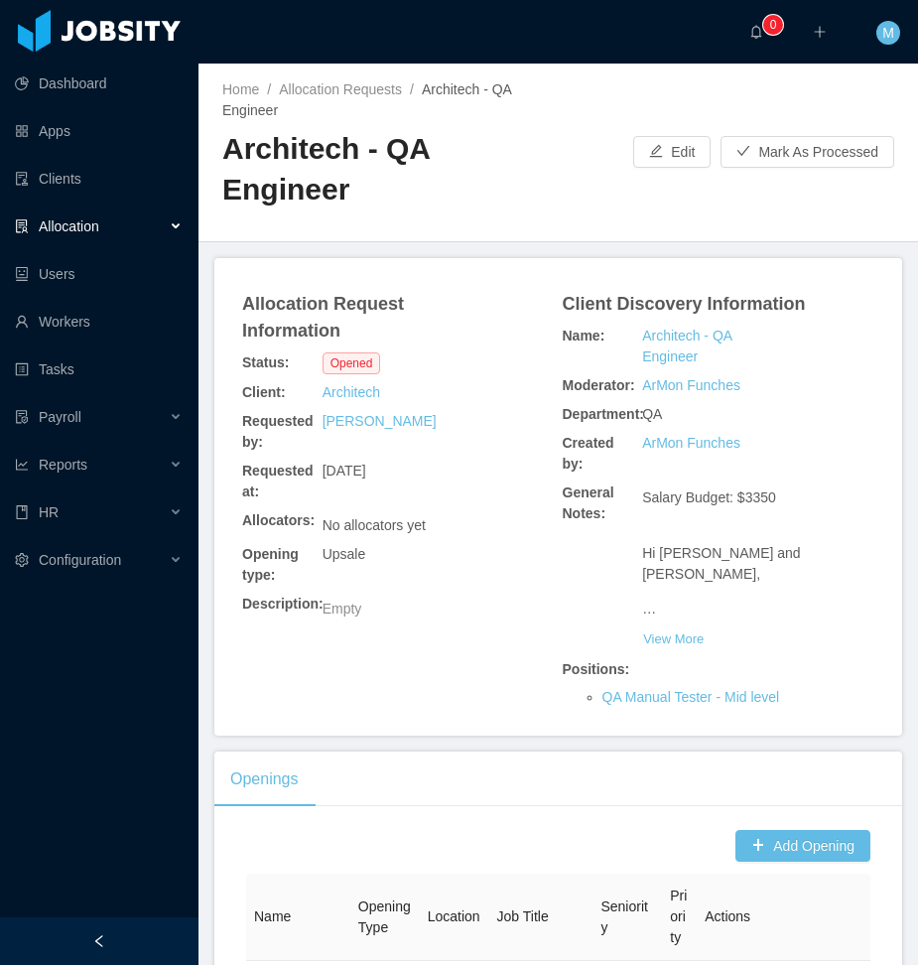
drag, startPoint x: 141, startPoint y: 936, endPoint x: 333, endPoint y: 674, distance: 324.7
click at [141, 935] on div at bounding box center [99, 941] width 199 height 48
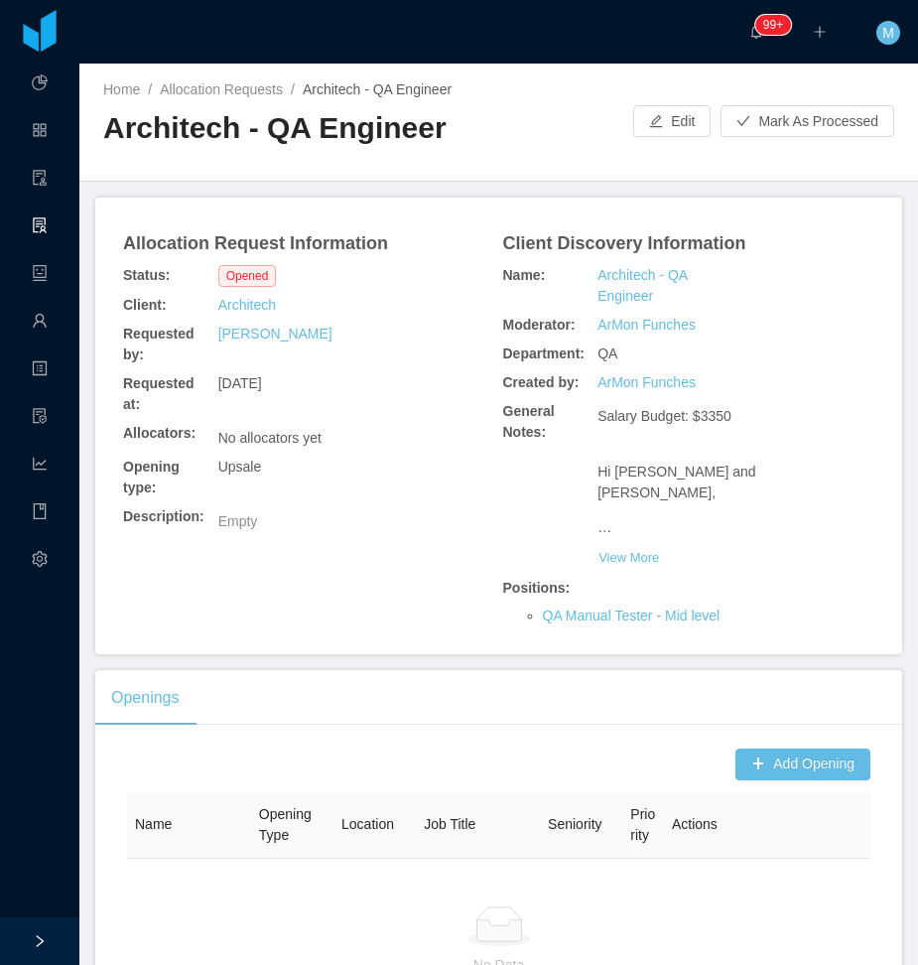
click at [181, 124] on h2 "Architech - QA Engineer" at bounding box center [301, 128] width 396 height 41
copy h2 "Architech"
click at [751, 757] on button "Add Opening" at bounding box center [803, 765] width 135 height 32
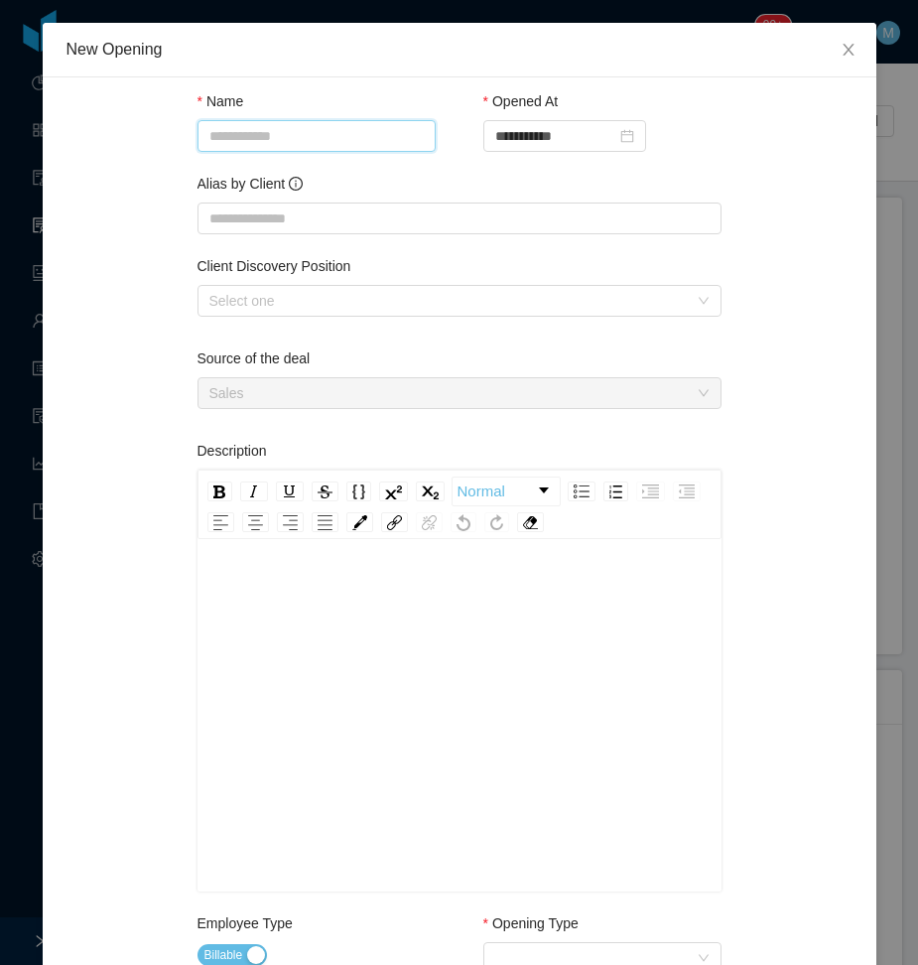
click at [340, 138] on input "Name" at bounding box center [317, 136] width 238 height 32
paste input "*********"
click at [395, 301] on div "Select one" at bounding box center [449, 301] width 479 height 20
type input "**********"
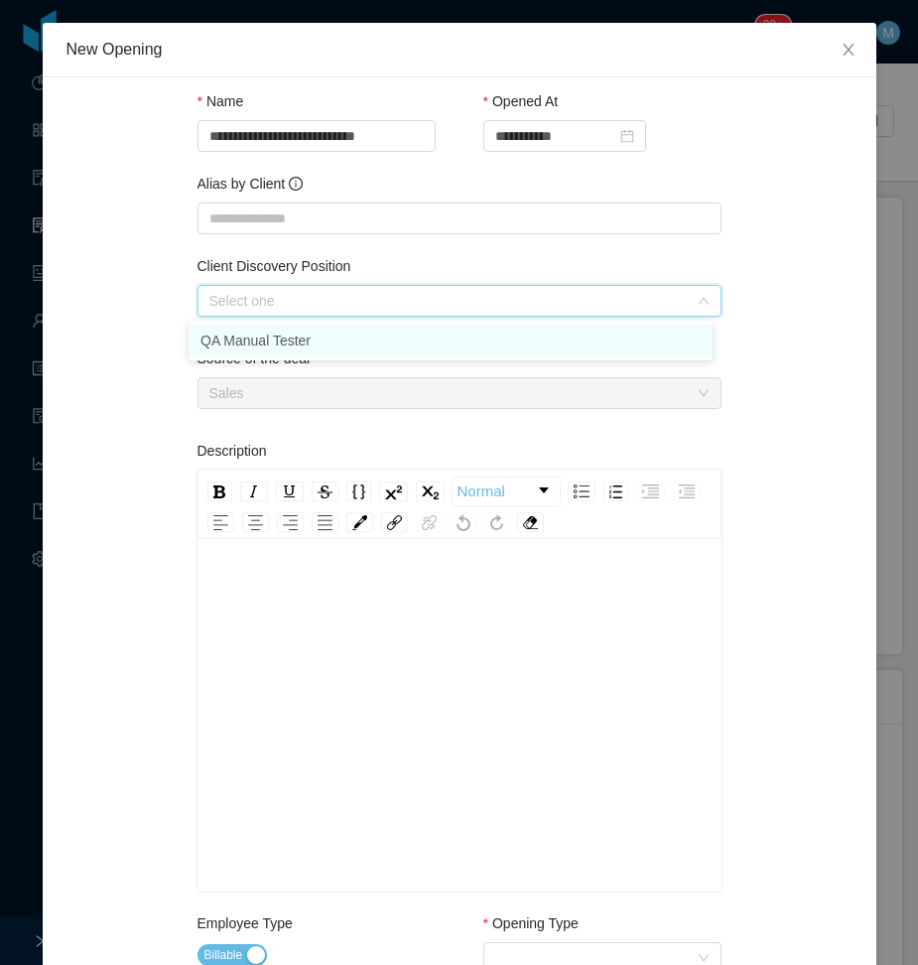
drag, startPoint x: 304, startPoint y: 334, endPoint x: 30, endPoint y: 490, distance: 315.3
click at [294, 337] on li "QA Manual Tester" at bounding box center [451, 341] width 524 height 32
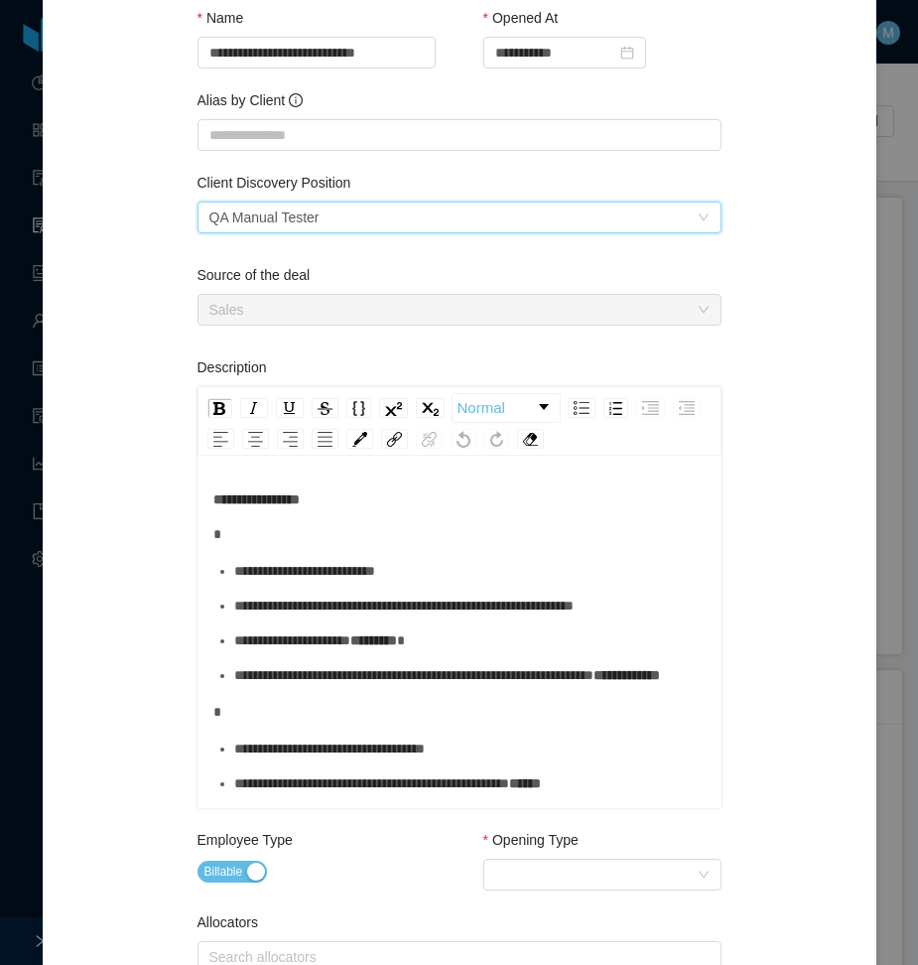
scroll to position [199, 0]
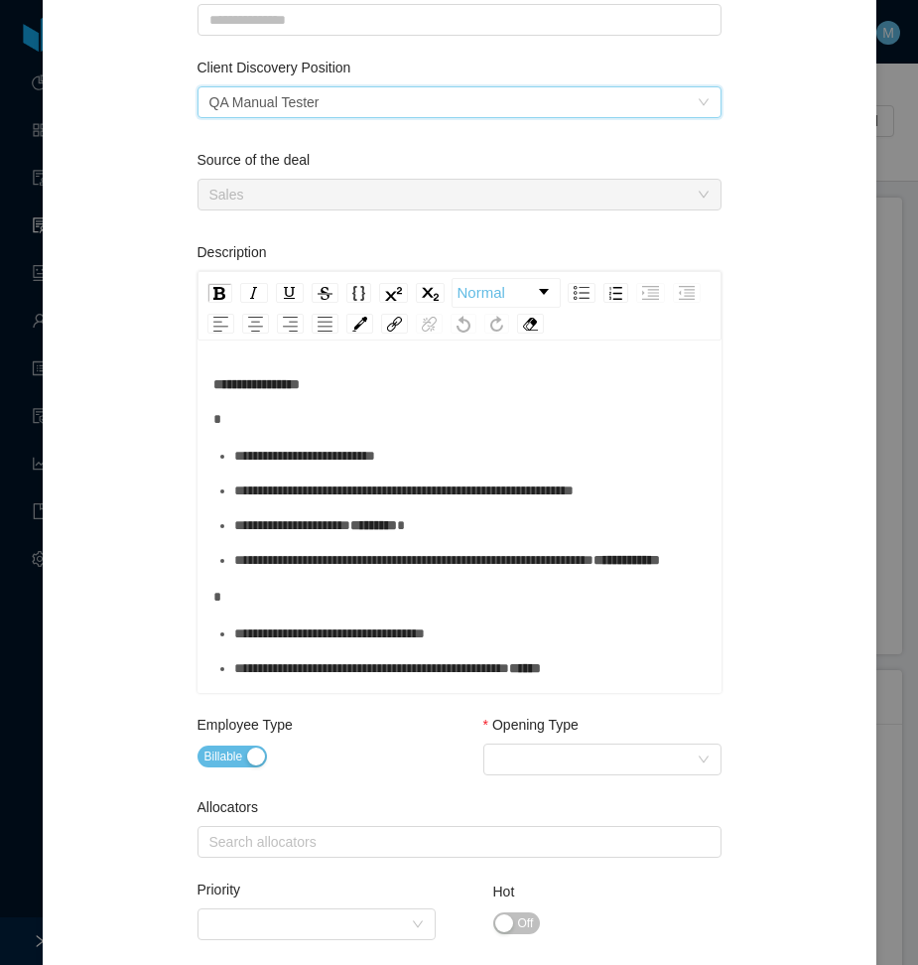
click at [365, 421] on div "rdw-editor" at bounding box center [459, 419] width 493 height 21
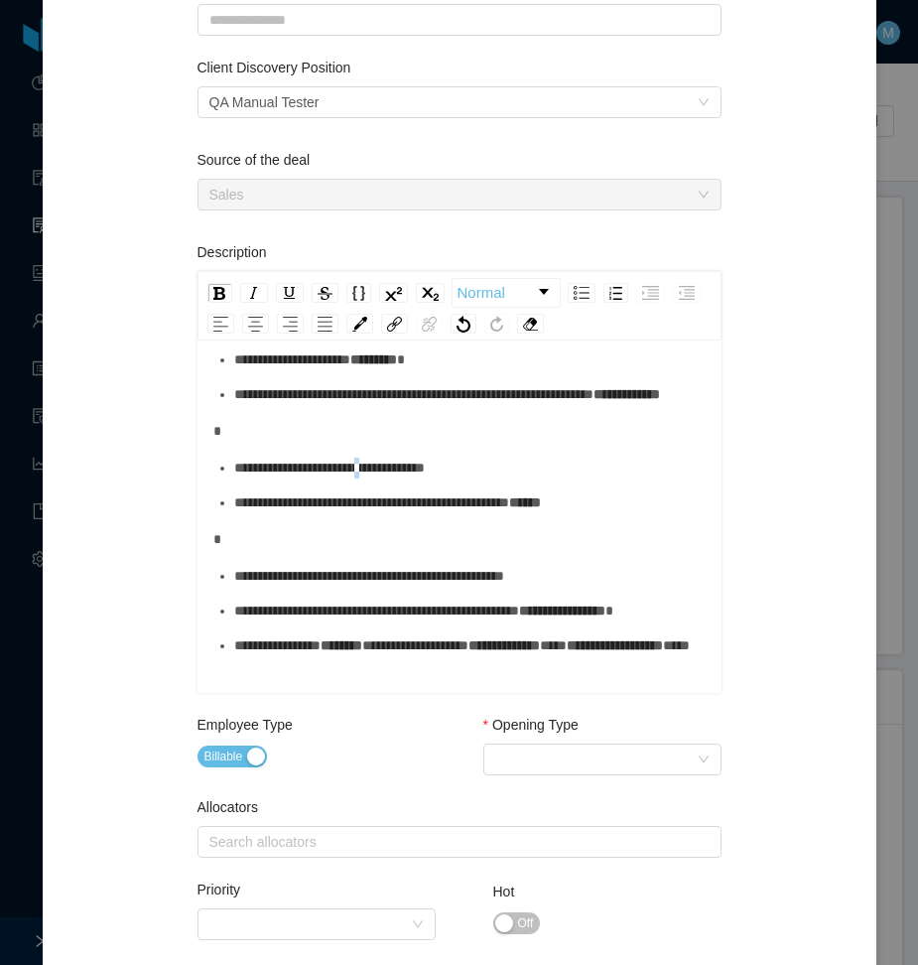
click at [373, 461] on span "**********" at bounding box center [329, 468] width 191 height 14
click at [353, 413] on div "**********" at bounding box center [459, 468] width 493 height 450
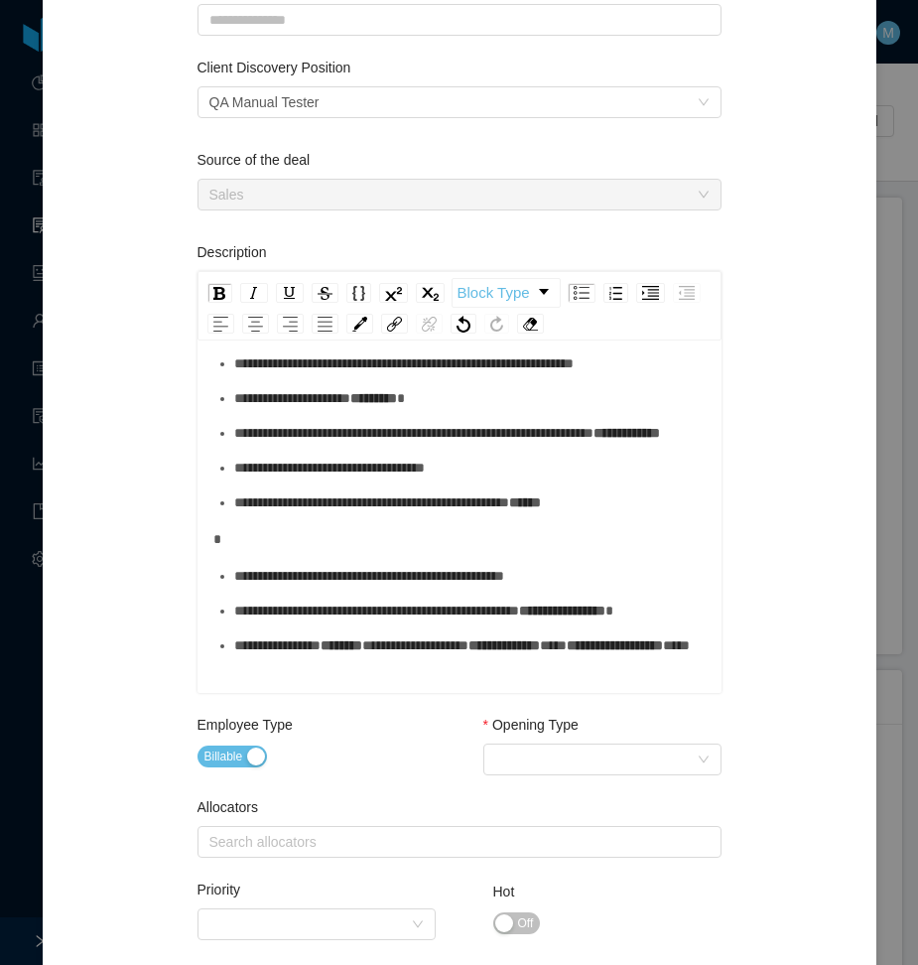
scroll to position [301, 0]
click at [290, 449] on div "**********" at bounding box center [459, 487] width 493 height 411
click at [302, 529] on div "rdw-editor" at bounding box center [459, 539] width 493 height 21
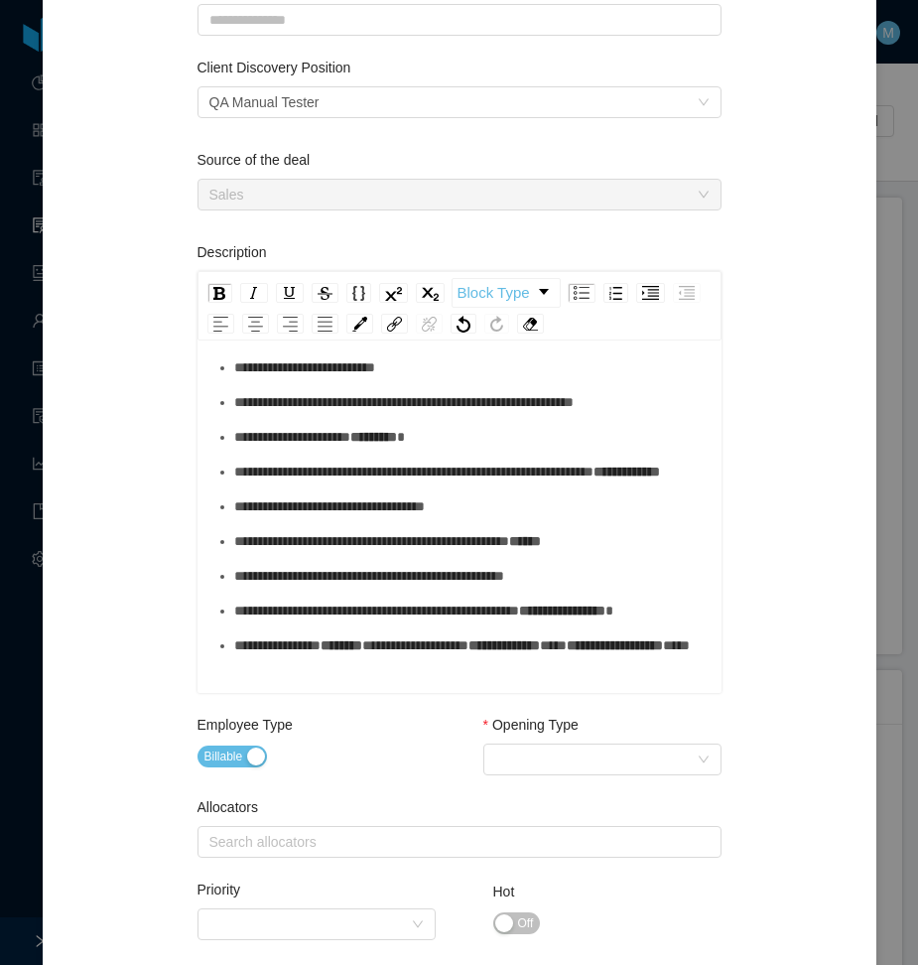
scroll to position [237, 0]
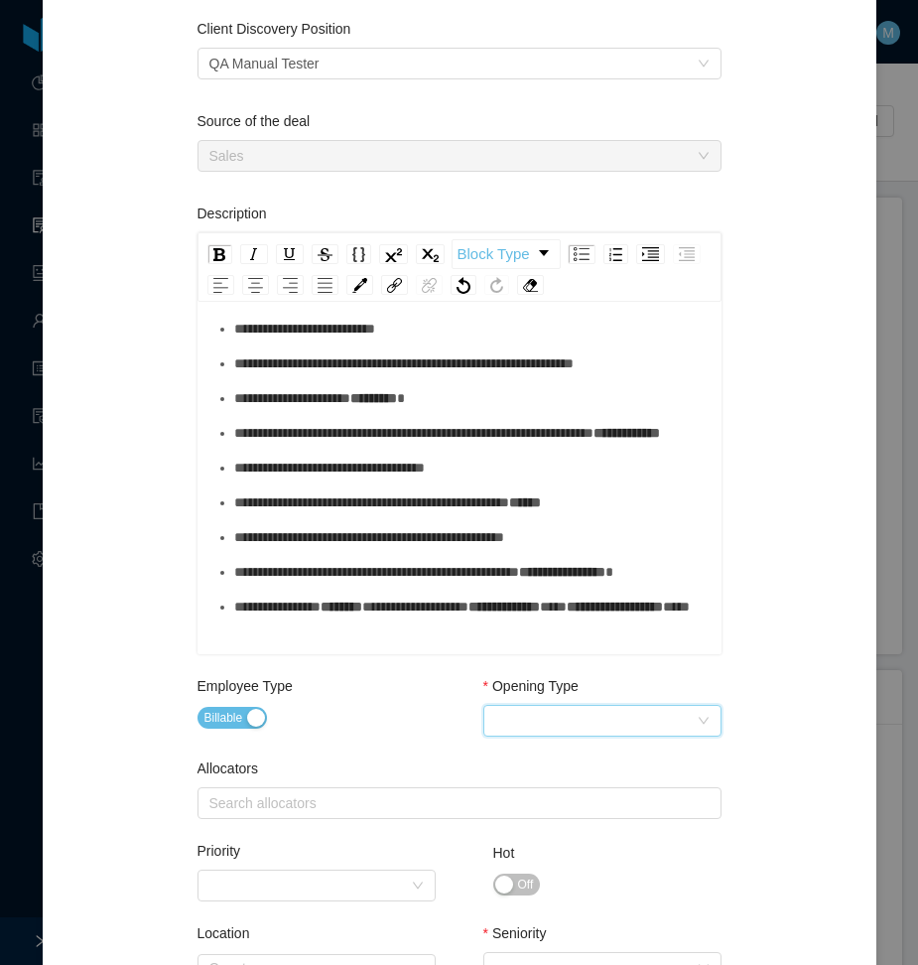
click at [572, 709] on div "Select Opening Type" at bounding box center [596, 721] width 202 height 30
click at [553, 791] on li "Upsale" at bounding box center [594, 792] width 238 height 32
click at [345, 800] on div "Search allocators" at bounding box center [456, 803] width 492 height 20
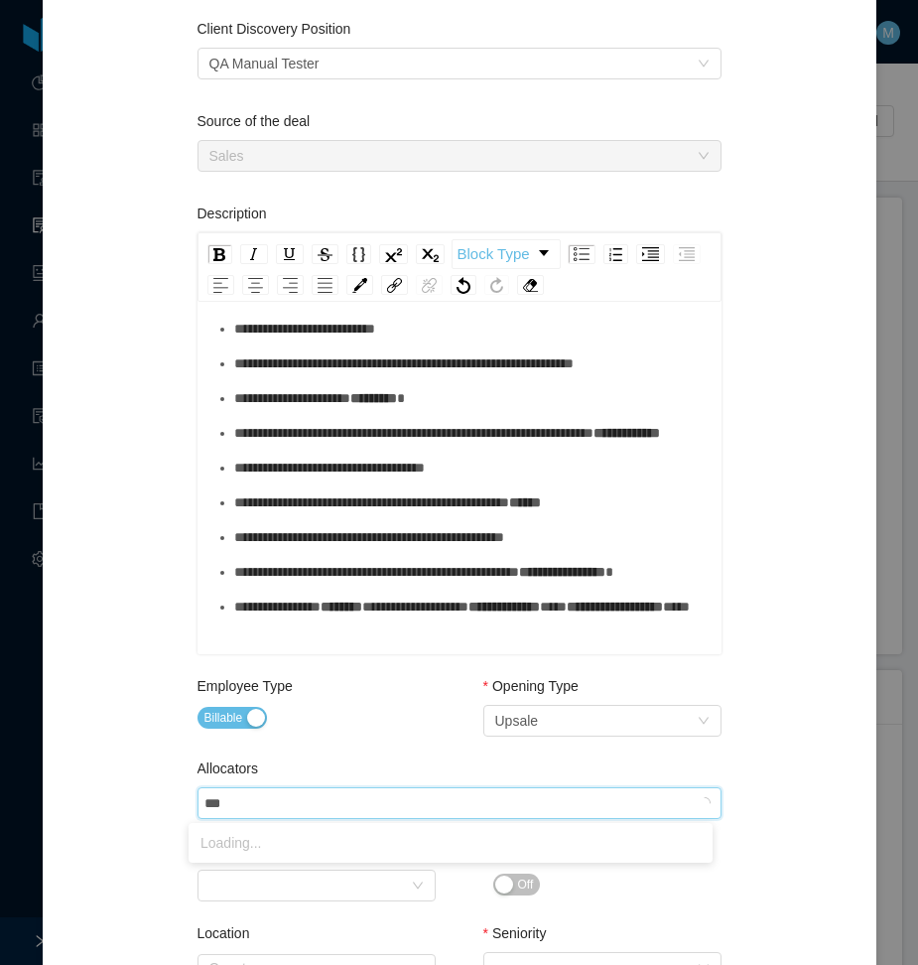
type input "****"
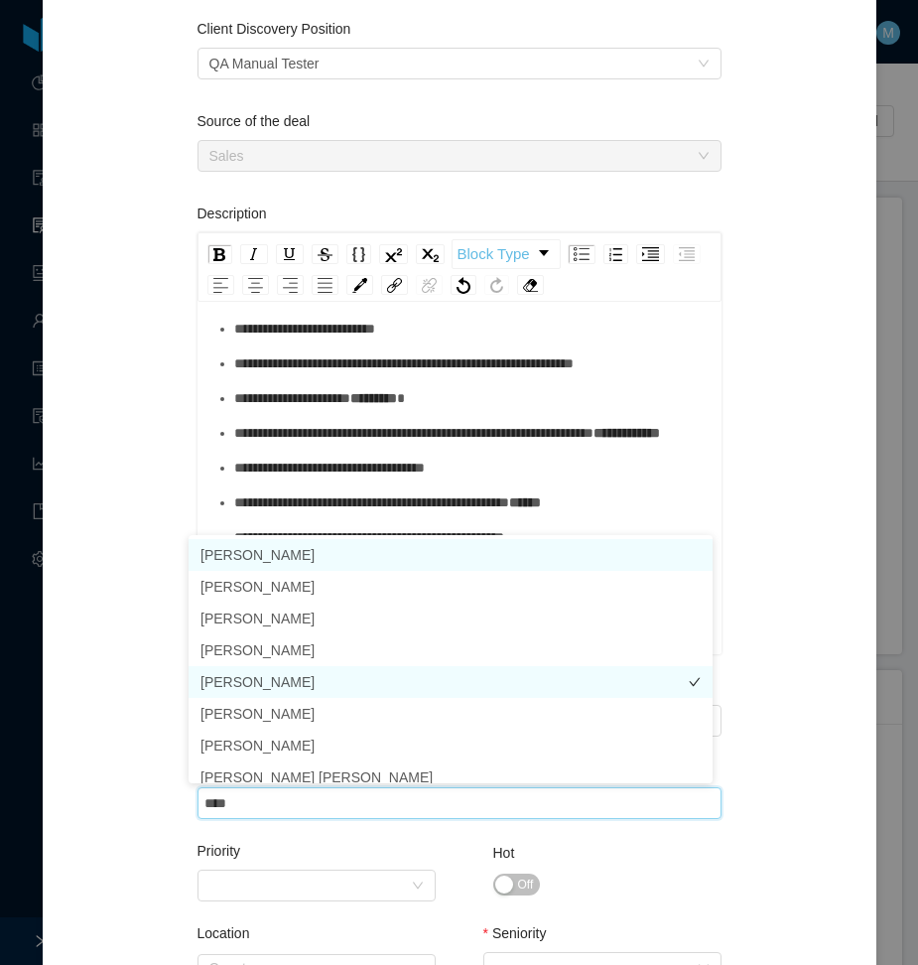
scroll to position [10, 0]
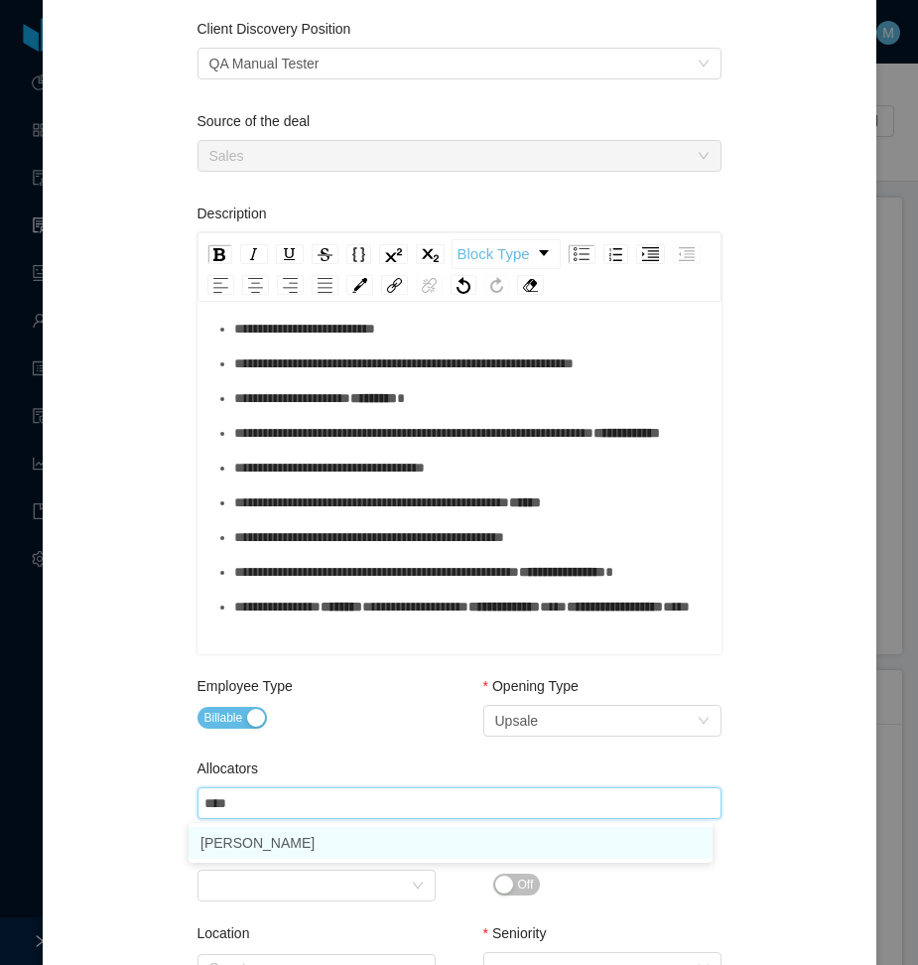
drag, startPoint x: 239, startPoint y: 840, endPoint x: 114, endPoint y: 798, distance: 131.9
click at [235, 841] on li "[PERSON_NAME]" at bounding box center [451, 843] width 524 height 32
click at [115, 795] on div "**********" at bounding box center [460, 650] width 786 height 1573
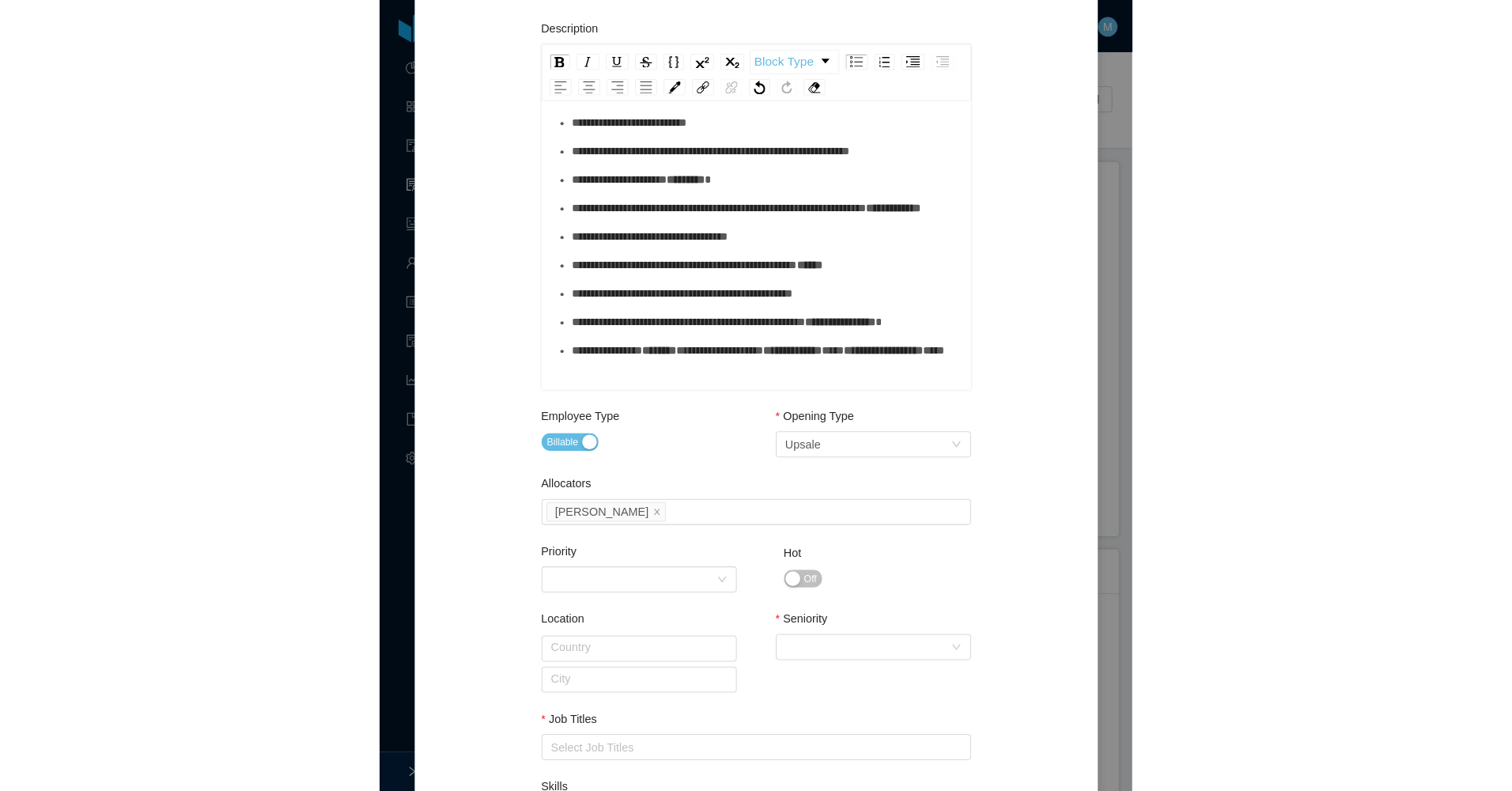
scroll to position [624, 0]
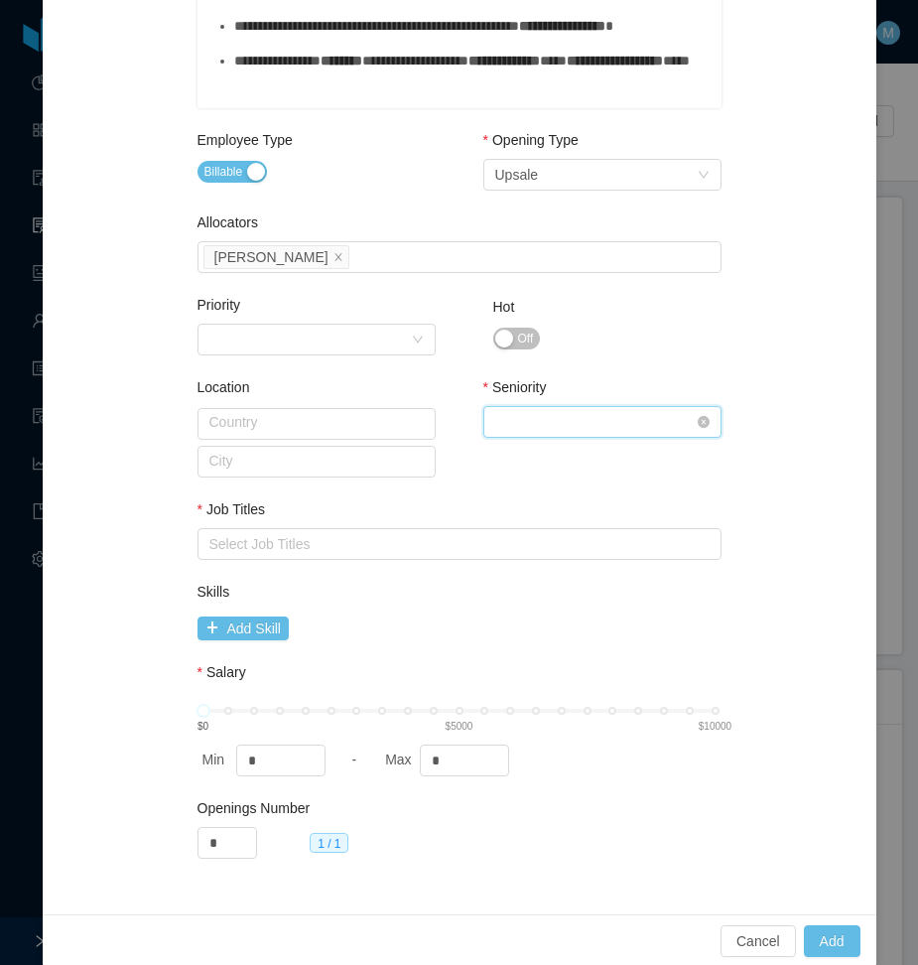
click at [579, 415] on div "Select Seniority" at bounding box center [596, 422] width 202 height 30
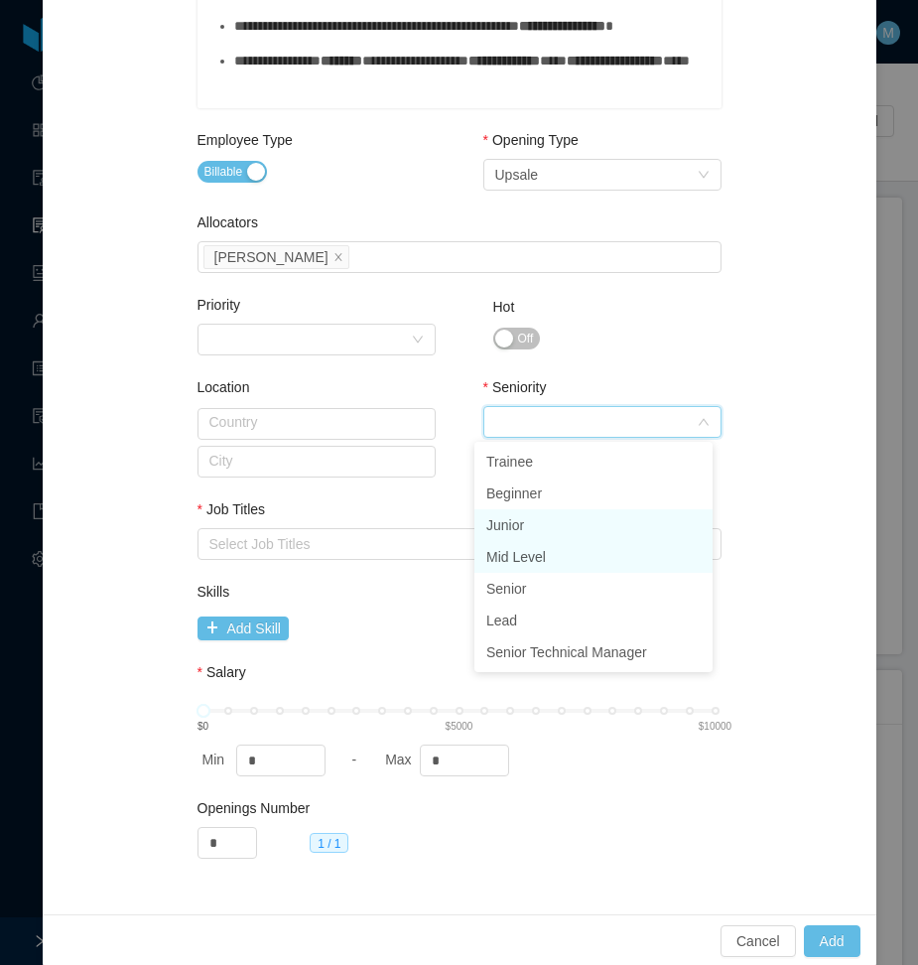
drag, startPoint x: 527, startPoint y: 549, endPoint x: 479, endPoint y: 551, distance: 48.7
click at [527, 550] on li "Mid Level" at bounding box center [594, 557] width 238 height 32
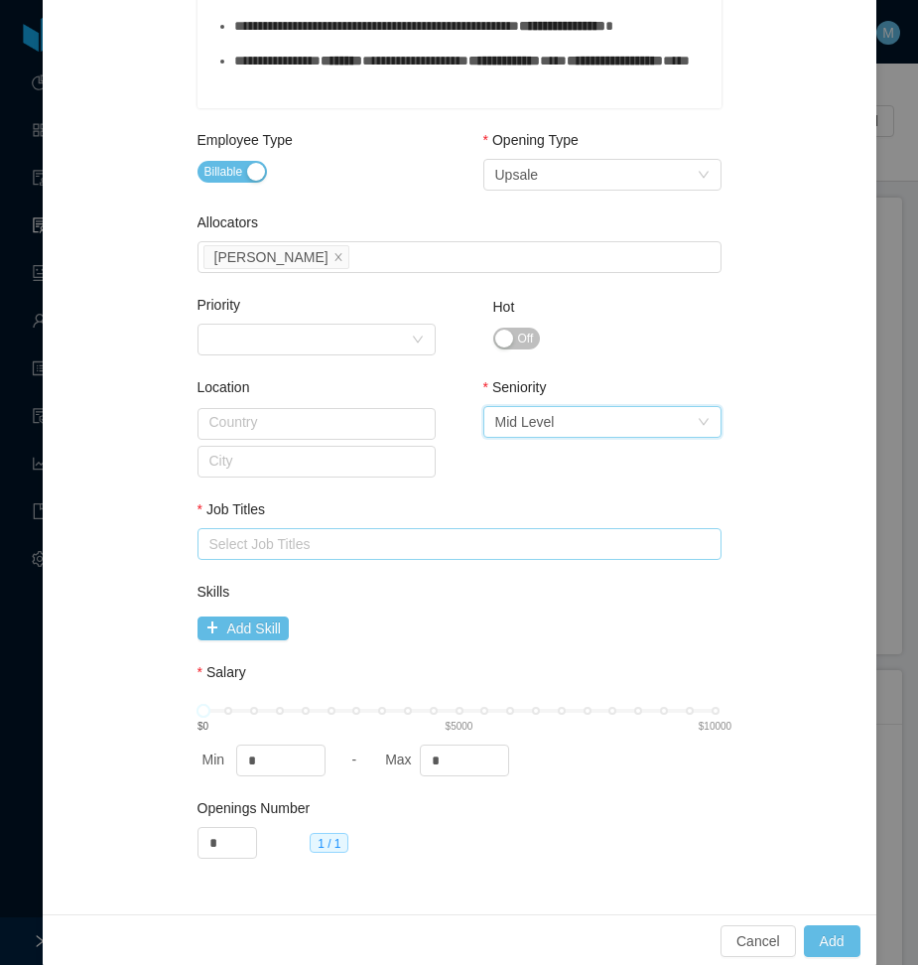
click at [294, 549] on div "Select Job Titles" at bounding box center [456, 544] width 492 height 20
type input "*******"
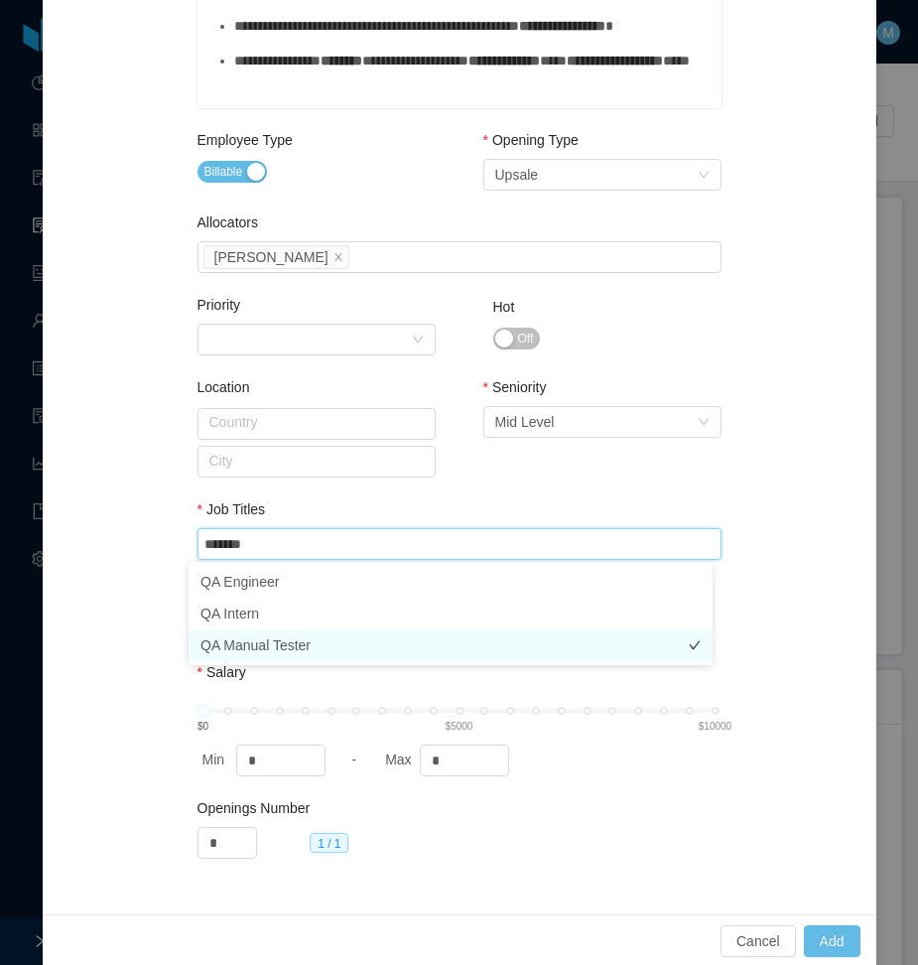
click at [286, 639] on li "QA Manual Tester" at bounding box center [451, 646] width 524 height 32
click at [423, 499] on div "Job Titles" at bounding box center [460, 513] width 524 height 29
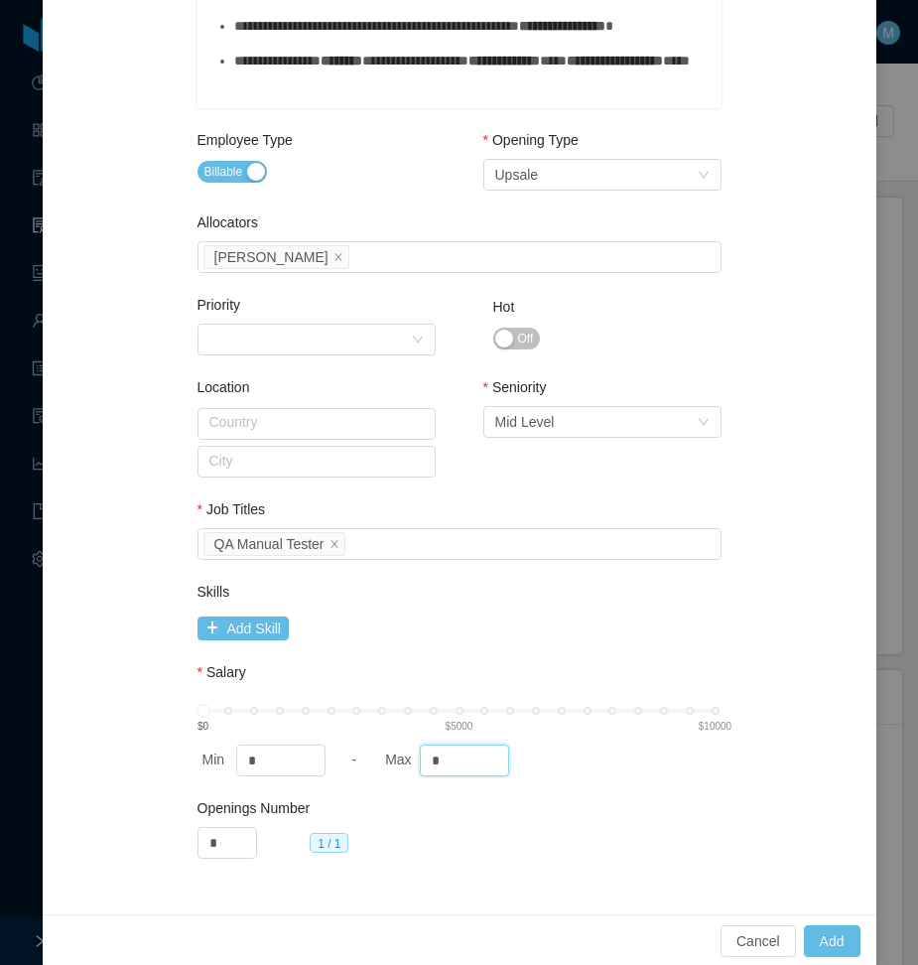
drag, startPoint x: 418, startPoint y: 750, endPoint x: 370, endPoint y: 749, distance: 47.7
click at [370, 749] on div "Min * - Max *" at bounding box center [460, 761] width 524 height 32
type input "****"
click at [815, 936] on button "Add" at bounding box center [832, 941] width 57 height 32
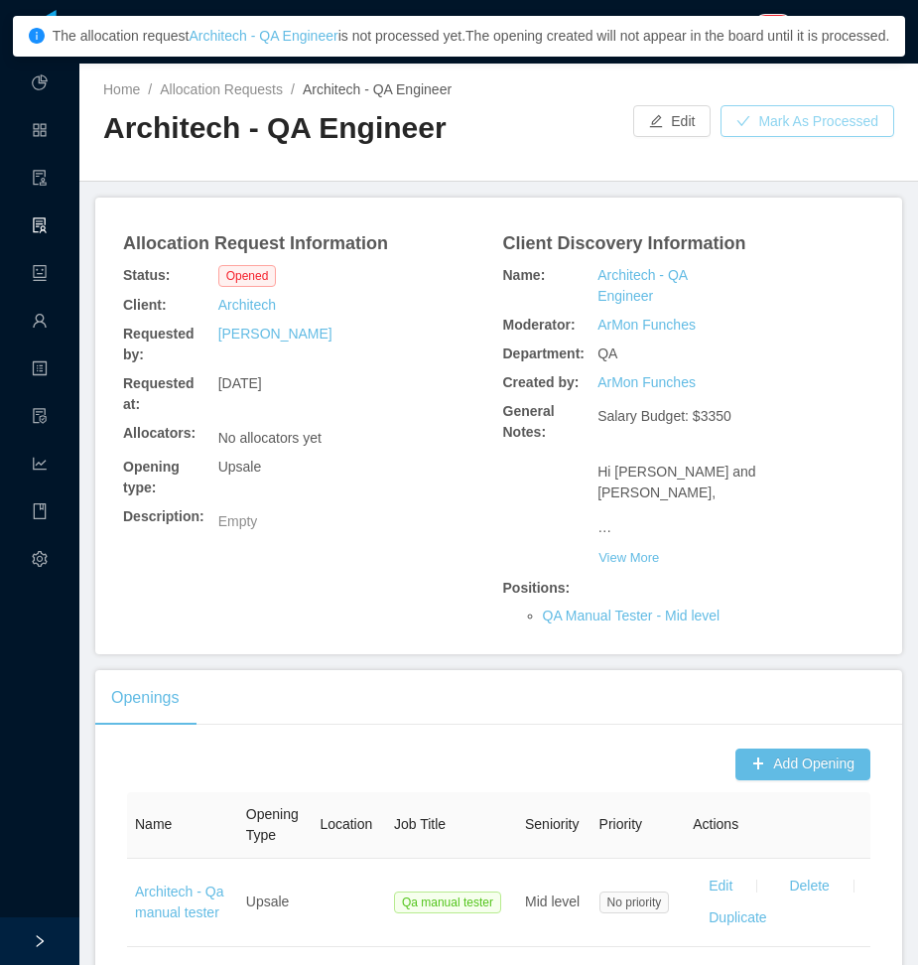
click at [804, 122] on button "Mark As Processed" at bounding box center [808, 121] width 174 height 32
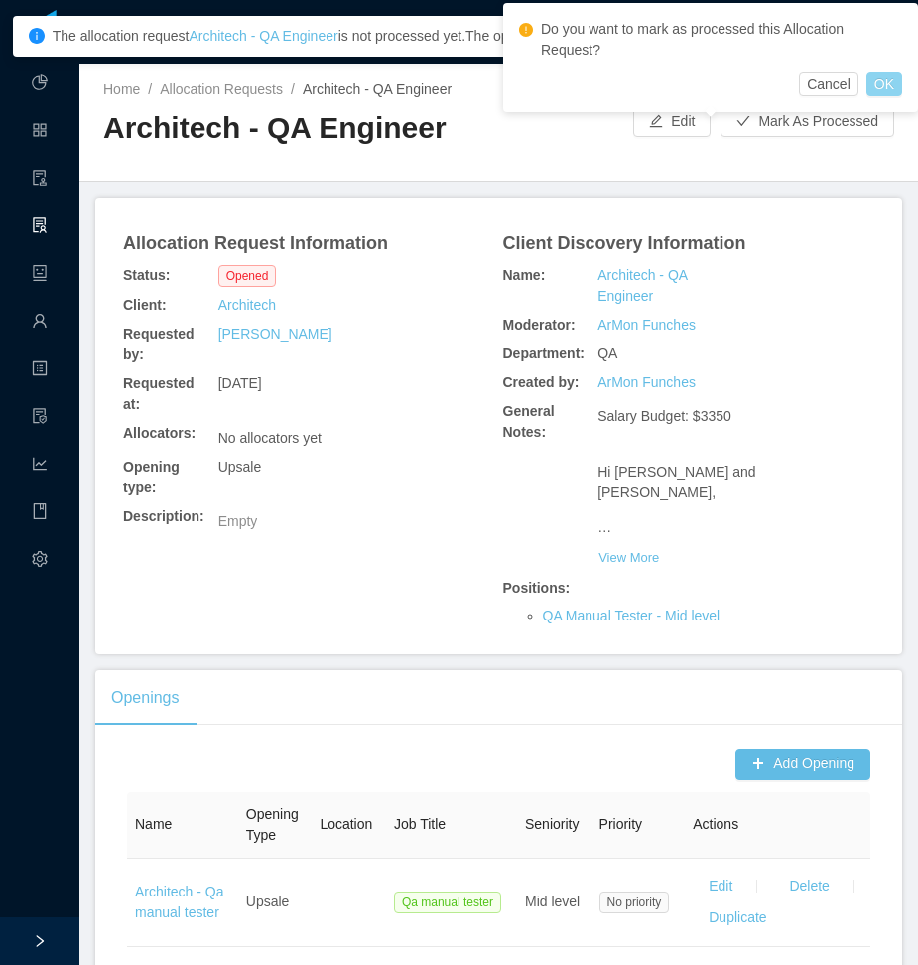
click at [882, 83] on button "OK" at bounding box center [885, 84] width 36 height 24
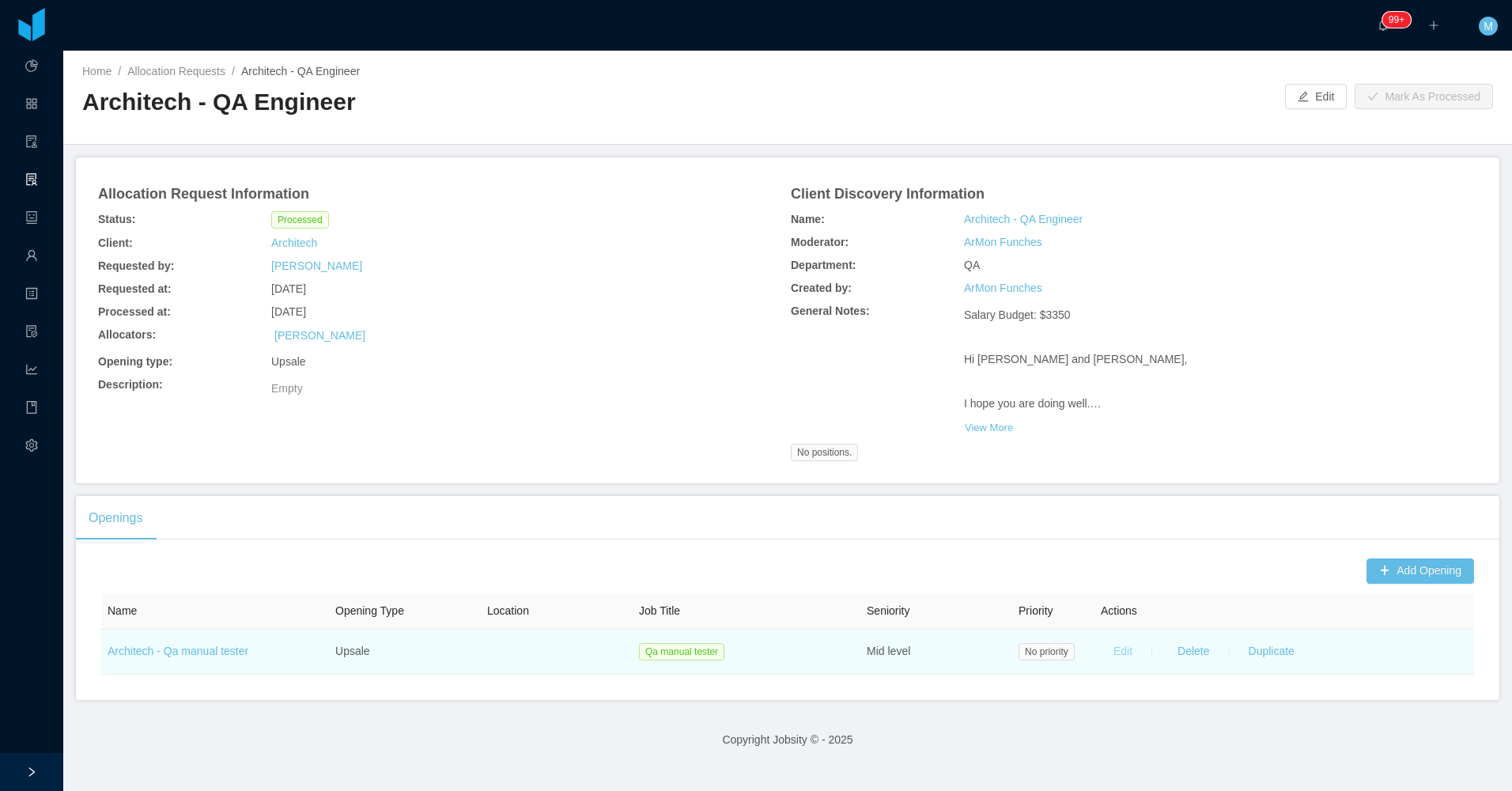
click at [730, 651] on button "Edit" at bounding box center [1123, 652] width 45 height 25
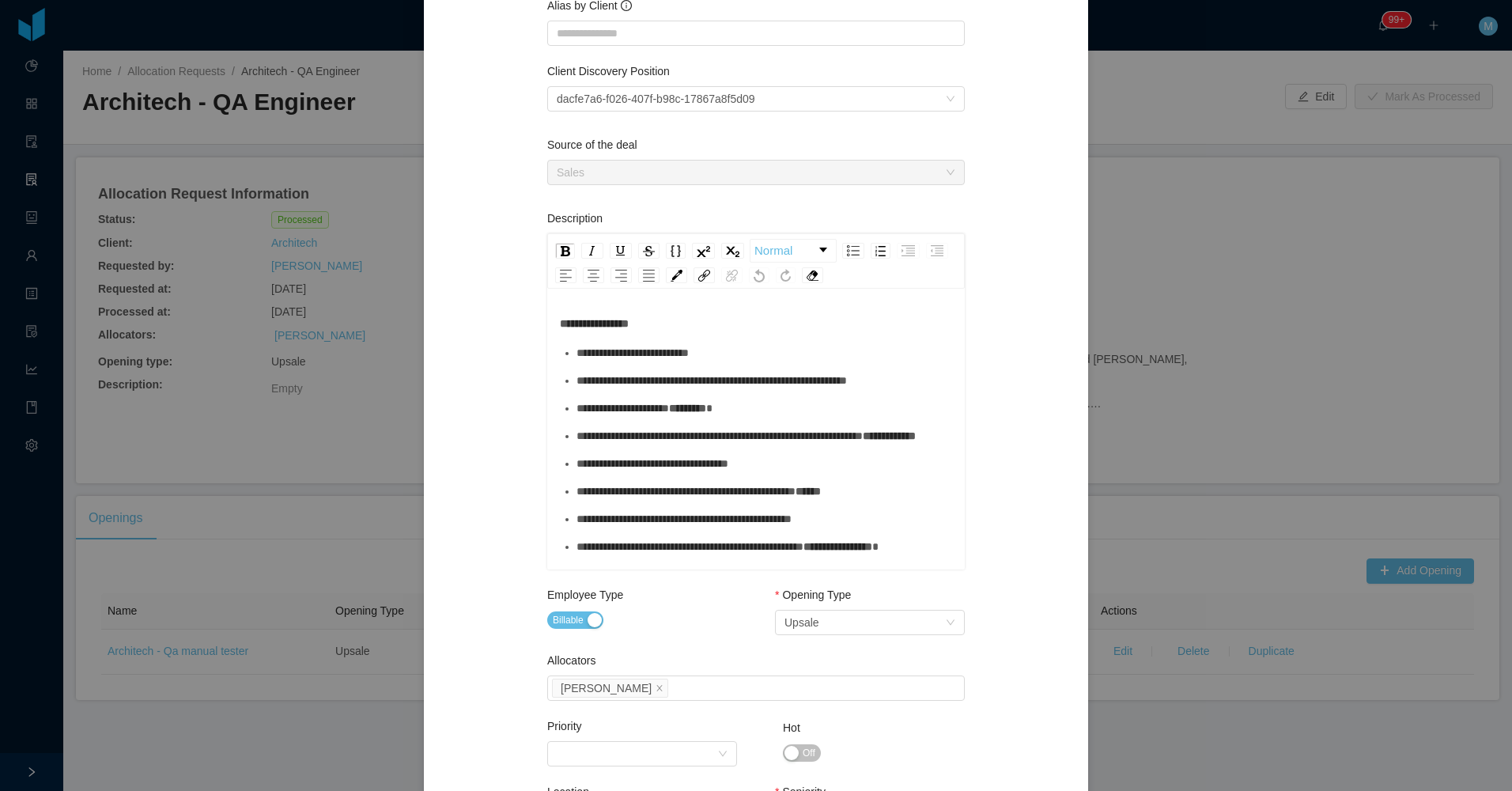
scroll to position [0, 0]
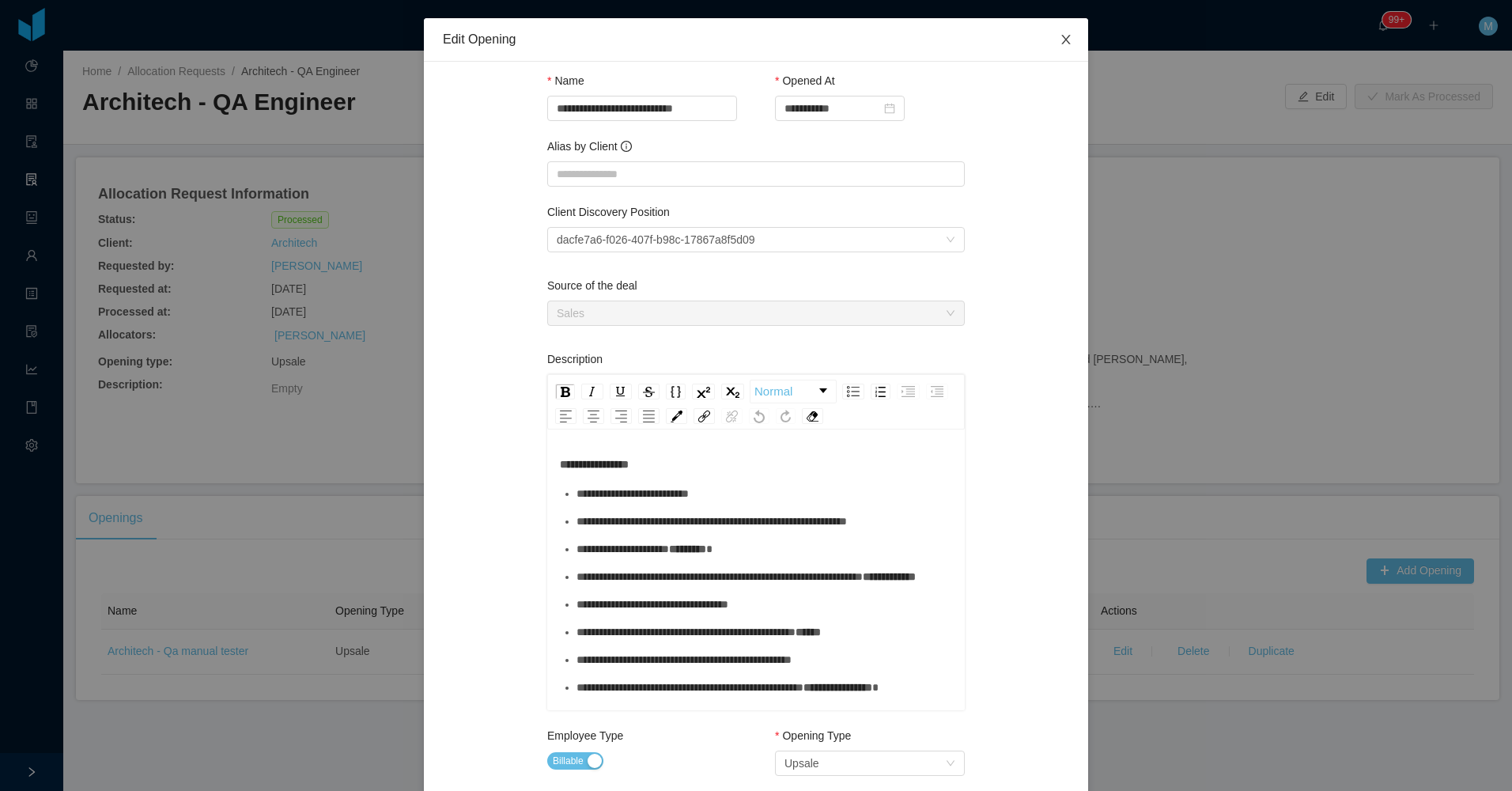
click at [730, 40] on icon "icon: close" at bounding box center [1066, 40] width 13 height 13
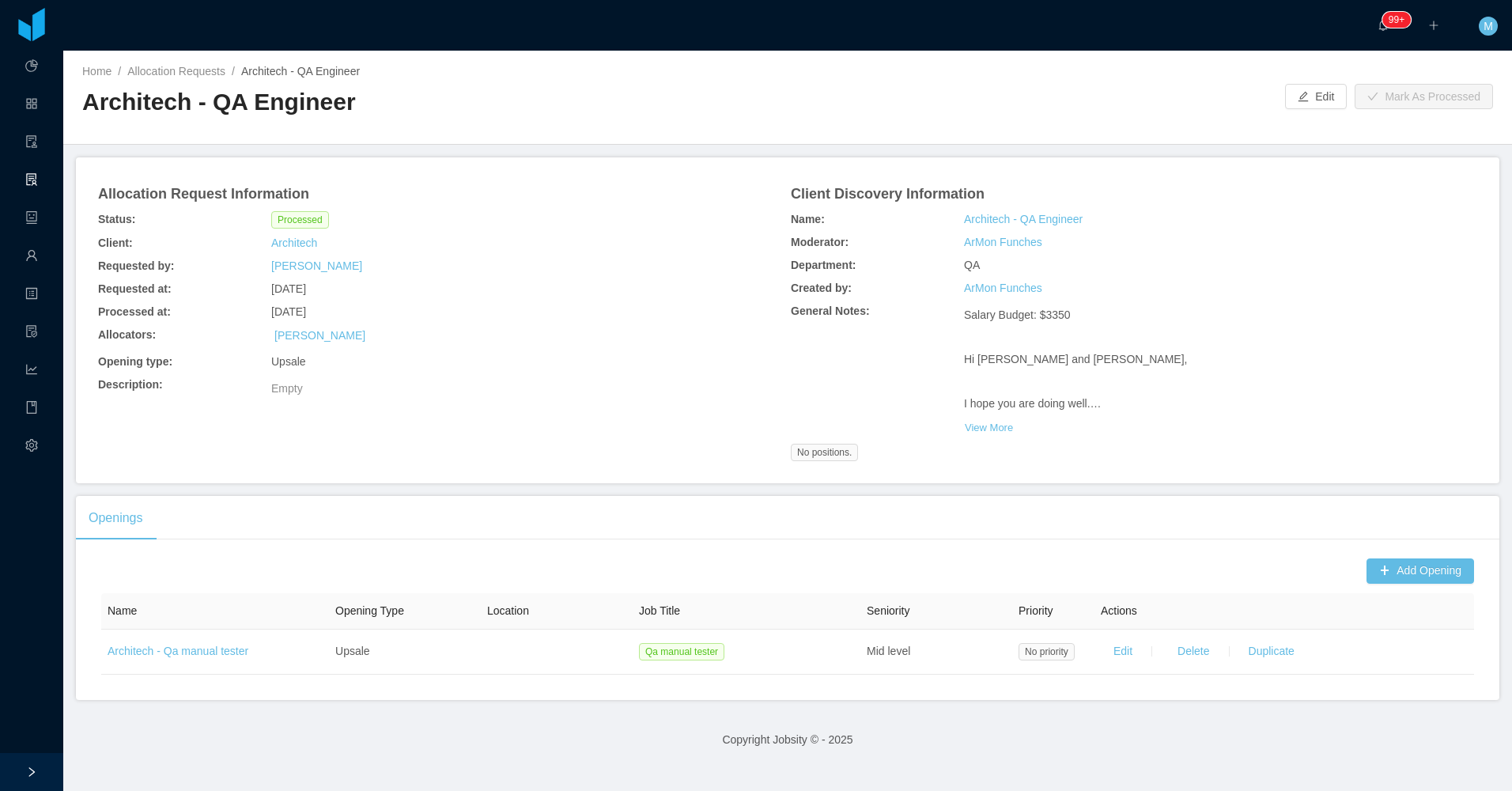
drag, startPoint x: 694, startPoint y: 256, endPoint x: 721, endPoint y: 241, distance: 30.9
click at [696, 256] on div "Requested by: Beatriz Grijalva" at bounding box center [441, 266] width 693 height 23
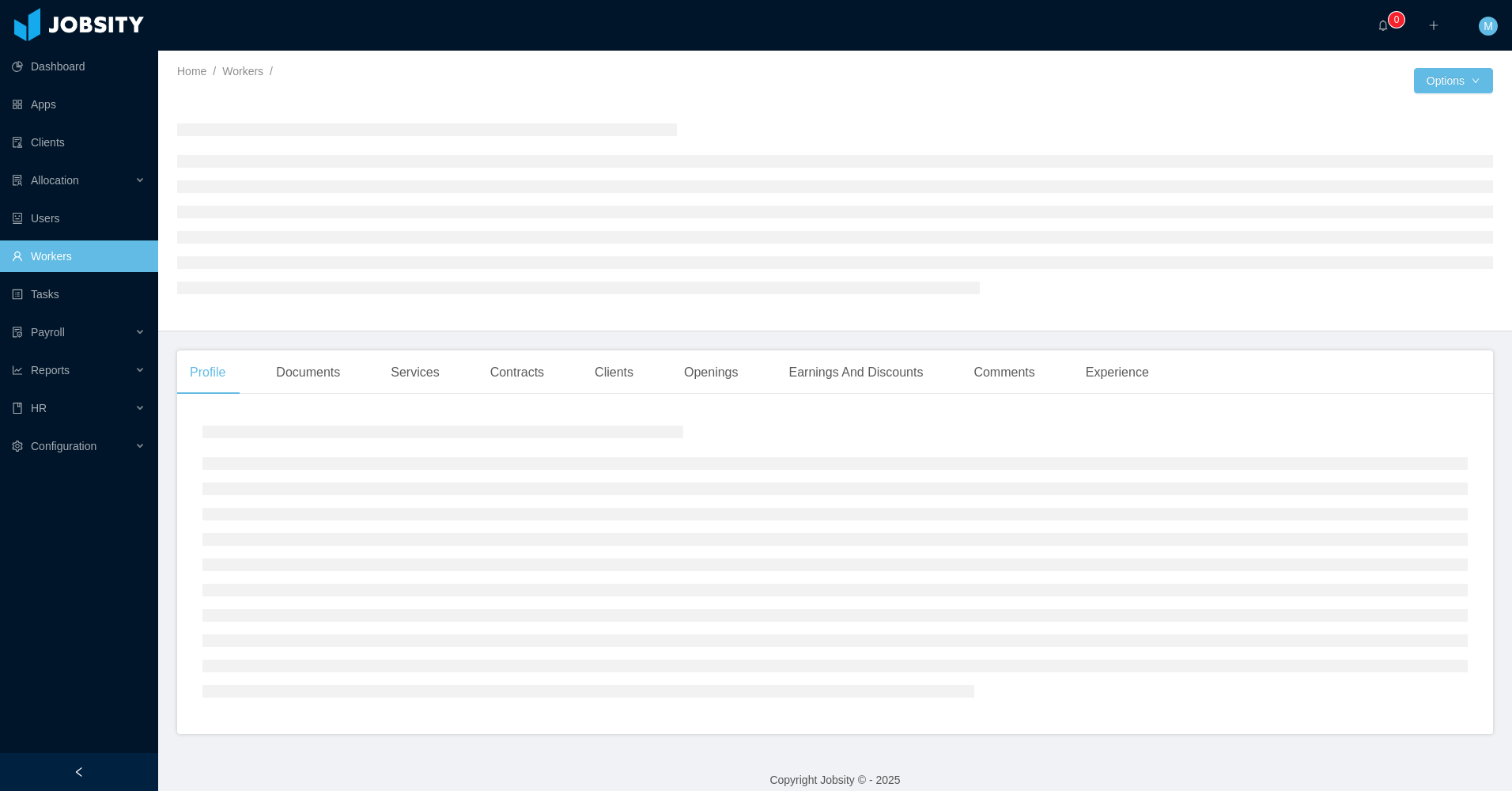
drag, startPoint x: 109, startPoint y: 768, endPoint x: 129, endPoint y: 743, distance: 32.0
click at [111, 765] on div at bounding box center [79, 772] width 158 height 38
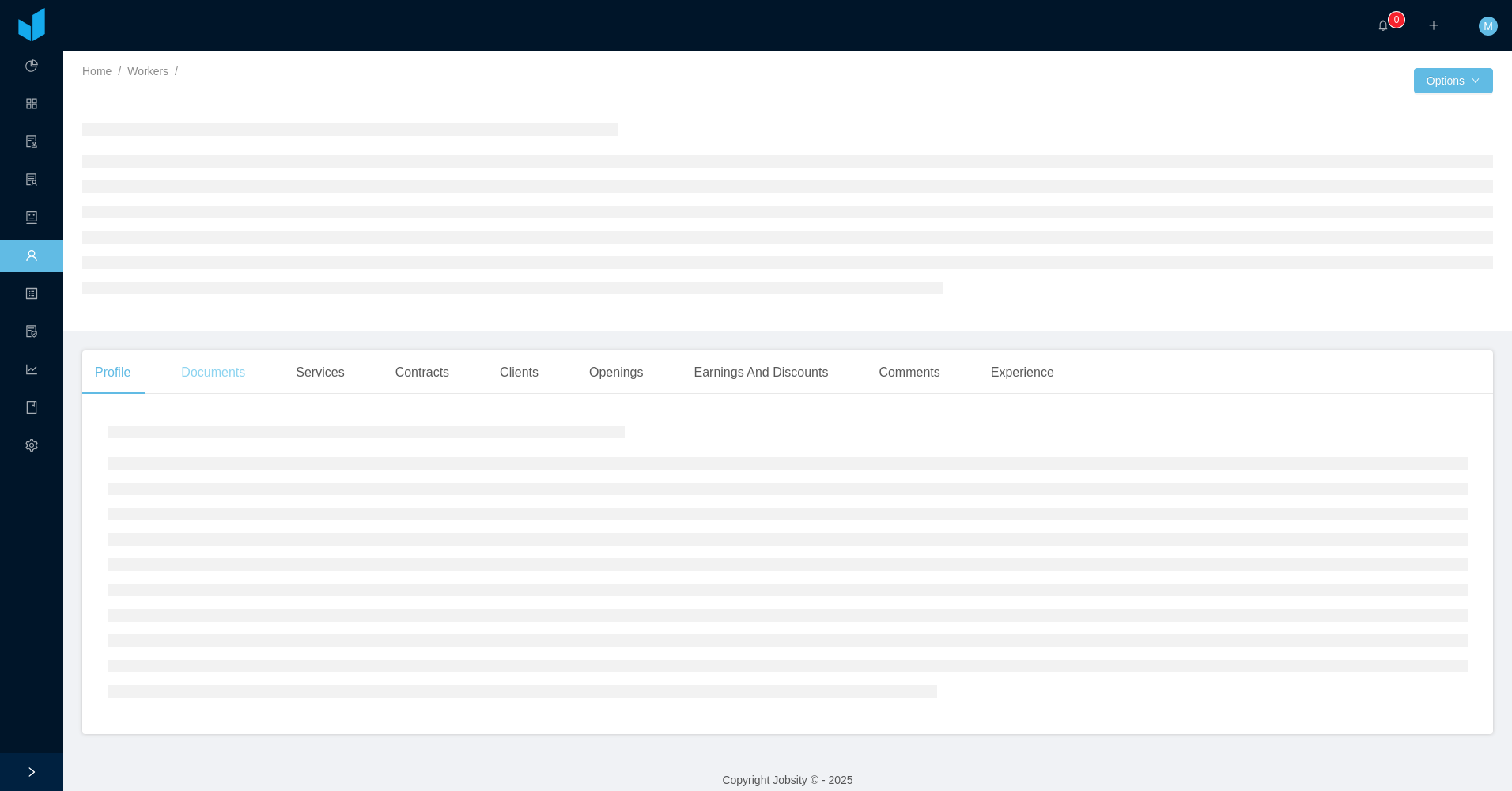
click at [239, 371] on div "Documents" at bounding box center [213, 373] width 89 height 45
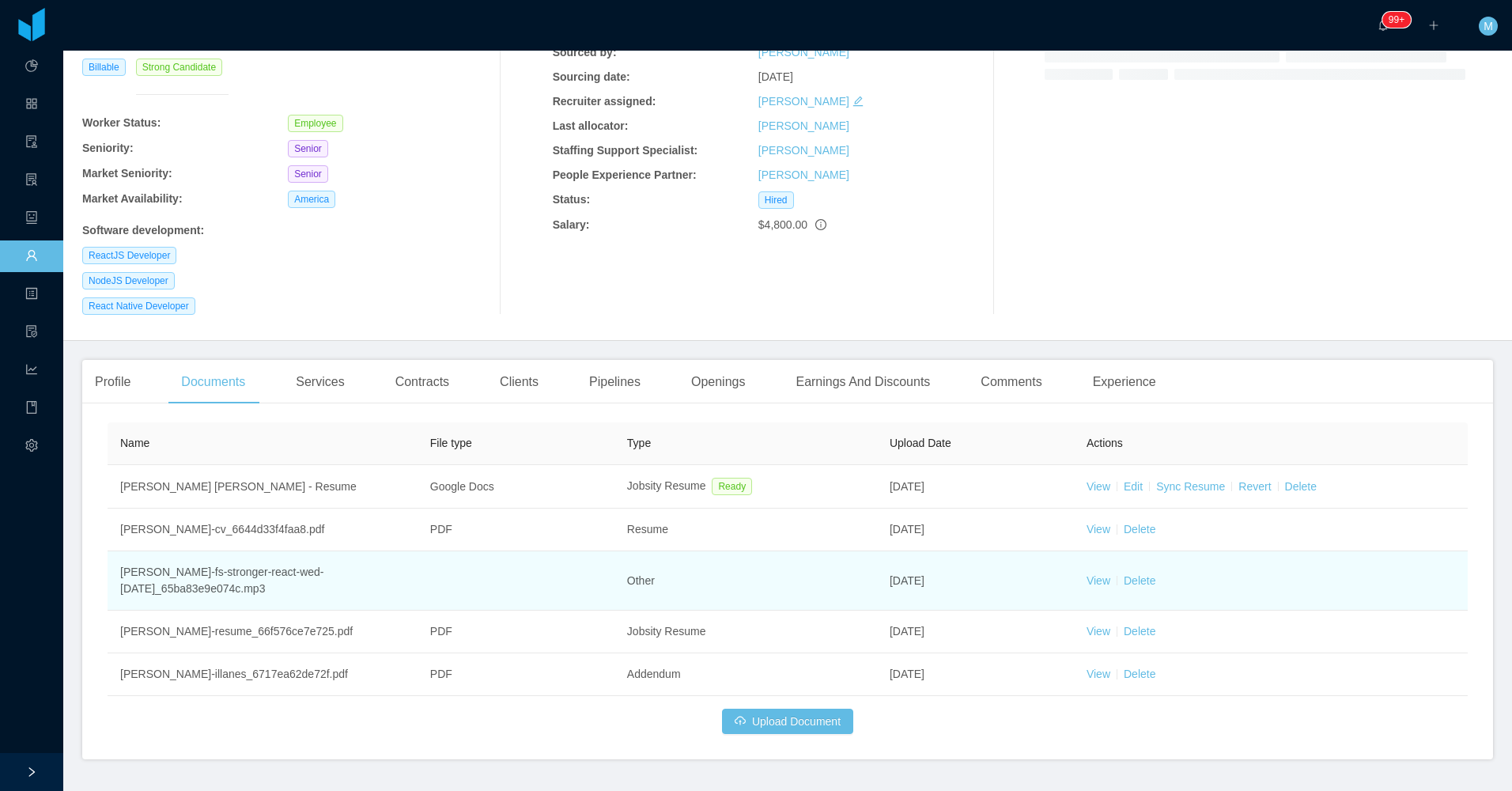
scroll to position [159, 0]
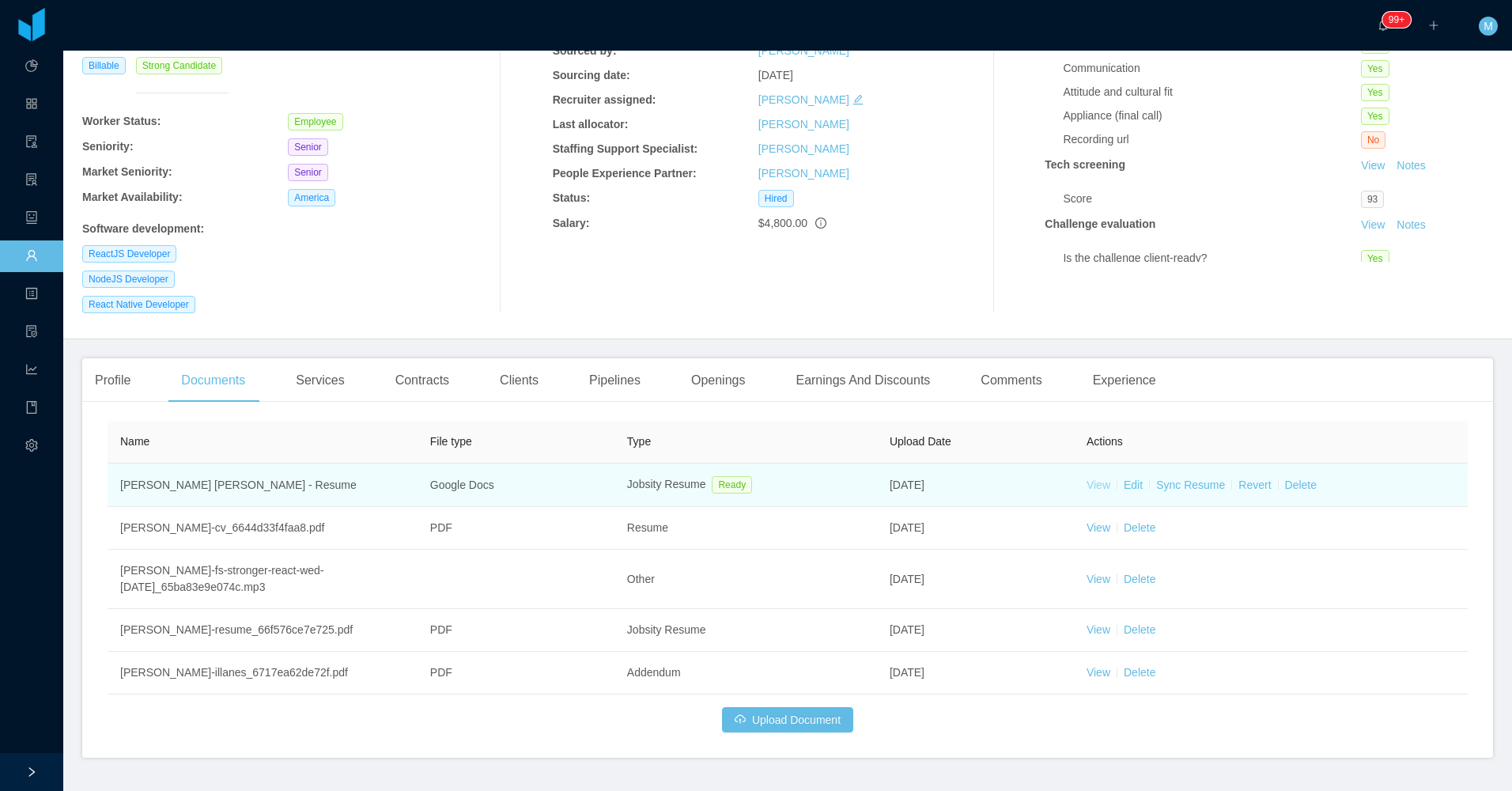
click at [1086, 479] on link "View" at bounding box center [1098, 485] width 24 height 13
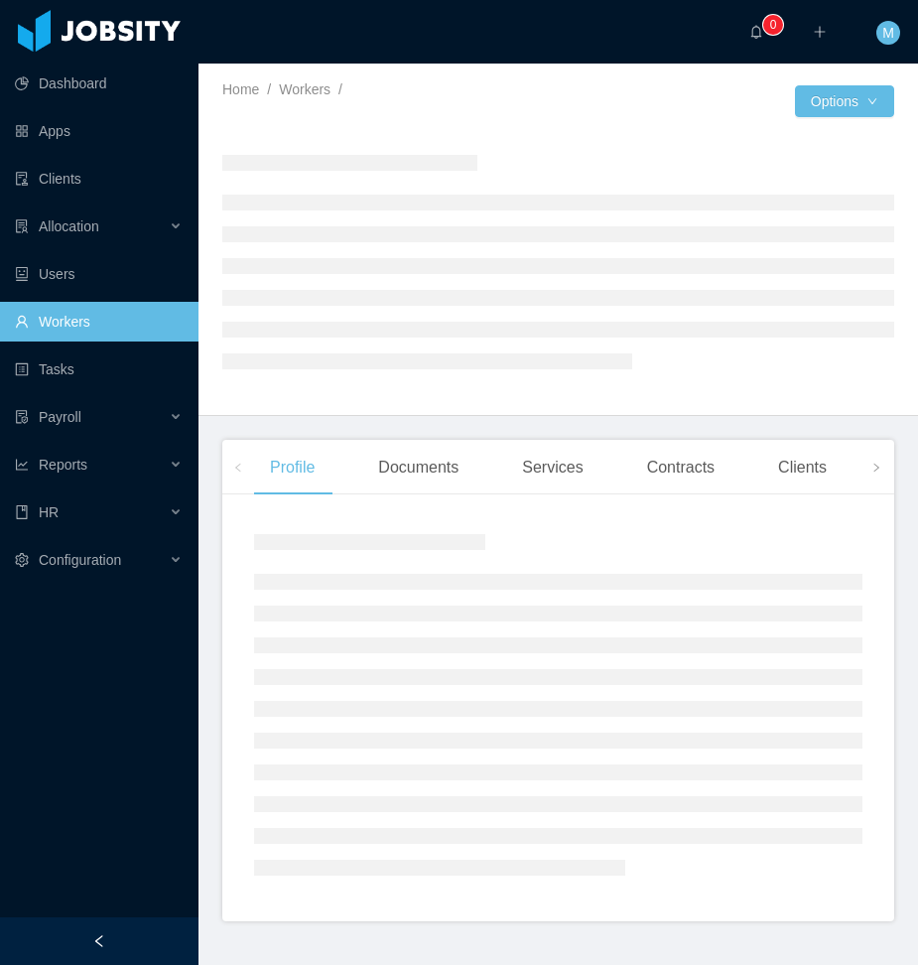
drag, startPoint x: 104, startPoint y: 950, endPoint x: 115, endPoint y: 920, distance: 31.7
click at [106, 951] on div at bounding box center [99, 941] width 199 height 48
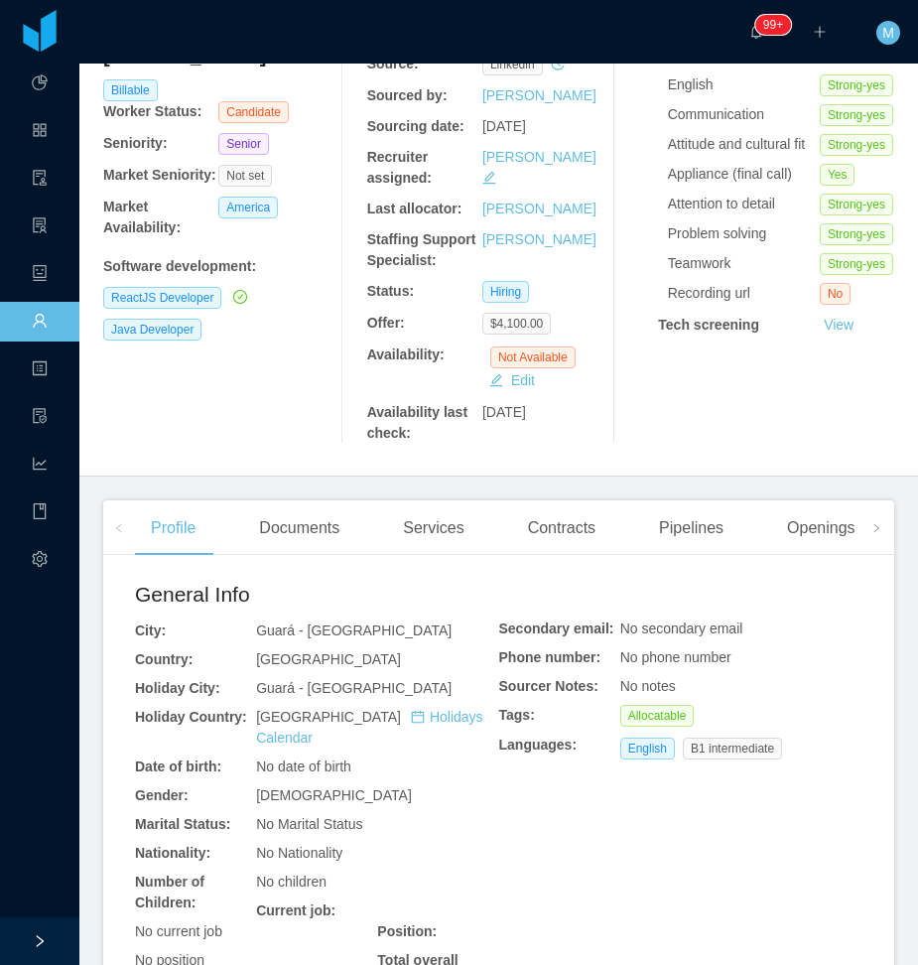
scroll to position [199, 0]
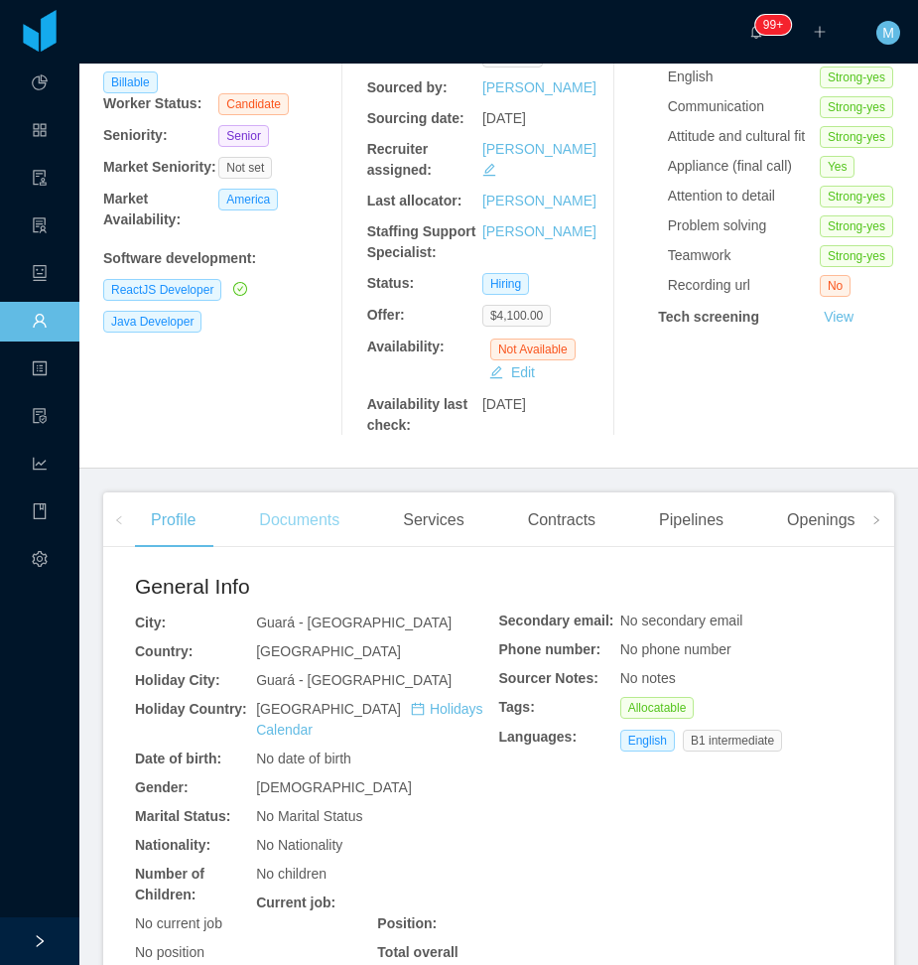
click at [304, 521] on div "Documents" at bounding box center [299, 521] width 112 height 56
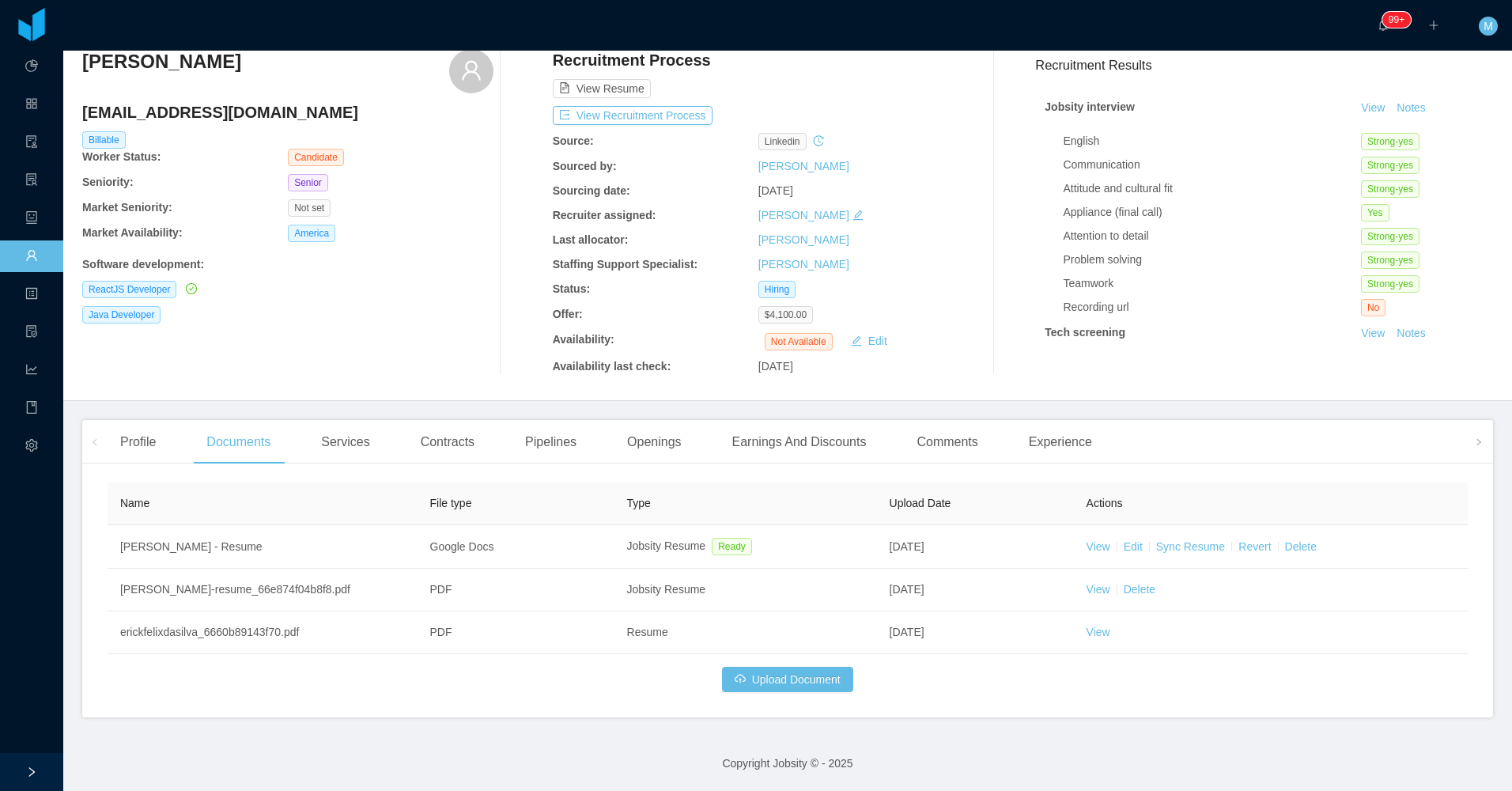
scroll to position [61, 0]
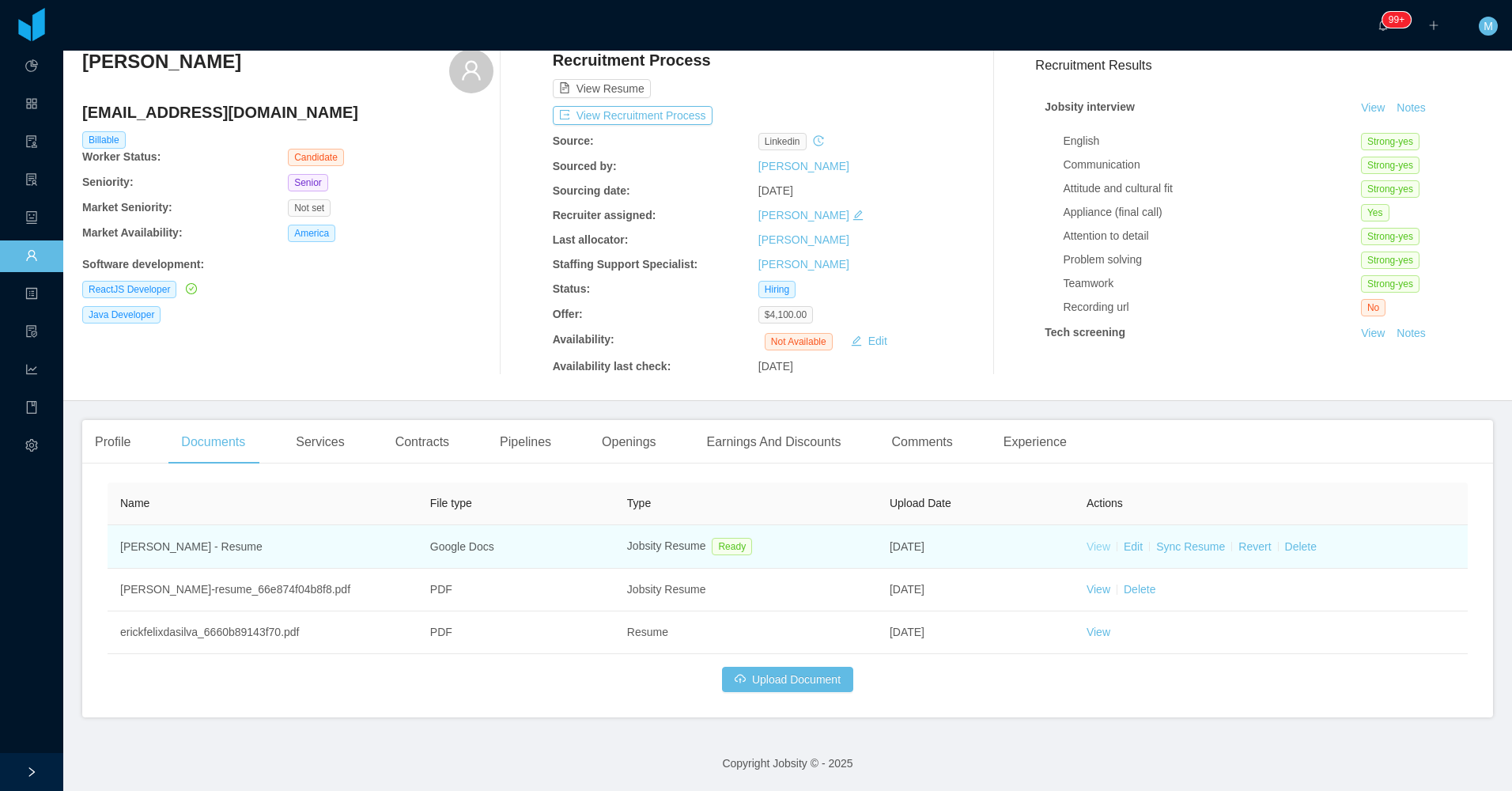
click at [730, 547] on link "View" at bounding box center [1098, 546] width 24 height 13
